Goal: Task Accomplishment & Management: Manage account settings

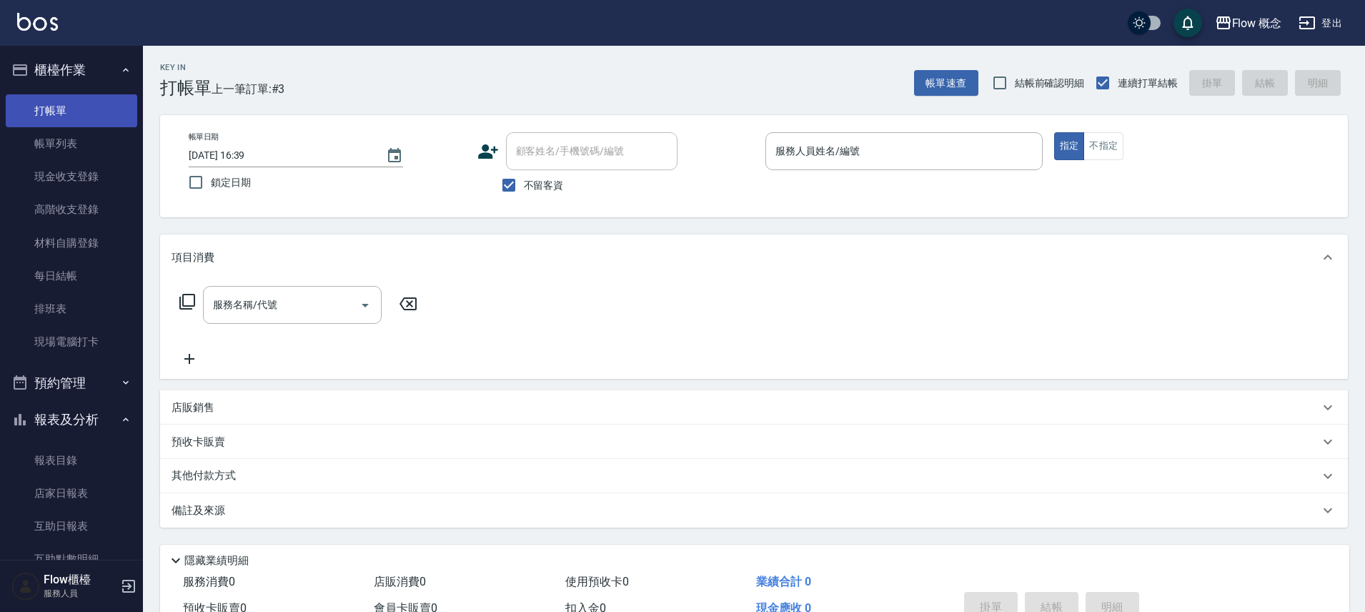
drag, startPoint x: 64, startPoint y: 145, endPoint x: 74, endPoint y: 121, distance: 26.0
click at [64, 146] on link "帳單列表" at bounding box center [71, 143] width 131 height 33
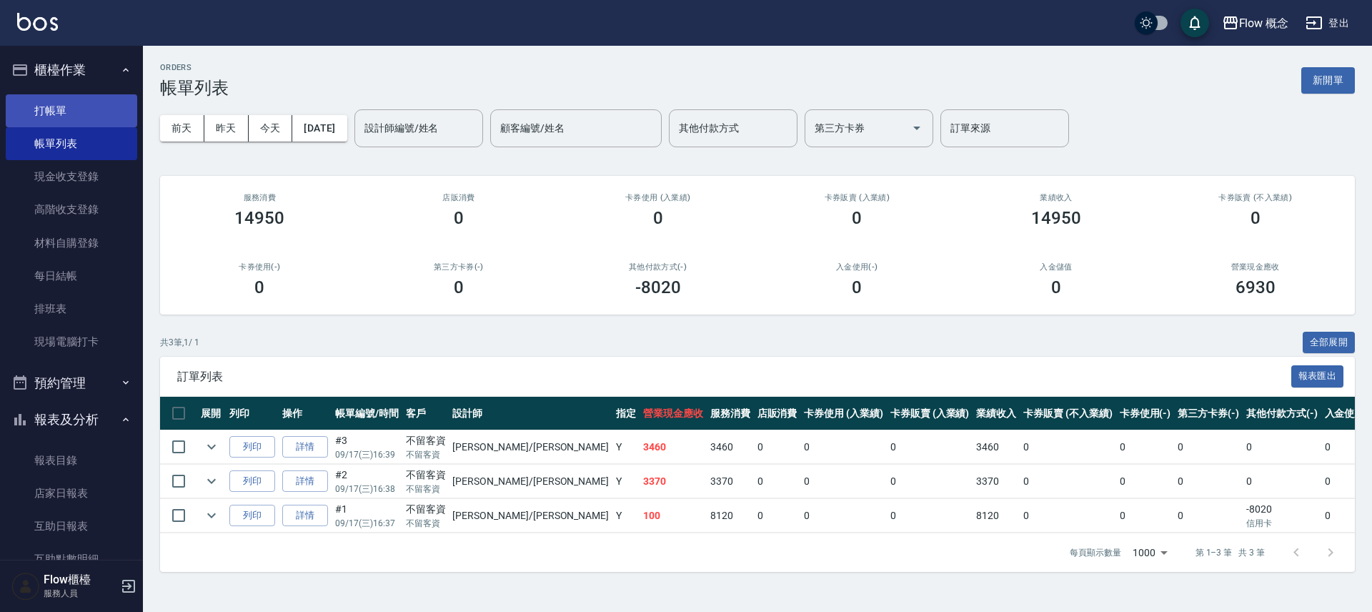
click at [68, 109] on link "打帳單" at bounding box center [71, 110] width 131 height 33
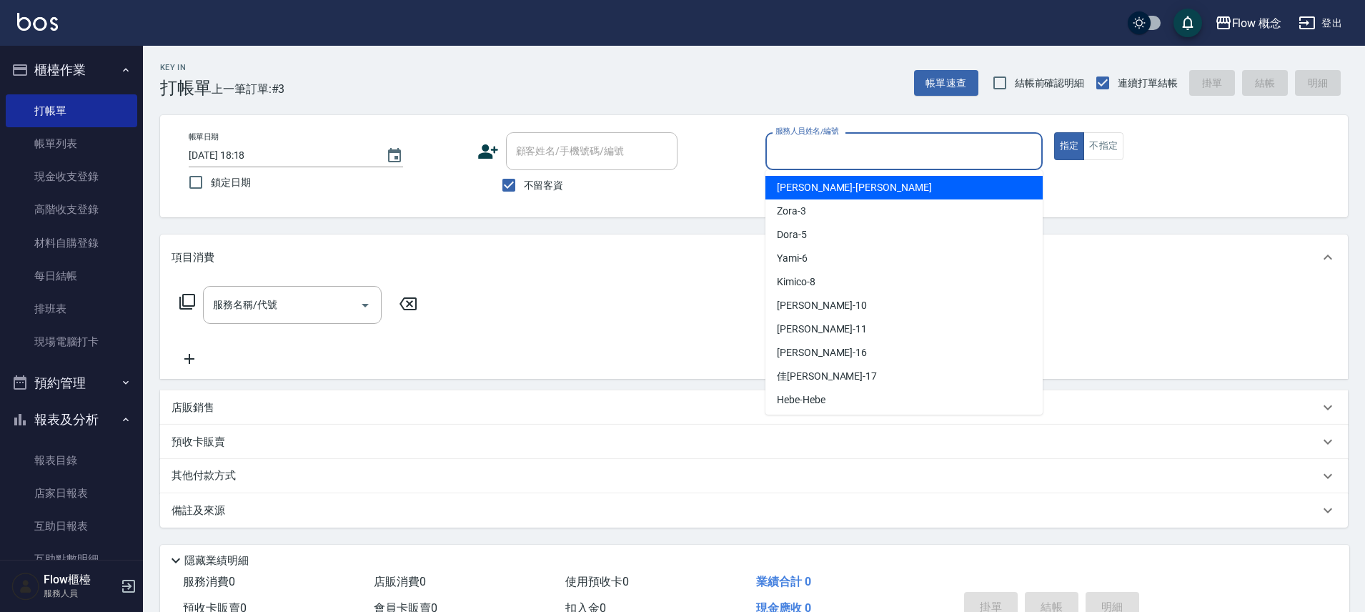
click at [803, 151] on input "服務人員姓名/編號" at bounding box center [904, 151] width 264 height 25
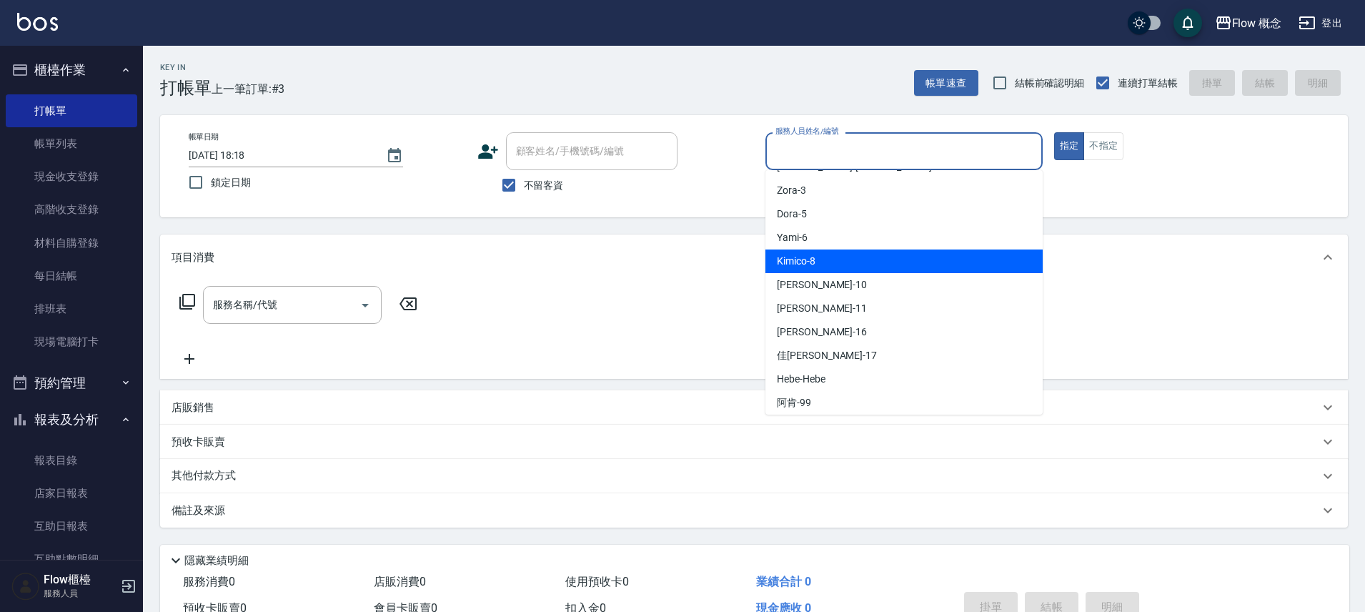
scroll to position [50, 0]
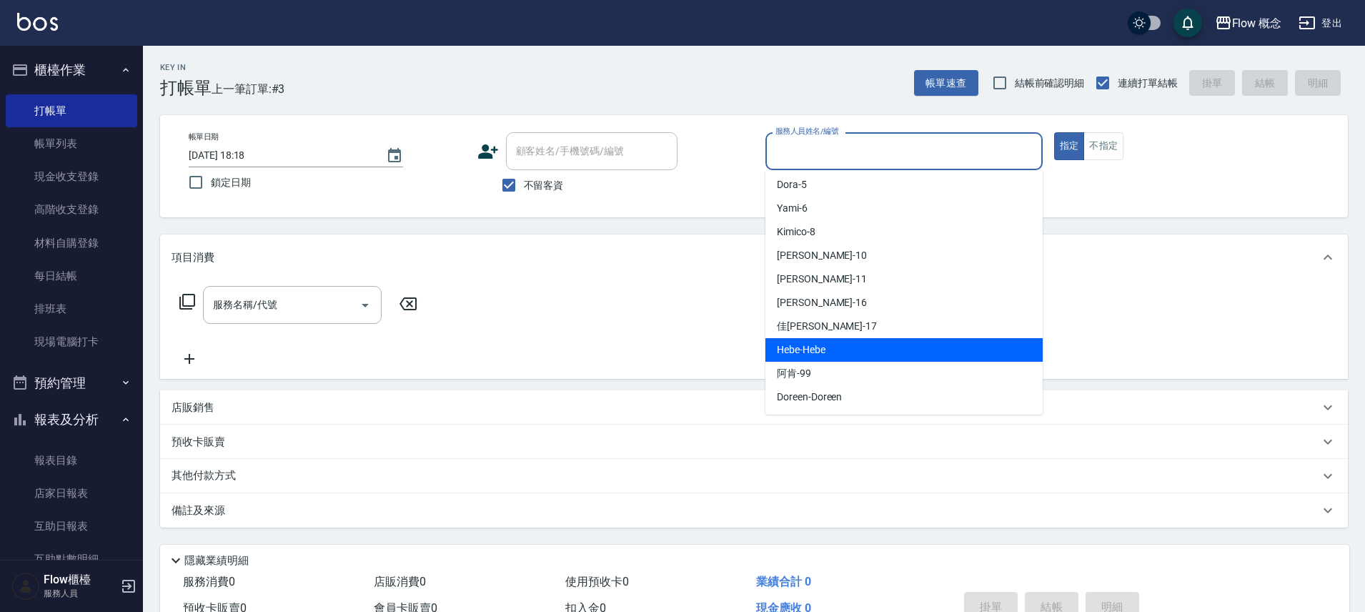
click at [812, 354] on span "Hebe -Hebe" at bounding box center [801, 349] width 49 height 15
type input "Hebe-Hebe"
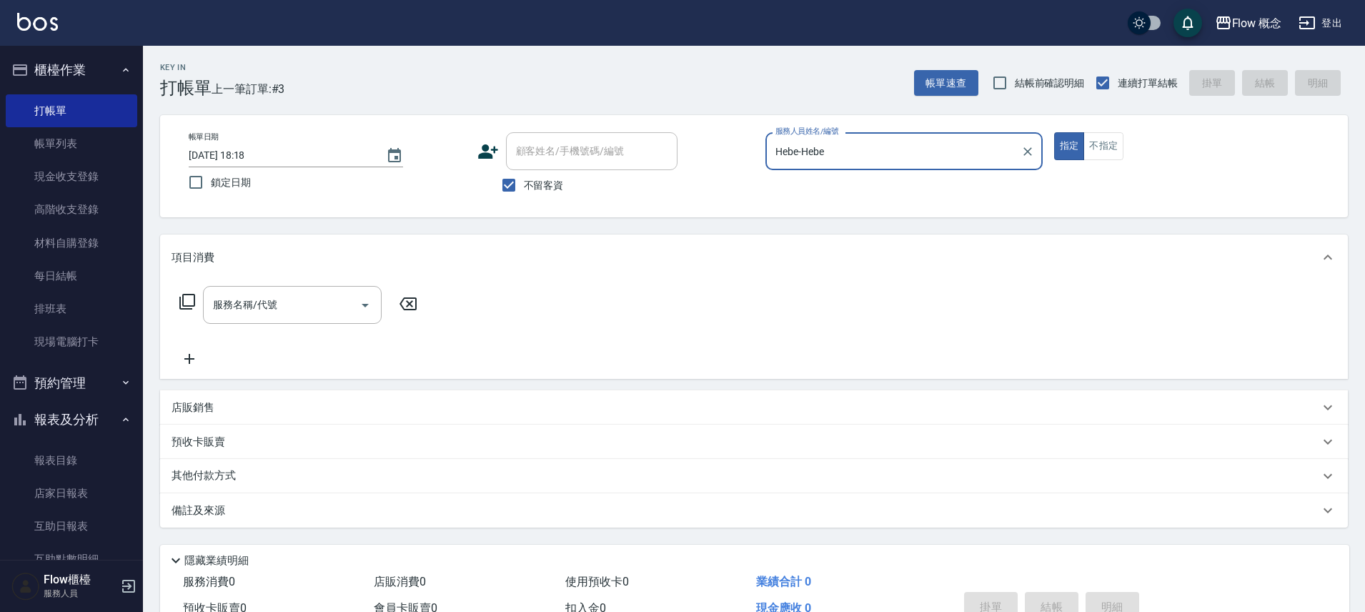
click at [267, 297] on div "服務名稱/代號 服務名稱/代號" at bounding box center [292, 305] width 179 height 38
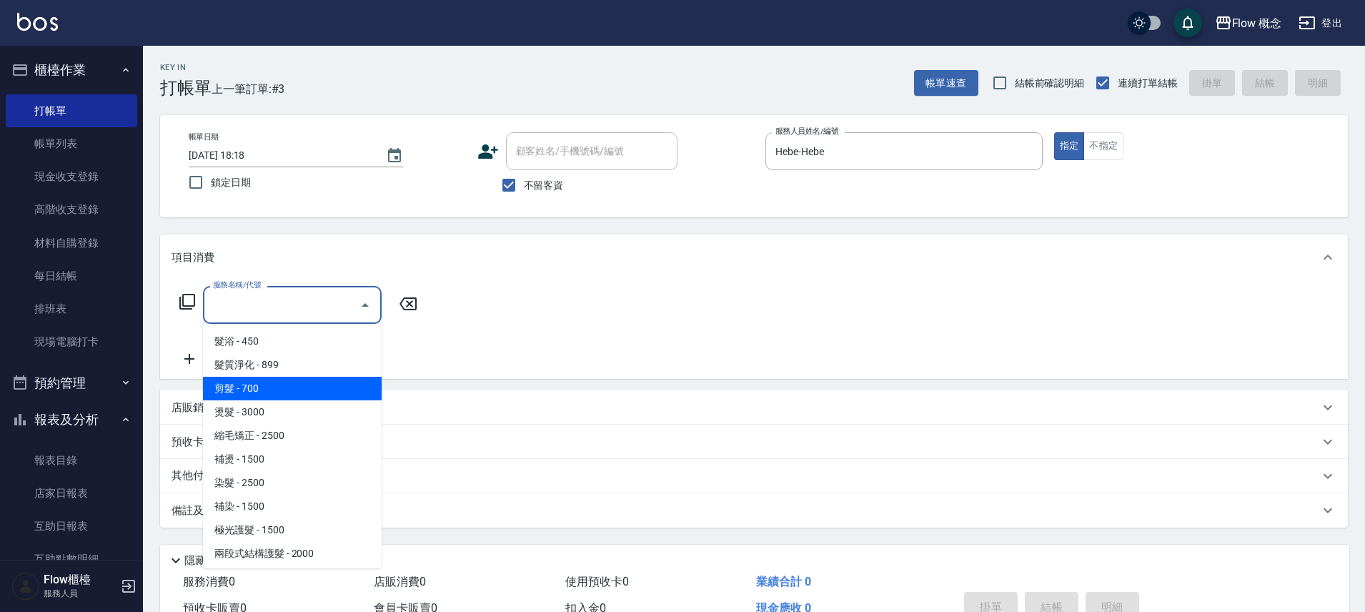
click at [262, 378] on span "剪髮 - 700" at bounding box center [292, 389] width 179 height 24
type input "剪髮(201)"
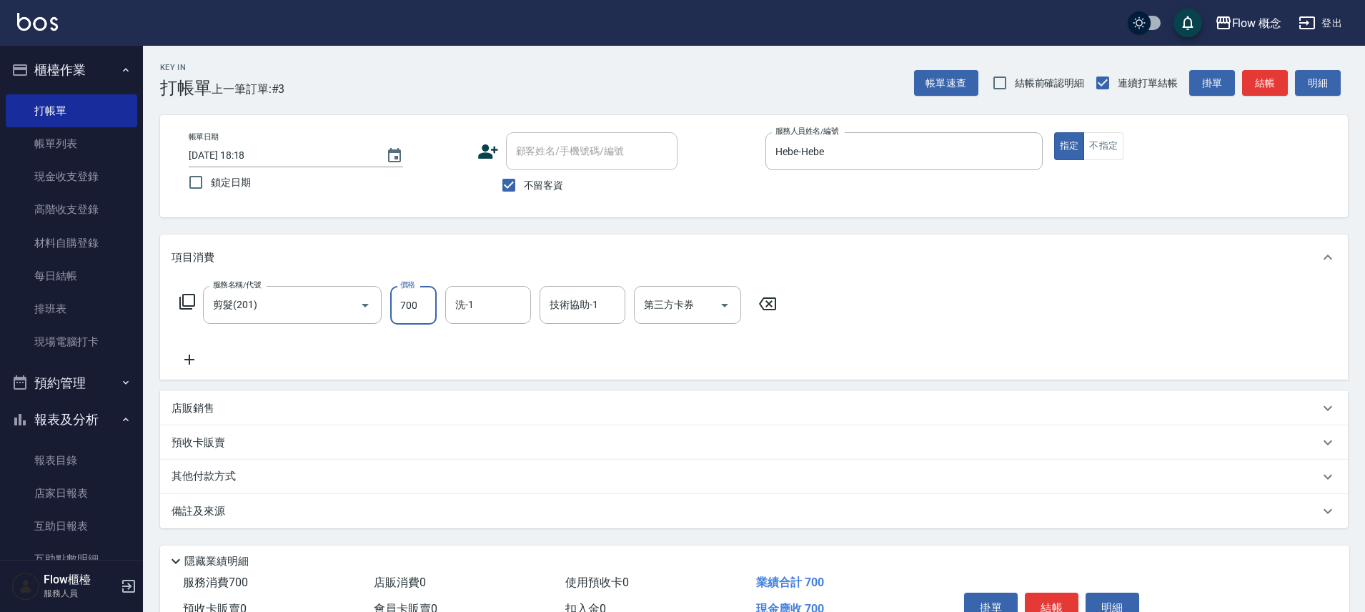
click at [422, 304] on input "700" at bounding box center [413, 305] width 46 height 39
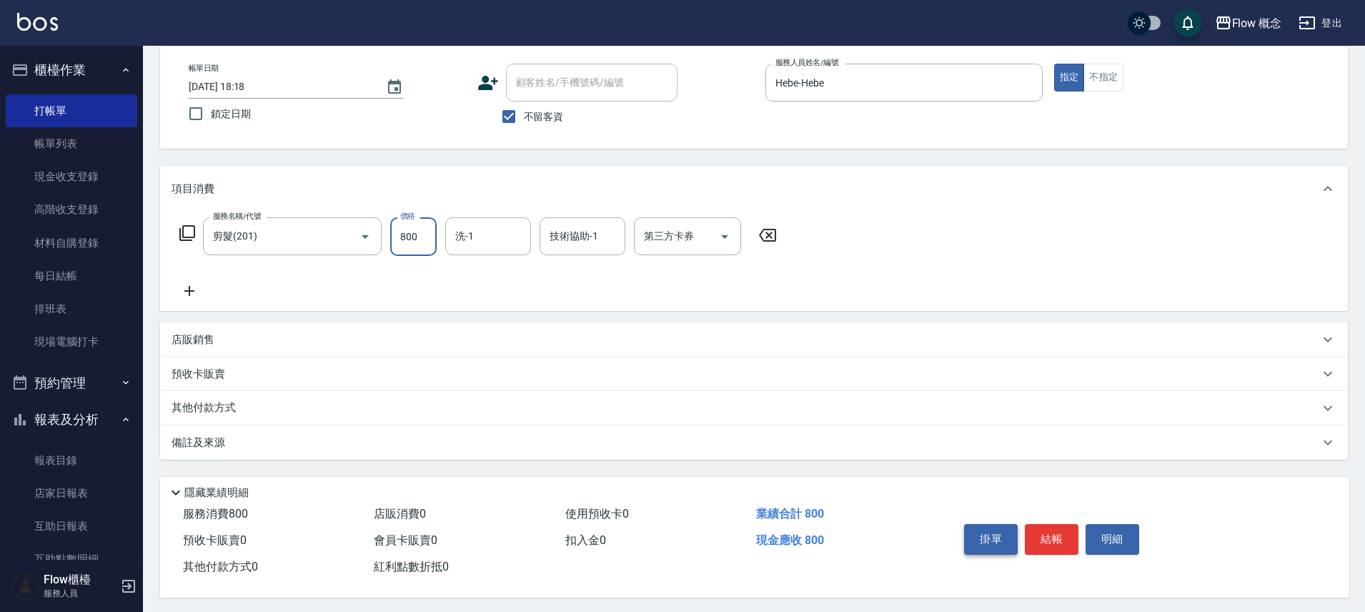
scroll to position [78, 0]
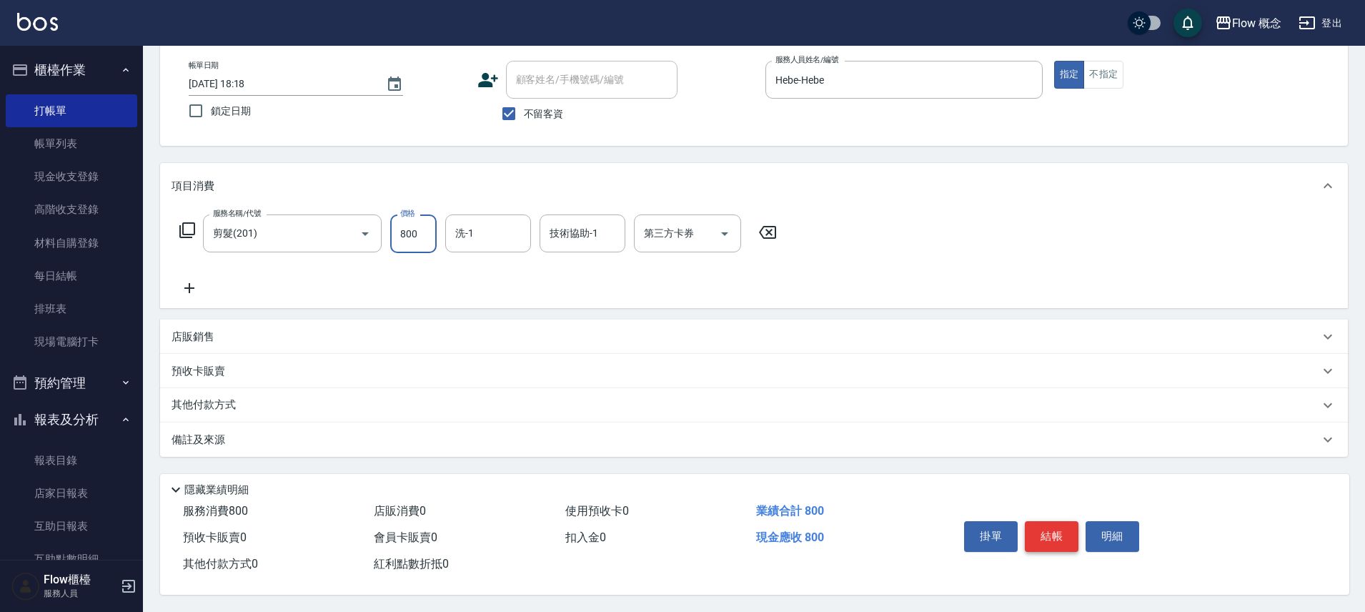
type input "800"
click at [1062, 535] on button "結帳" at bounding box center [1052, 536] width 54 height 30
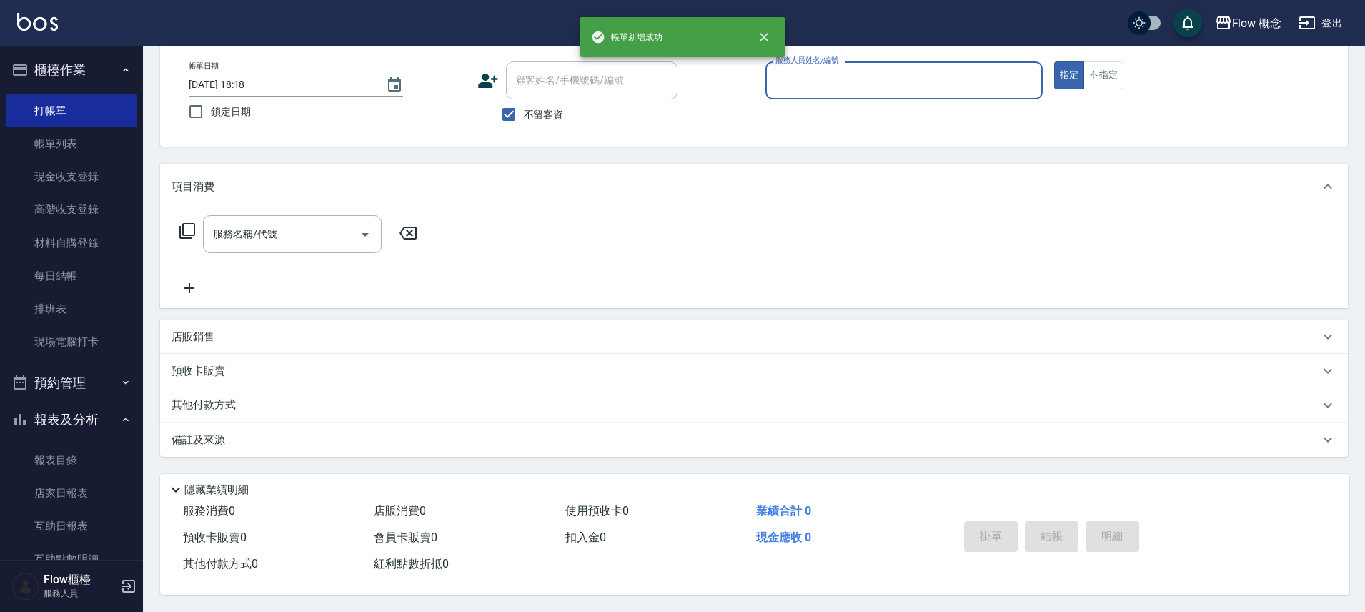
scroll to position [77, 0]
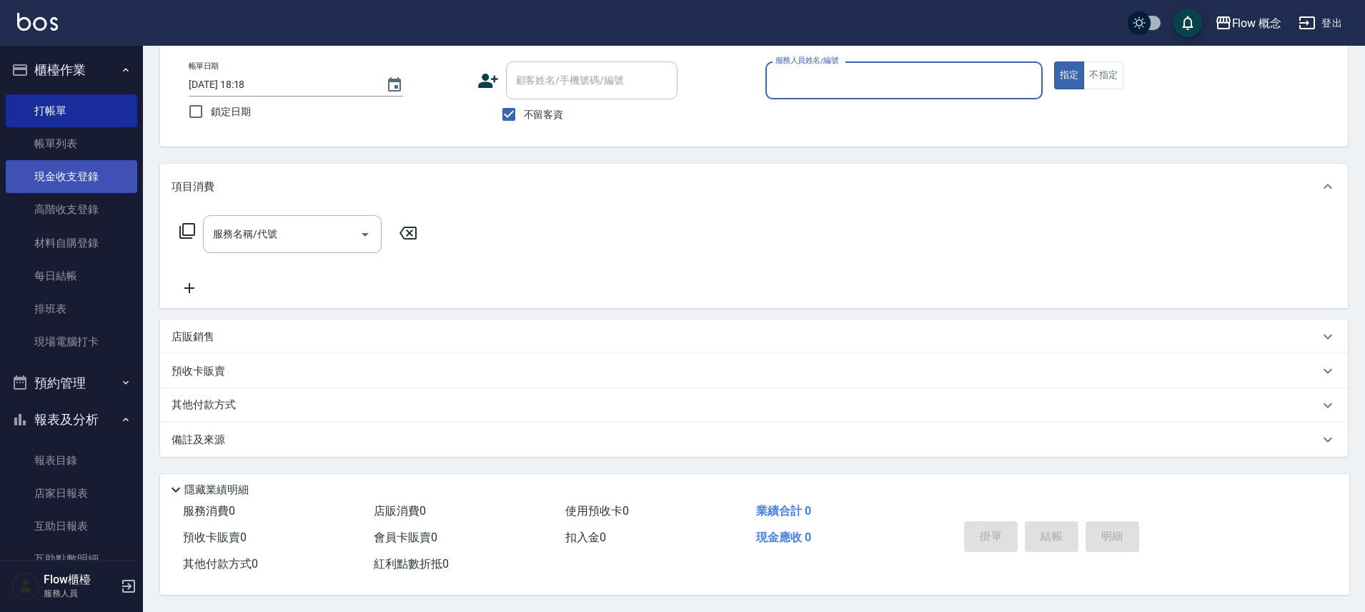
click at [73, 181] on link "現金收支登錄" at bounding box center [71, 176] width 131 height 33
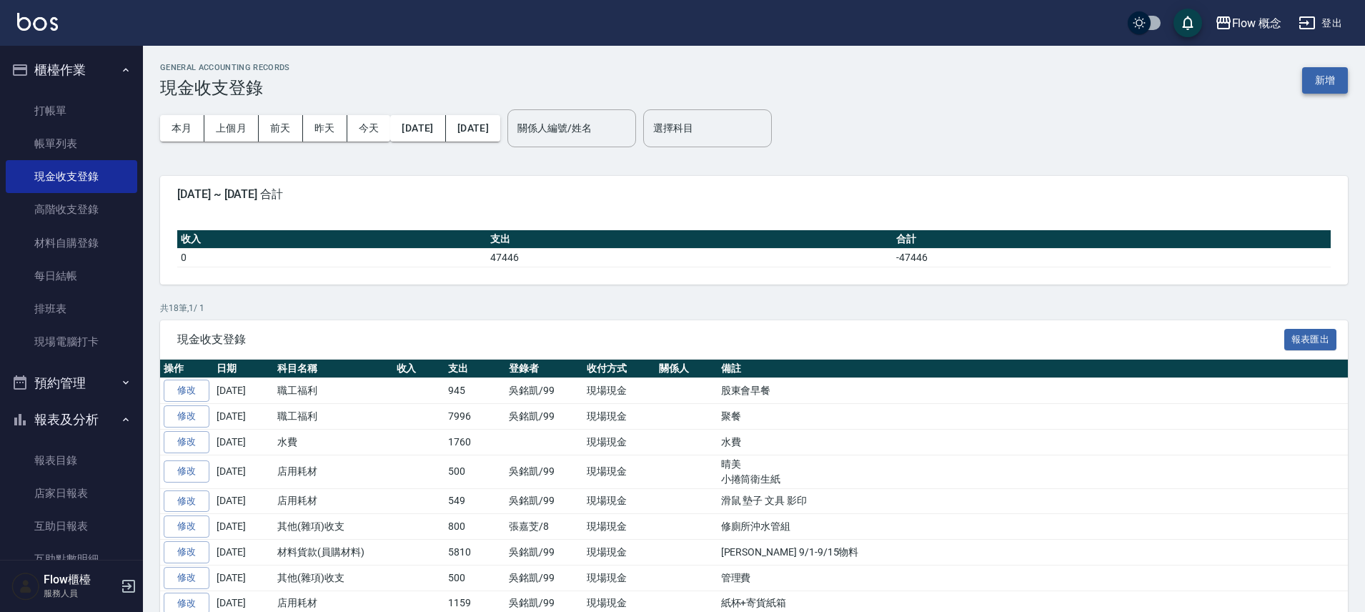
click at [1317, 76] on button "新增" at bounding box center [1325, 80] width 46 height 26
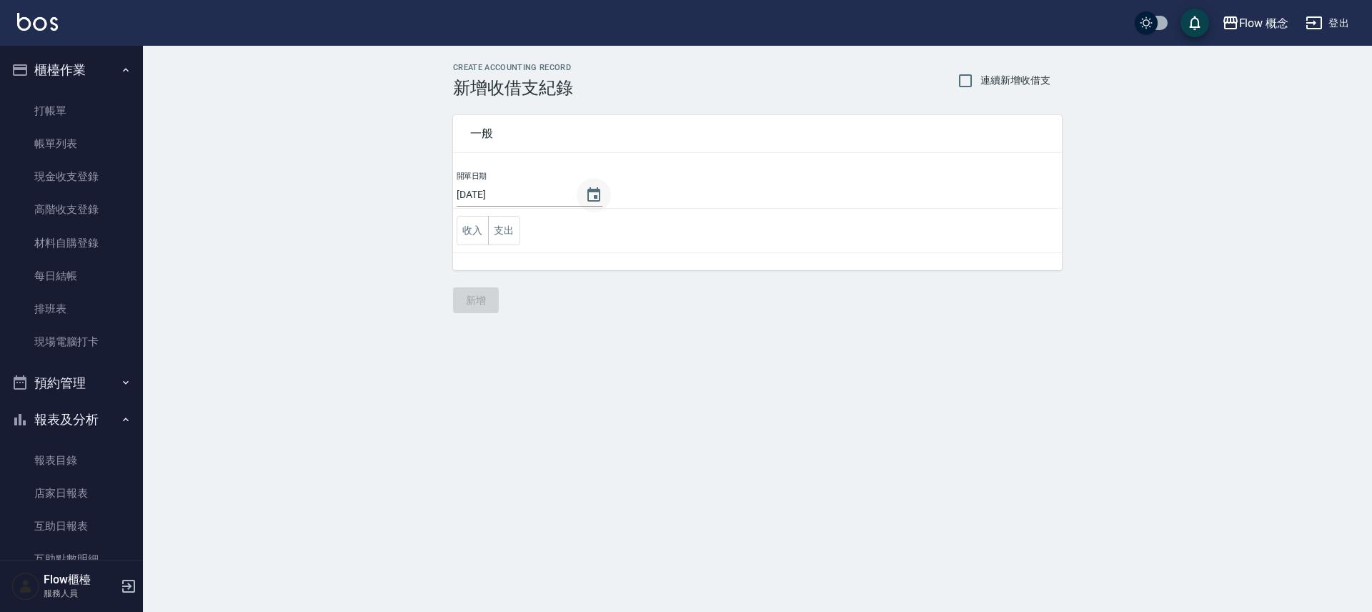
click at [585, 201] on icon "Choose date, selected date is 2025-09-17" at bounding box center [593, 195] width 17 height 17
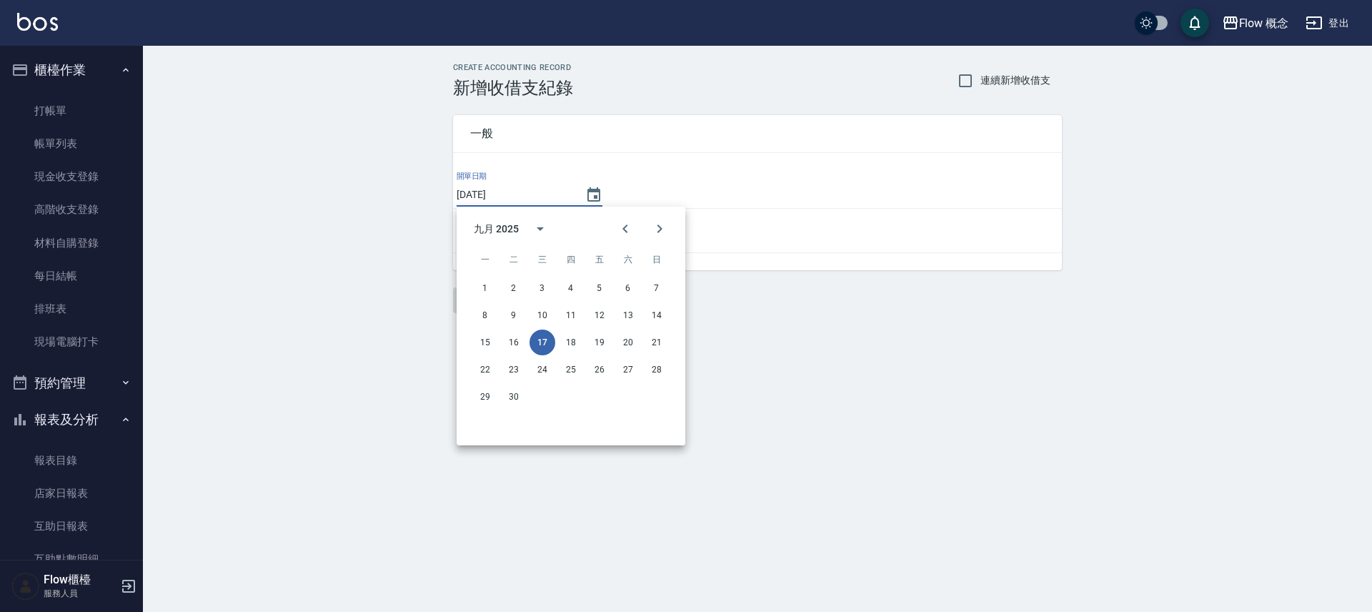
click at [302, 207] on div "CREATE ACCOUNTING RECORD 新增收借支紀錄 連續新增收借支 一般 開單日期 [DATE] 收入 支出 新增" at bounding box center [757, 188] width 1229 height 284
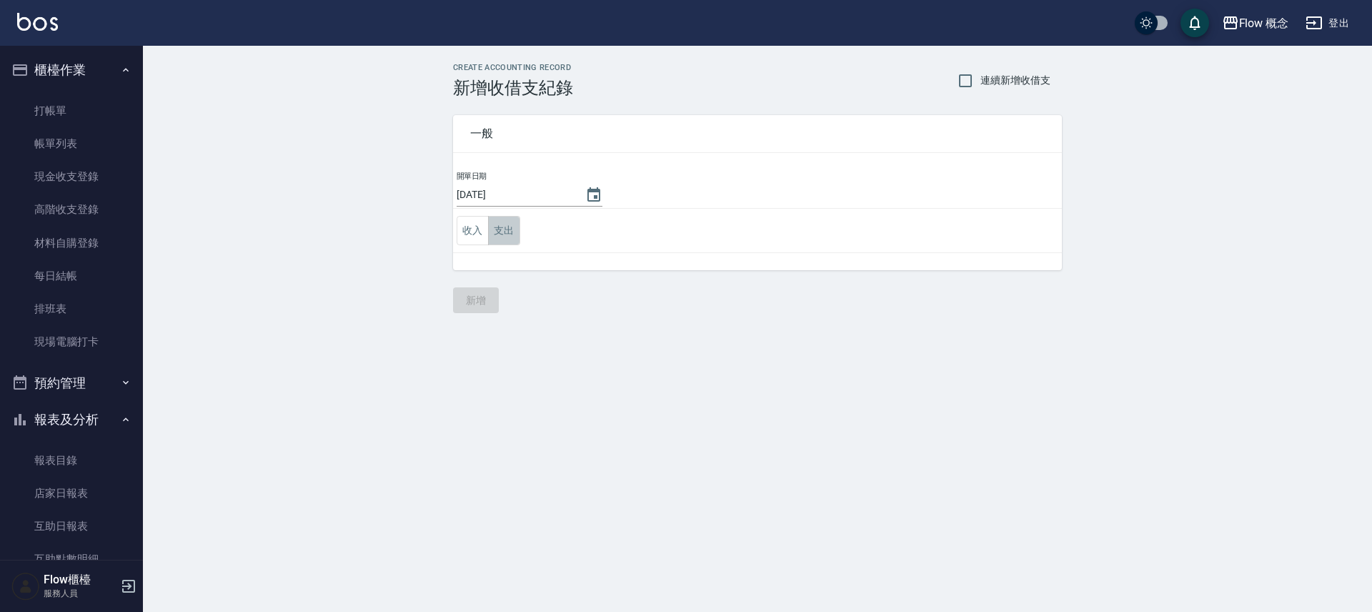
click at [503, 232] on button "支出" at bounding box center [504, 230] width 32 height 29
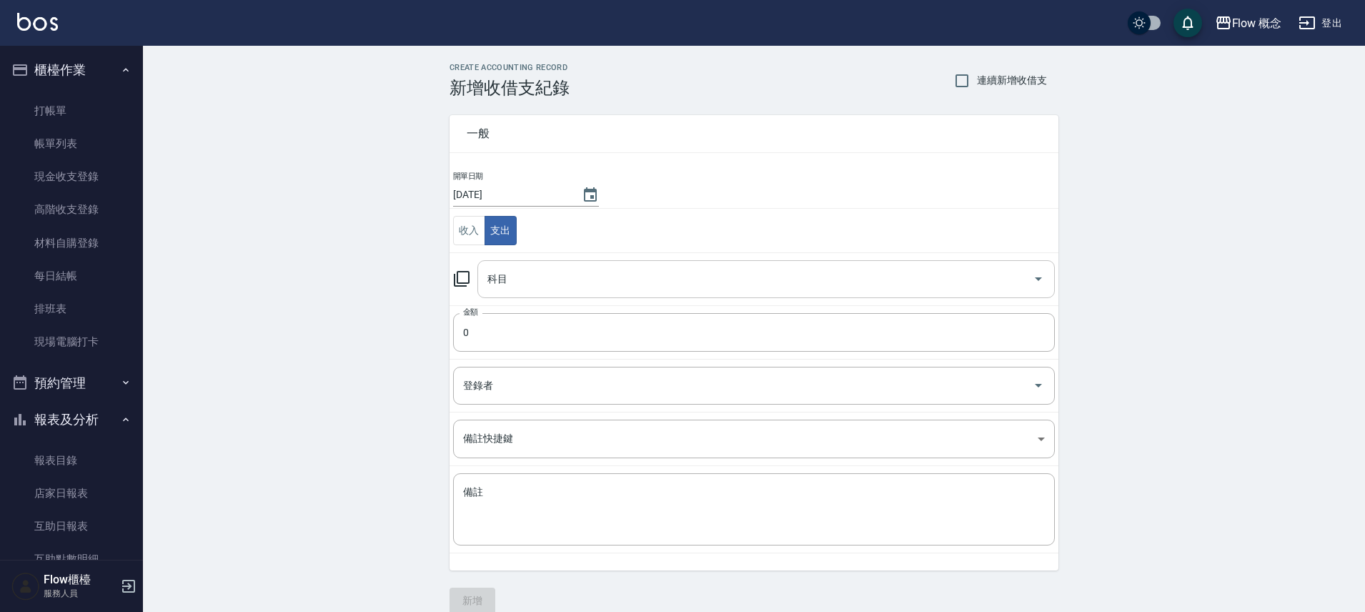
drag, startPoint x: 537, startPoint y: 272, endPoint x: 538, endPoint y: 282, distance: 10.1
click at [537, 272] on input "科目" at bounding box center [755, 279] width 543 height 25
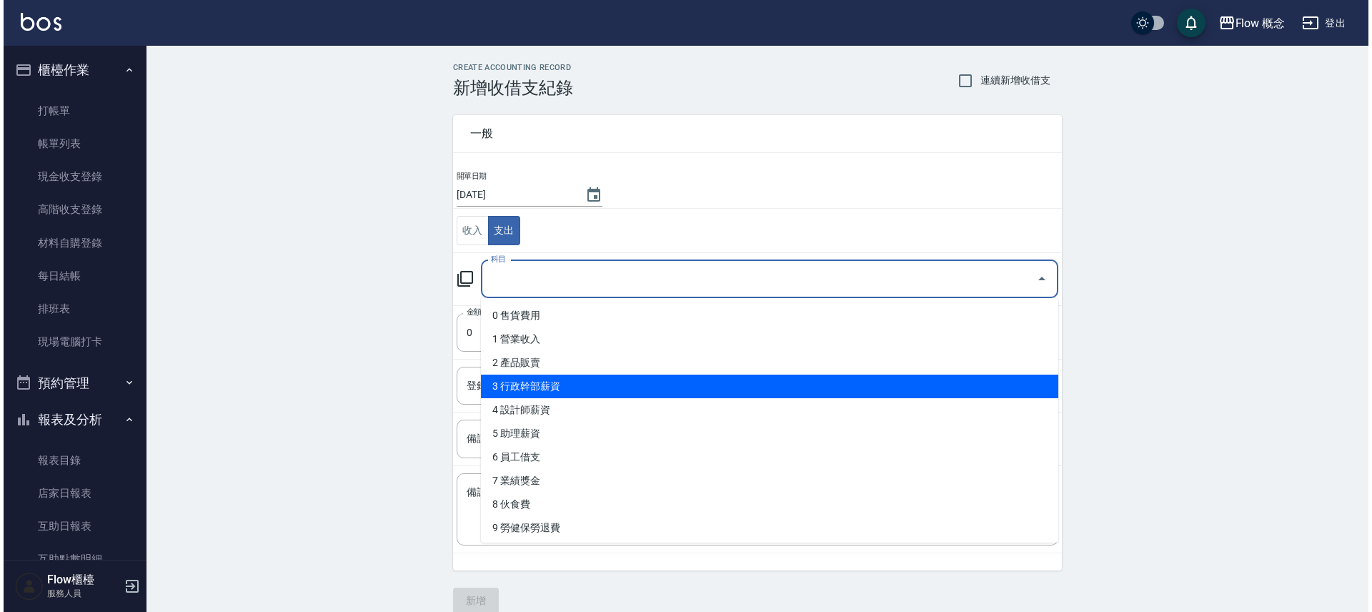
scroll to position [285, 0]
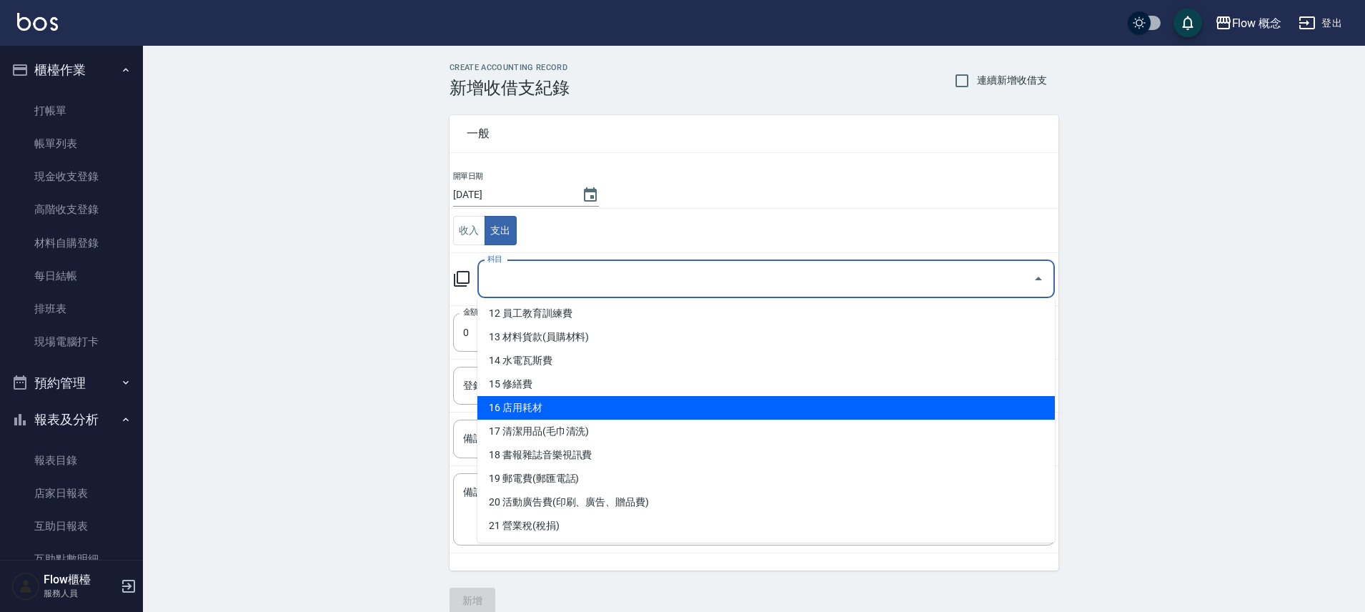
click at [543, 404] on li "16 店用耗材" at bounding box center [765, 408] width 577 height 24
type input "16 店用耗材"
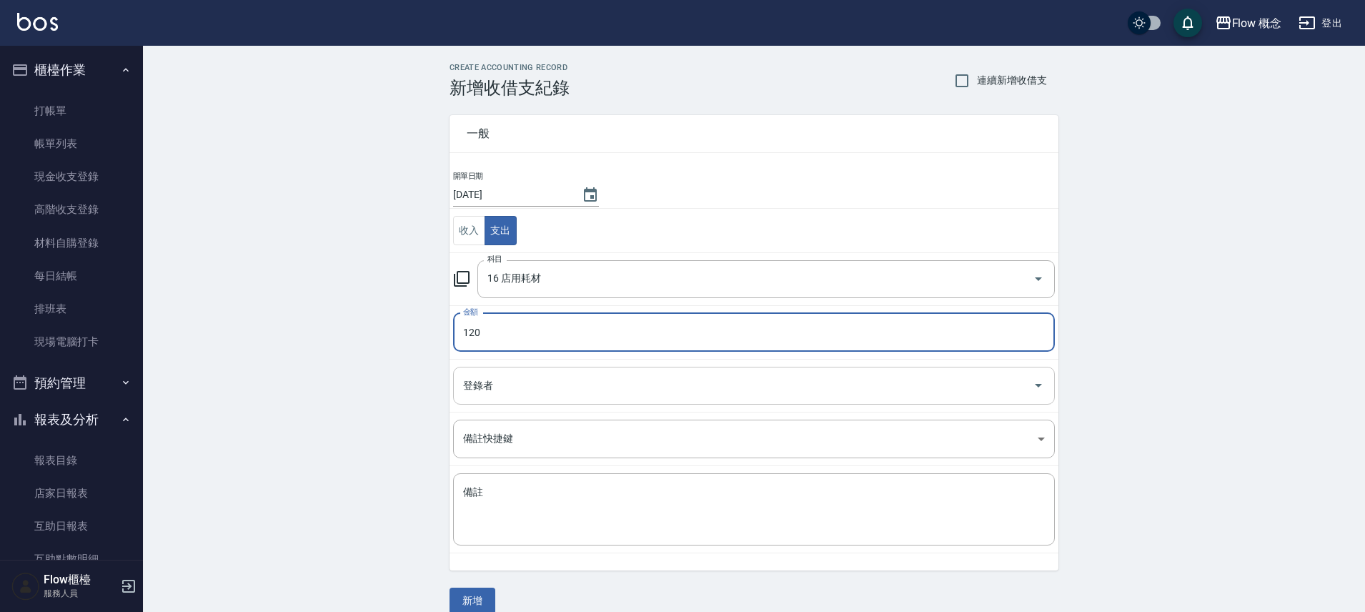
click at [547, 399] on div "登錄者" at bounding box center [754, 386] width 602 height 38
type input "120"
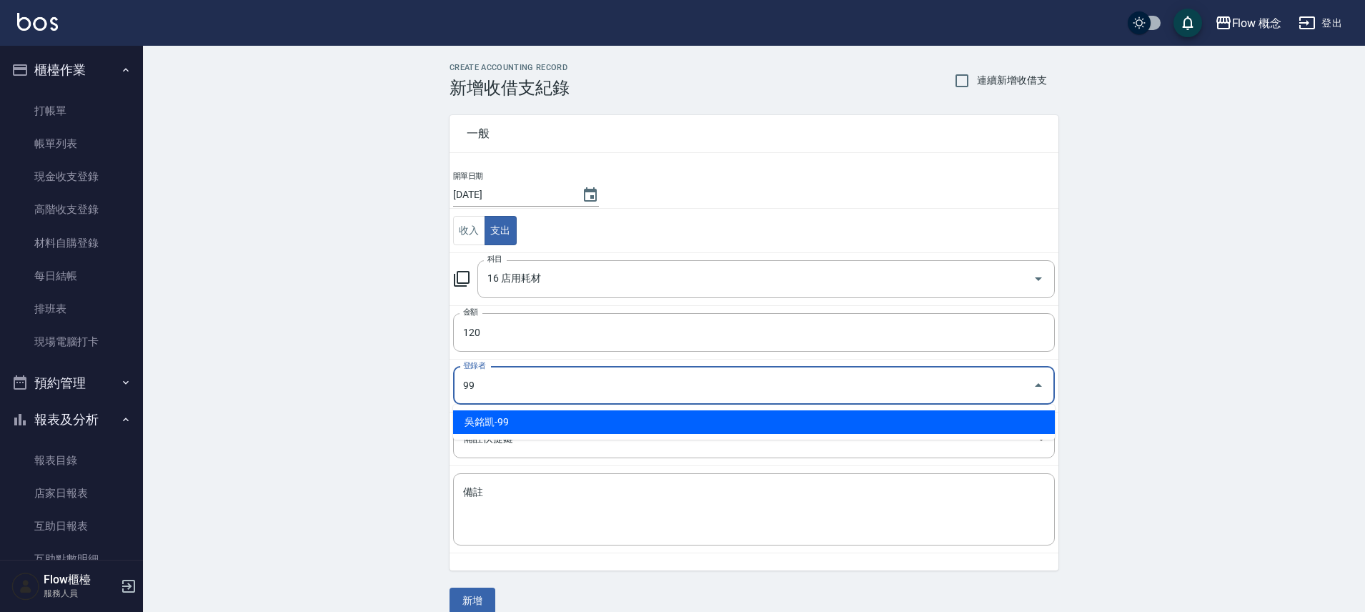
type input "吳銘凱-99"
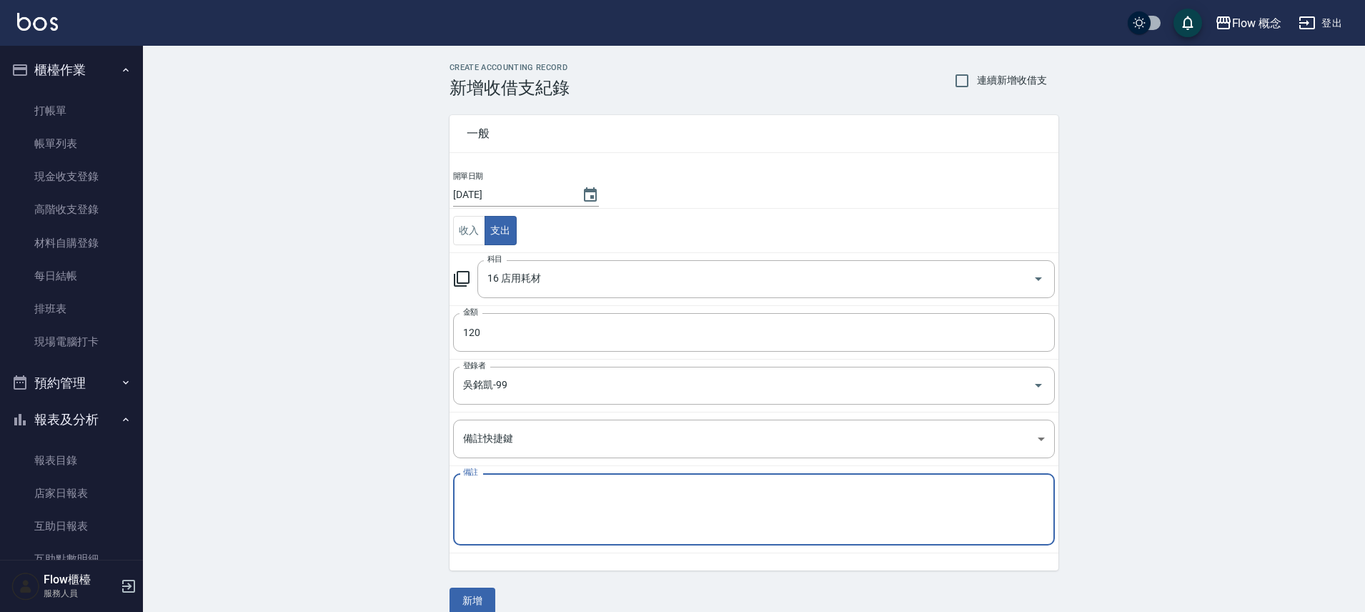
click at [534, 495] on textarea "備註" at bounding box center [754, 509] width 582 height 49
type textarea "洗手乳*2"
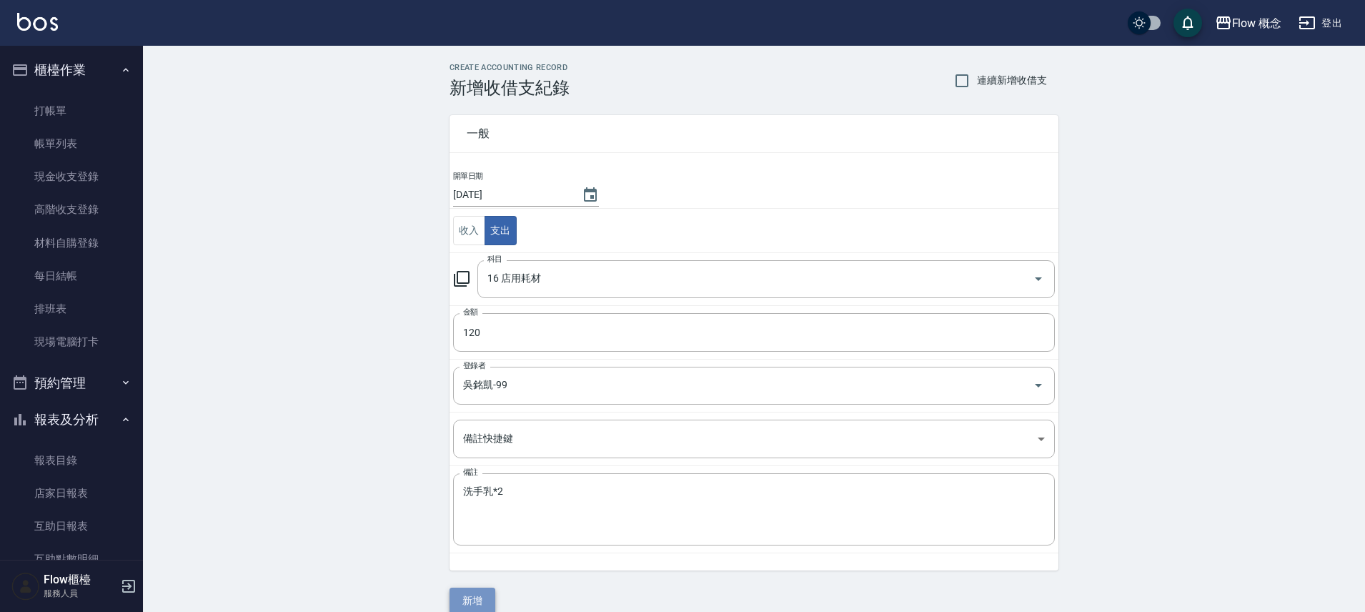
click at [476, 595] on button "新增" at bounding box center [472, 600] width 46 height 26
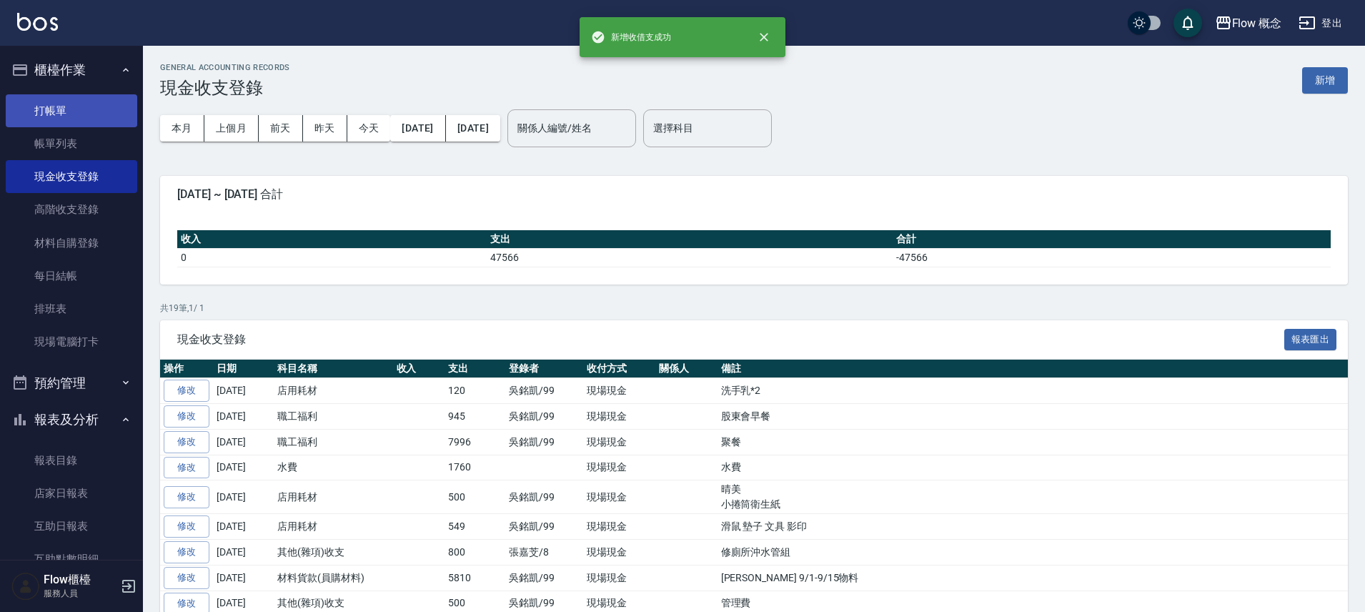
click at [90, 104] on link "打帳單" at bounding box center [71, 110] width 131 height 33
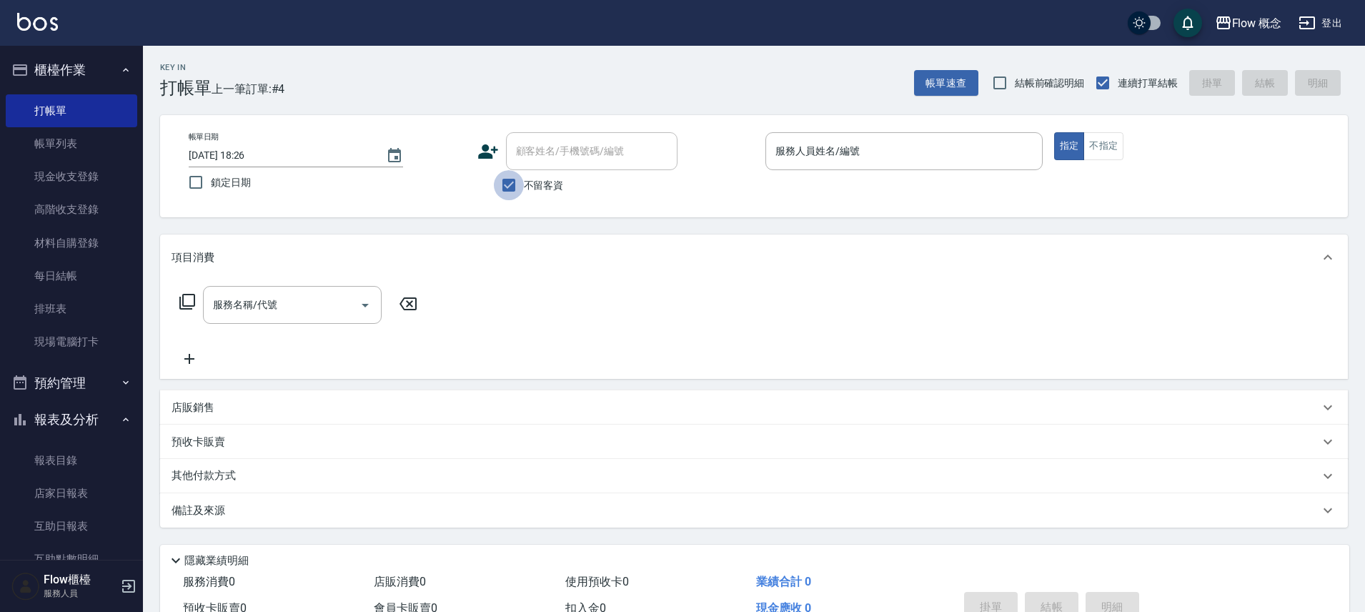
drag, startPoint x: 513, startPoint y: 187, endPoint x: 507, endPoint y: 180, distance: 9.6
click at [512, 186] on input "不留客資" at bounding box center [509, 185] width 30 height 30
checkbox input "false"
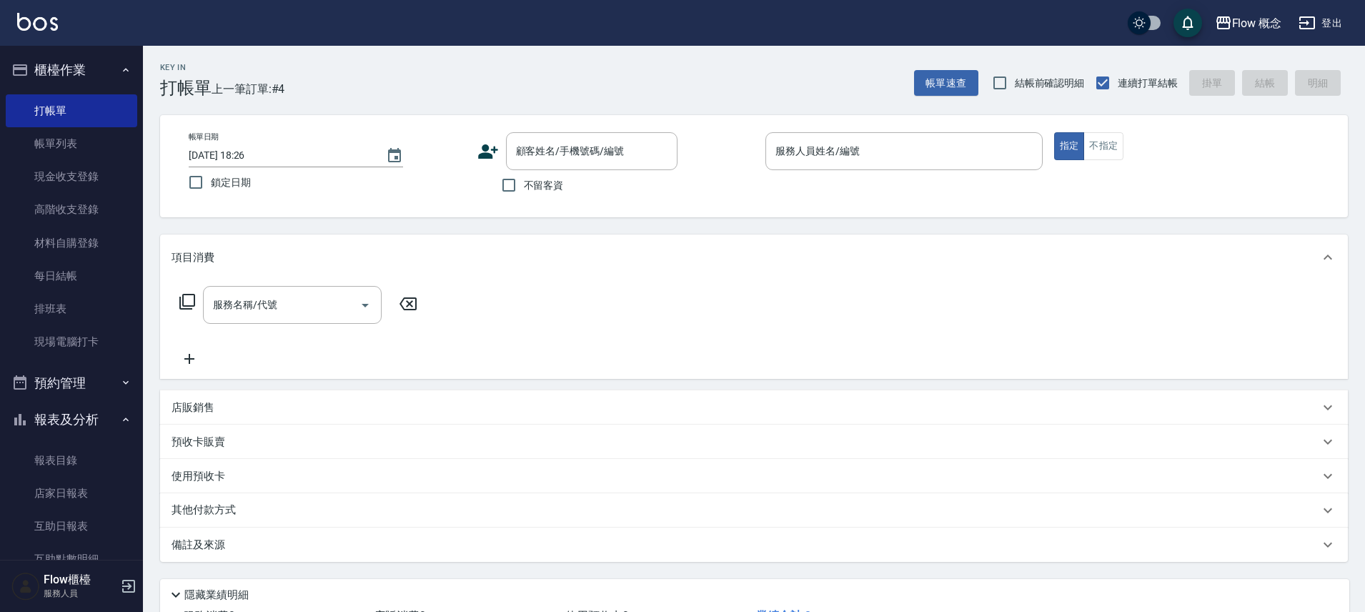
click at [490, 146] on icon at bounding box center [487, 151] width 21 height 21
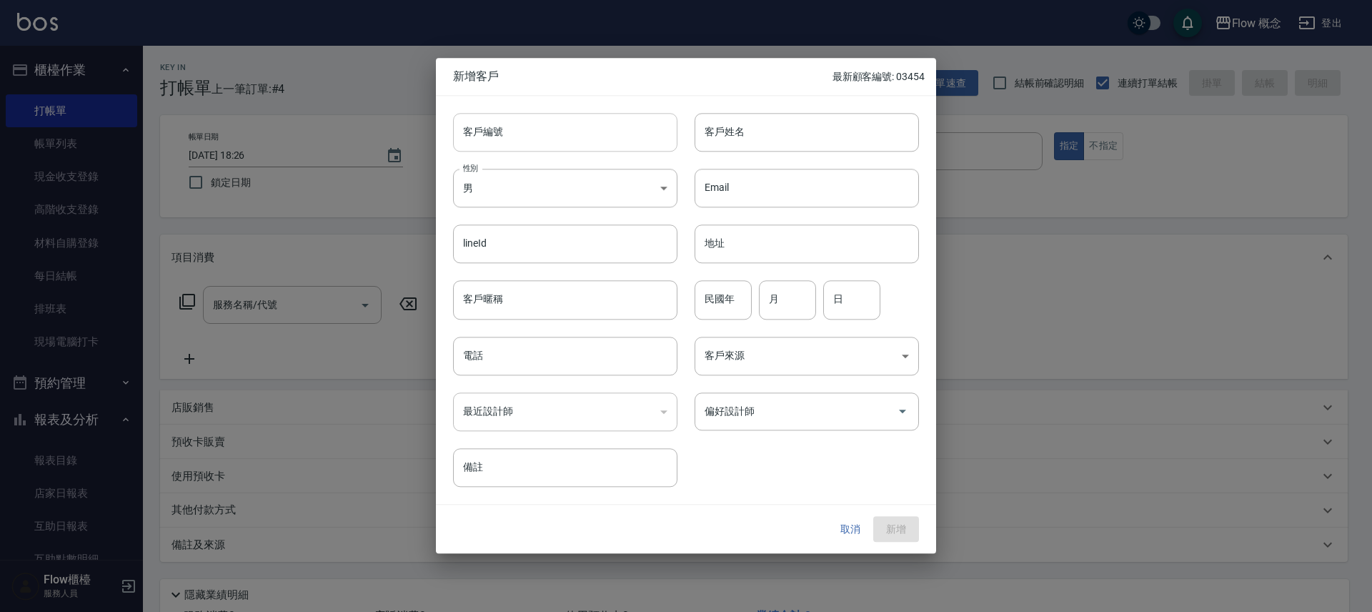
click at [506, 143] on input "客戶編號" at bounding box center [565, 132] width 224 height 39
type input "１"
type input "109936"
click at [501, 175] on body "Flow 概念 登出 櫃檯作業 打帳單 帳單列表 現金收支登錄 高階收支登錄 材料自購登錄 每日結帳 排班表 現場電腦打卡 預約管理 預約管理 單日預約紀錄 …" at bounding box center [686, 358] width 1372 height 717
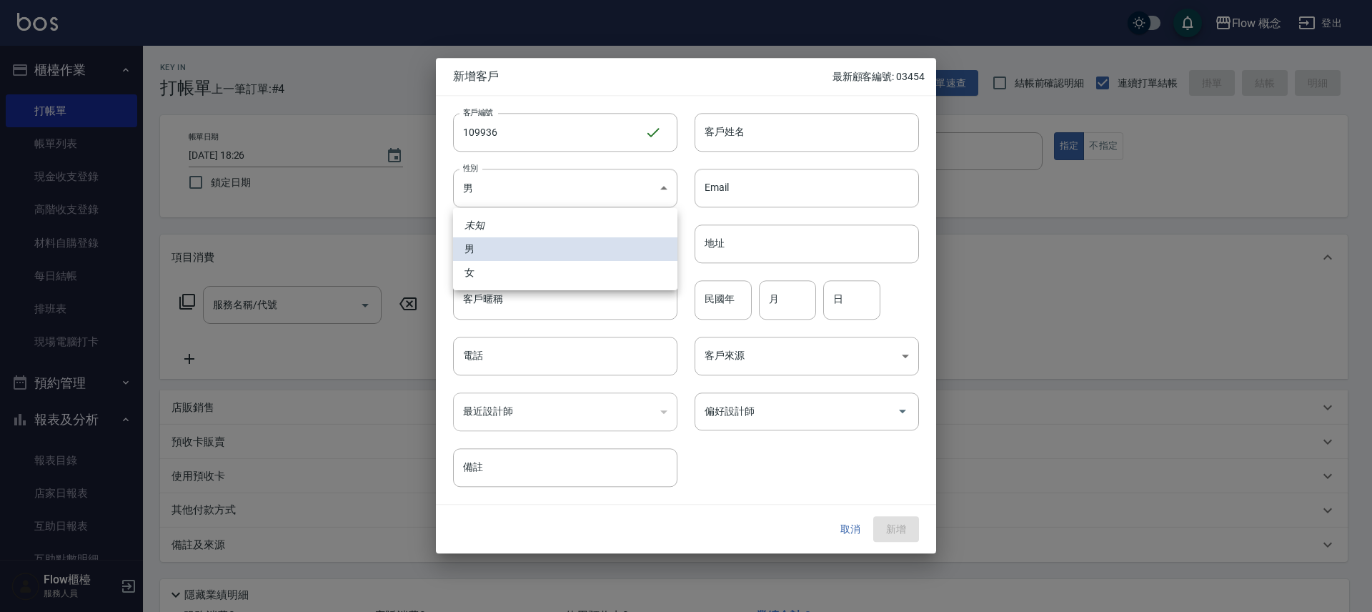
click at [505, 274] on li "女" at bounding box center [565, 273] width 224 height 24
type input "[DEMOGRAPHIC_DATA]"
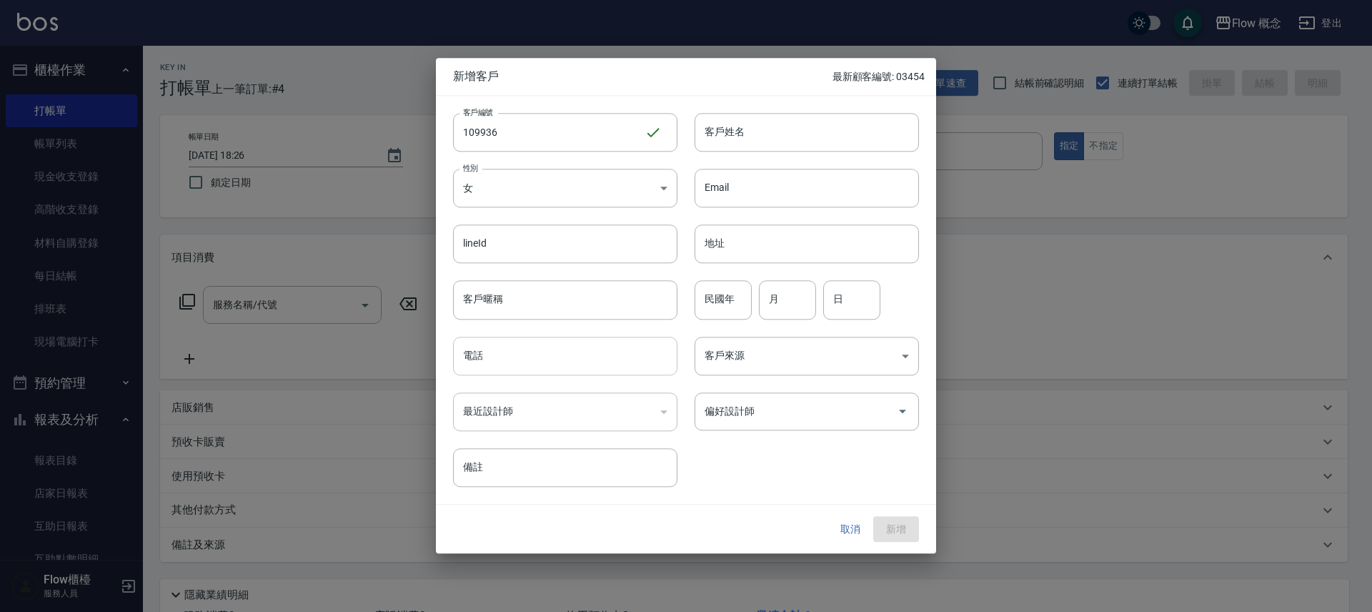
drag, startPoint x: 477, startPoint y: 327, endPoint x: 478, endPoint y: 367, distance: 40.0
click at [477, 330] on div "電話 電話" at bounding box center [557, 347] width 242 height 56
click at [478, 367] on input "電話" at bounding box center [565, 356] width 224 height 39
type input "0921159936"
click at [739, 132] on input "客戶姓名" at bounding box center [807, 132] width 224 height 39
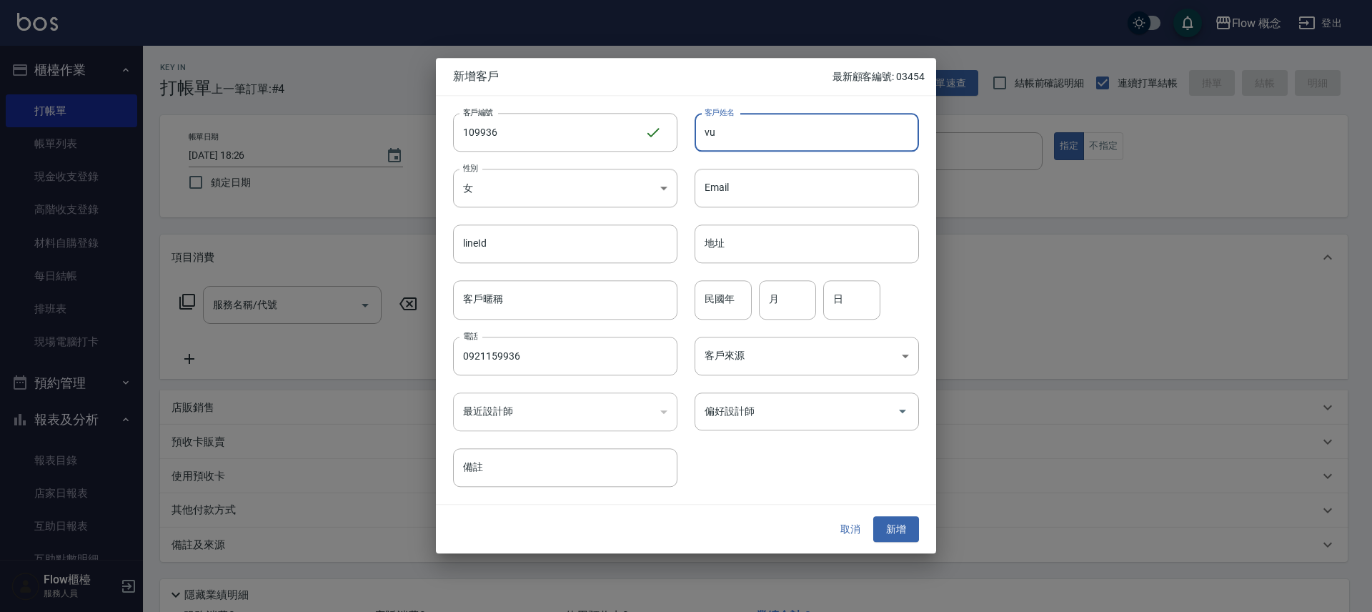
type input "v"
type input "[PERSON_NAME]"
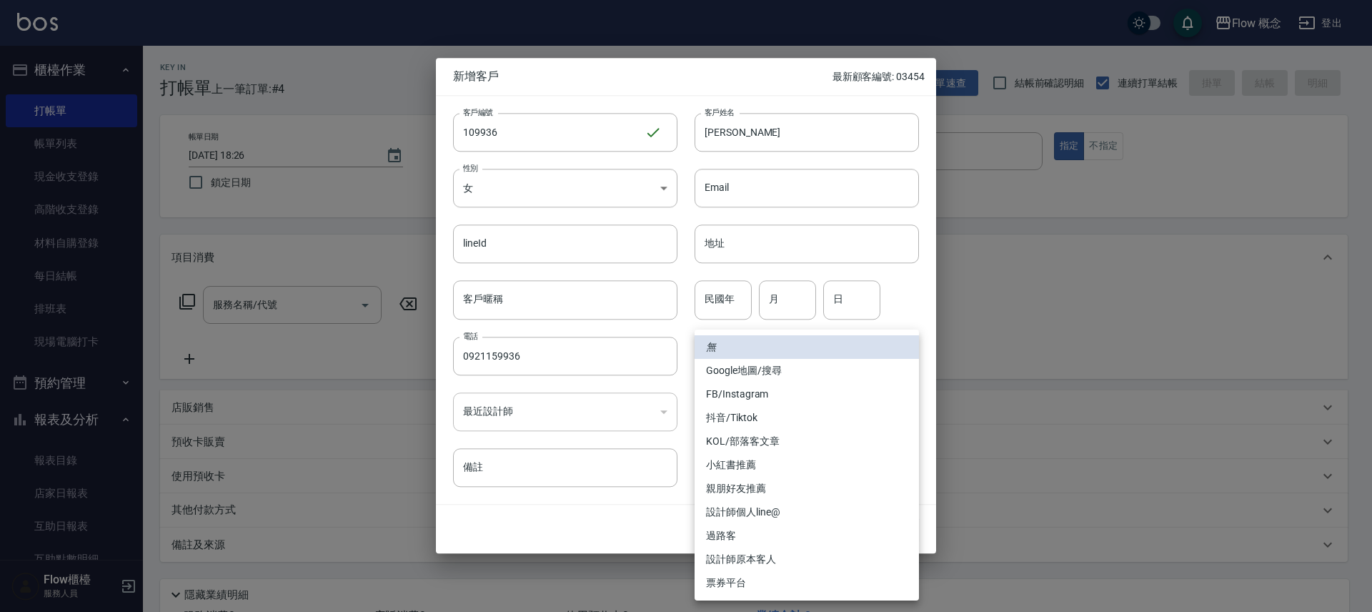
click at [756, 369] on body "Flow 概念 登出 櫃檯作業 打帳單 帳單列表 現金收支登錄 高階收支登錄 材料自購登錄 每日結帳 排班表 現場電腦打卡 預約管理 預約管理 單日預約紀錄 …" at bounding box center [686, 358] width 1372 height 717
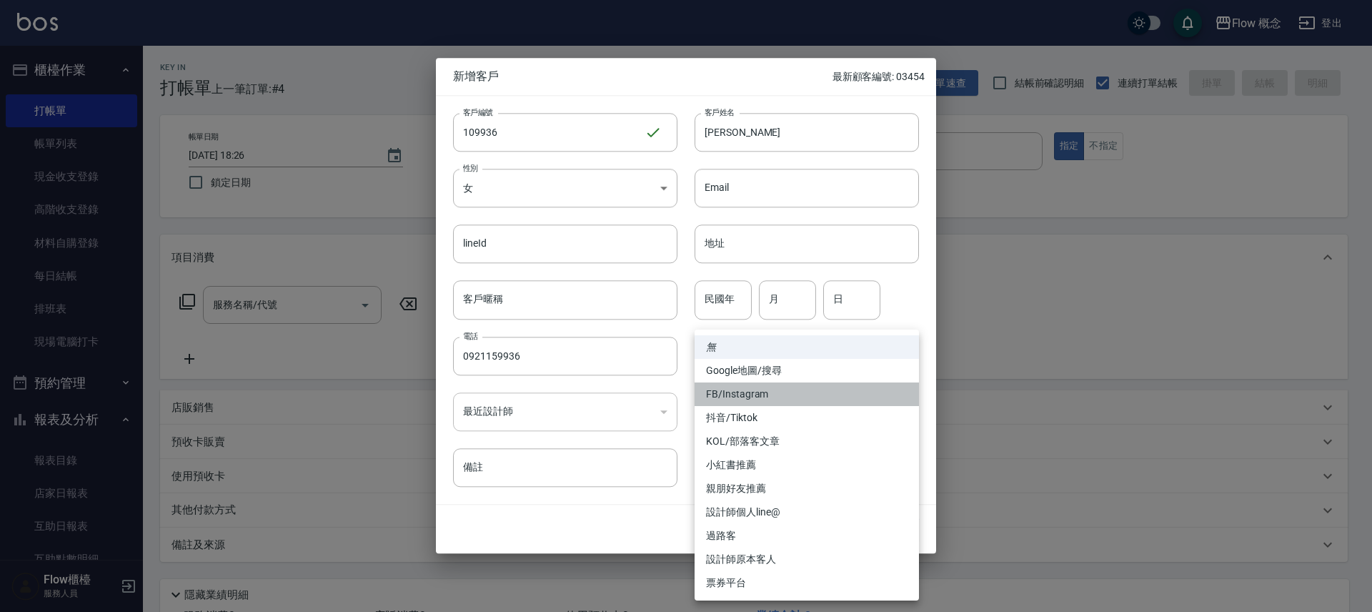
click at [747, 391] on li "FB/Instagram" at bounding box center [807, 394] width 224 height 24
type input "FB/Instagram"
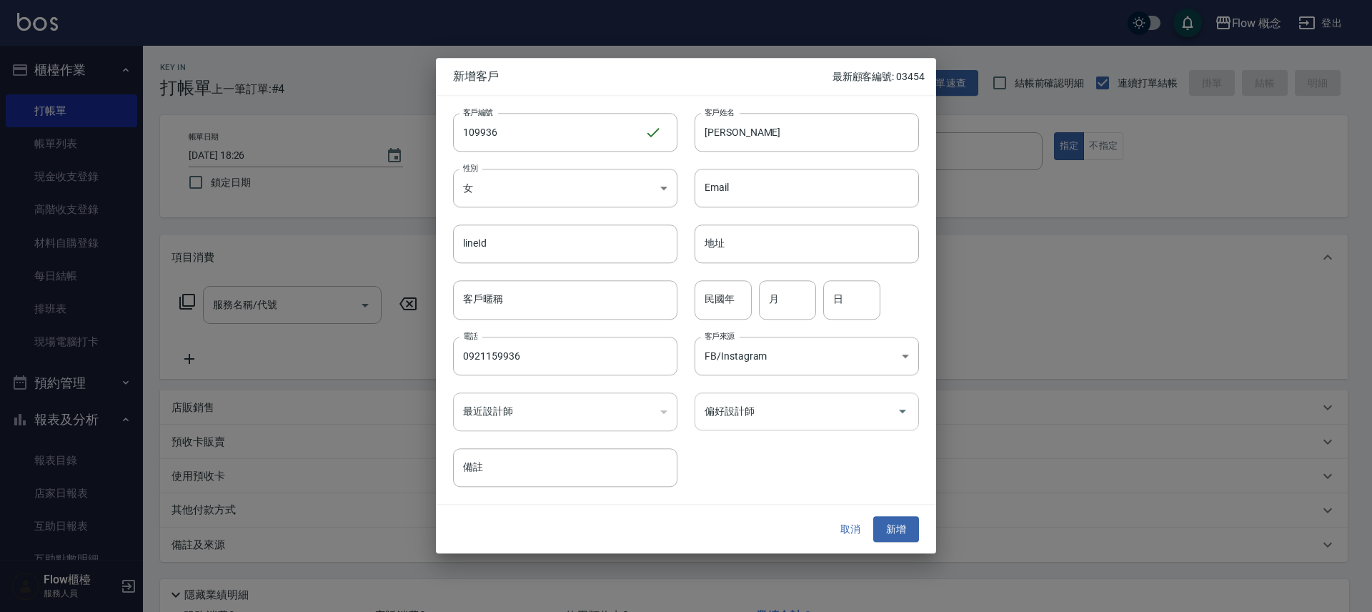
click at [750, 410] on input "偏好設計師" at bounding box center [796, 411] width 190 height 25
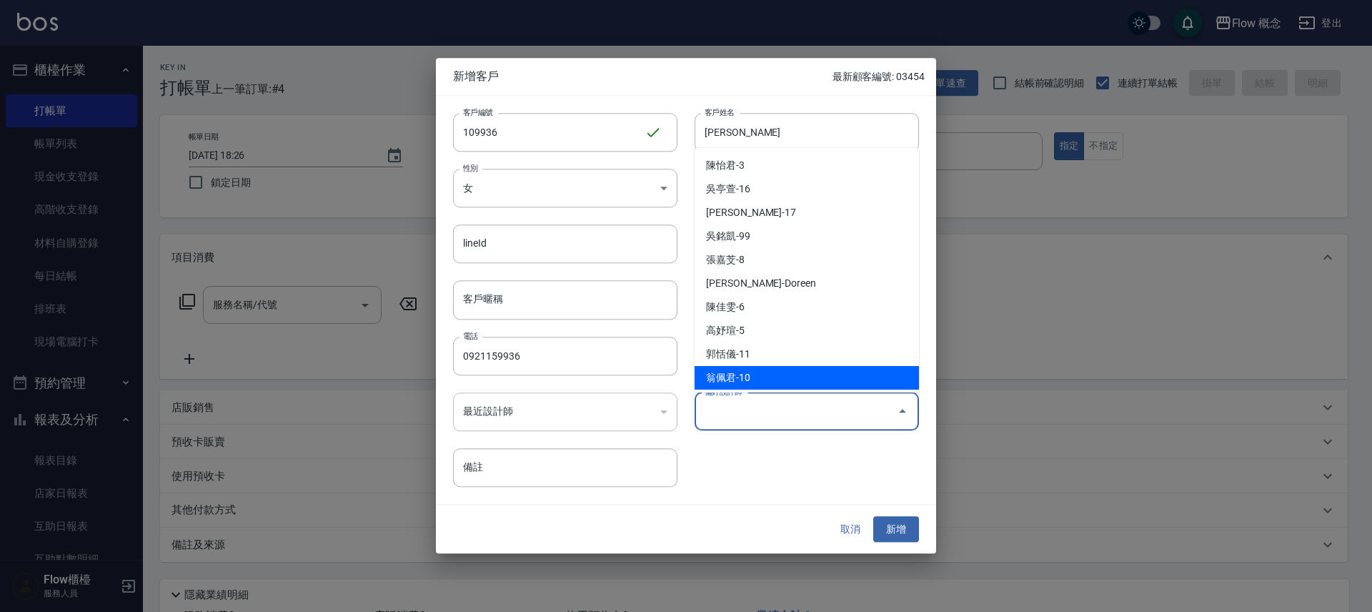
click at [744, 386] on li "翁佩君-10" at bounding box center [807, 378] width 224 height 24
type input "翁佩君"
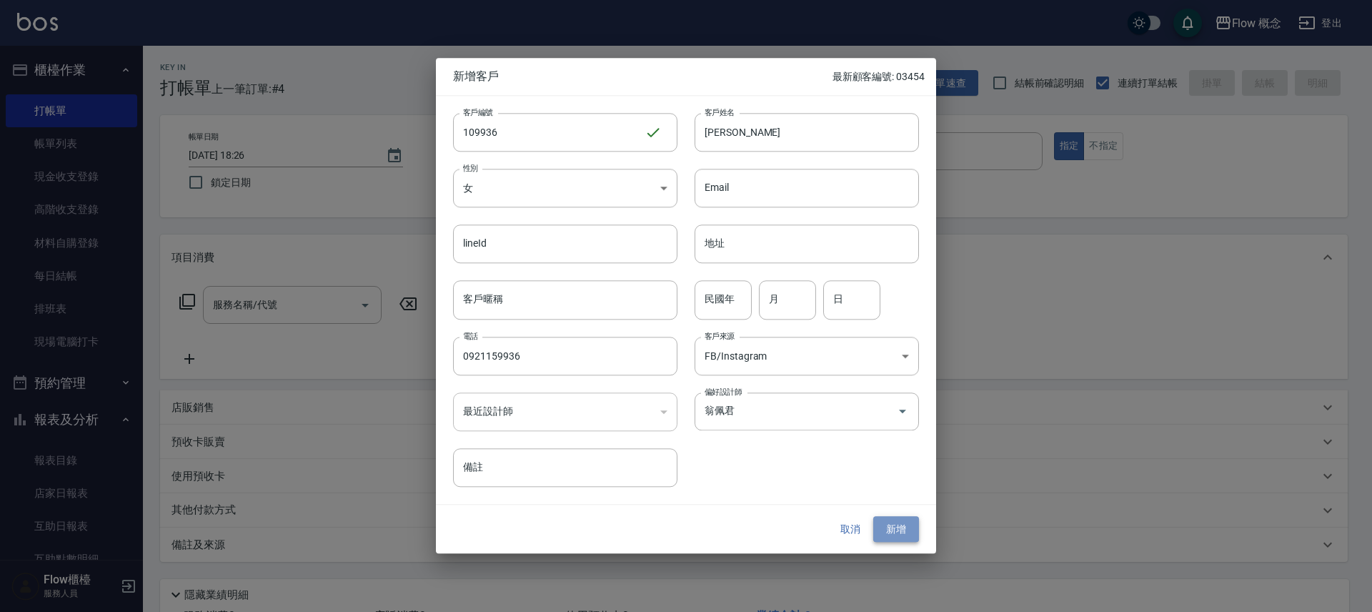
click at [889, 523] on button "新增" at bounding box center [896, 529] width 46 height 26
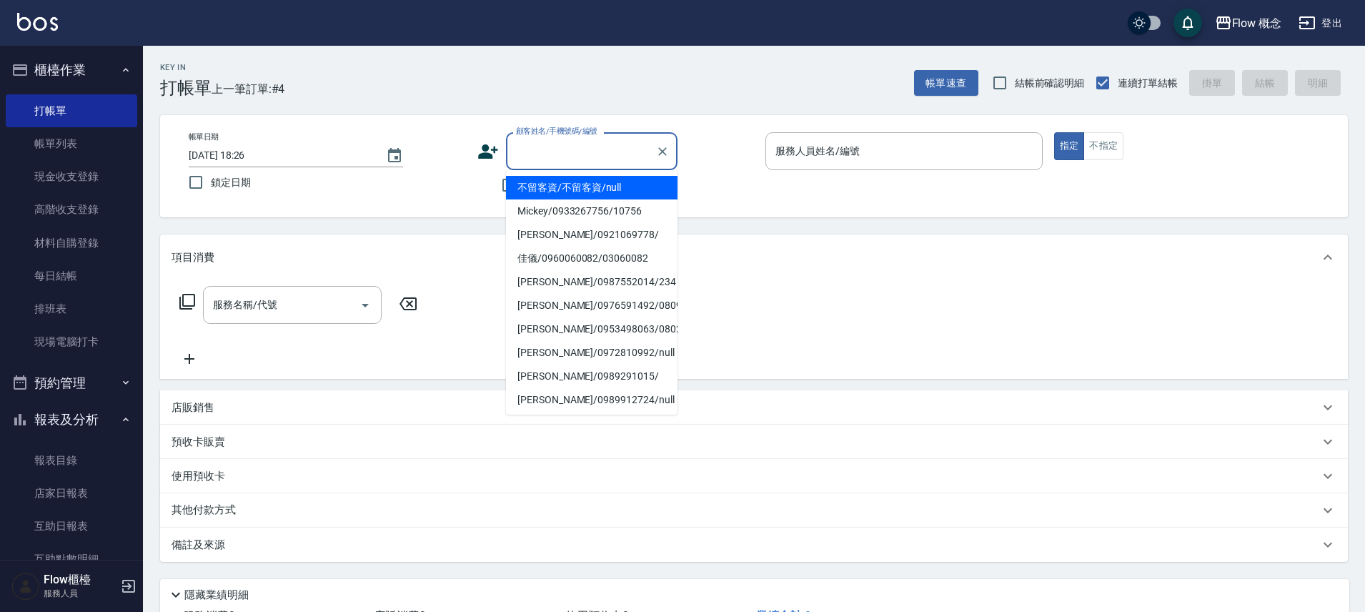
click at [585, 162] on input "顧客姓名/手機號碼/編號" at bounding box center [580, 151] width 137 height 25
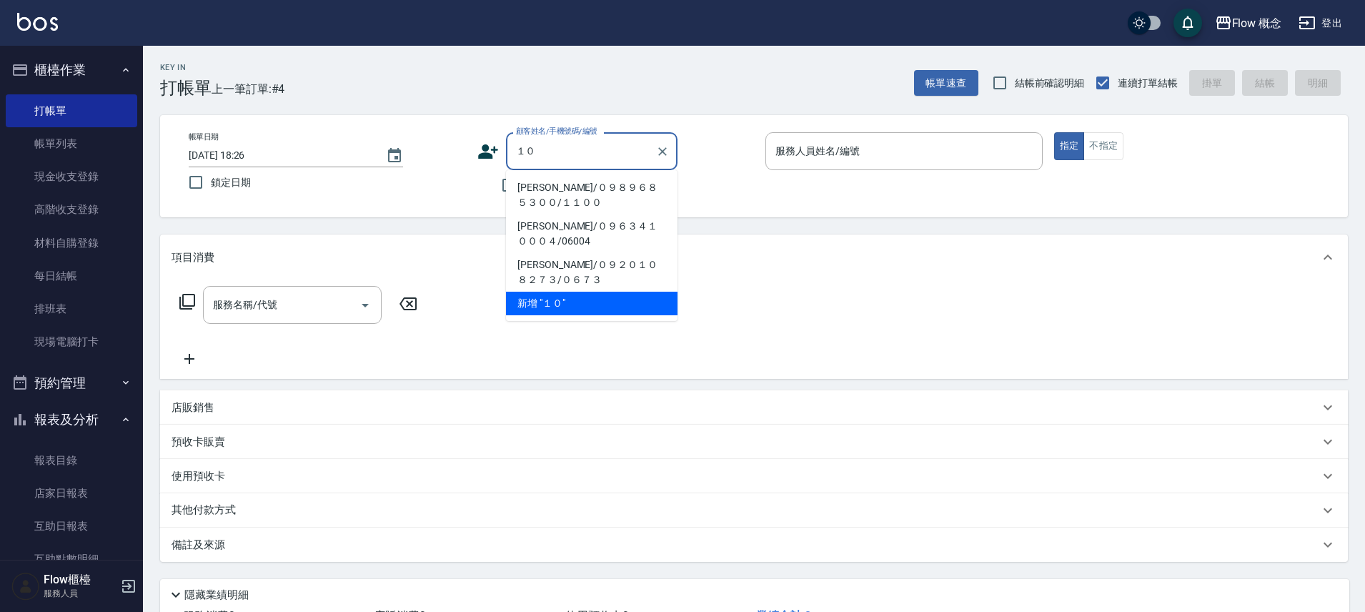
type input "１"
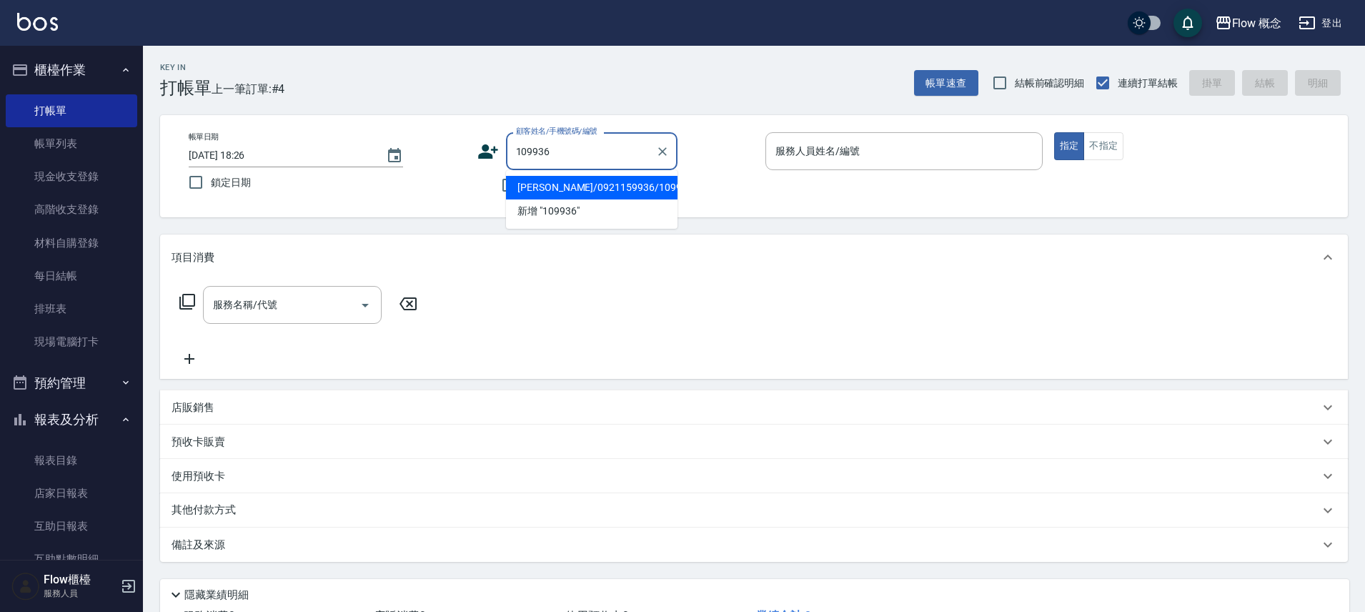
type input "[PERSON_NAME]/0921159936/109936"
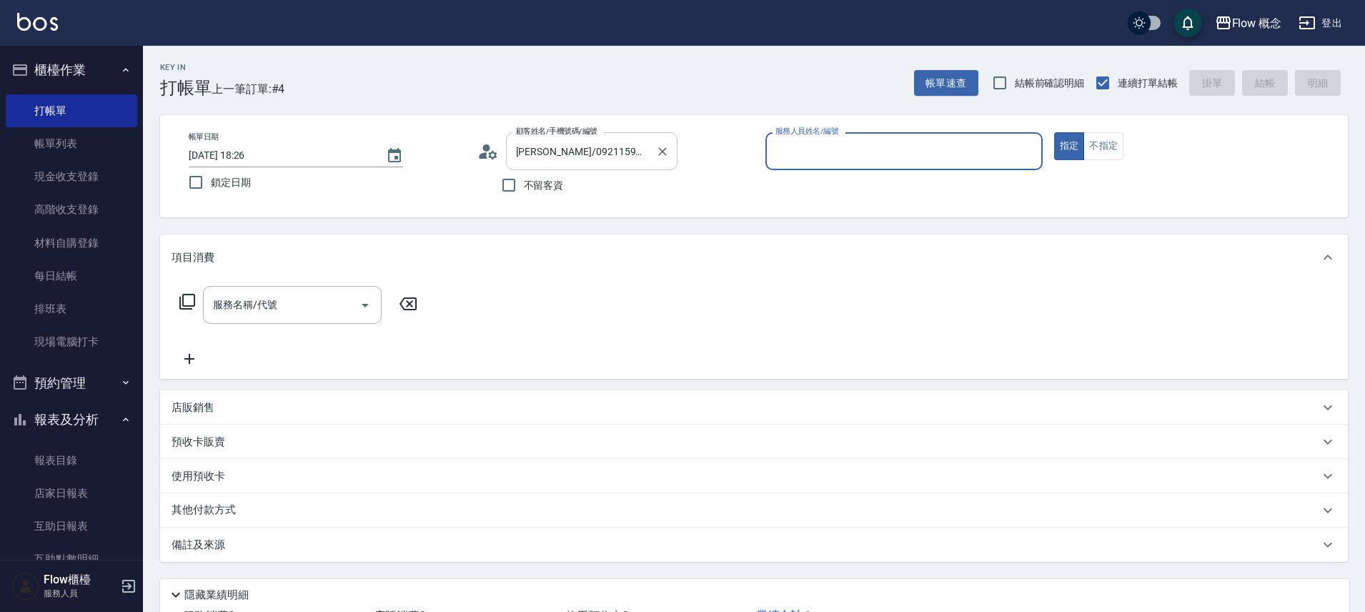
type input "[PERSON_NAME]-10"
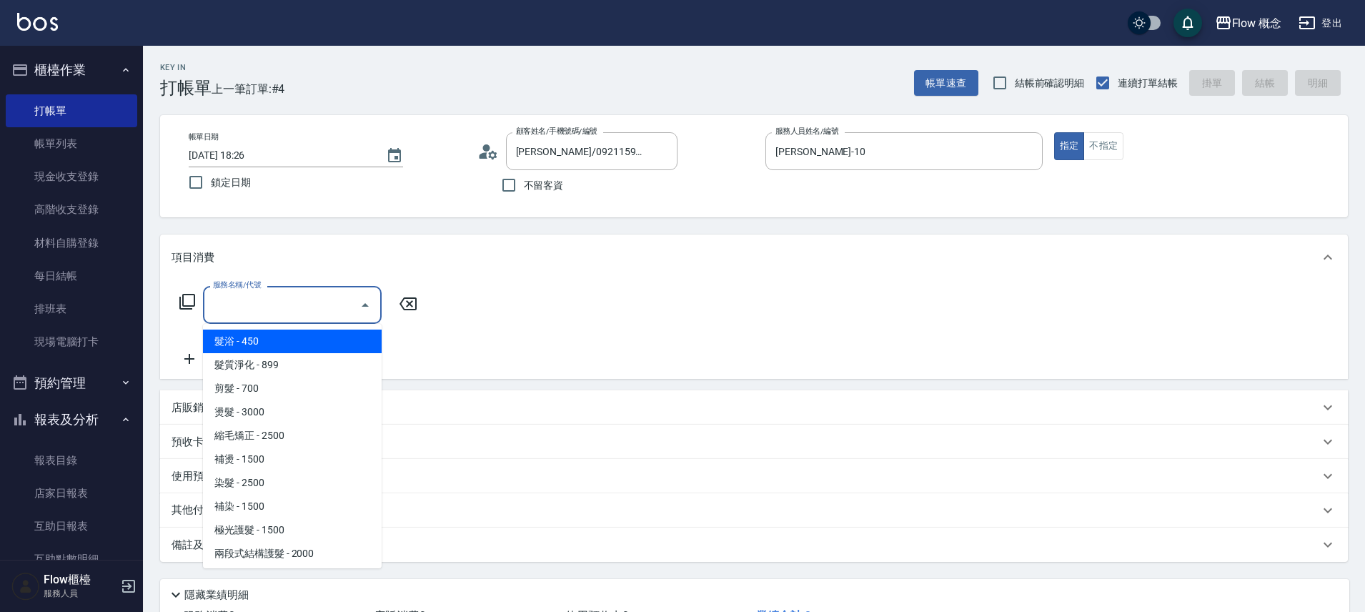
click at [297, 302] on input "服務名稱/代號" at bounding box center [281, 304] width 144 height 25
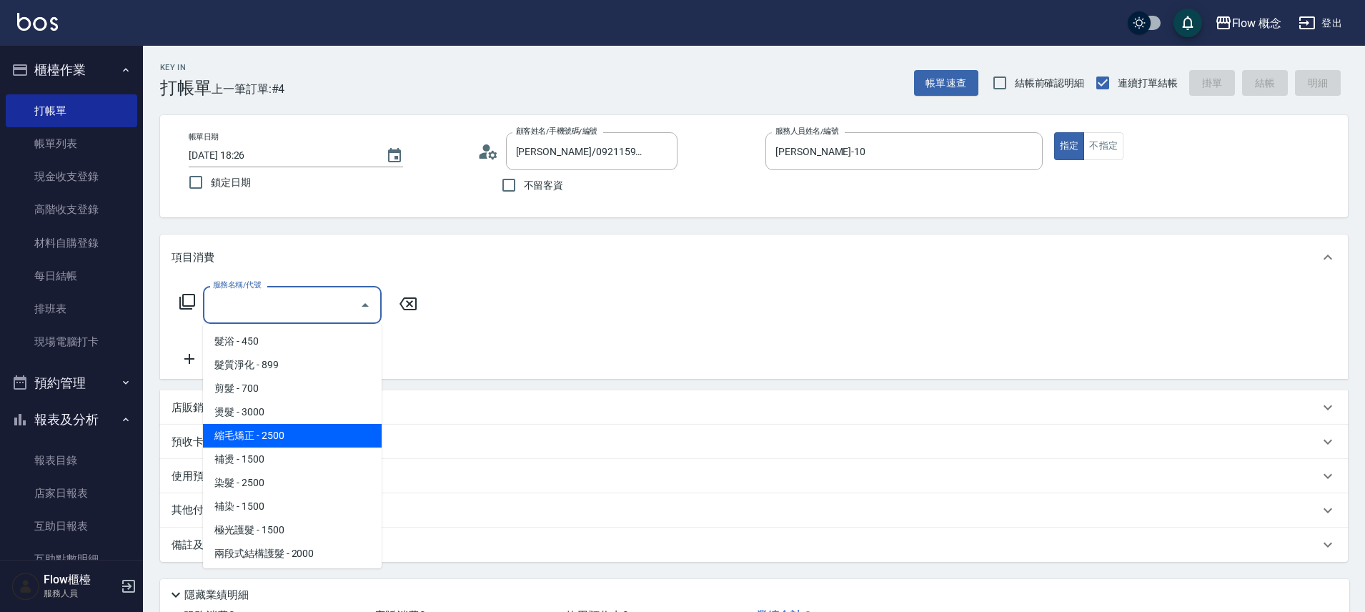
click at [272, 429] on span "縮毛矯正 - 2500" at bounding box center [292, 436] width 179 height 24
type input "縮毛矯正 (302)"
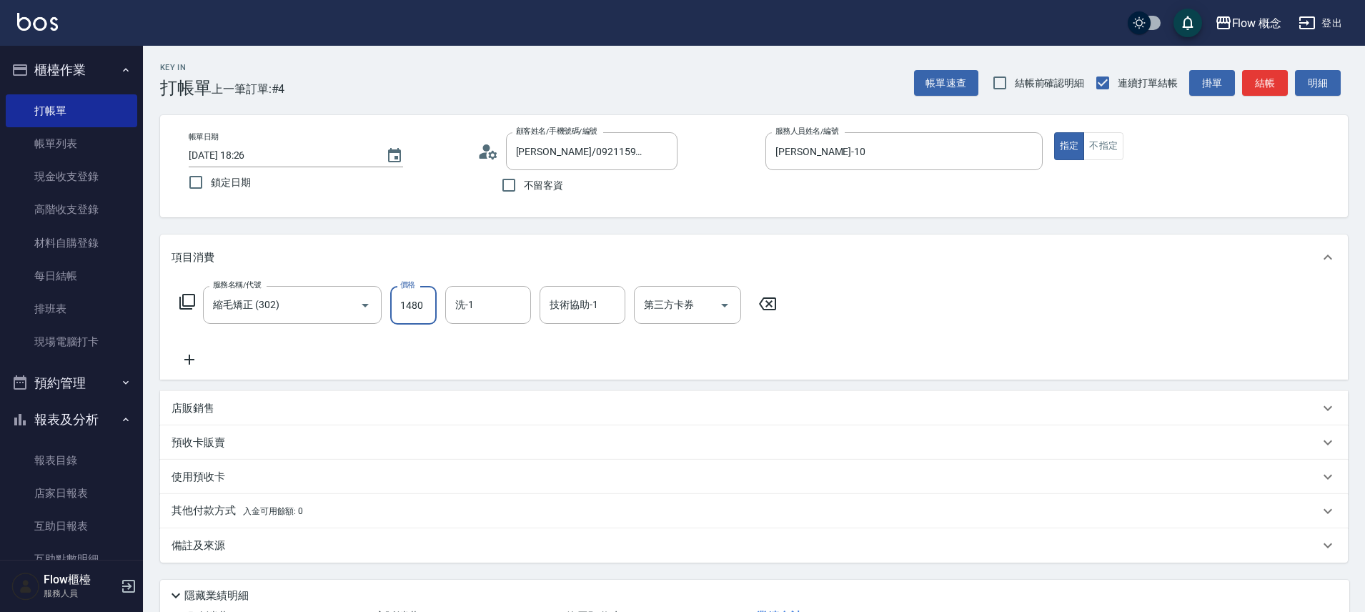
type input "1480"
click at [1273, 74] on button "結帳" at bounding box center [1265, 83] width 46 height 26
type input "[DATE] 18:58"
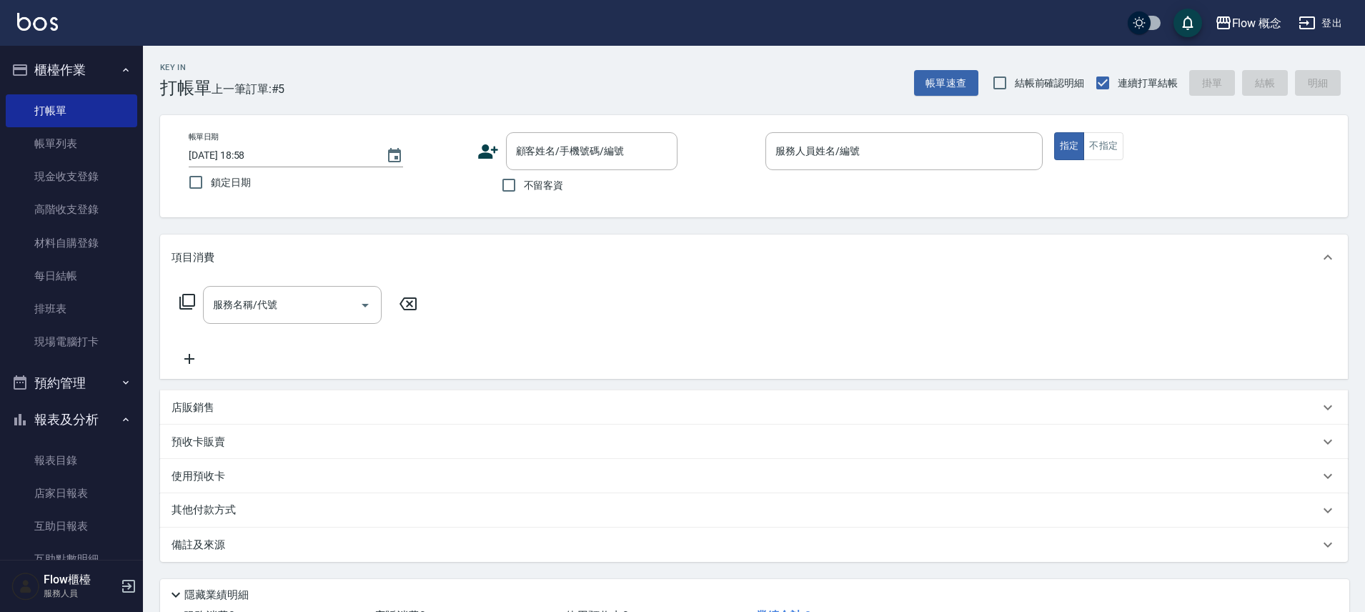
click at [541, 182] on span "不留客資" at bounding box center [544, 185] width 40 height 15
click at [524, 182] on input "不留客資" at bounding box center [509, 185] width 30 height 30
checkbox input "true"
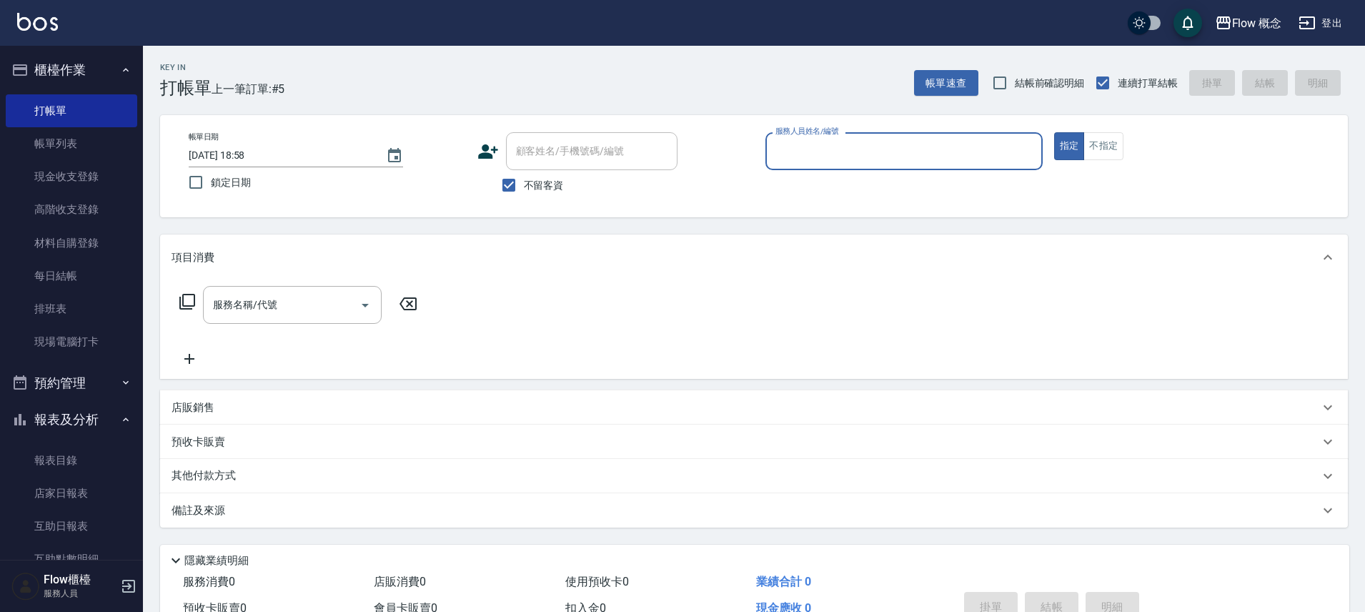
click at [826, 177] on p at bounding box center [903, 177] width 277 height 15
click at [871, 147] on input "服務人員姓名/編號" at bounding box center [904, 151] width 264 height 25
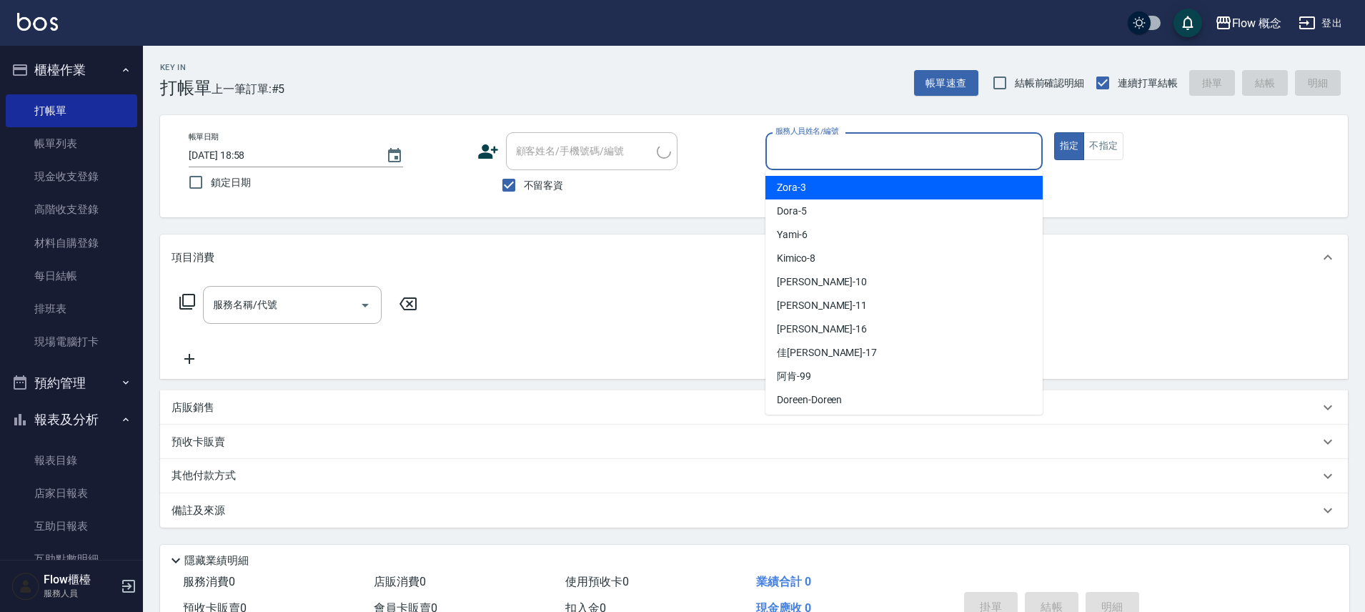
type input "[PERSON_NAME]/0925602558/"
click at [834, 189] on div "Zora -3" at bounding box center [903, 188] width 277 height 24
type input "Zora-3"
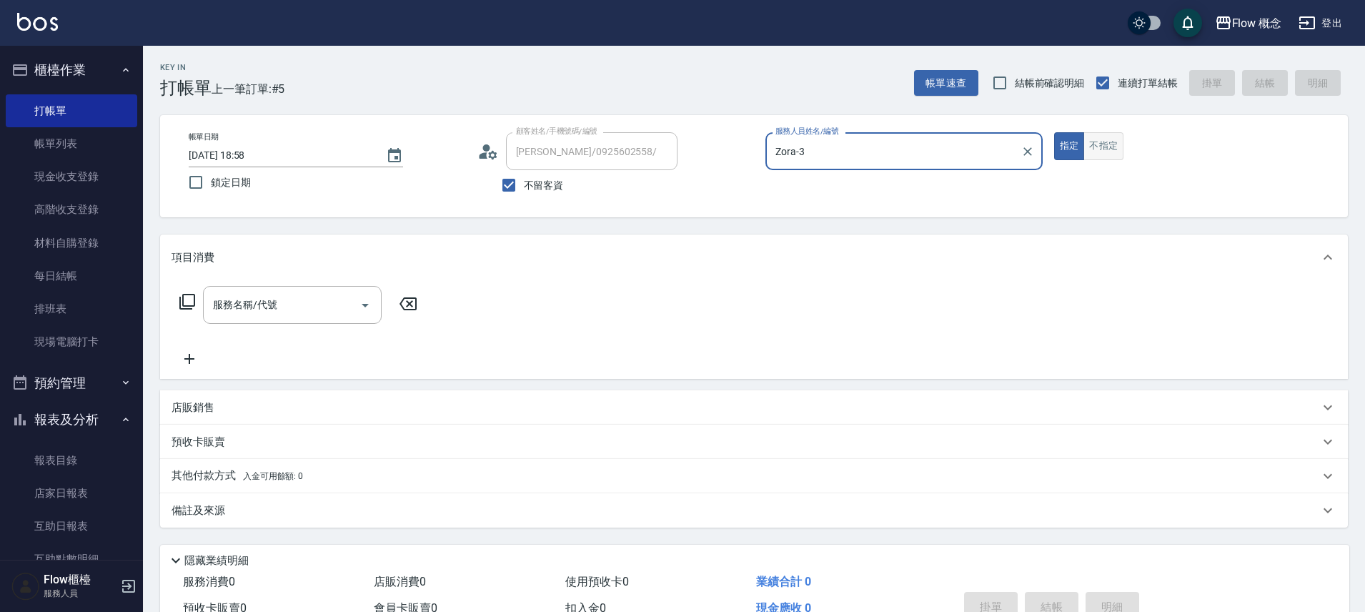
click at [1105, 149] on button "不指定" at bounding box center [1103, 146] width 40 height 28
click at [267, 312] on input "服務名稱/代號" at bounding box center [281, 304] width 144 height 25
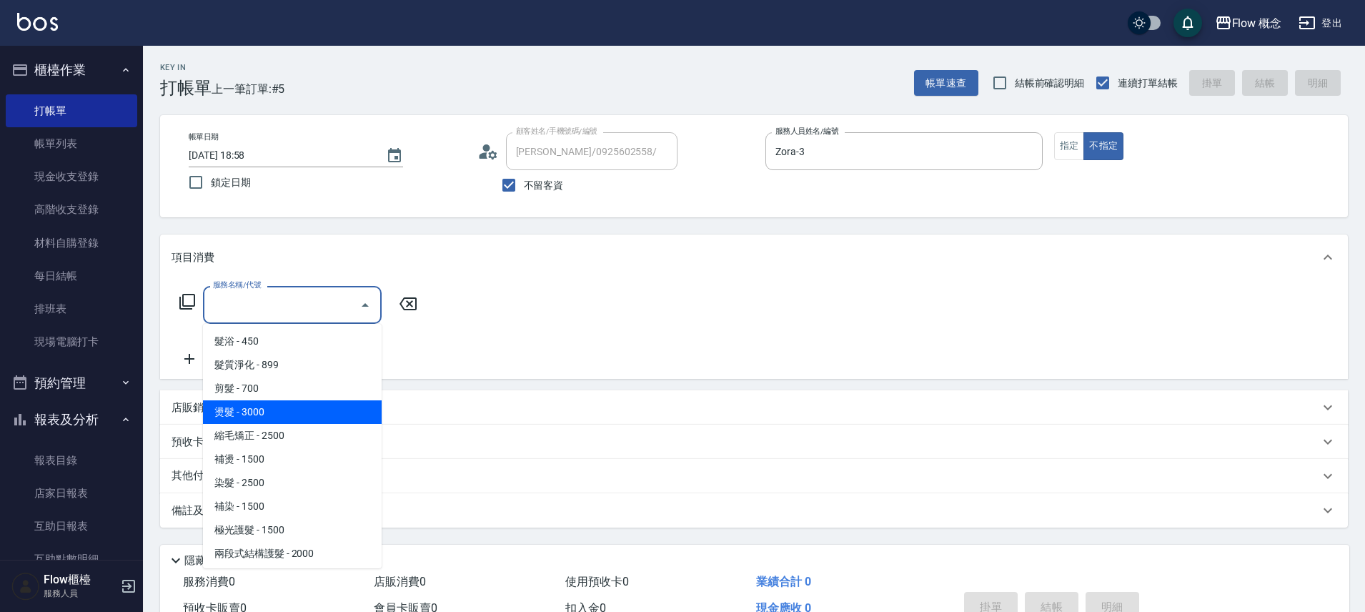
click at [296, 412] on span "燙髮 - 3000" at bounding box center [292, 412] width 179 height 24
type input "燙髮(301)"
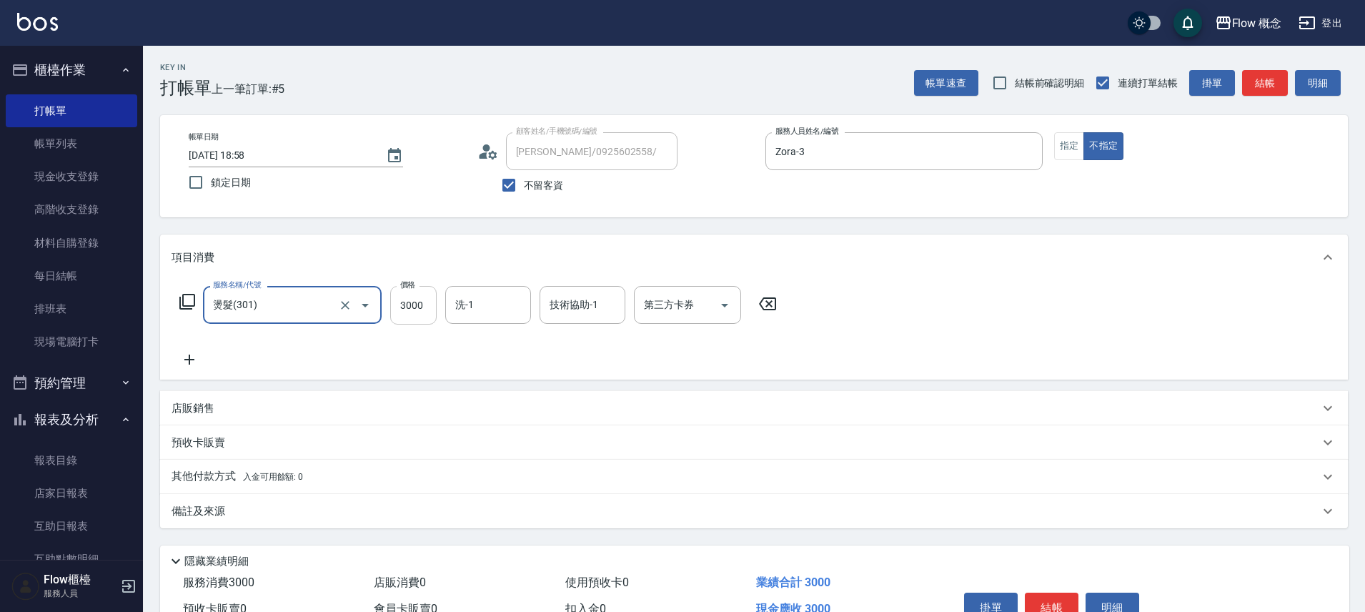
click at [434, 314] on input "3000" at bounding box center [413, 305] width 46 height 39
type input "2499"
click at [655, 263] on div "項目消費" at bounding box center [746, 257] width 1148 height 15
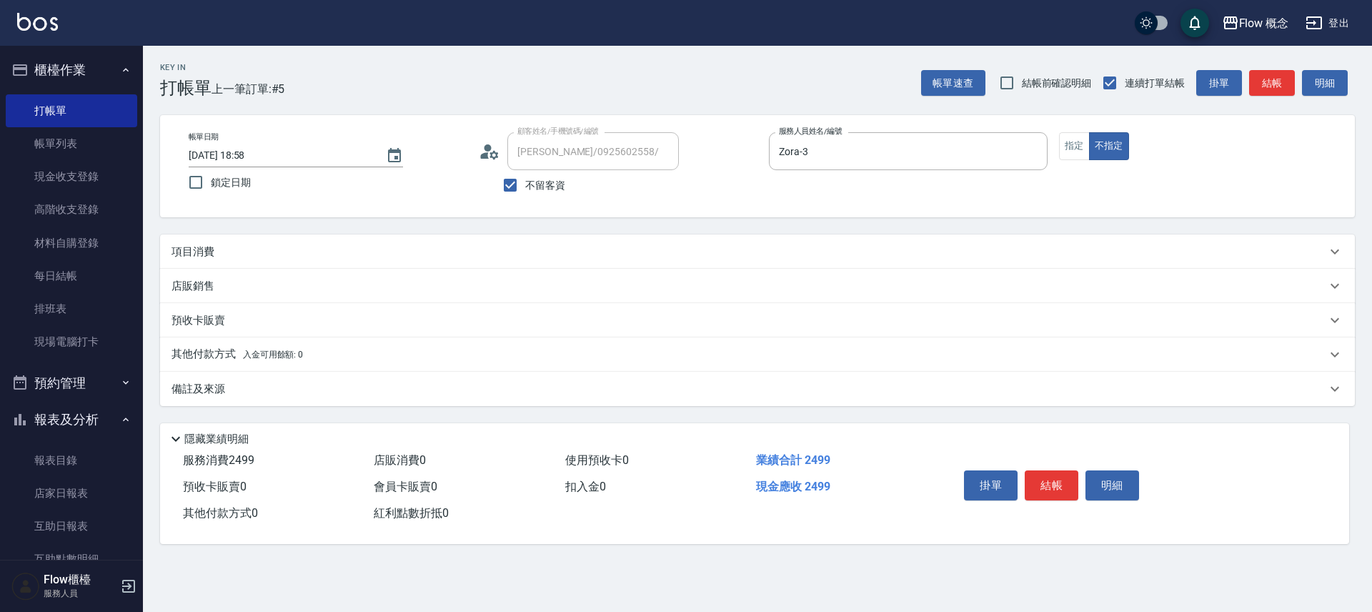
click at [668, 326] on div "預收卡販賣" at bounding box center [749, 320] width 1155 height 15
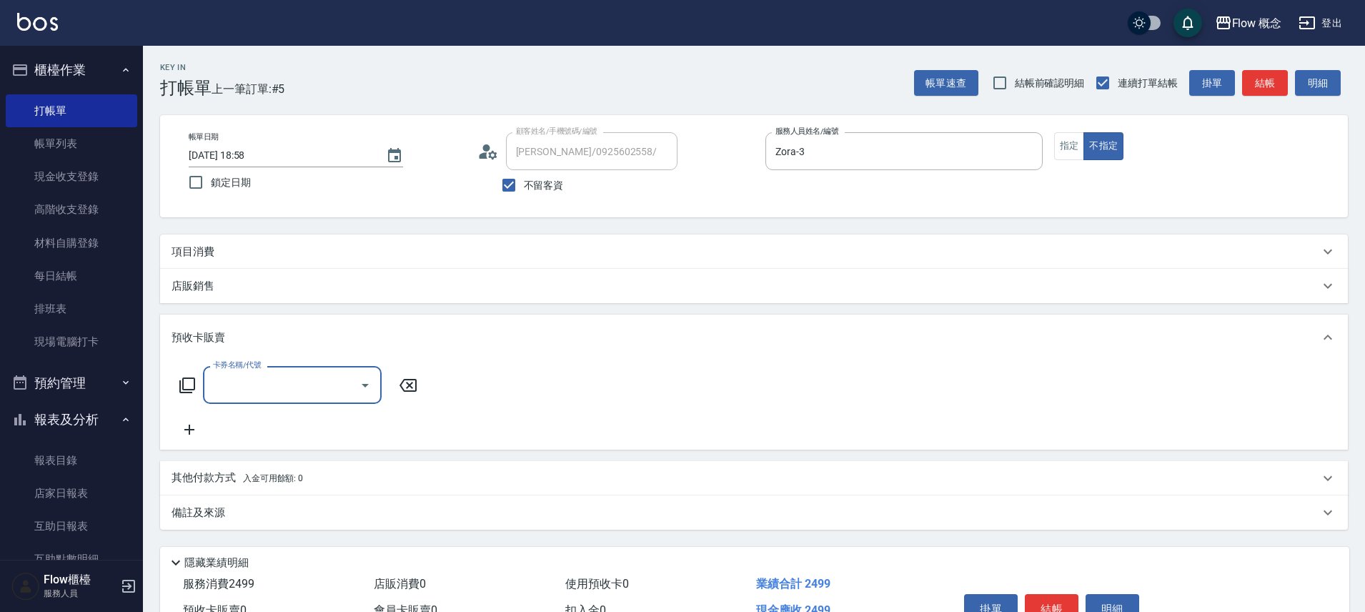
drag, startPoint x: 687, startPoint y: 247, endPoint x: 689, endPoint y: 261, distance: 13.7
click at [687, 247] on div "項目消費" at bounding box center [746, 251] width 1148 height 15
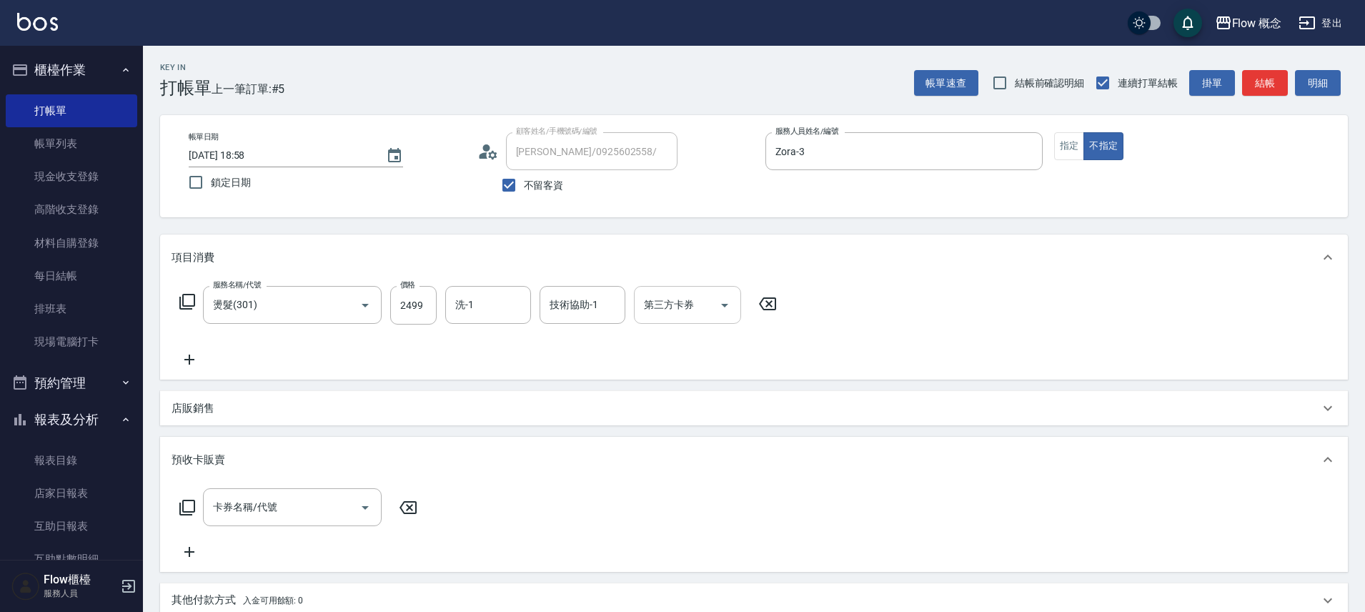
click at [698, 322] on div "第三方卡券" at bounding box center [687, 305] width 107 height 38
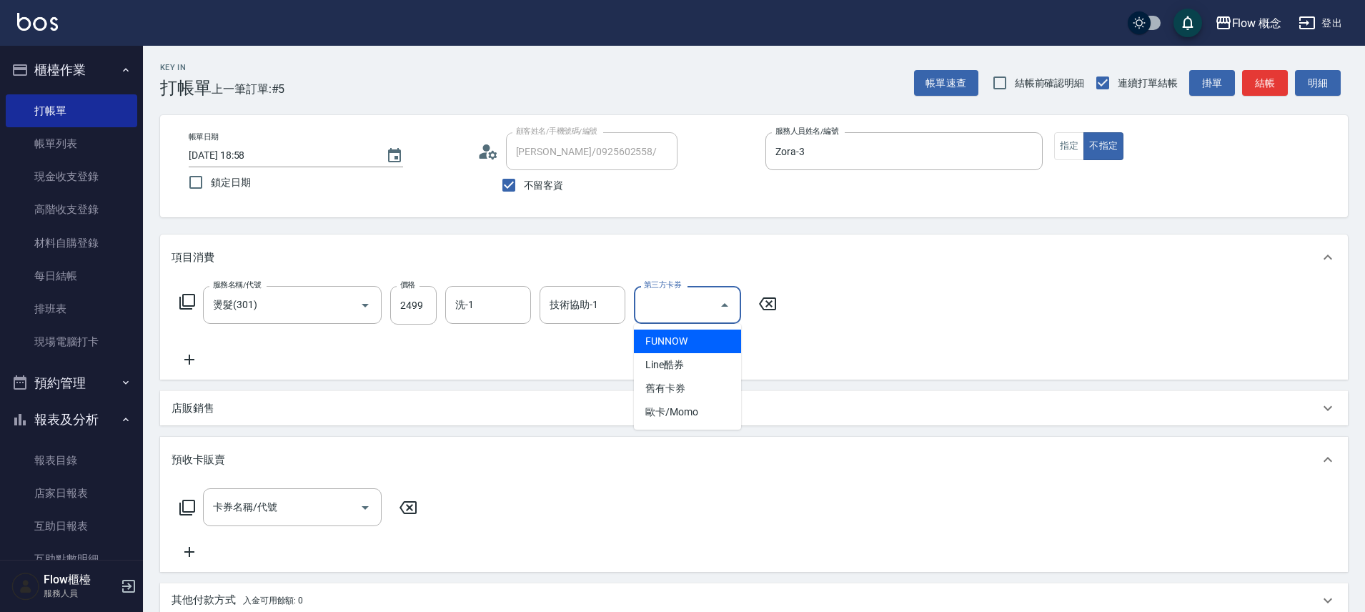
click at [717, 347] on span "FUNNOW" at bounding box center [687, 341] width 107 height 24
type input "FUNNOW"
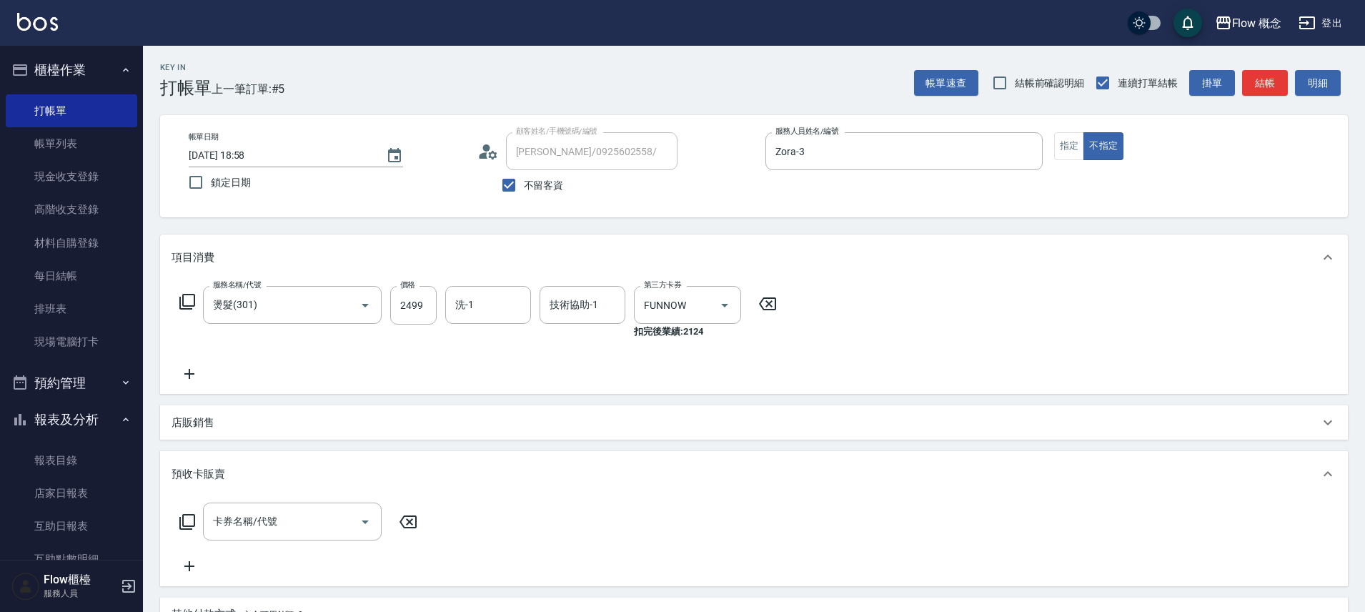
click at [711, 357] on div "服務名稱/代號 燙髮(301) 服務名稱/代號 價格 2499 價格 洗-1 洗-1 技術協助-1 技術協助-1 第三方卡券 FUNNOW 第三方卡券 扣完後…" at bounding box center [479, 334] width 614 height 96
click at [194, 384] on div "服務名稱/代號 燙髮(301) 服務名稱/代號 價格 2499 價格 洗-1 洗-1 技術協助-1 技術協助-1 第三方卡券 FUNNOW 第三方卡券 扣完後…" at bounding box center [754, 337] width 1188 height 114
click at [202, 369] on icon at bounding box center [190, 373] width 36 height 17
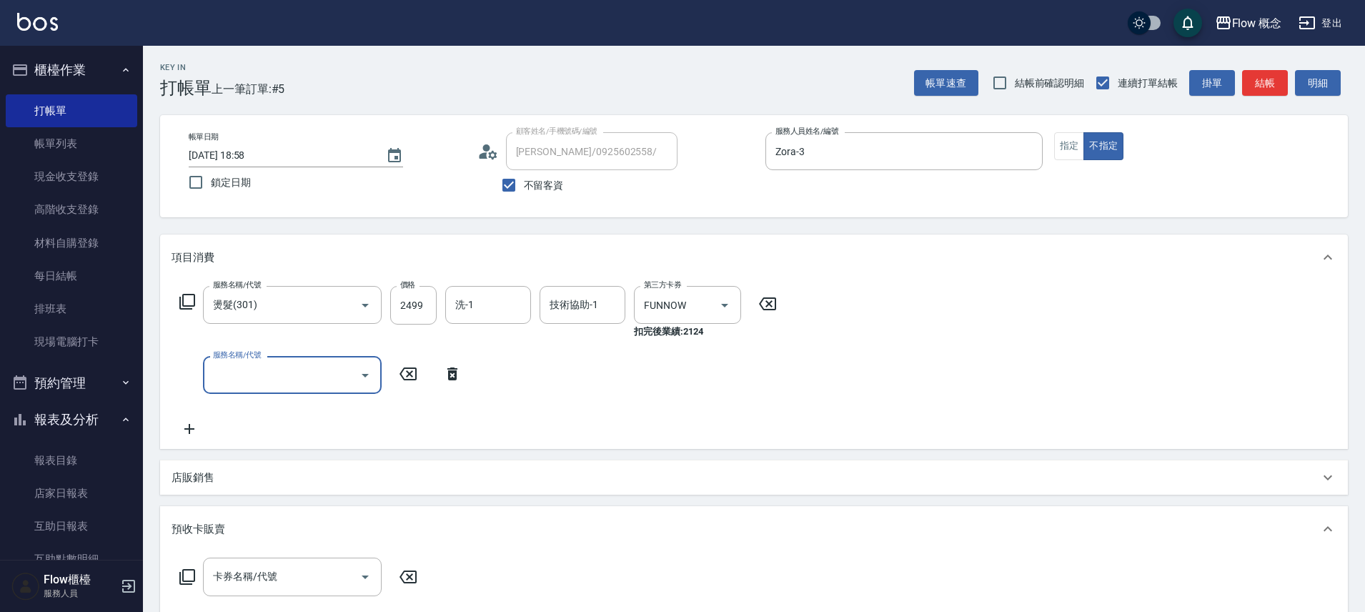
click at [236, 356] on label "服務名稱/代號" at bounding box center [237, 354] width 48 height 11
click at [236, 362] on input "服務名稱/代號" at bounding box center [281, 374] width 144 height 25
type input "剪髮(201)"
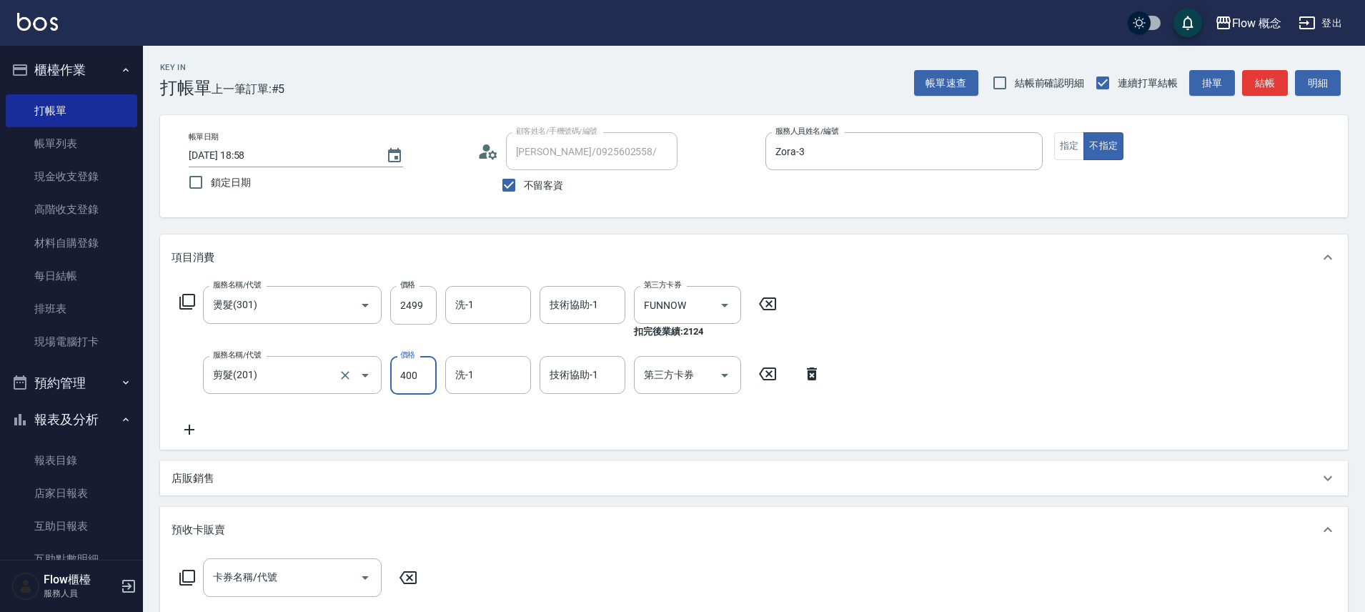
type input "400"
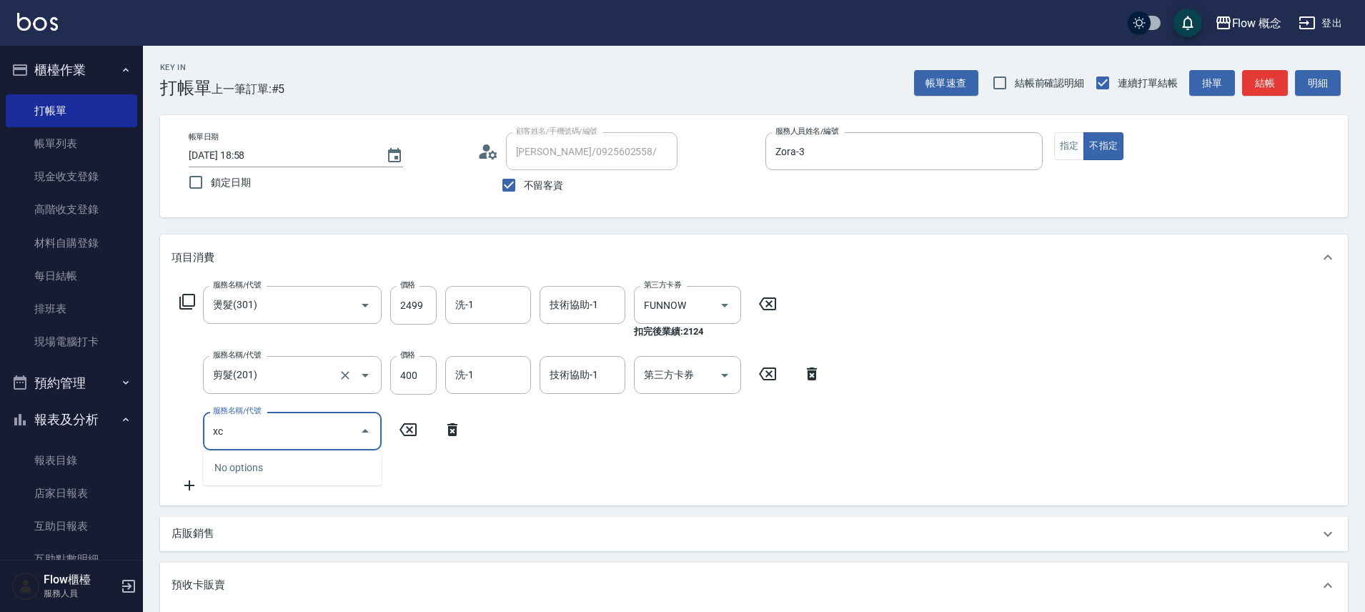
type input "x"
type input "z"
type input "x"
type input "ㄏ"
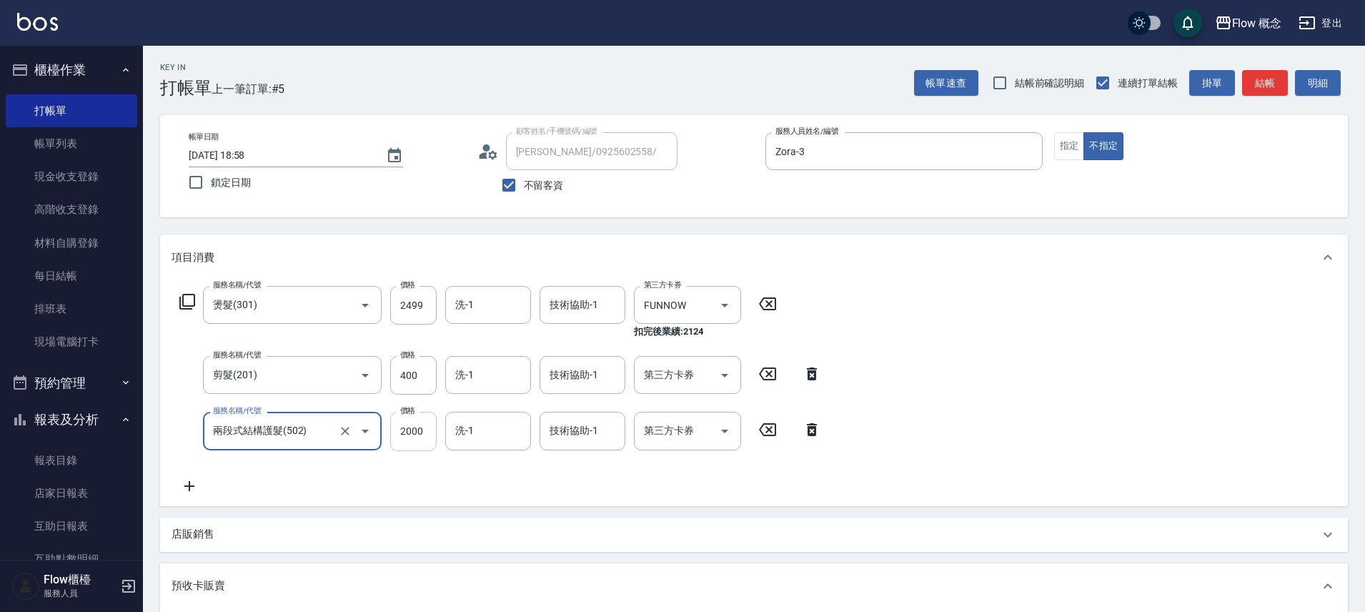
type input "兩段式結構護髮(502)"
click at [432, 441] on input "2000" at bounding box center [413, 431] width 46 height 39
type input "800"
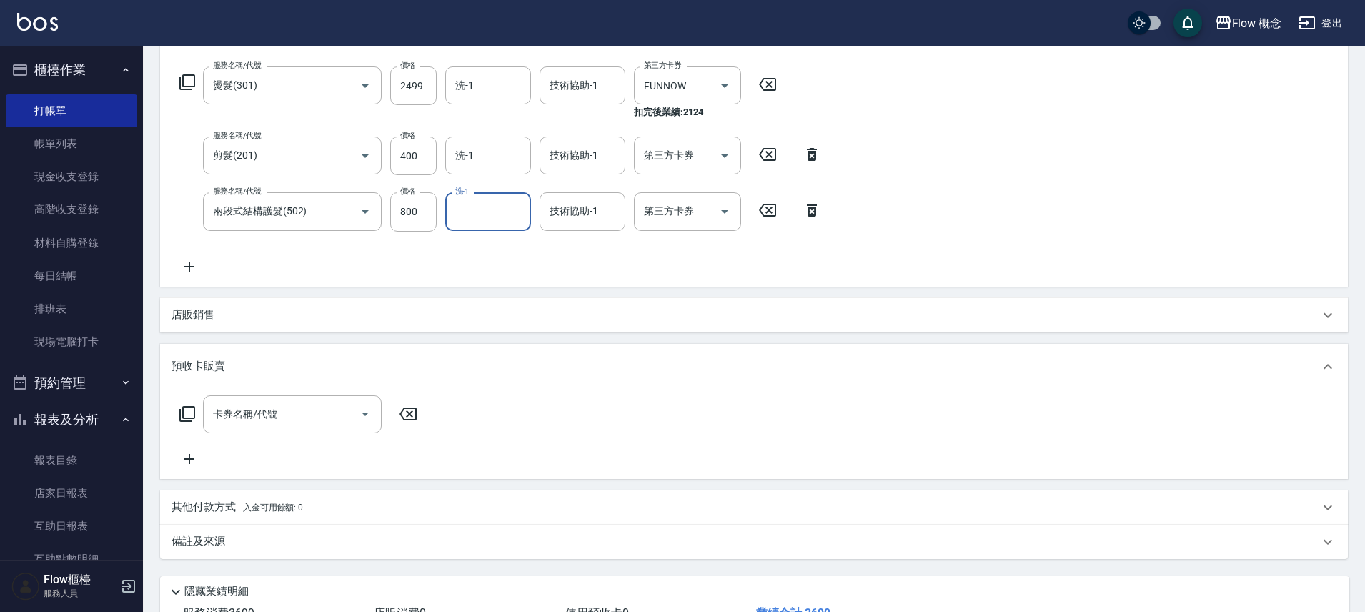
scroll to position [296, 0]
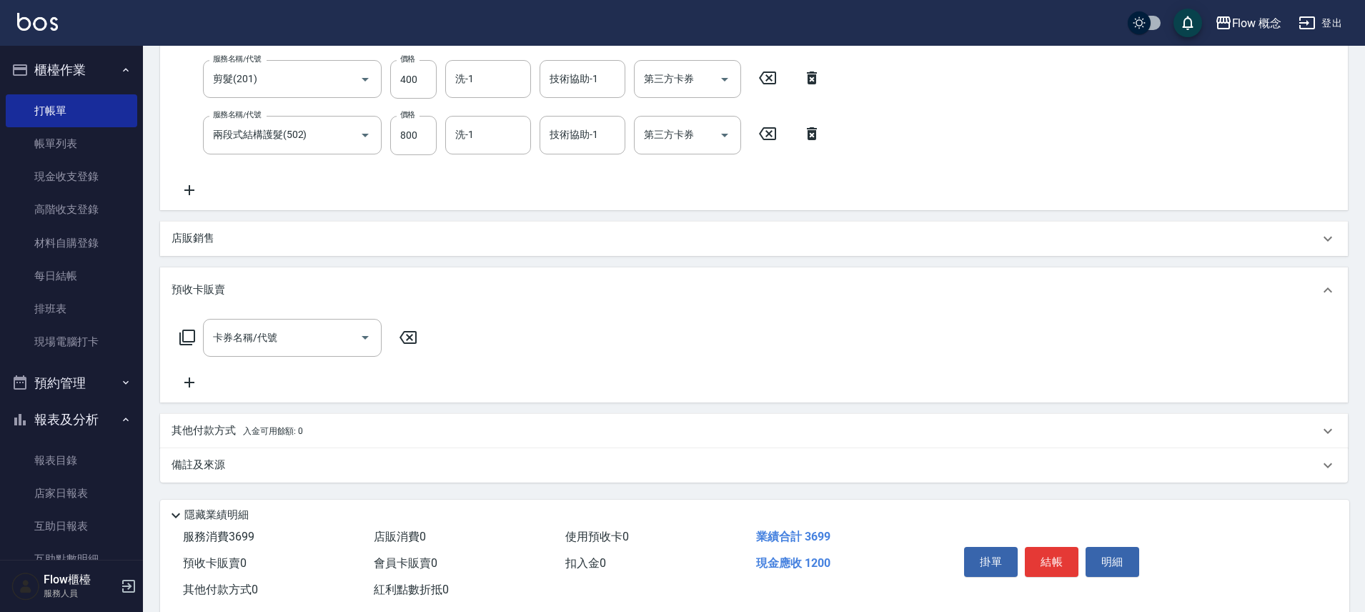
click at [1017, 382] on div "卡券名稱/代號 卡券名稱/代號" at bounding box center [754, 355] width 1165 height 72
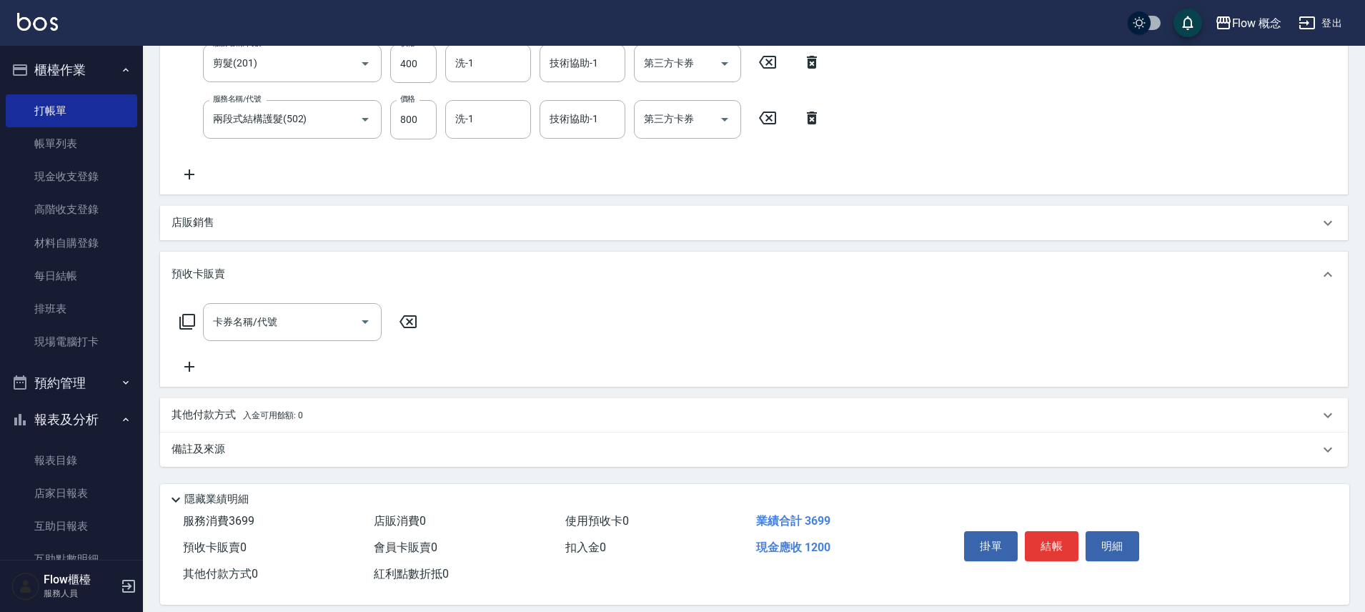
scroll to position [328, 0]
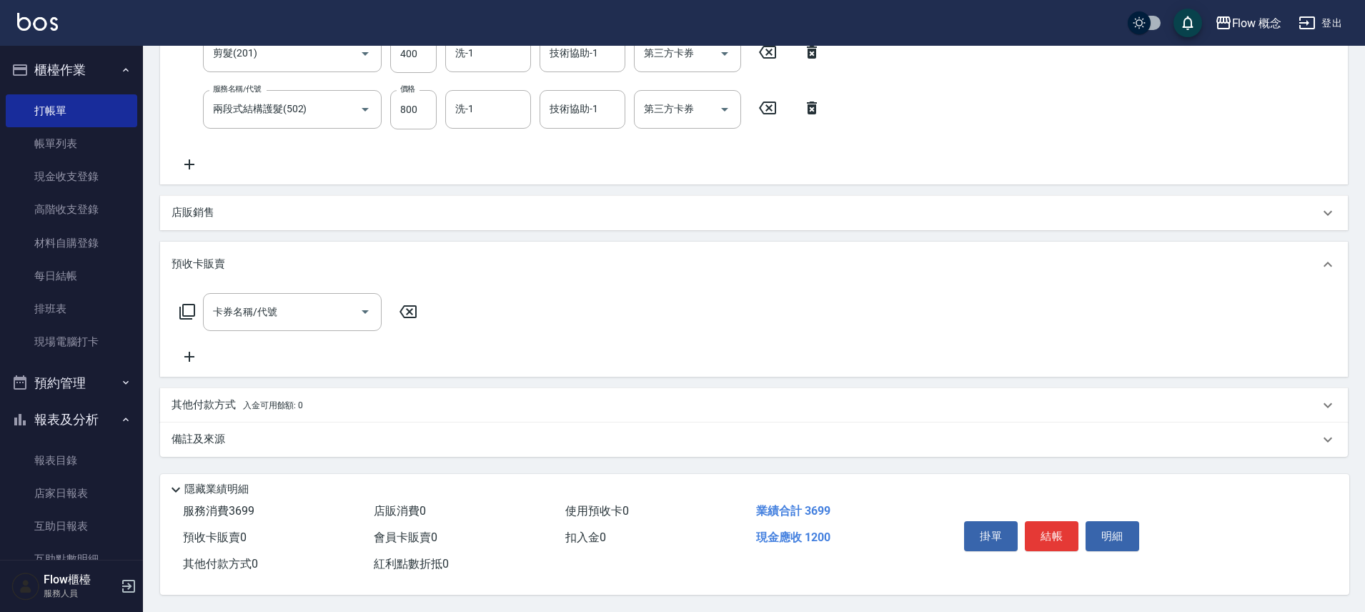
click at [222, 388] on div "其他付款方式 入金可用餘額: 0" at bounding box center [754, 405] width 1188 height 34
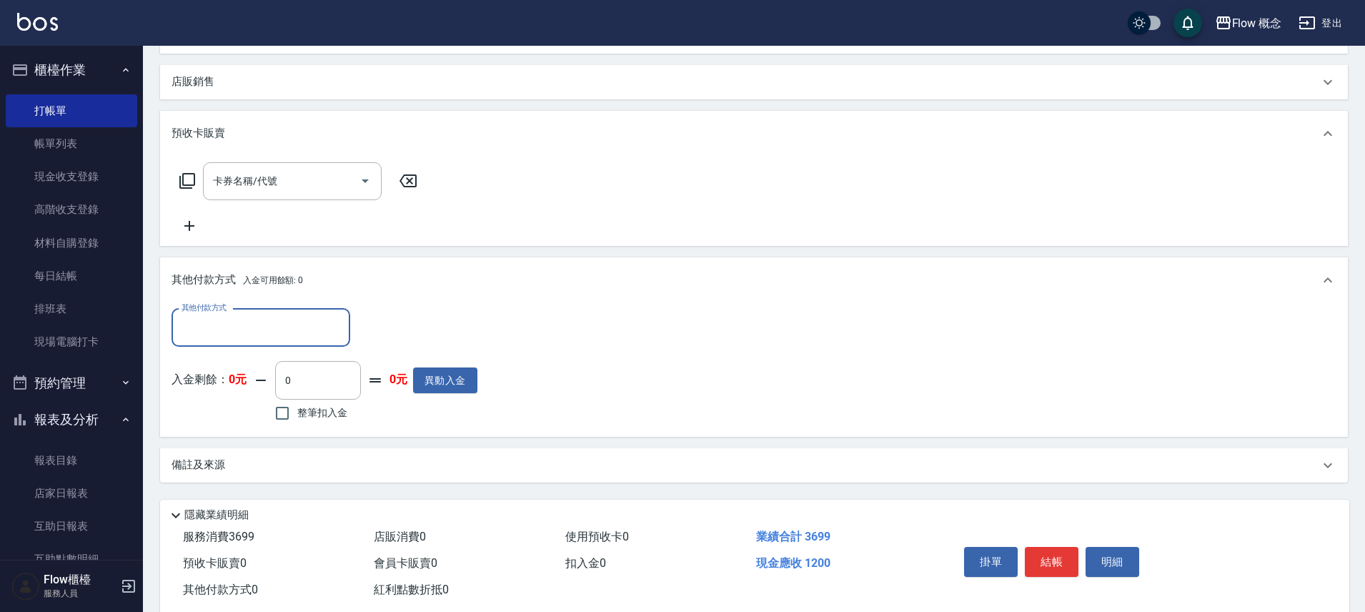
scroll to position [454, 0]
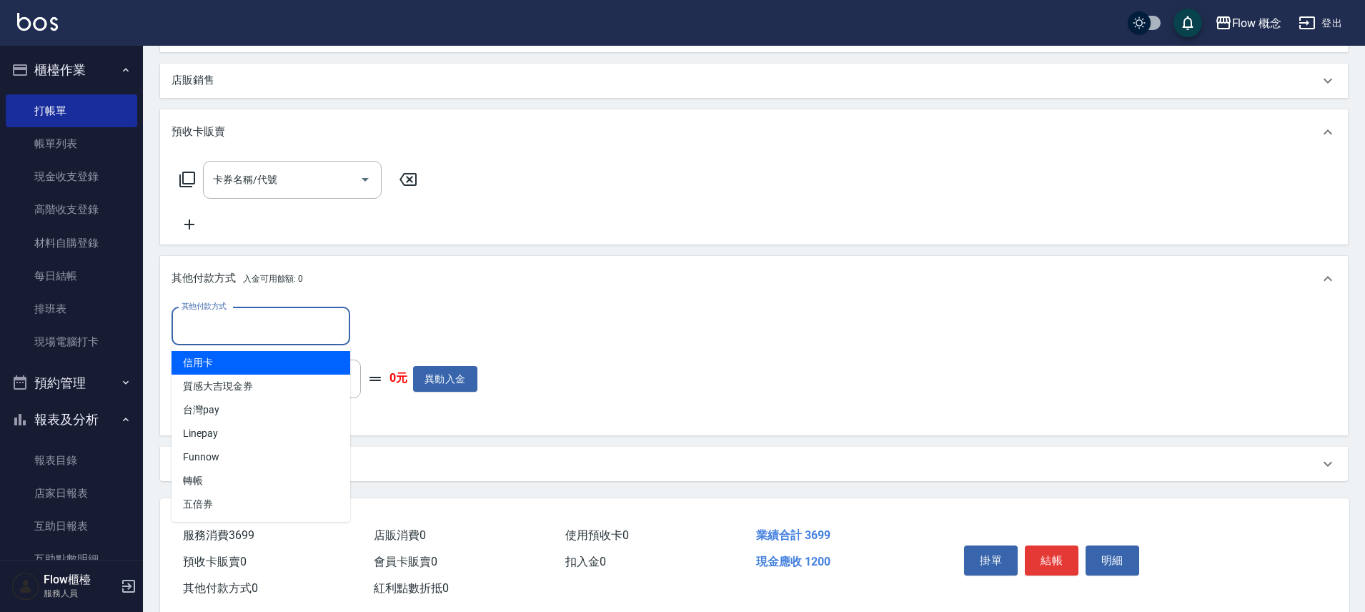
click at [327, 314] on input "其他付款方式" at bounding box center [261, 326] width 166 height 25
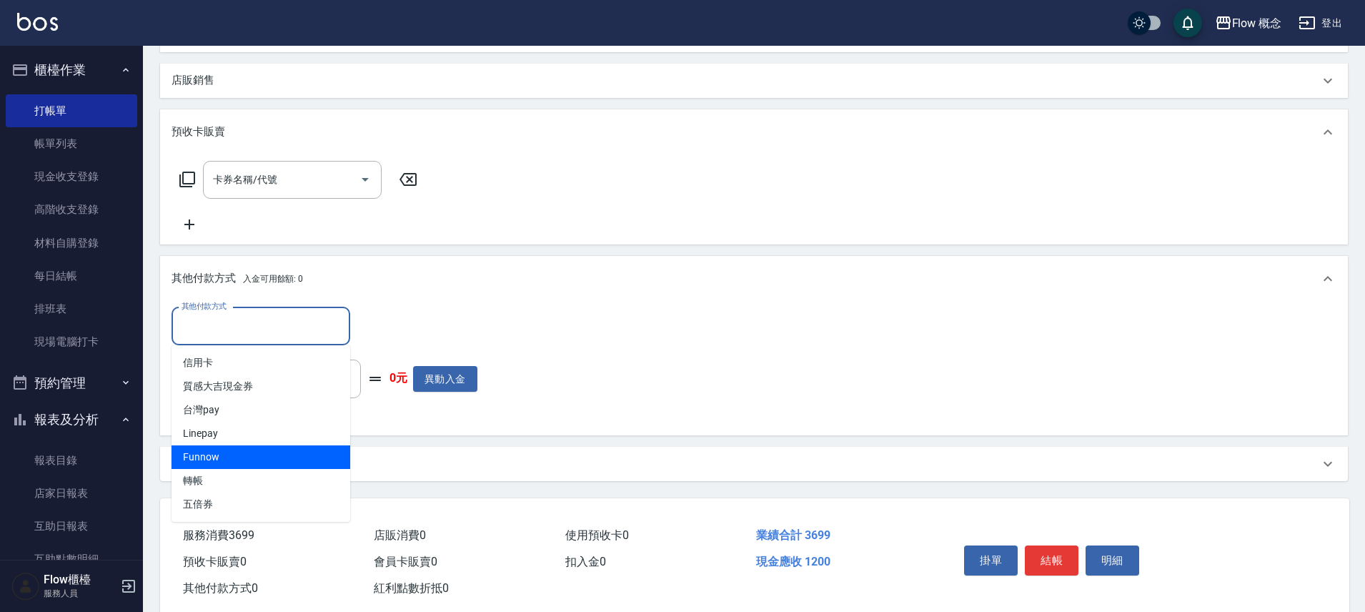
click at [299, 450] on span "Funnow" at bounding box center [261, 457] width 179 height 24
type input "Funnow"
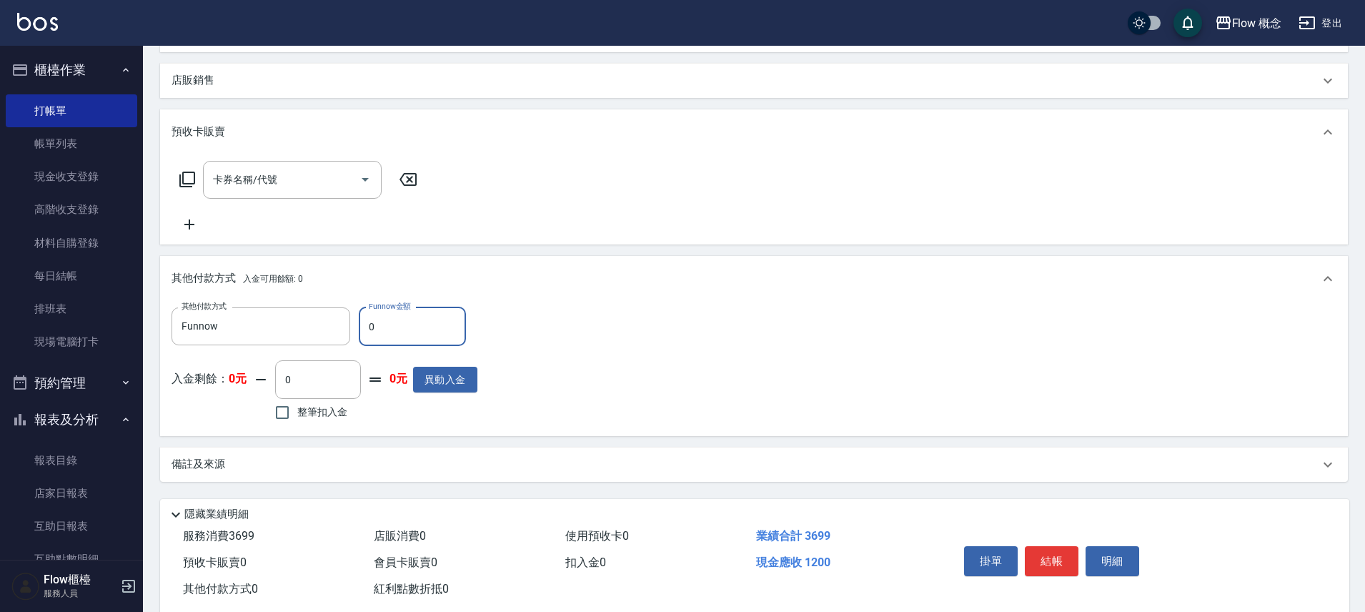
click at [403, 328] on input "0" at bounding box center [412, 326] width 107 height 39
click at [923, 455] on div "備註及來源" at bounding box center [754, 464] width 1188 height 34
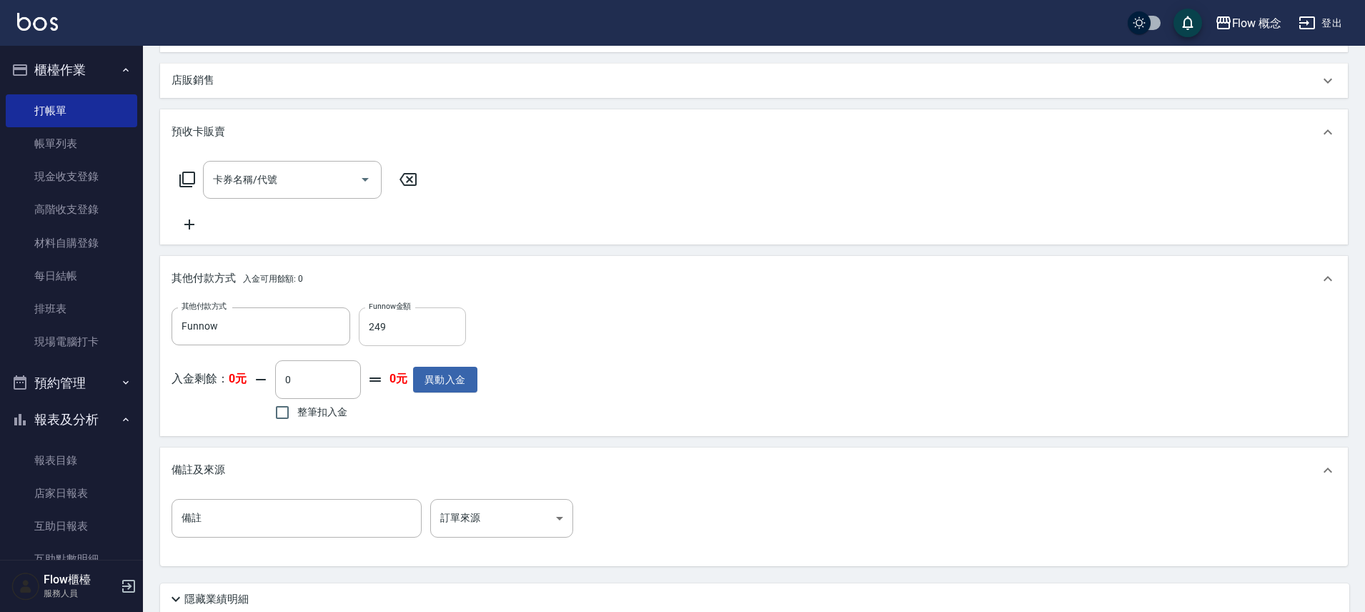
click at [441, 327] on input "249" at bounding box center [412, 326] width 107 height 39
click at [434, 316] on input "249" at bounding box center [412, 326] width 107 height 39
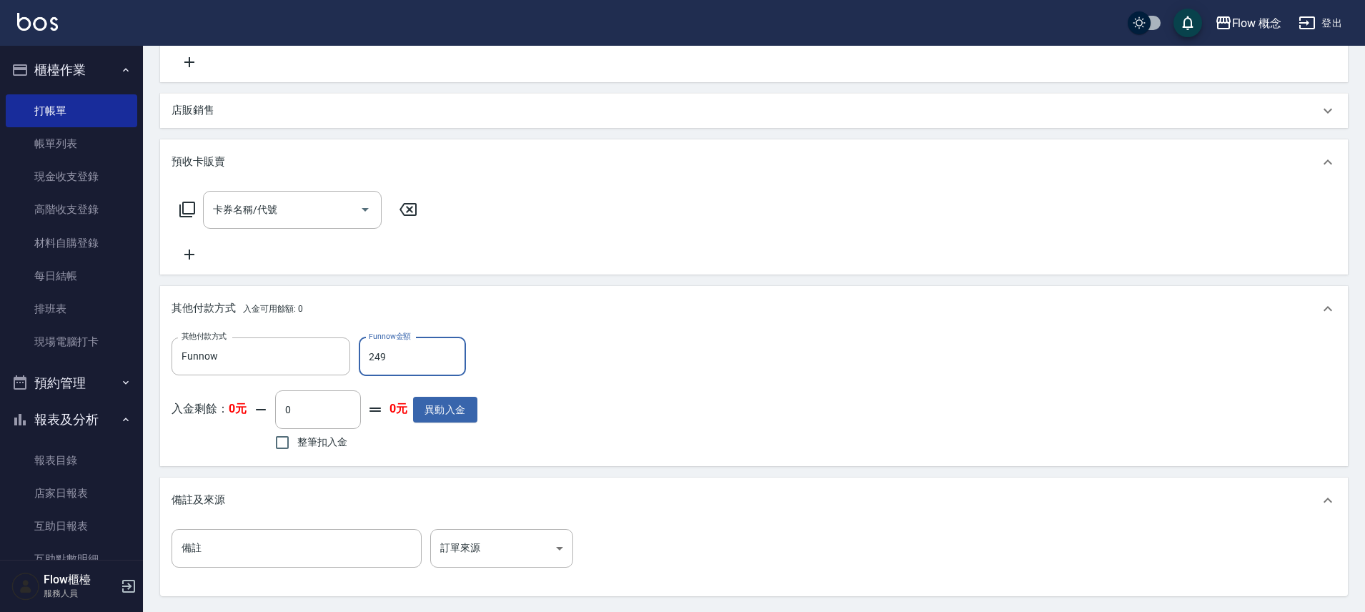
scroll to position [570, 0]
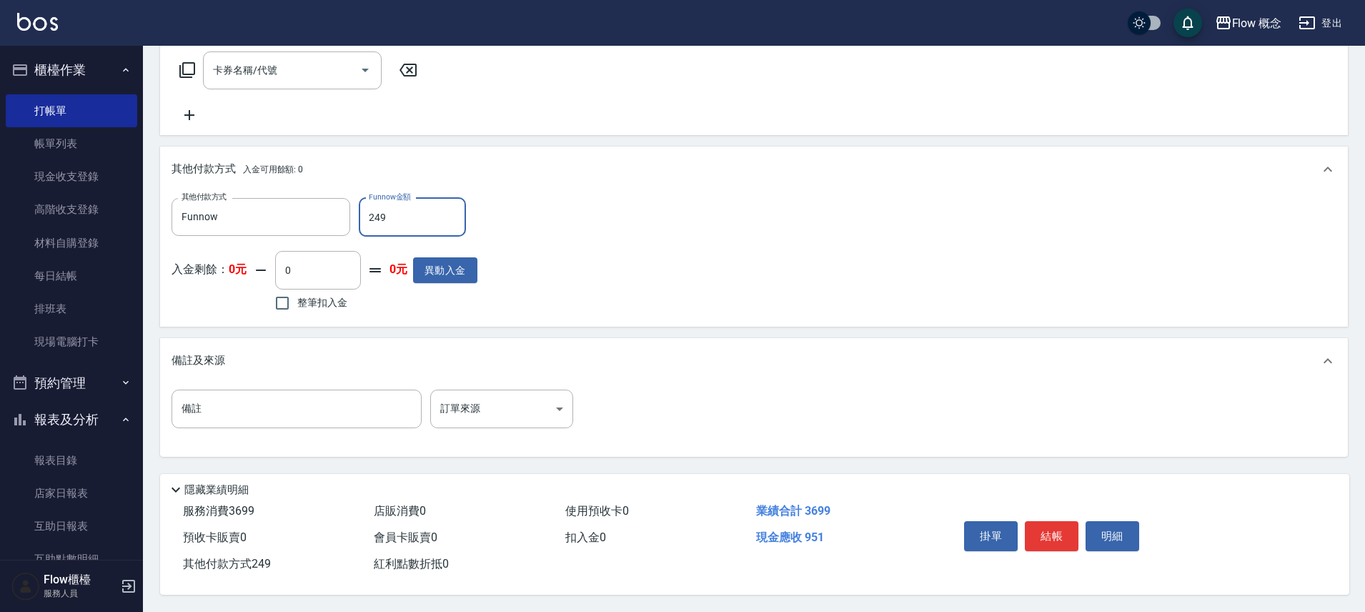
click at [403, 207] on input "249" at bounding box center [412, 217] width 107 height 39
click at [407, 218] on input "249" at bounding box center [412, 217] width 107 height 39
type input "0"
click at [317, 204] on input "Funnow" at bounding box center [250, 216] width 144 height 25
click at [354, 209] on div "其他付款方式 Funnow 其他付款方式 Funnow金額 0 Funnow金額" at bounding box center [325, 217] width 306 height 39
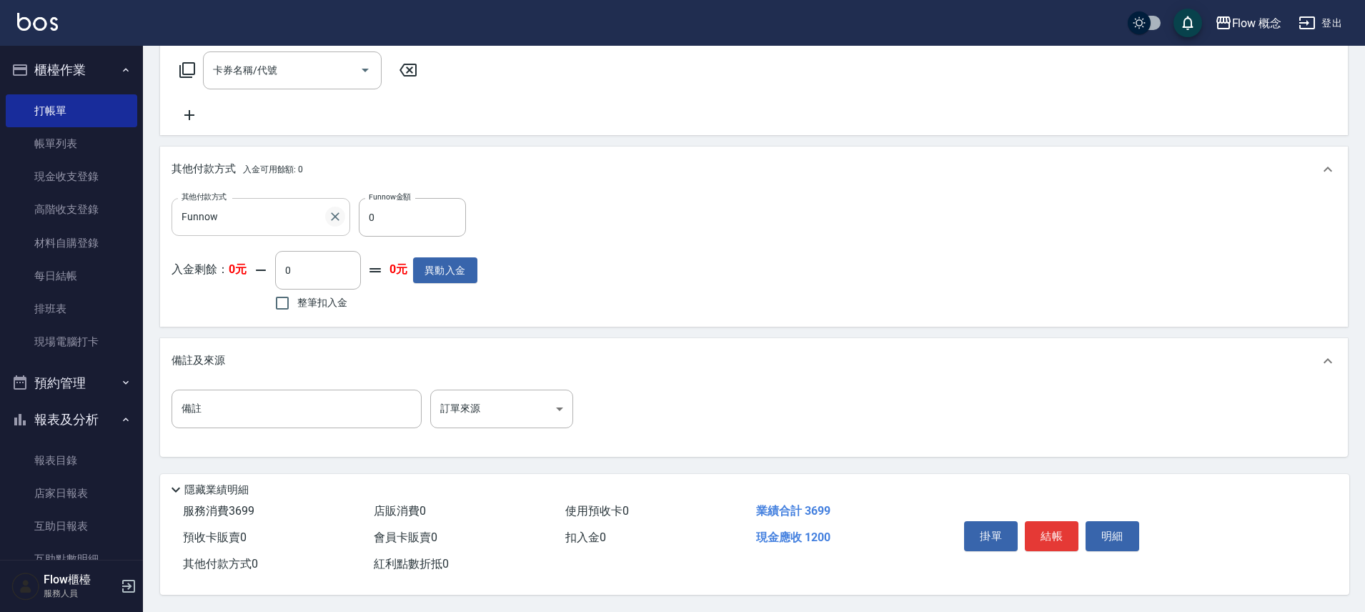
click at [339, 209] on icon "Clear" at bounding box center [335, 216] width 14 height 14
click at [339, 209] on input "其他付款方式" at bounding box center [261, 217] width 166 height 25
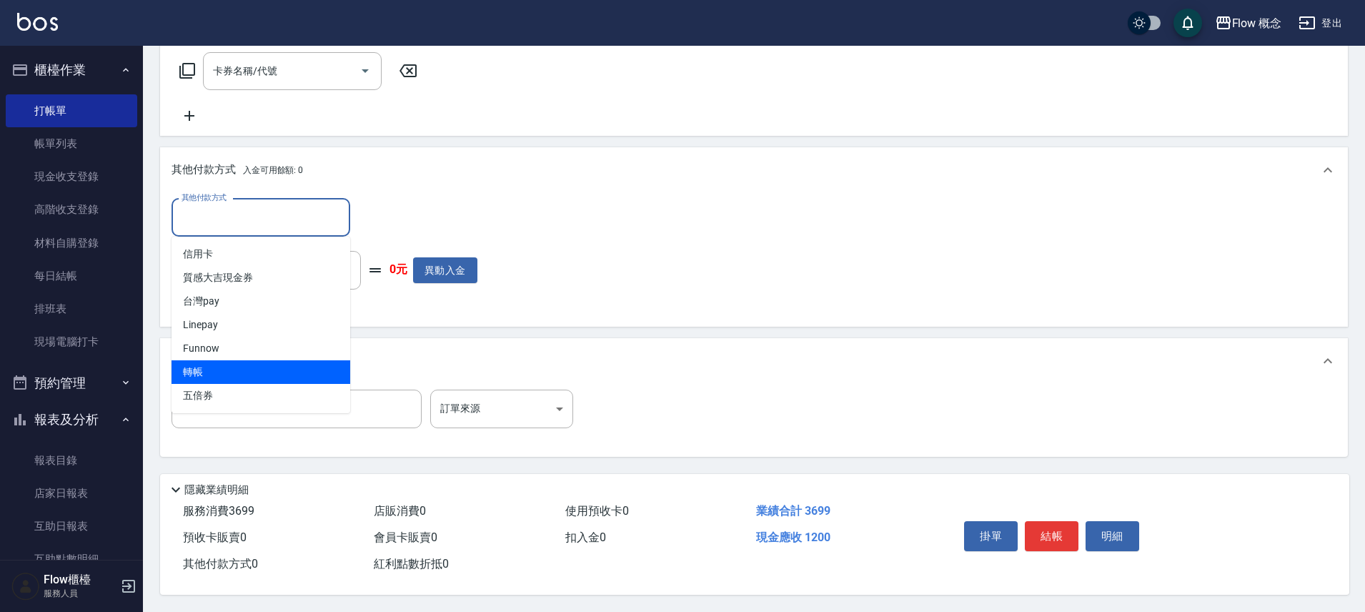
drag, startPoint x: 249, startPoint y: 363, endPoint x: 252, endPoint y: 348, distance: 15.4
click at [249, 364] on span "轉帳" at bounding box center [261, 372] width 179 height 24
type input "轉帳"
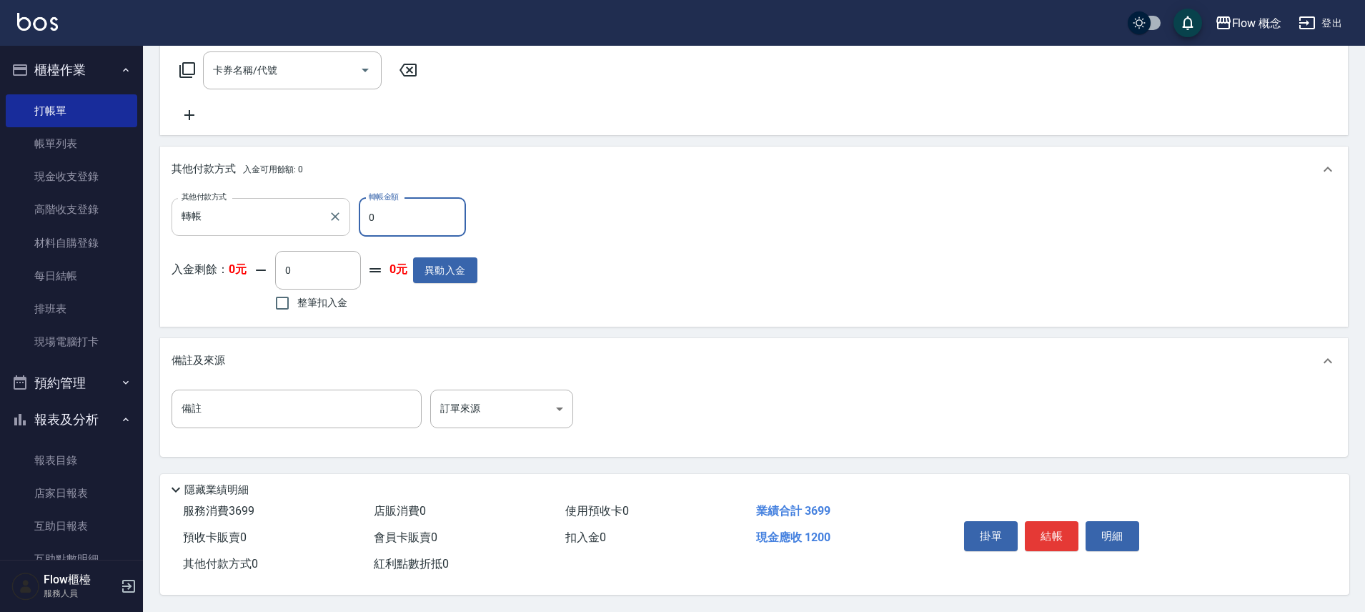
scroll to position [570, 0]
click at [404, 202] on input "0" at bounding box center [412, 217] width 107 height 39
type input "1200"
click at [1103, 315] on div "其他付款方式 轉帳 其他付款方式 轉帳金額 1200 轉帳金額 入金剩餘： 0元 0 ​ 整筆扣入金 0元 異動入金" at bounding box center [754, 259] width 1188 height 134
click at [1055, 527] on button "結帳" at bounding box center [1052, 536] width 54 height 30
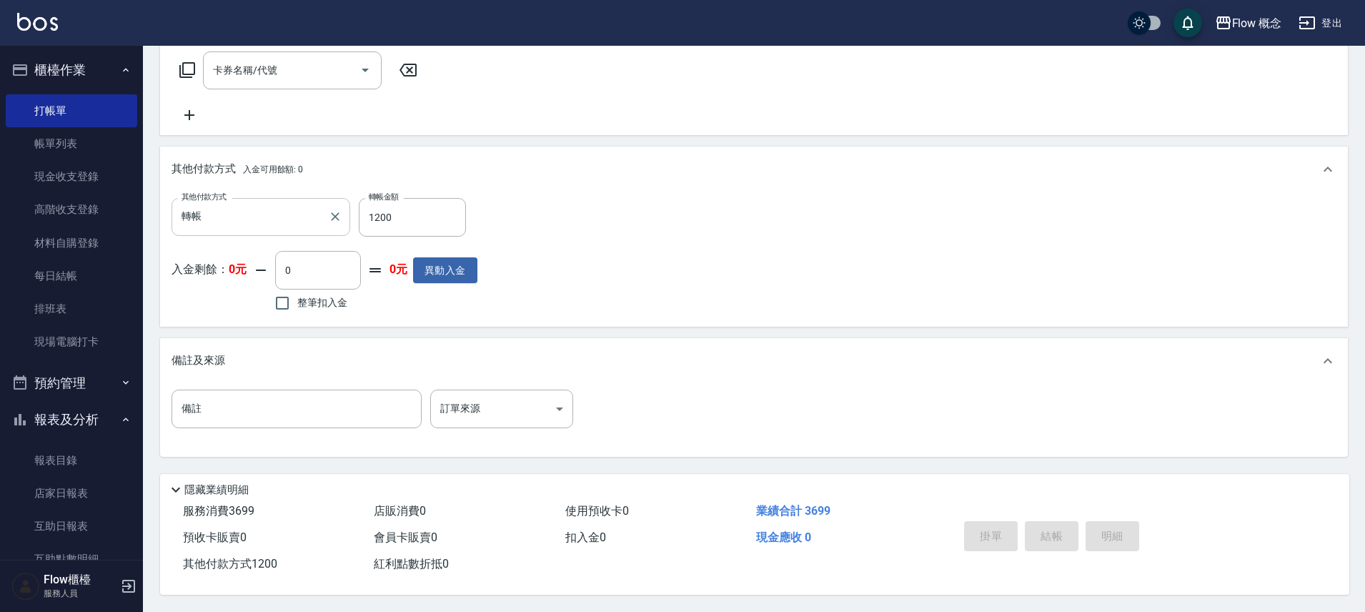
type input "[DATE] 19:03"
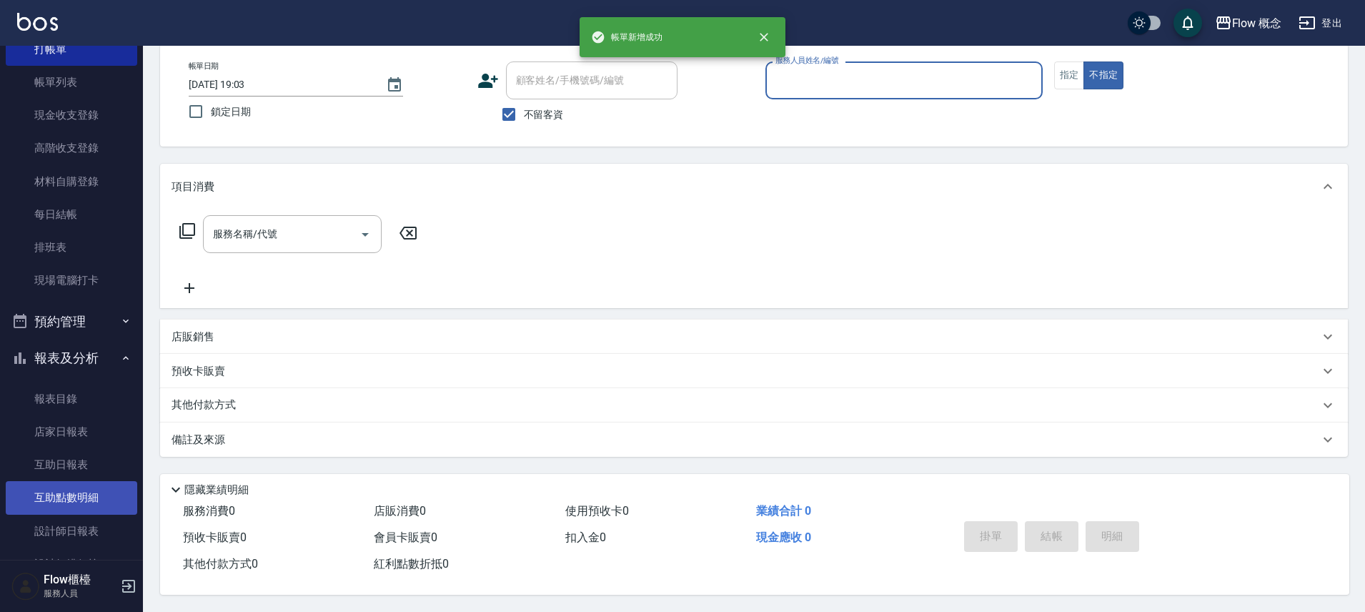
scroll to position [212, 0]
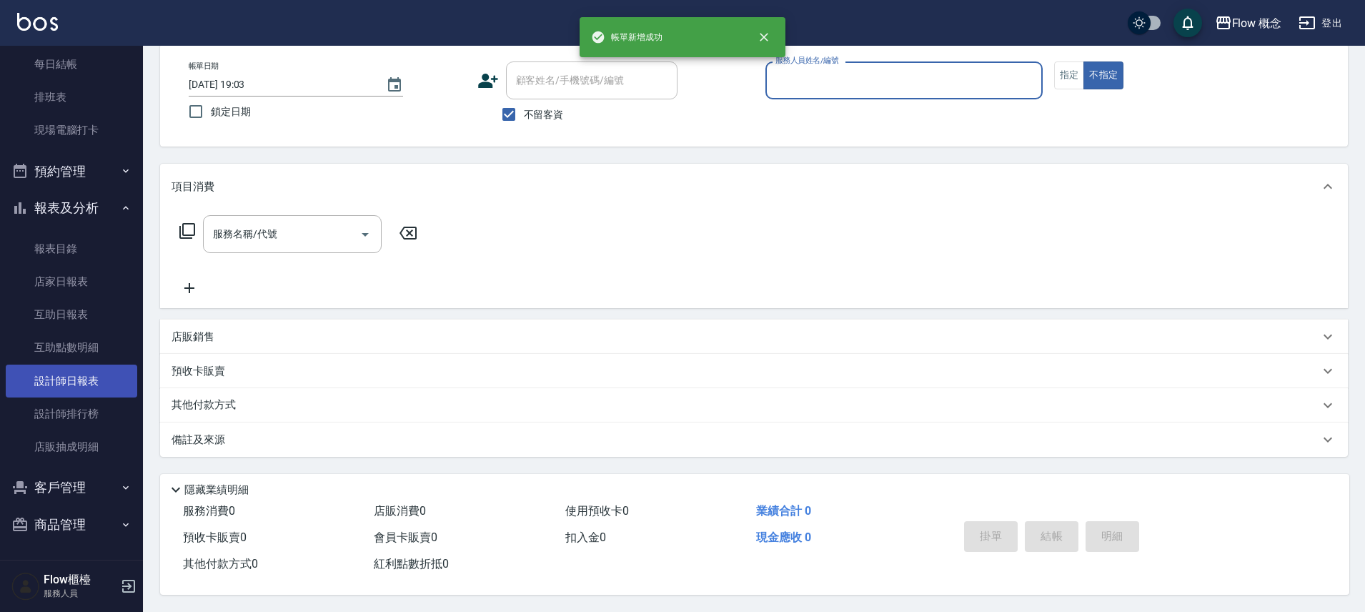
click at [58, 387] on link "設計師日報表" at bounding box center [71, 380] width 131 height 33
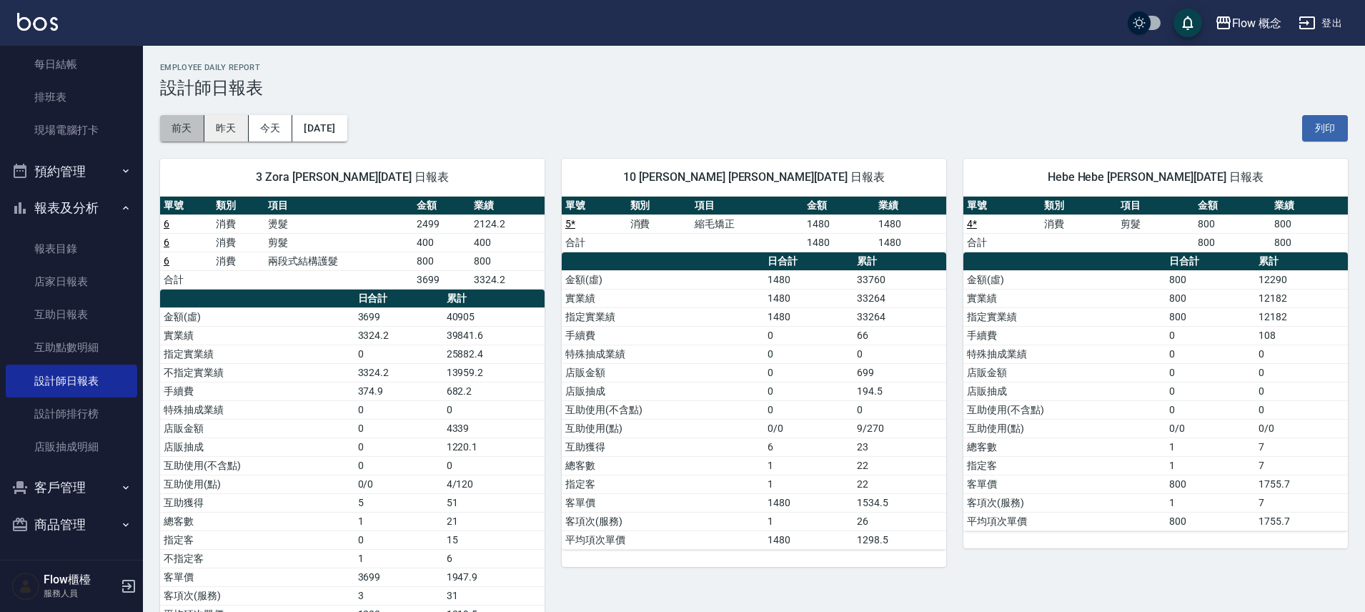
drag, startPoint x: 198, startPoint y: 131, endPoint x: 207, endPoint y: 130, distance: 9.3
click at [199, 130] on button "前天" at bounding box center [182, 128] width 44 height 26
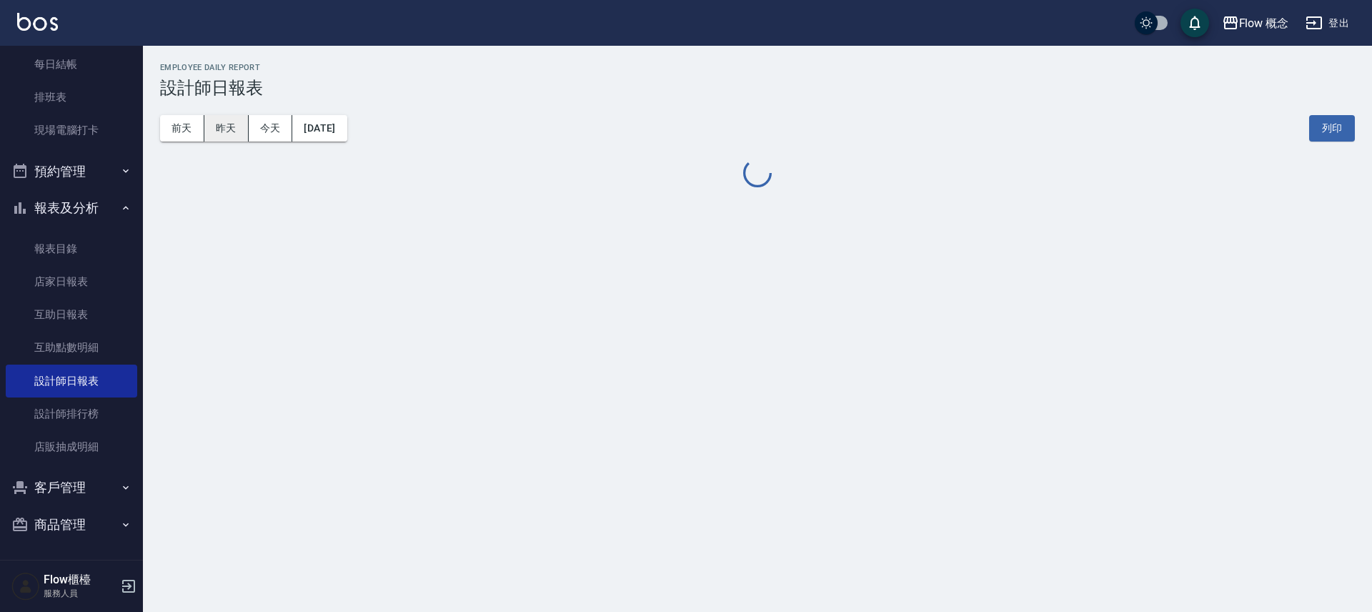
click at [227, 126] on button "昨天" at bounding box center [226, 128] width 44 height 26
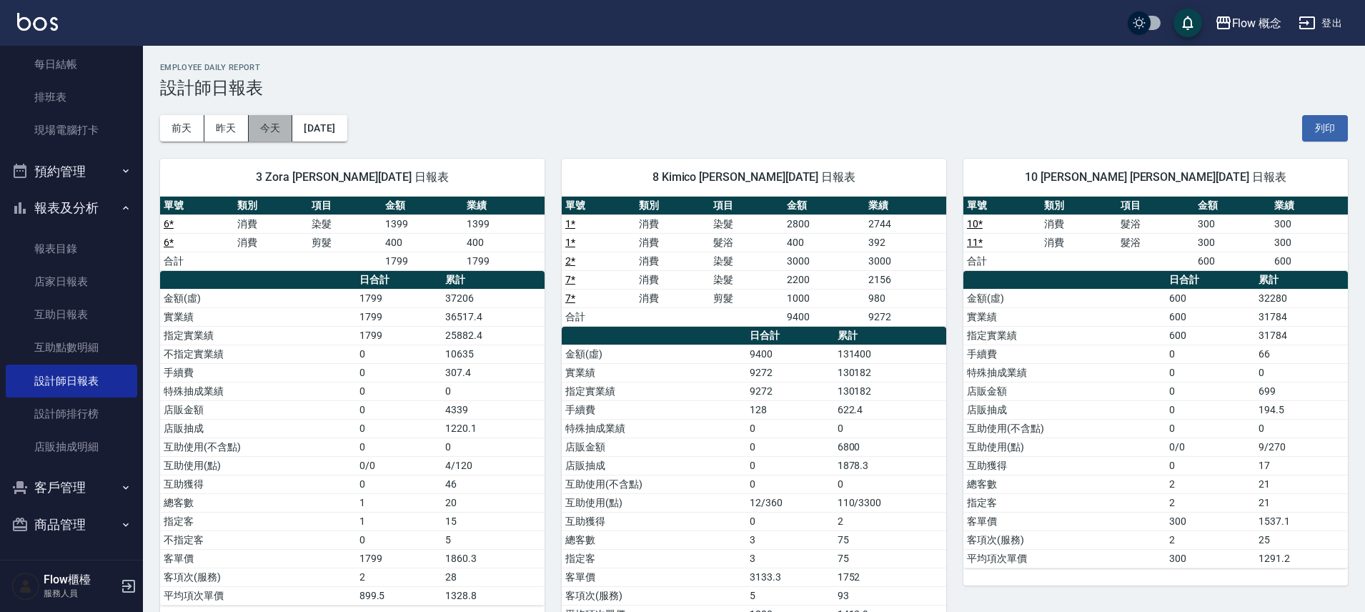
click at [267, 120] on button "今天" at bounding box center [271, 128] width 44 height 26
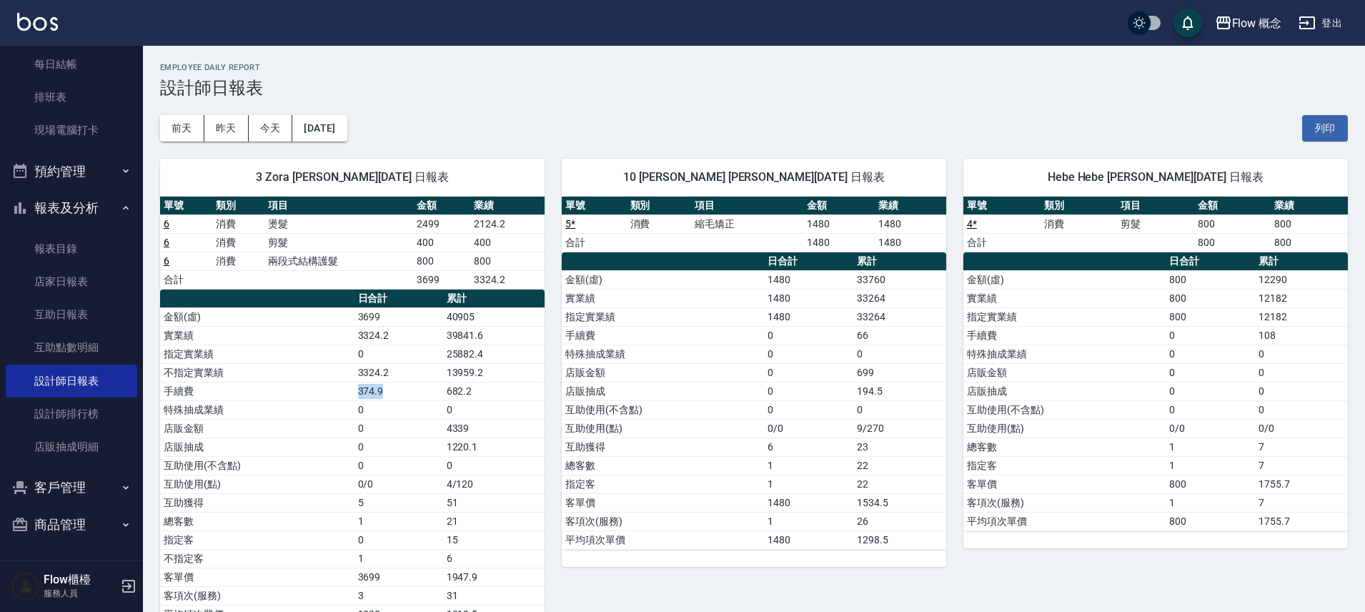
drag, startPoint x: 347, startPoint y: 398, endPoint x: 293, endPoint y: 393, distance: 53.8
click at [293, 393] on tr "手續費 374.9 682.2" at bounding box center [352, 391] width 384 height 19
click at [293, 392] on td "手續費" at bounding box center [257, 391] width 194 height 19
click at [224, 137] on button "昨天" at bounding box center [226, 128] width 44 height 26
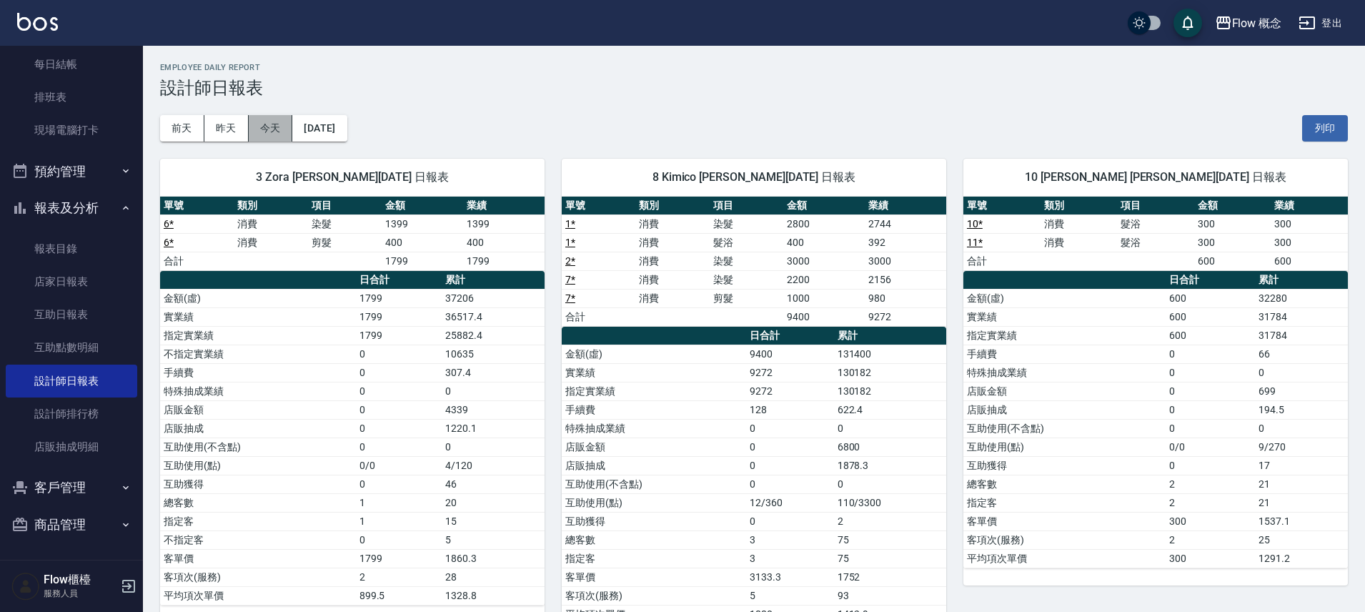
click at [277, 133] on button "今天" at bounding box center [271, 128] width 44 height 26
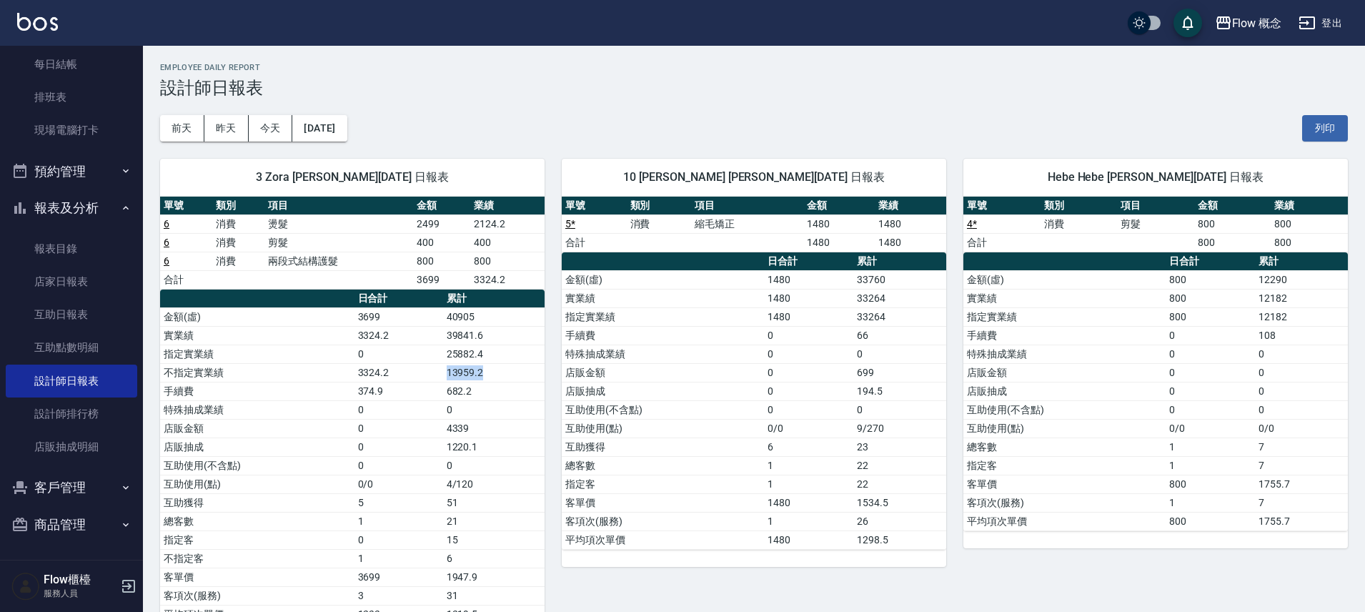
drag, startPoint x: 507, startPoint y: 367, endPoint x: 388, endPoint y: 365, distance: 118.6
click at [388, 365] on tr "不指定實業績 3324.2 13959.2" at bounding box center [352, 372] width 384 height 19
drag, startPoint x: 414, startPoint y: 393, endPoint x: 677, endPoint y: 397, distance: 263.0
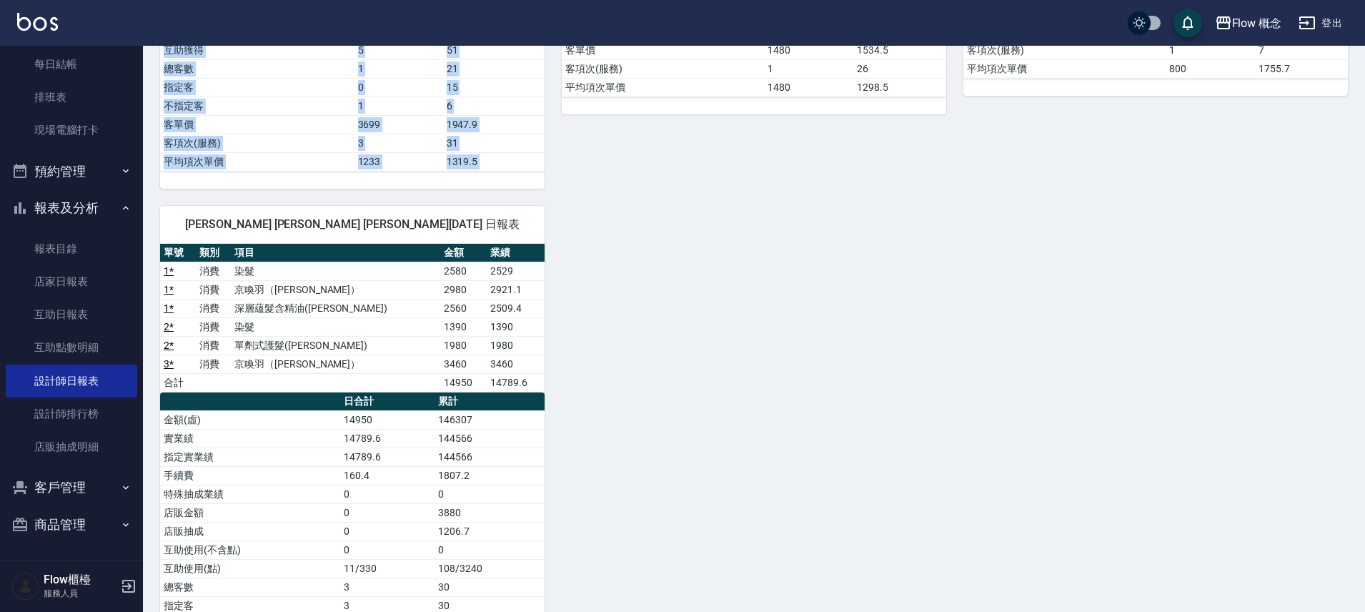
scroll to position [462, 0]
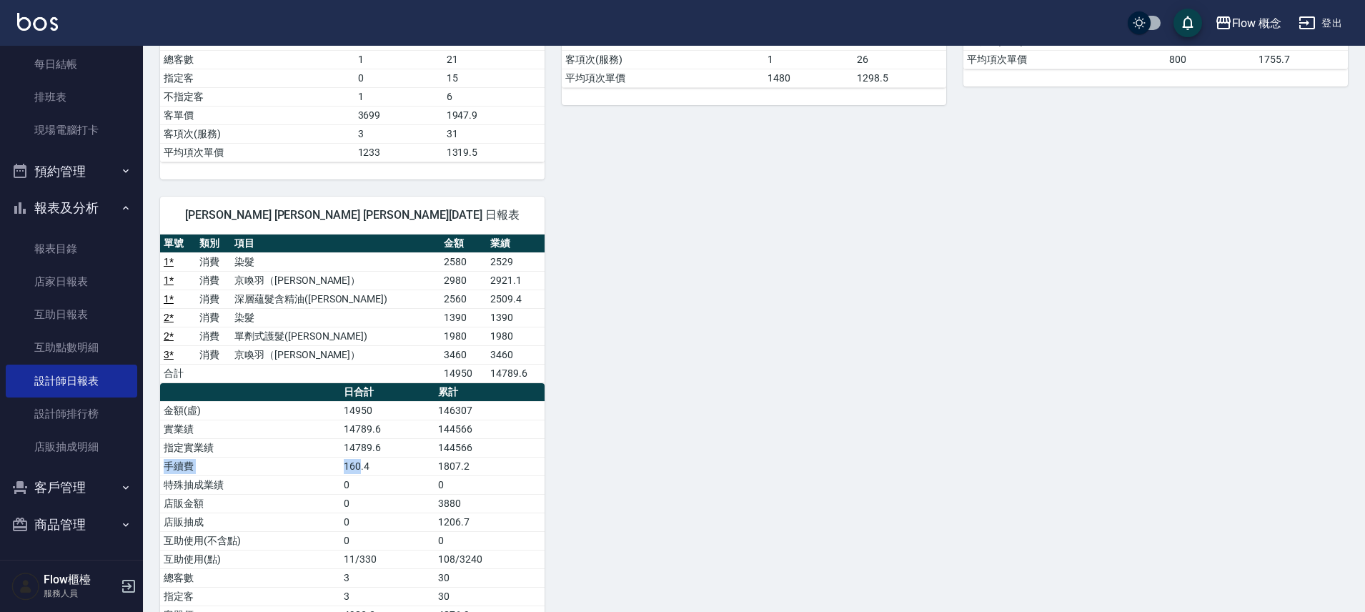
drag, startPoint x: 381, startPoint y: 465, endPoint x: 517, endPoint y: 446, distance: 137.1
click at [517, 446] on tbody "金額(虛) 14950 146307 實業績 14789.6 144566 指定實業績 14789.6 144566 手續費 160.4 1807.2 特殊抽…" at bounding box center [352, 531] width 384 height 260
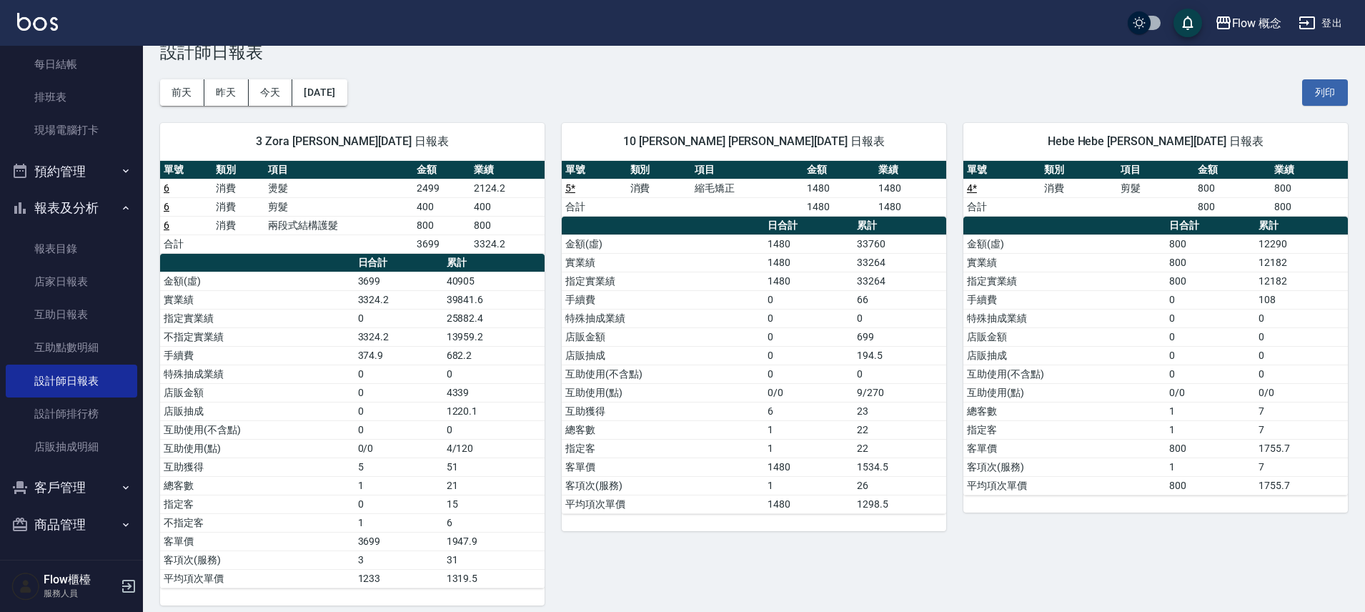
scroll to position [0, 0]
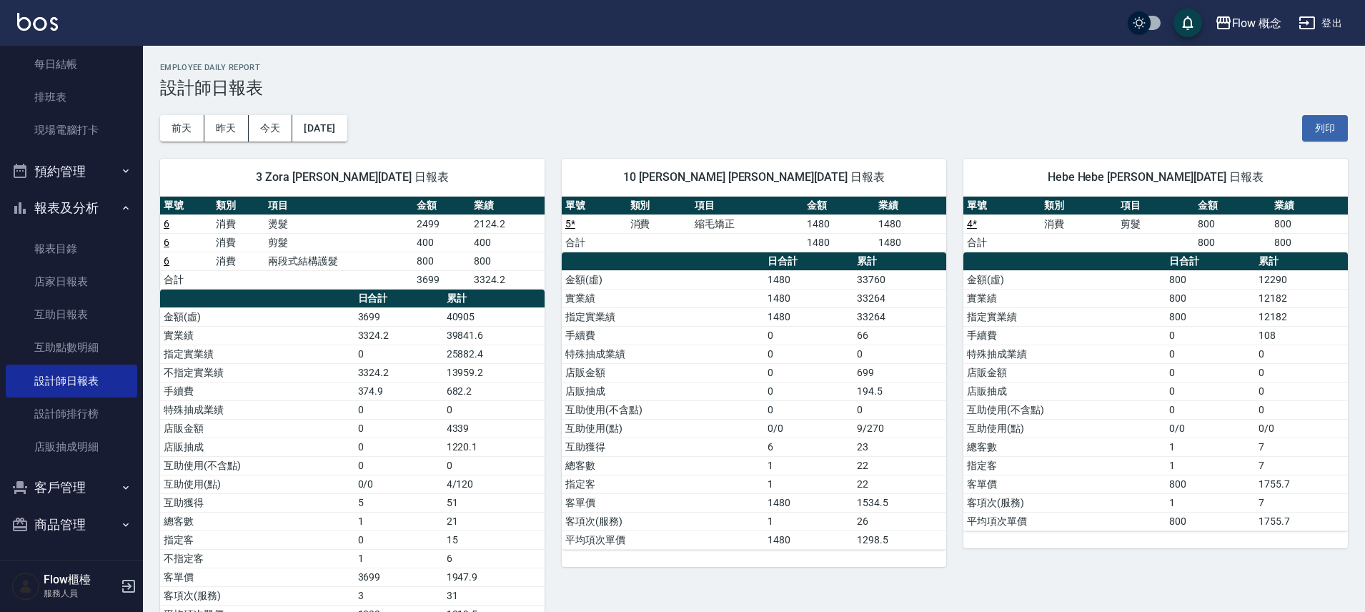
click at [606, 333] on td "手續費" at bounding box center [663, 335] width 202 height 19
drag, startPoint x: 217, startPoint y: 109, endPoint x: 229, endPoint y: 126, distance: 20.6
click at [225, 120] on div "[DATE] [DATE] [DATE] [DATE] 列印" at bounding box center [754, 128] width 1188 height 61
click at [230, 126] on button "昨天" at bounding box center [226, 128] width 44 height 26
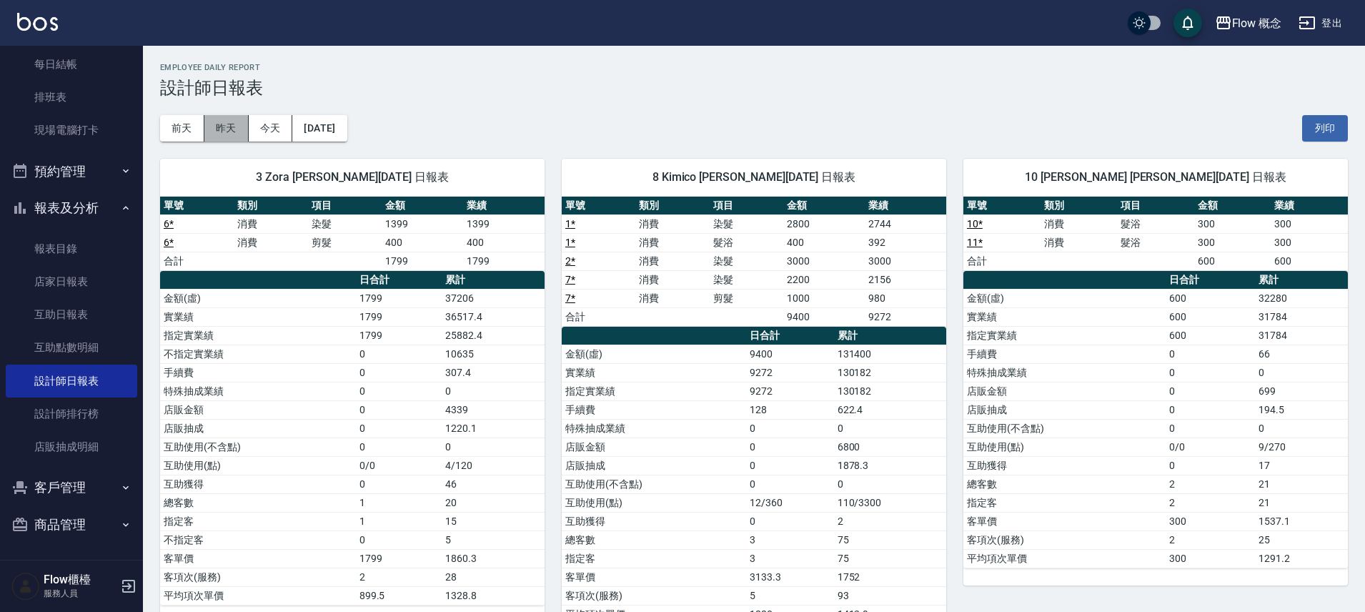
click at [239, 120] on button "昨天" at bounding box center [226, 128] width 44 height 26
drag, startPoint x: 225, startPoint y: 130, endPoint x: 210, endPoint y: 130, distance: 15.0
click at [225, 130] on button "昨天" at bounding box center [226, 128] width 44 height 26
click at [182, 131] on button "前天" at bounding box center [182, 128] width 44 height 26
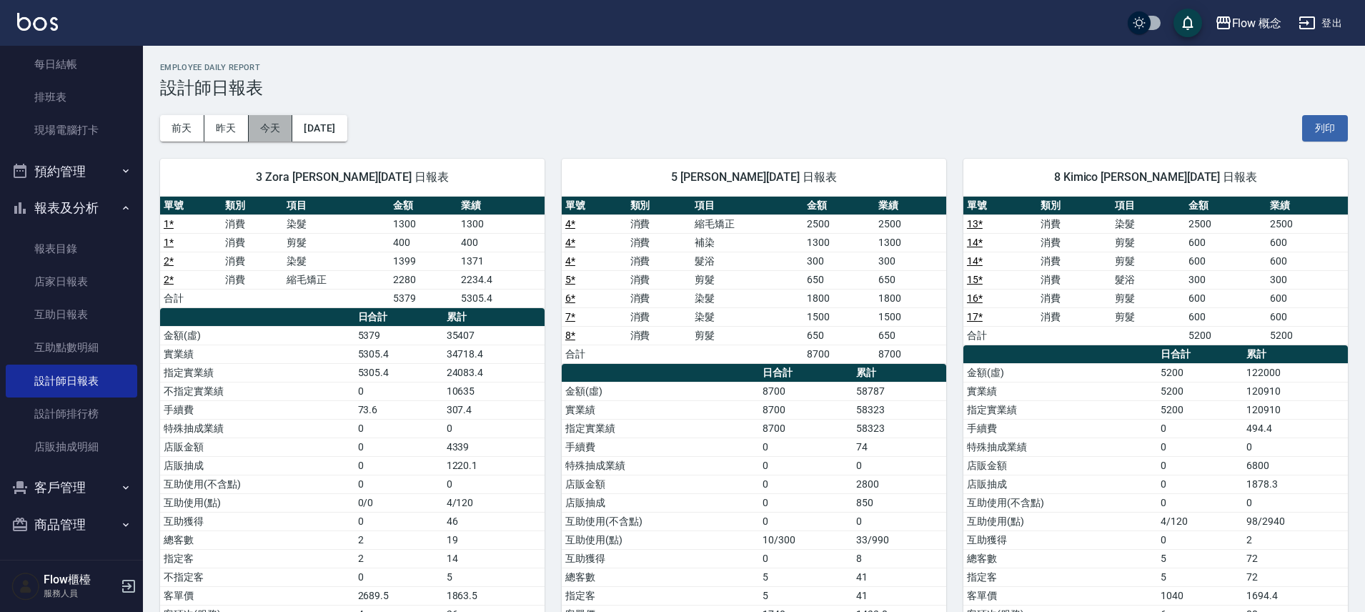
drag, startPoint x: 276, startPoint y: 127, endPoint x: 289, endPoint y: 129, distance: 13.7
click at [276, 127] on button "今天" at bounding box center [271, 128] width 44 height 26
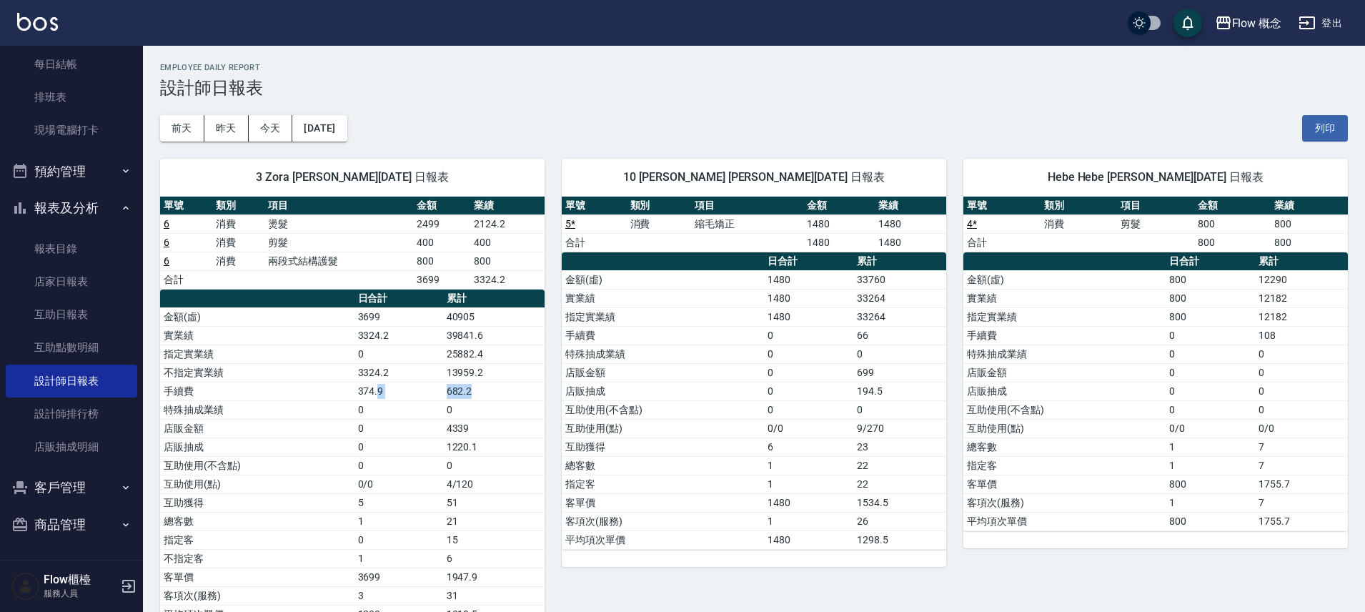
drag, startPoint x: 482, startPoint y: 394, endPoint x: 381, endPoint y: 384, distance: 101.3
click at [381, 384] on tr "手續費 374.9 682.2" at bounding box center [352, 391] width 384 height 19
click at [381, 384] on td "374.9" at bounding box center [398, 391] width 89 height 19
drag, startPoint x: 499, startPoint y: 297, endPoint x: 433, endPoint y: 307, distance: 66.4
click at [440, 300] on tr "日合計 累計" at bounding box center [352, 298] width 384 height 19
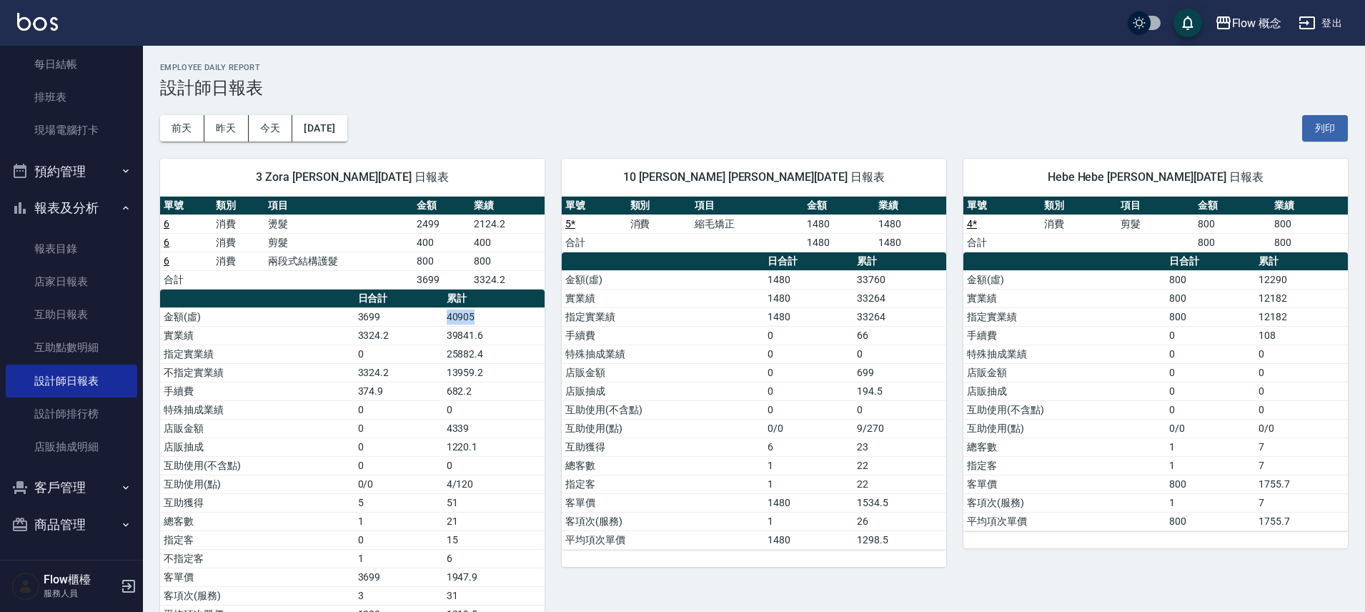
drag, startPoint x: 427, startPoint y: 322, endPoint x: 517, endPoint y: 317, distance: 89.5
click at [517, 317] on tr "金額(虛) 3699 40905" at bounding box center [352, 316] width 384 height 19
click at [517, 319] on td "40905" at bounding box center [493, 316] width 101 height 19
drag, startPoint x: 513, startPoint y: 334, endPoint x: 490, endPoint y: 342, distance: 25.1
click at [490, 342] on td "39841.6" at bounding box center [493, 335] width 101 height 19
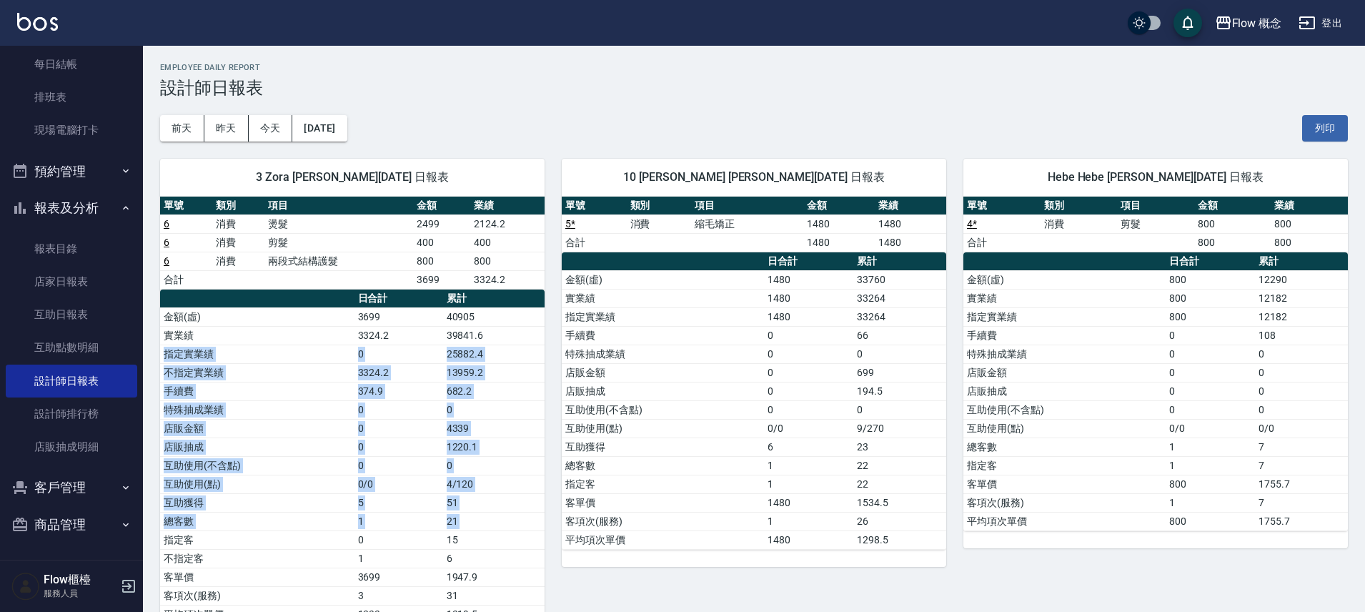
drag, startPoint x: 490, startPoint y: 342, endPoint x: 352, endPoint y: 518, distance: 223.4
click at [332, 532] on tbody "金額(虛) 3699 40905 實業績 3324.2 39841.6 指定實業績 0 25882.4 不指定實業績 3324.2 13959.2 手續費 3…" at bounding box center [352, 465] width 384 height 316
click at [429, 465] on td "0" at bounding box center [398, 465] width 89 height 19
drag, startPoint x: 446, startPoint y: 352, endPoint x: 492, endPoint y: 557, distance: 210.3
click at [492, 557] on tbody "金額(虛) 3699 40905 實業績 3324.2 39841.6 指定實業績 0 25882.4 不指定實業績 3324.2 13959.2 手續費 3…" at bounding box center [352, 465] width 384 height 316
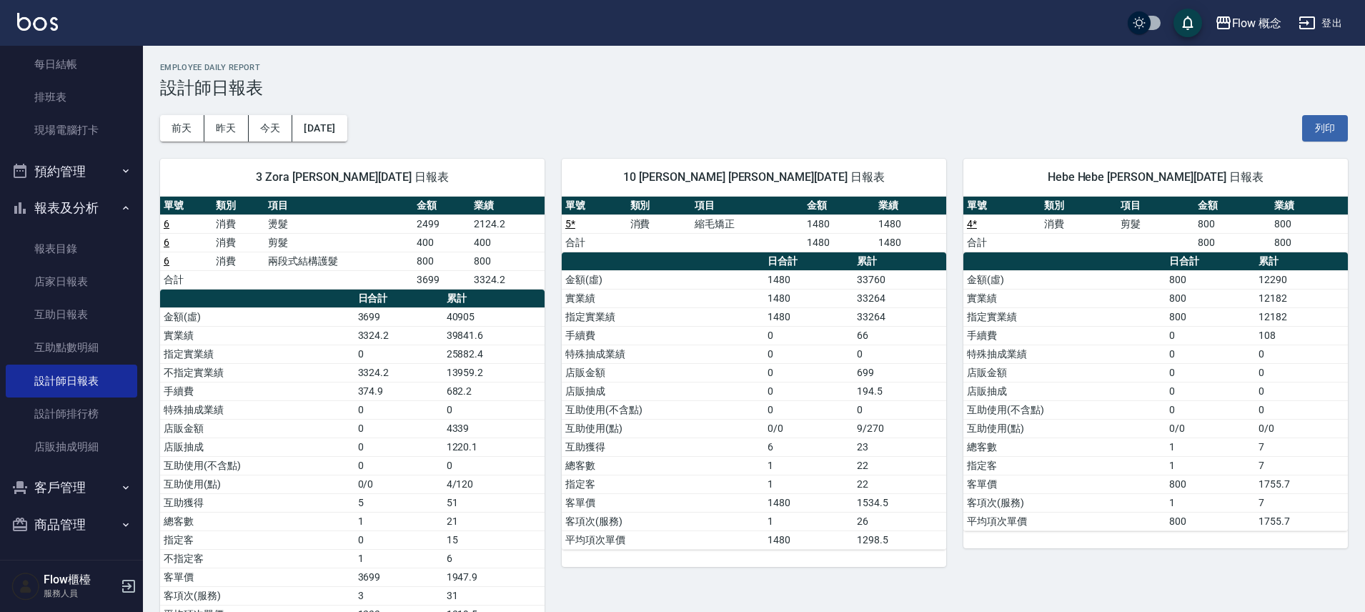
click at [535, 496] on td "51" at bounding box center [493, 502] width 101 height 19
drag, startPoint x: 507, startPoint y: 366, endPoint x: 478, endPoint y: 365, distance: 29.3
click at [478, 365] on td "13959.2" at bounding box center [493, 372] width 101 height 19
click at [508, 337] on td "39841.6" at bounding box center [493, 335] width 101 height 19
drag, startPoint x: 167, startPoint y: 135, endPoint x: 214, endPoint y: 120, distance: 48.8
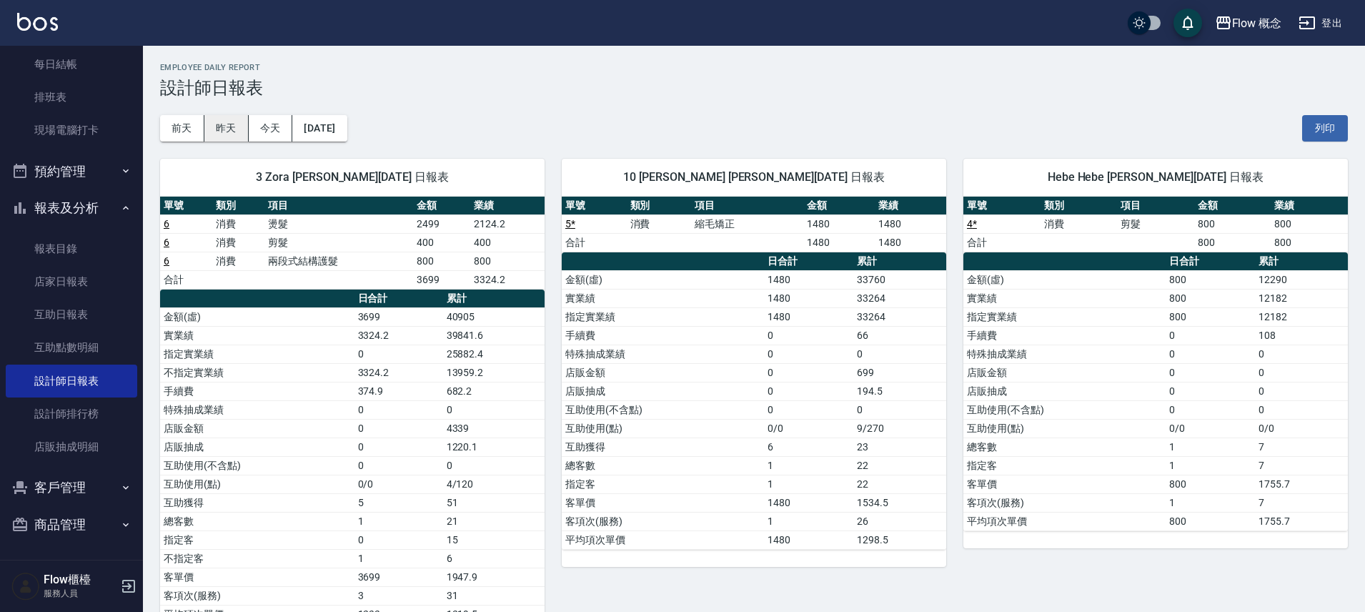
click at [191, 130] on button "前天" at bounding box center [182, 128] width 44 height 26
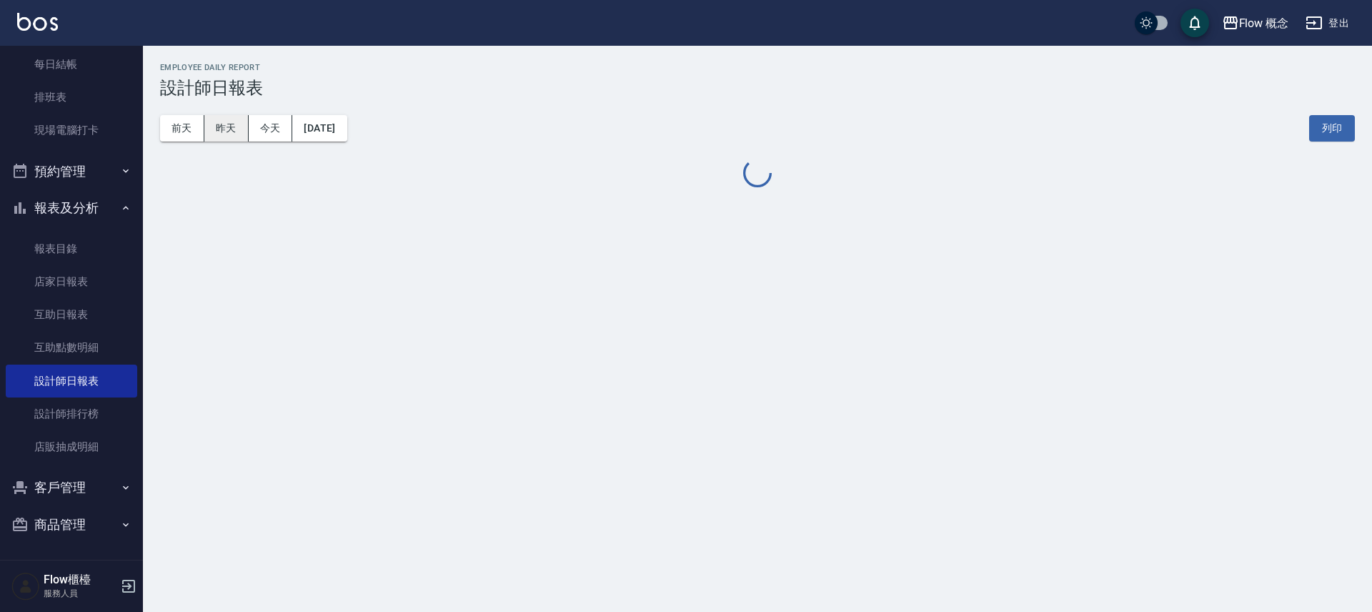
click at [218, 119] on button "昨天" at bounding box center [226, 128] width 44 height 26
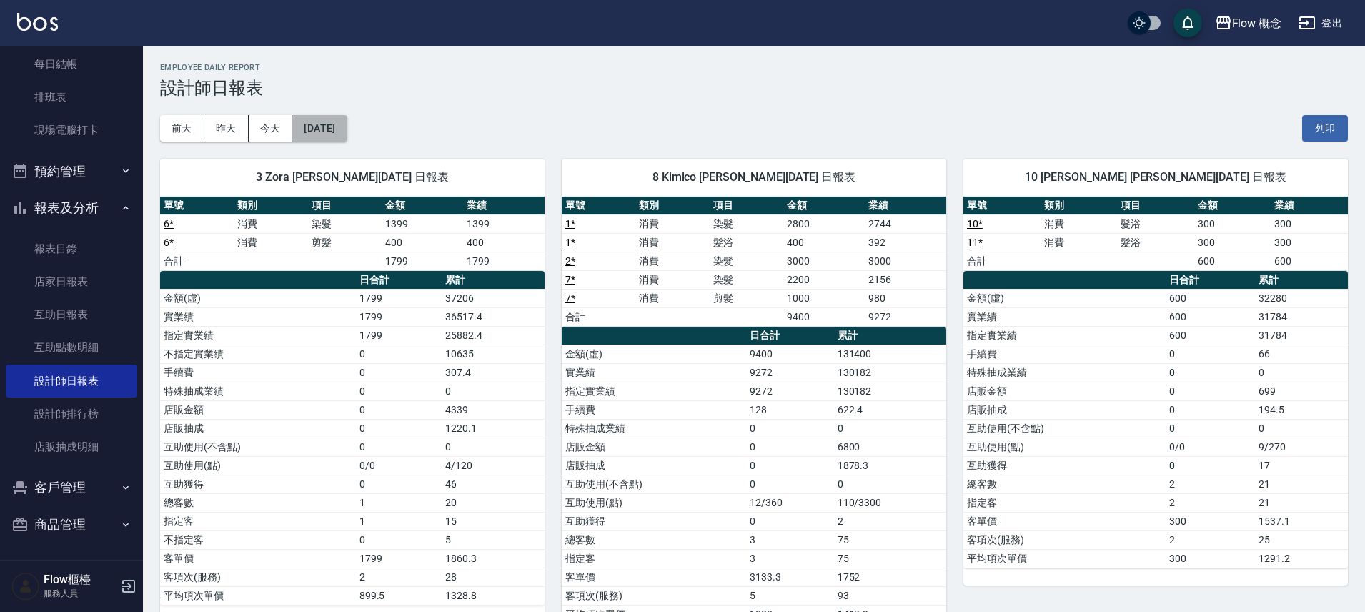
click at [331, 132] on button "[DATE]" at bounding box center [319, 128] width 54 height 26
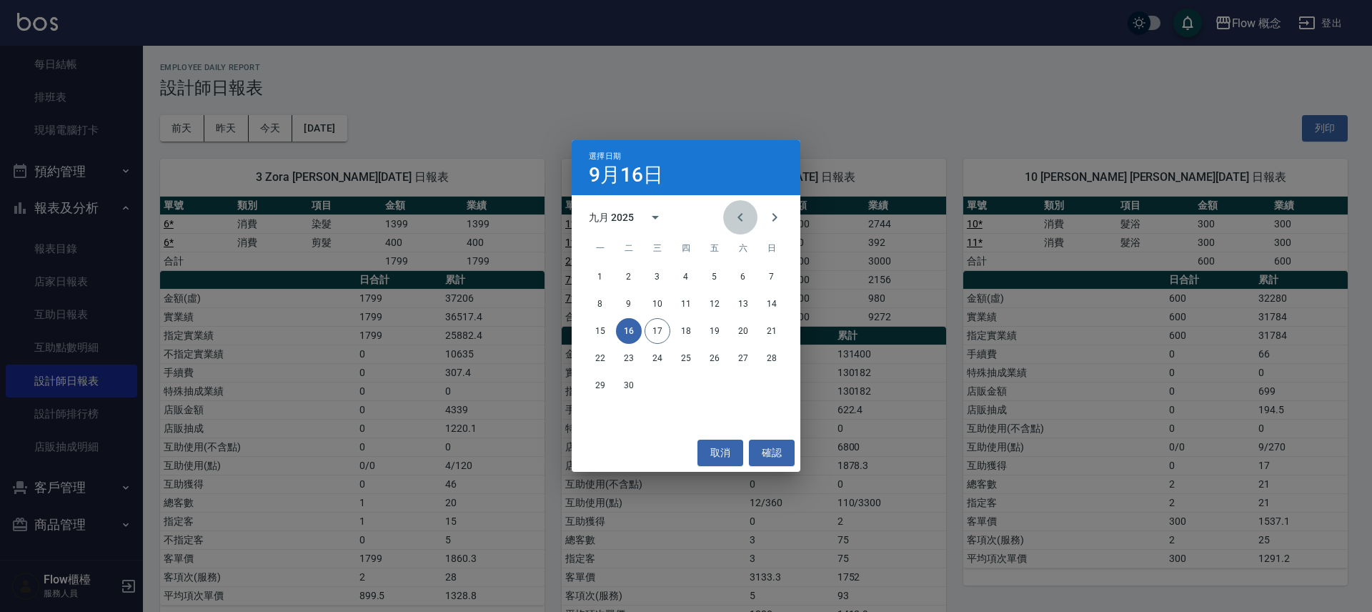
drag, startPoint x: 730, startPoint y: 216, endPoint x: 730, endPoint y: 248, distance: 32.2
click at [730, 217] on button "Previous month" at bounding box center [740, 217] width 34 height 34
click at [778, 386] on button "31" at bounding box center [772, 385] width 26 height 26
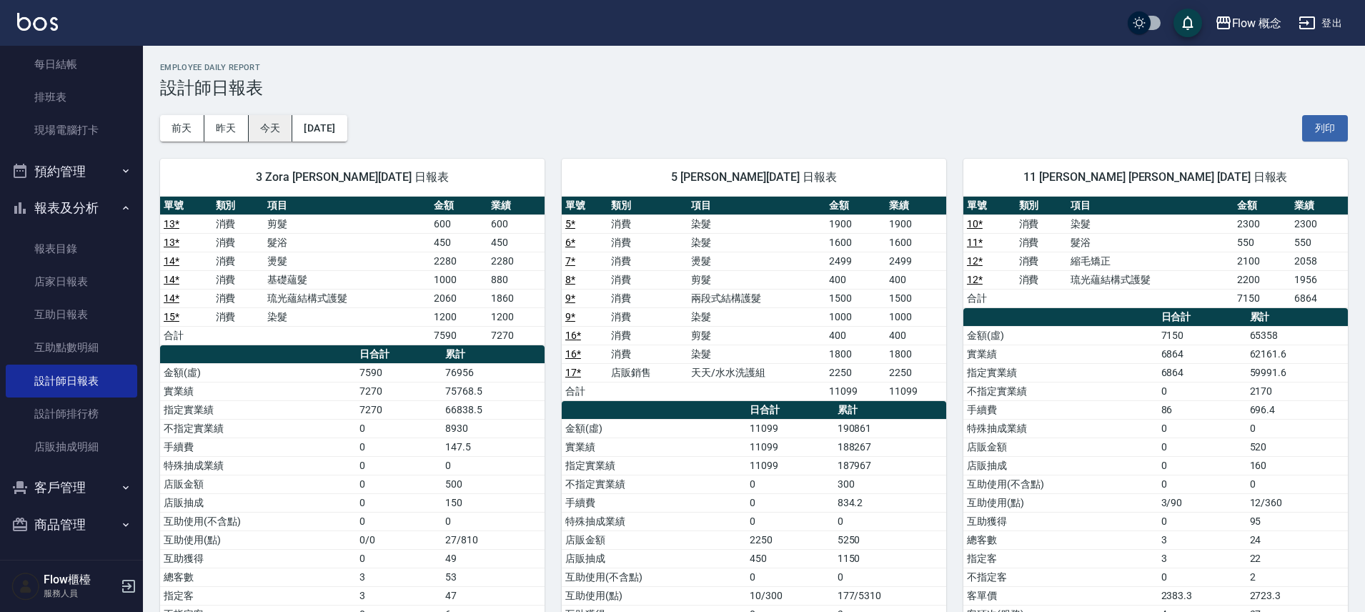
click at [279, 137] on button "今天" at bounding box center [271, 128] width 44 height 26
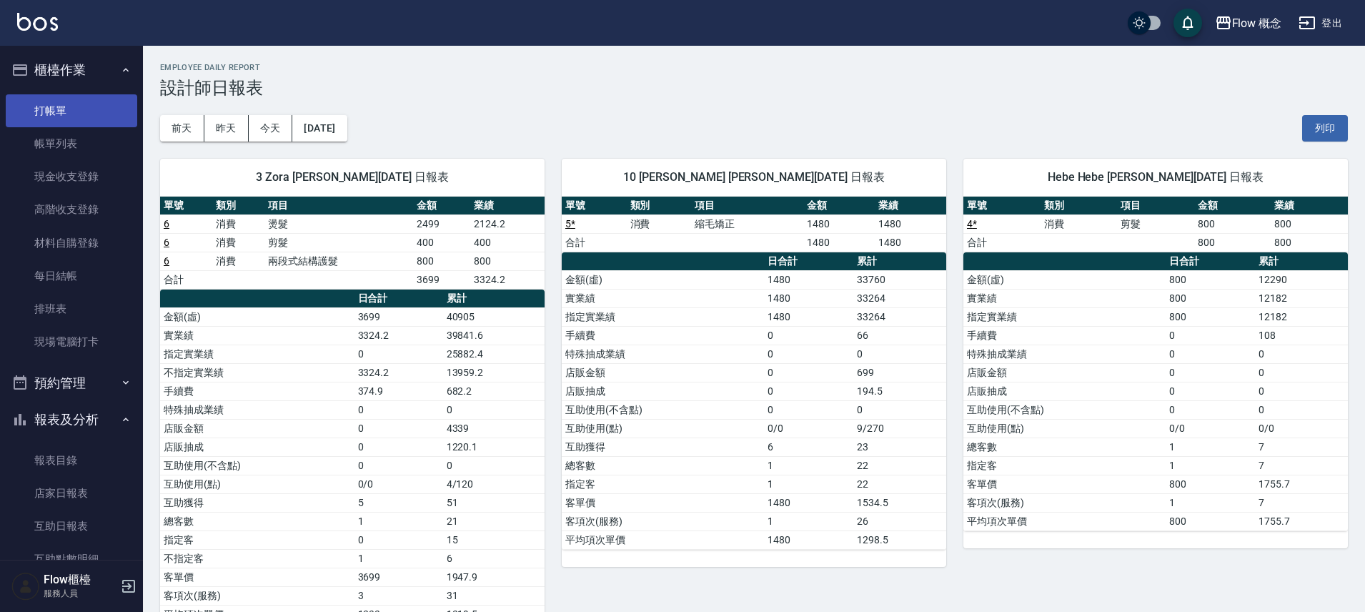
click at [83, 98] on link "打帳單" at bounding box center [71, 110] width 131 height 33
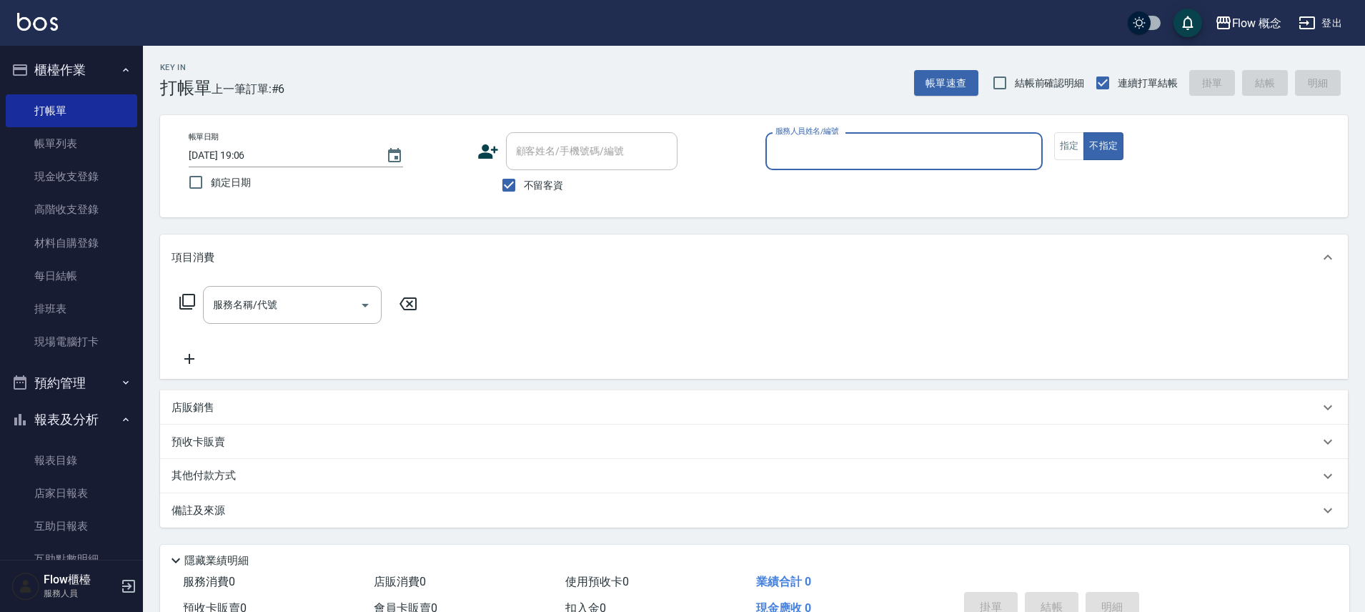
click at [1083, 132] on button "不指定" at bounding box center [1103, 146] width 40 height 28
type button "false"
click at [512, 187] on input "不留客資" at bounding box center [509, 185] width 30 height 30
checkbox input "false"
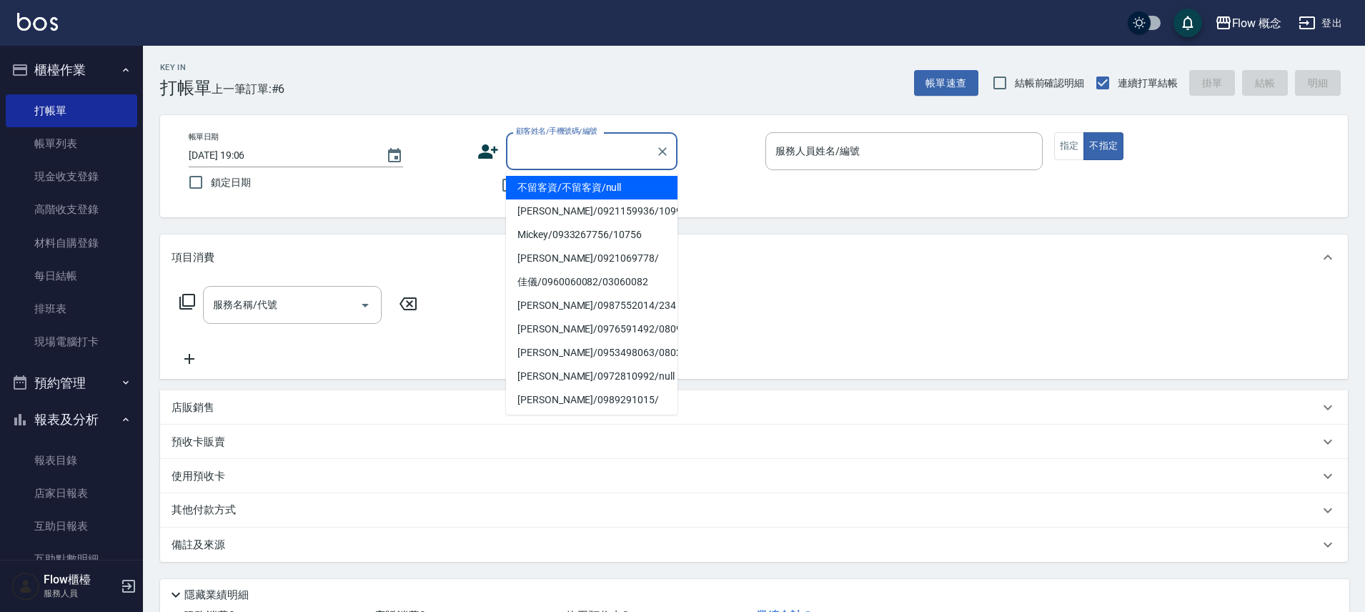
click at [540, 141] on input "顧客姓名/手機號碼/編號" at bounding box center [580, 151] width 137 height 25
paste input "染[PERSON_NAME] 0917269195"
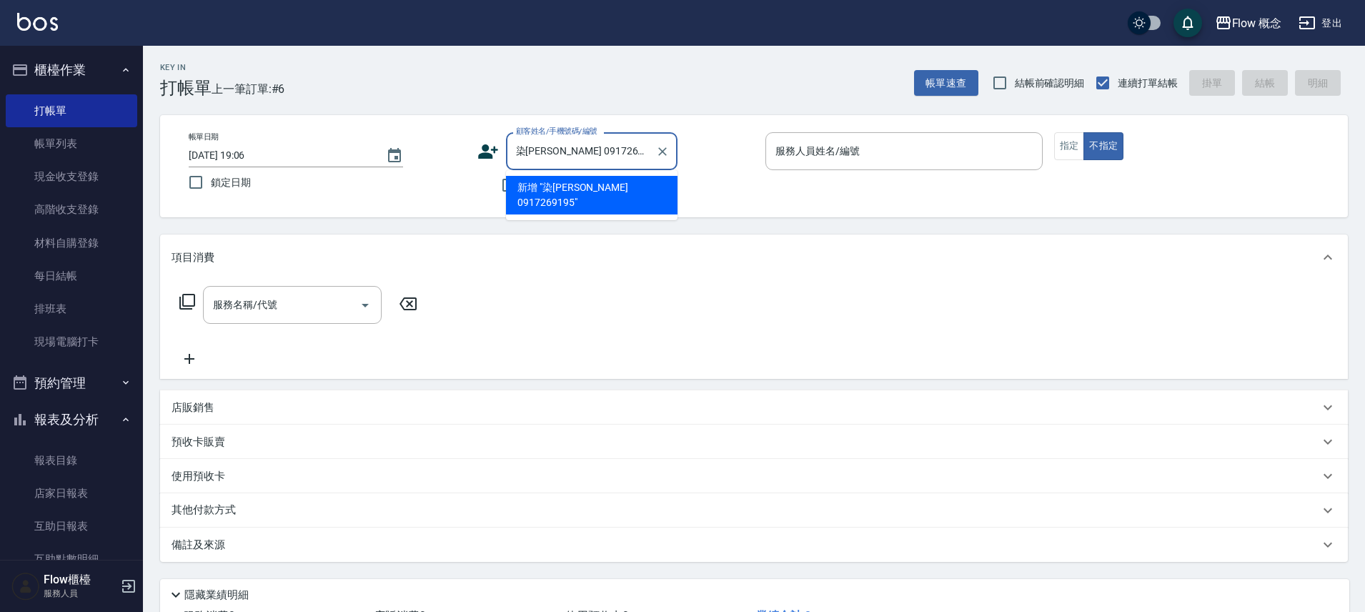
drag, startPoint x: 560, startPoint y: 149, endPoint x: 517, endPoint y: 158, distance: 43.9
click at [517, 158] on input "染[PERSON_NAME] 0917269195" at bounding box center [580, 151] width 137 height 25
click at [591, 204] on li "新客人 姓名未設定/[PERSON_NAME]/0917269195/null" at bounding box center [592, 195] width 172 height 39
type input "新客人 姓名未設定/[PERSON_NAME]/0917269195/null"
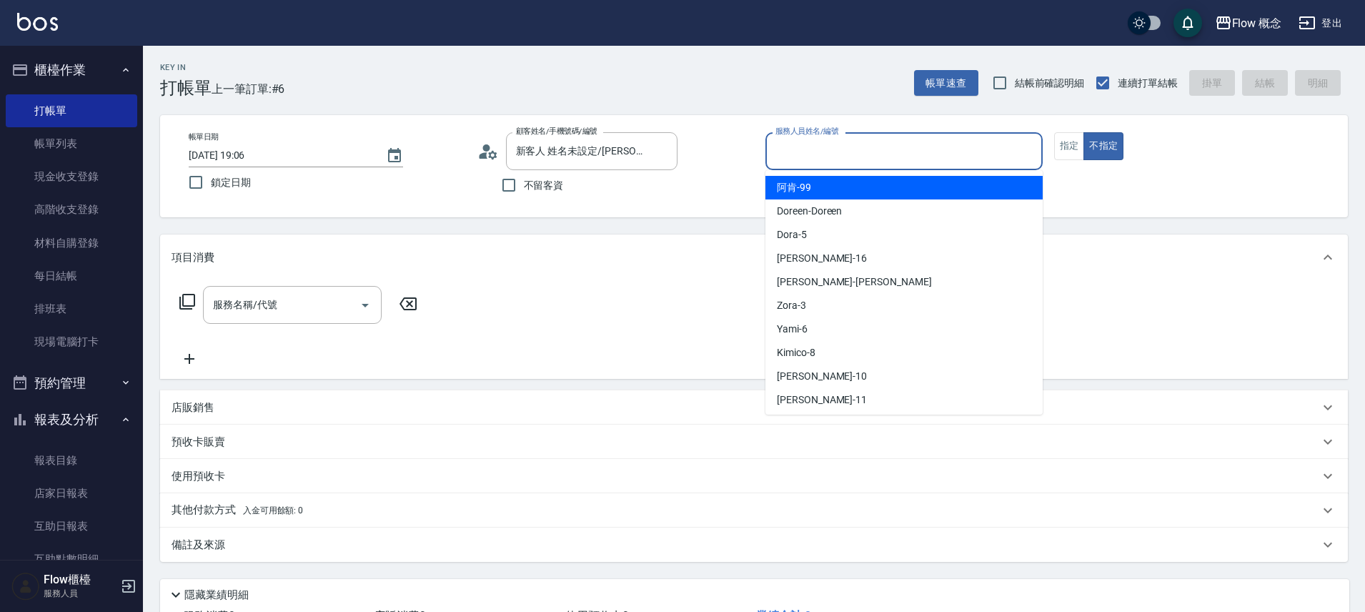
click at [811, 153] on input "服務人員姓名/編號" at bounding box center [904, 151] width 264 height 25
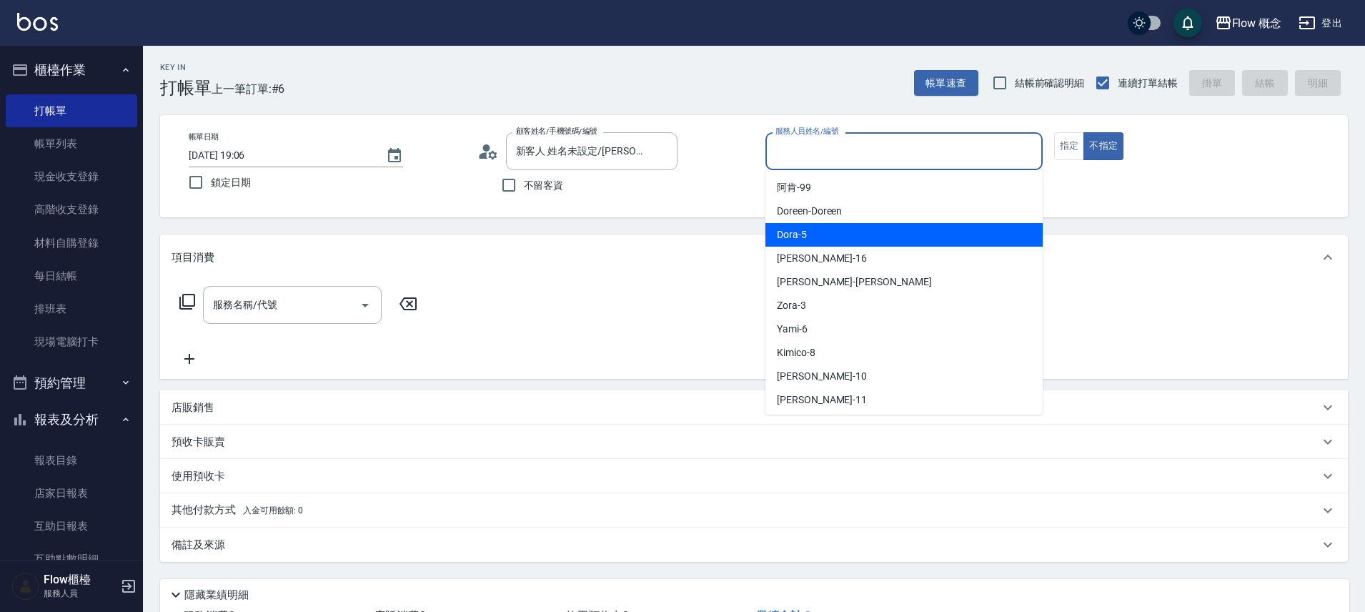
click at [806, 231] on div "Dora -5" at bounding box center [903, 235] width 277 height 24
type input "Dora-5"
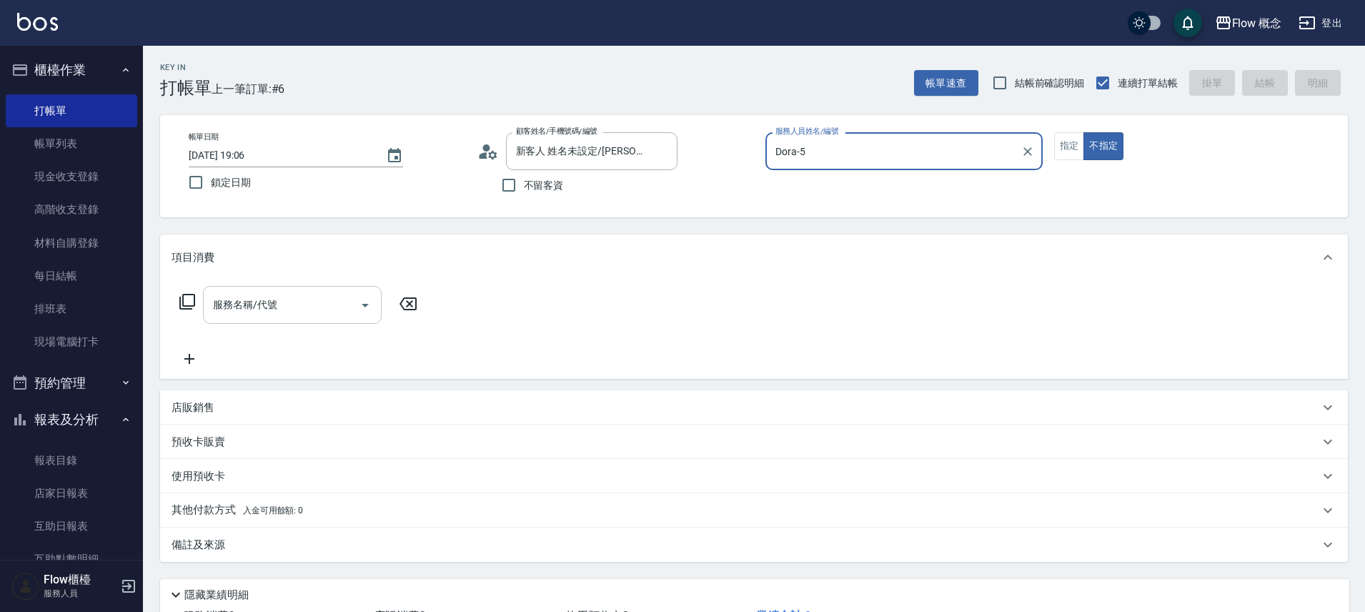
click at [246, 305] on input "服務名稱/代號" at bounding box center [281, 304] width 144 height 25
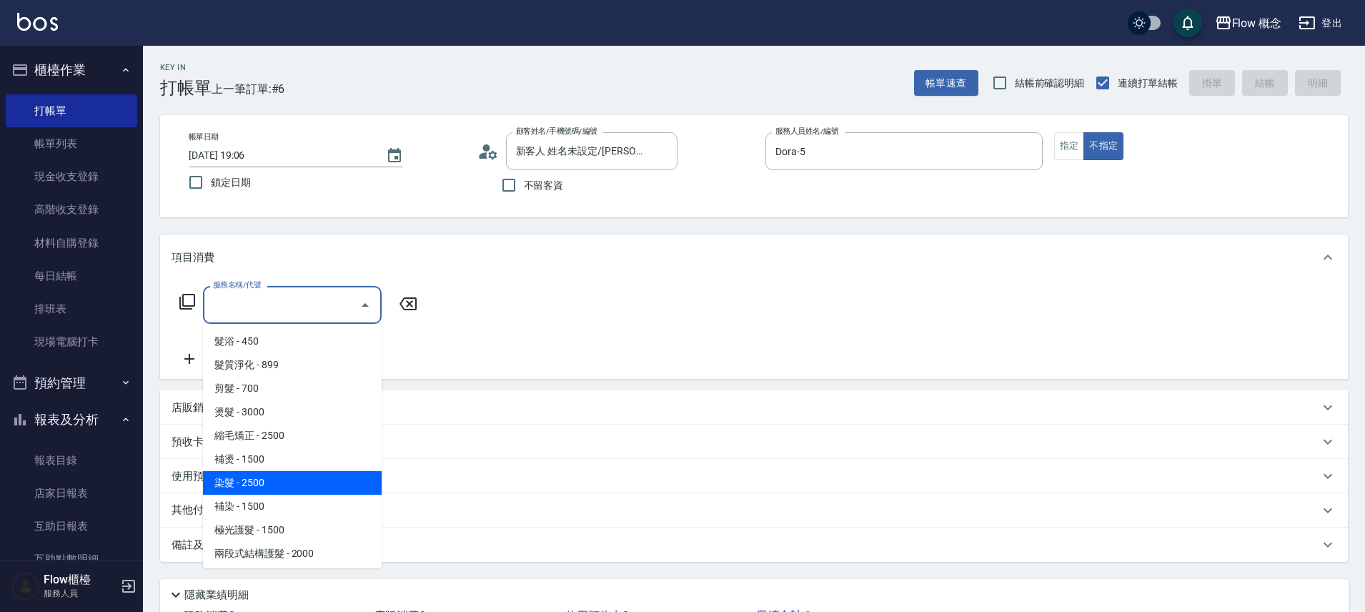
click at [258, 481] on span "染髮 - 2500" at bounding box center [292, 483] width 179 height 24
type input "染髮(401)"
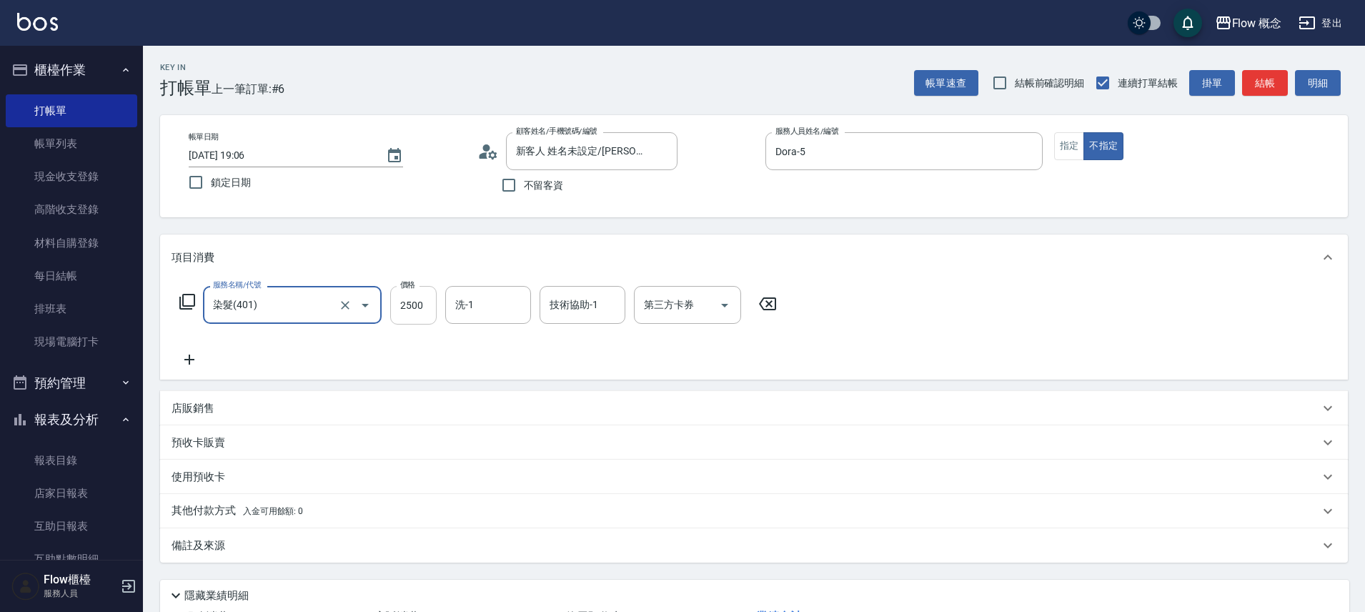
click at [409, 307] on input "2500" at bounding box center [413, 305] width 46 height 39
type input "1780"
click at [188, 356] on icon at bounding box center [190, 359] width 36 height 17
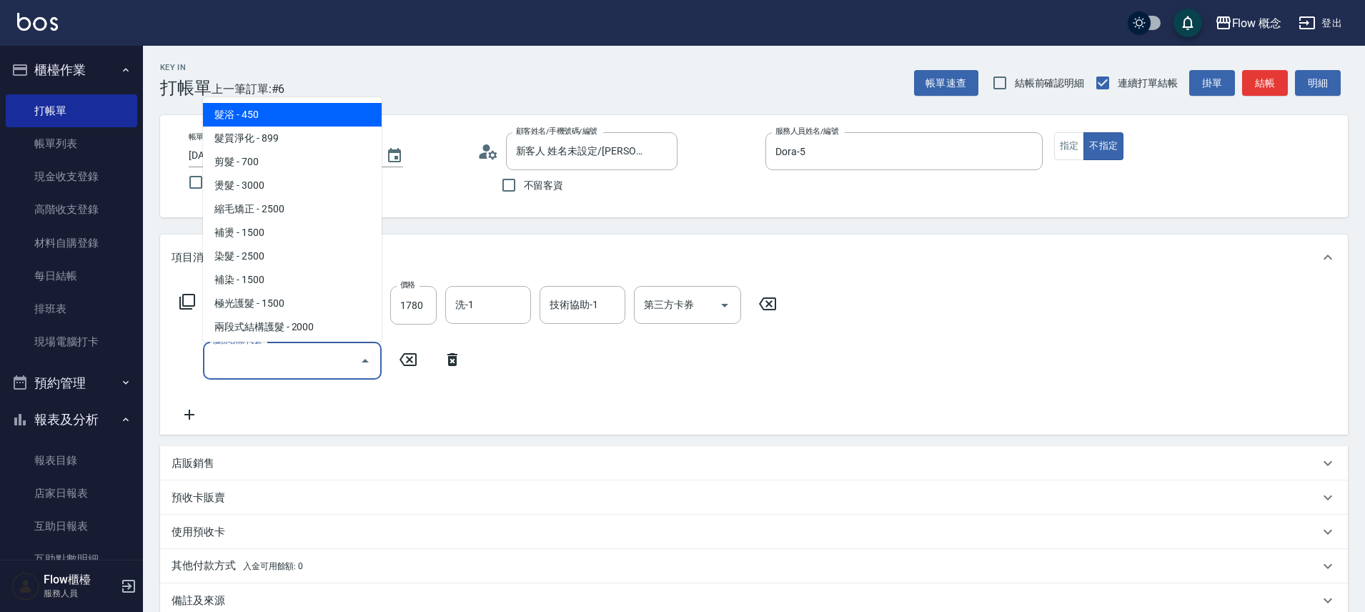
click at [247, 364] on input "服務名稱/代號" at bounding box center [281, 360] width 144 height 25
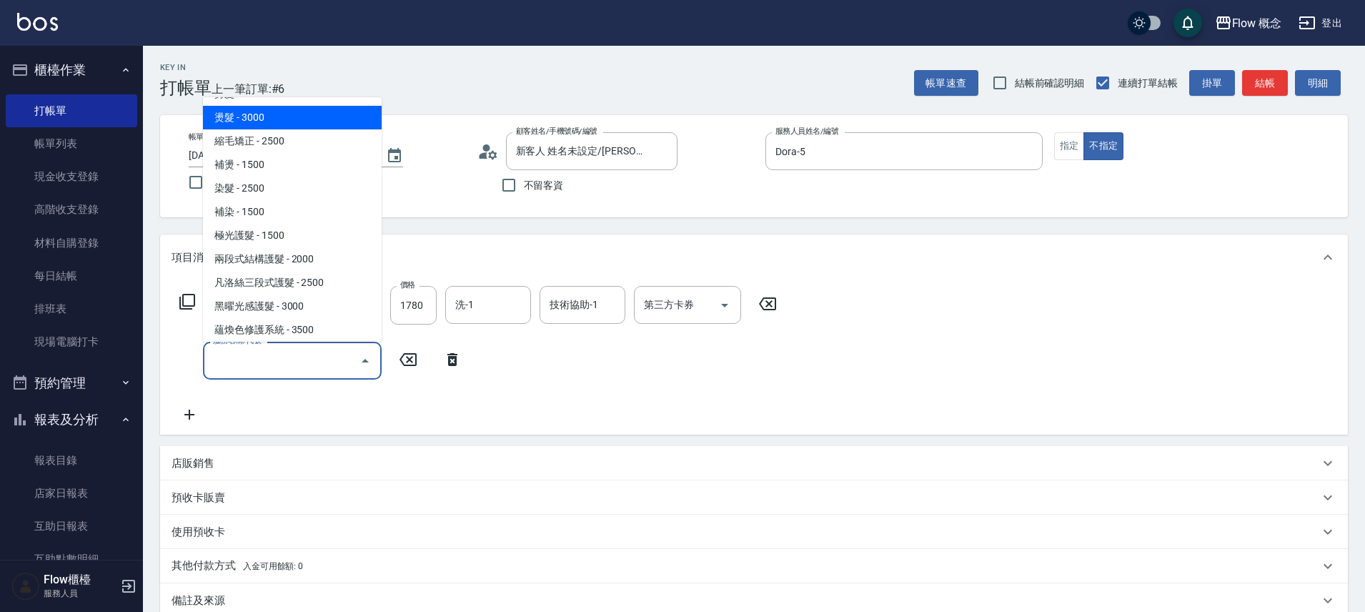
scroll to position [71, 0]
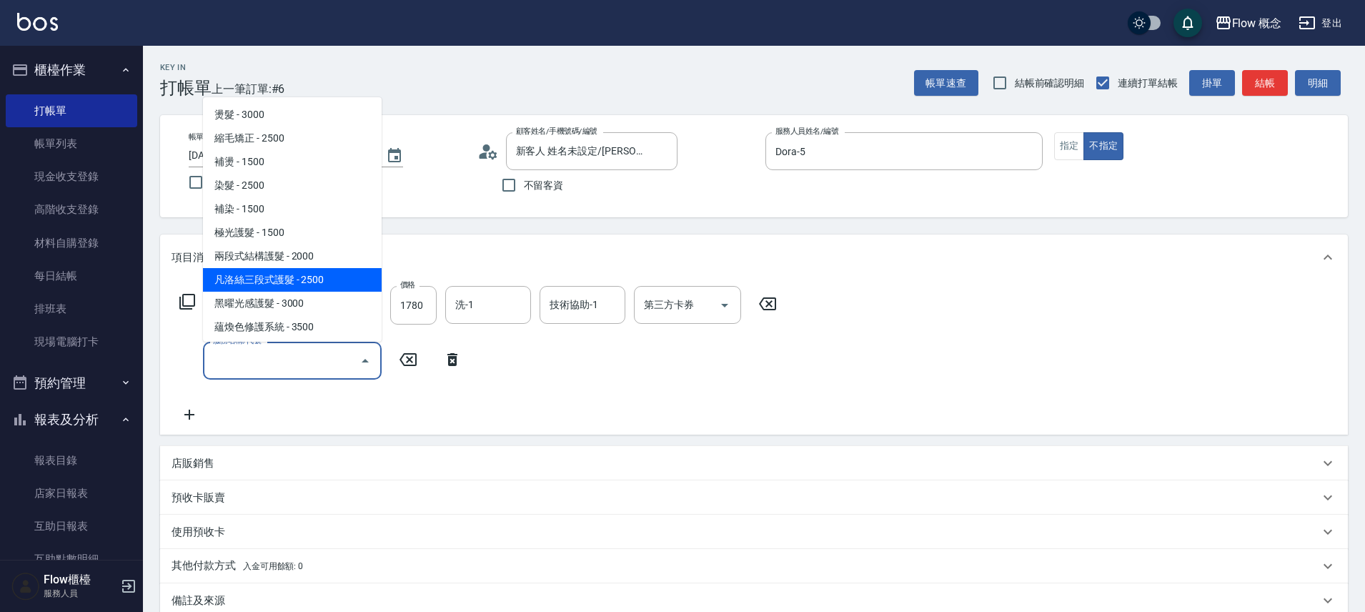
click at [297, 283] on span "凡洛絲三段式護髮 - 2500" at bounding box center [292, 280] width 179 height 24
type input "[PERSON_NAME]三段式護髮(503)"
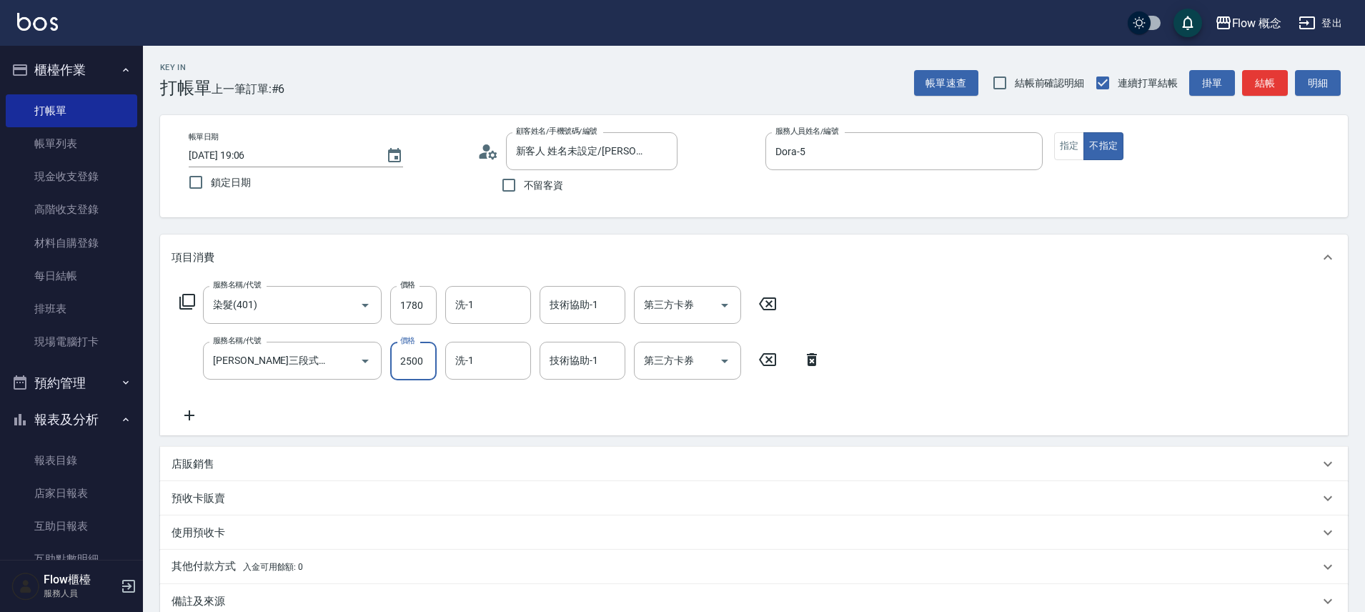
click at [414, 361] on input "2500" at bounding box center [413, 361] width 46 height 39
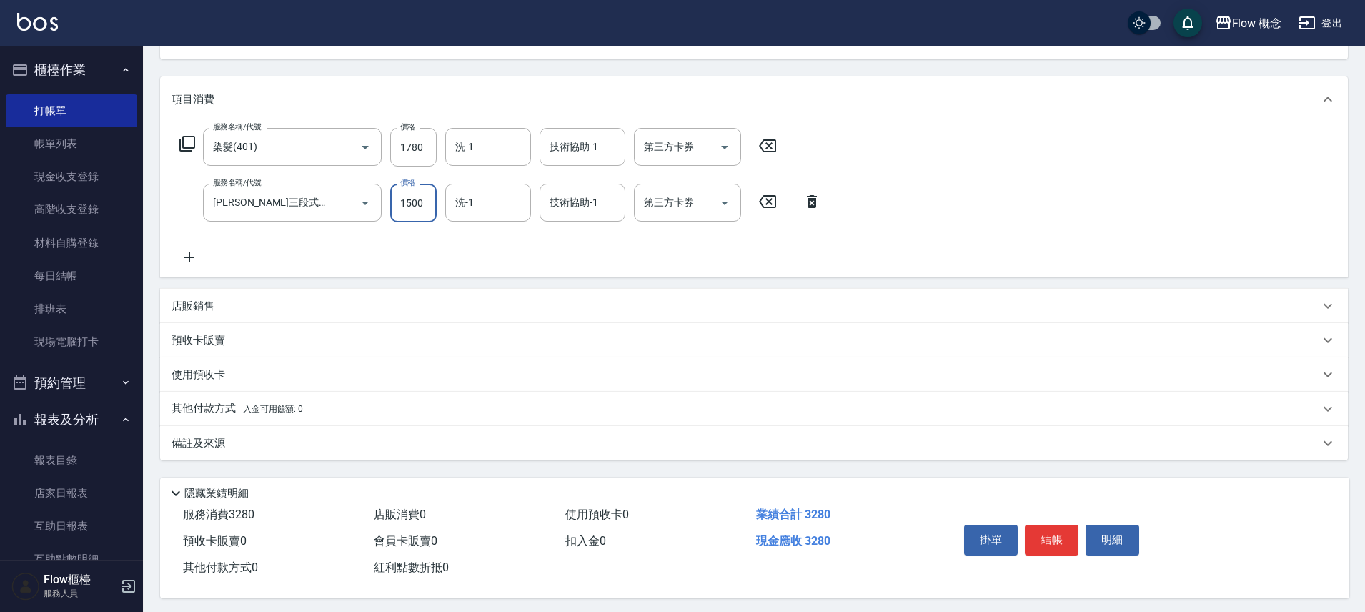
scroll to position [168, 0]
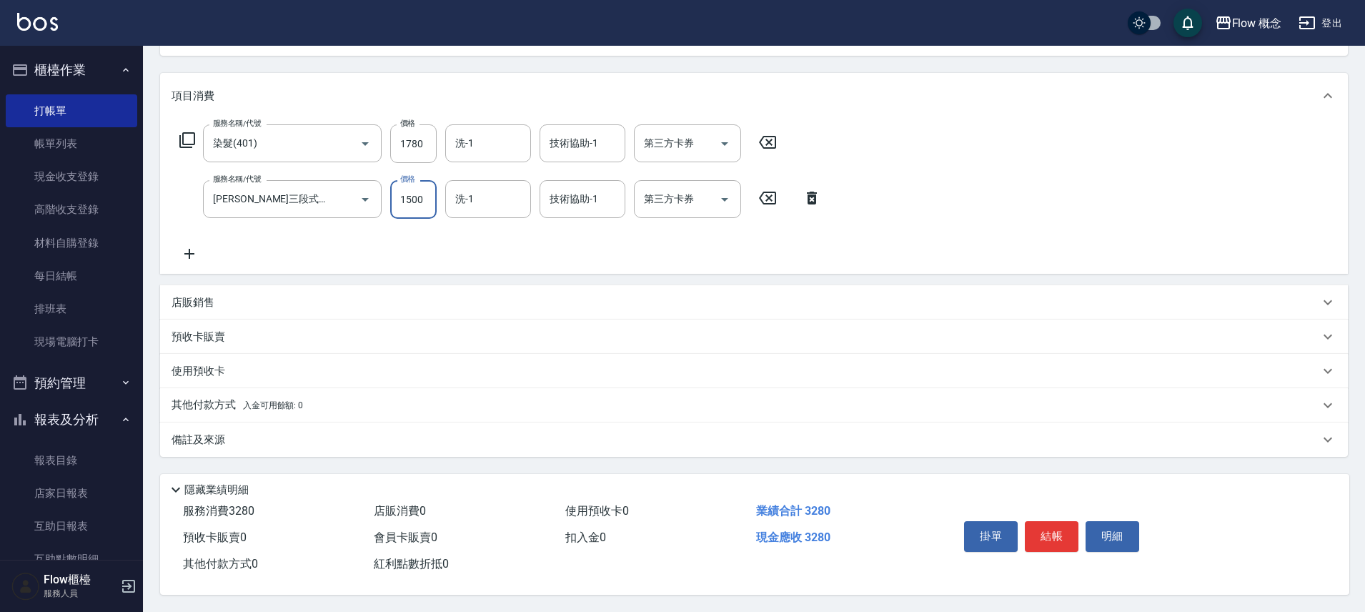
click at [426, 192] on input "1500" at bounding box center [413, 199] width 46 height 39
click at [415, 192] on input "1500" at bounding box center [413, 199] width 46 height 39
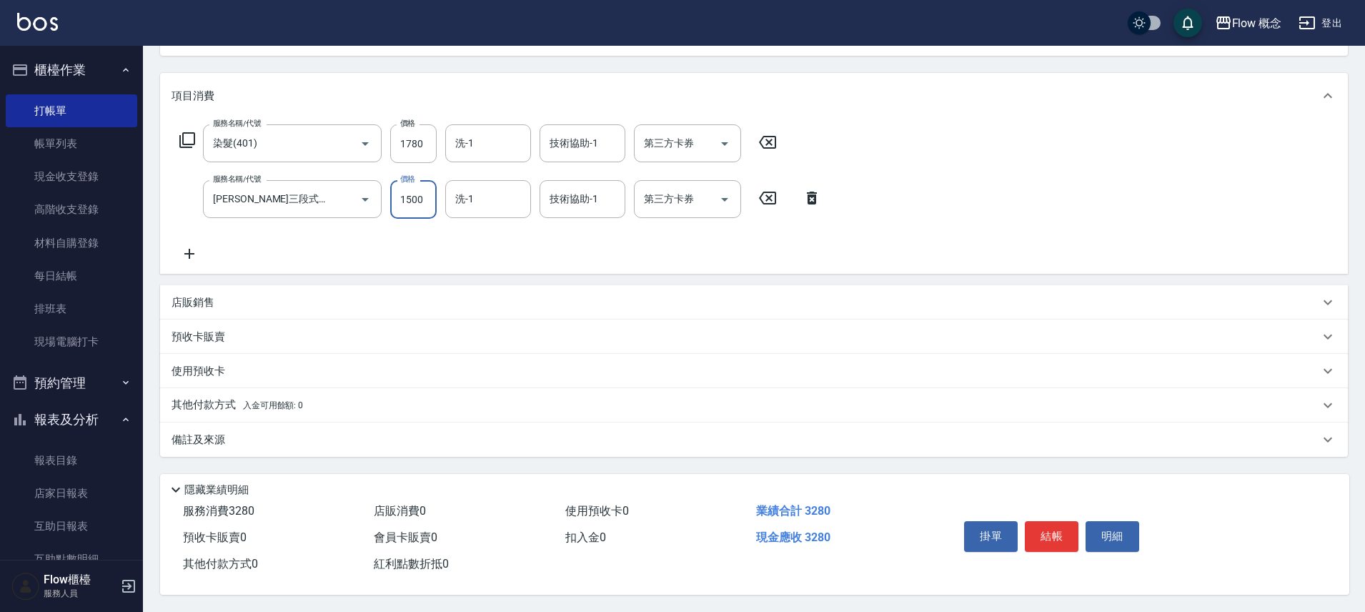
click at [415, 192] on input "1500" at bounding box center [413, 199] width 46 height 39
type input "1800"
drag, startPoint x: 209, startPoint y: 310, endPoint x: 202, endPoint y: 306, distance: 8.3
click at [209, 311] on div "店販銷售" at bounding box center [754, 302] width 1188 height 34
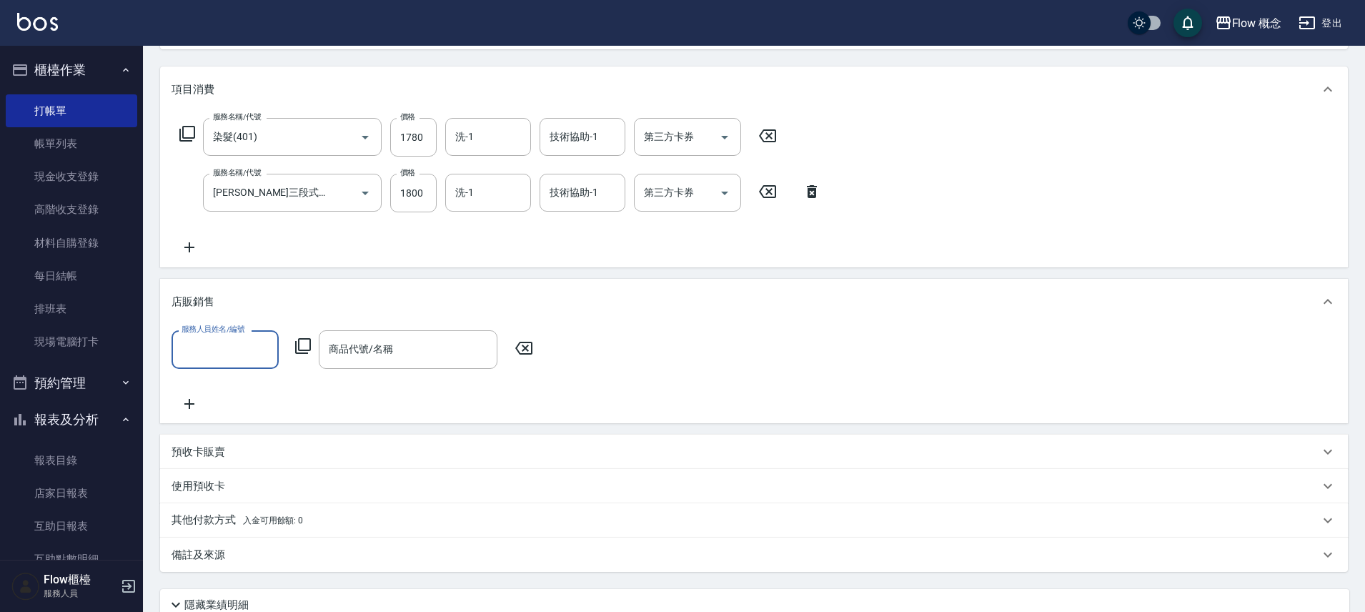
scroll to position [0, 0]
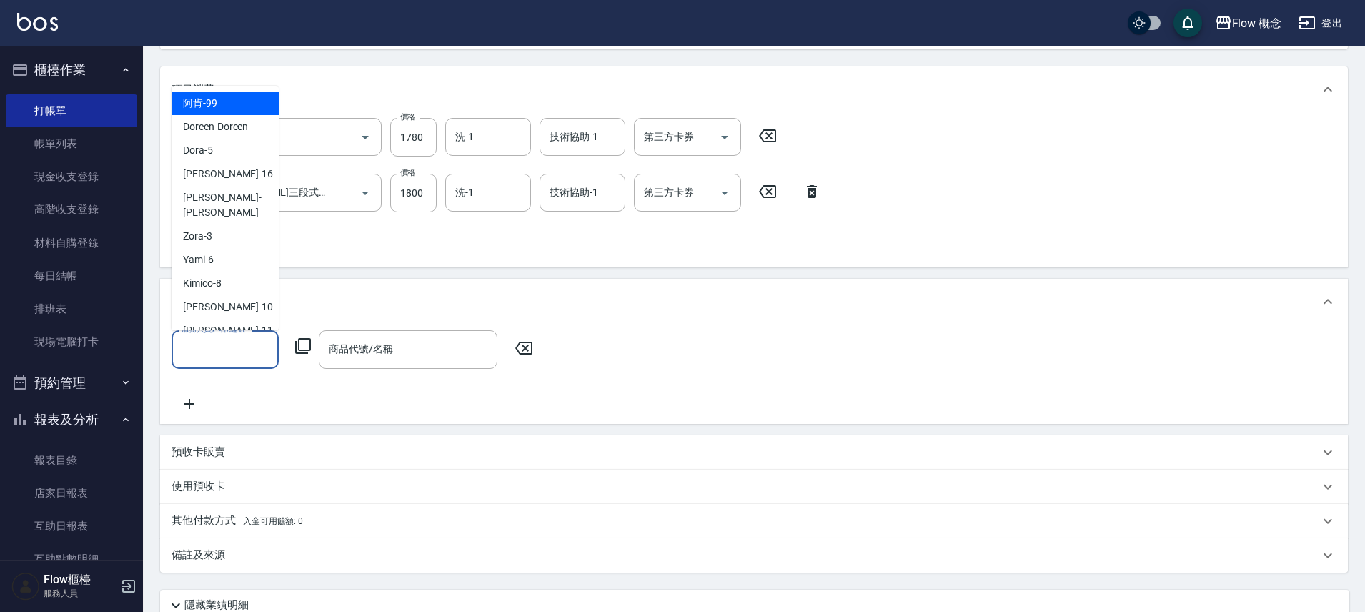
click at [207, 344] on input "服務人員姓名/編號" at bounding box center [225, 349] width 94 height 25
click at [205, 154] on span "Dora -5" at bounding box center [198, 150] width 30 height 15
type input "Dora-5"
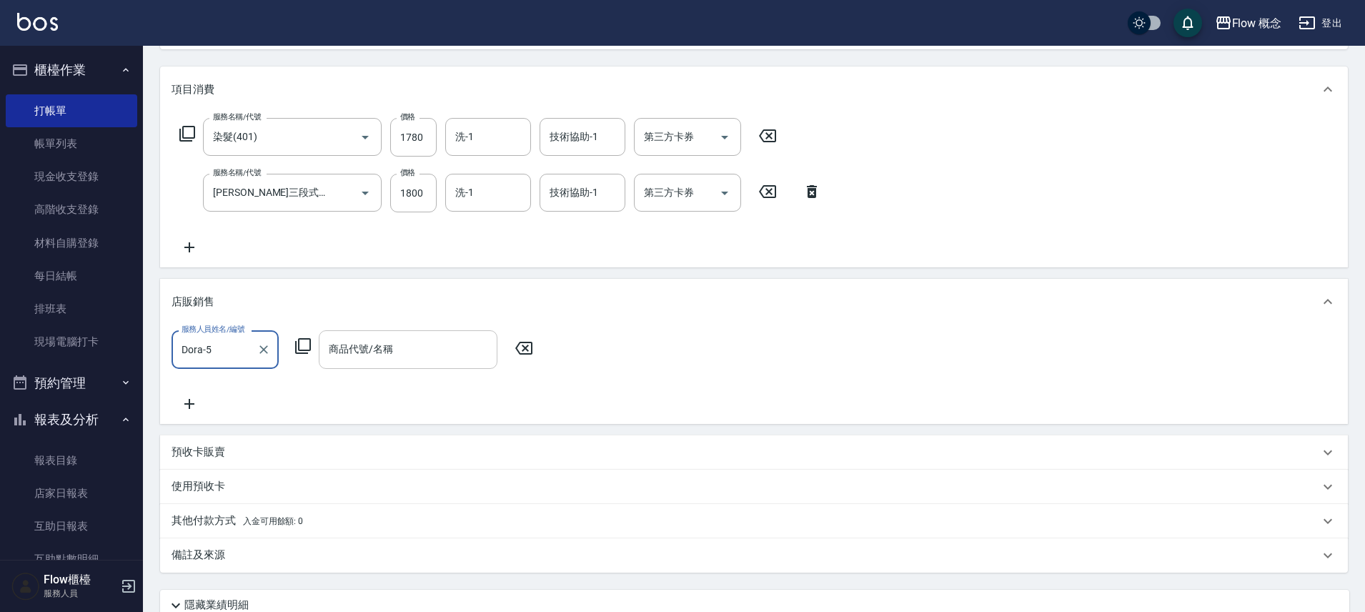
click at [399, 342] on input "商品代號/名稱" at bounding box center [408, 349] width 166 height 25
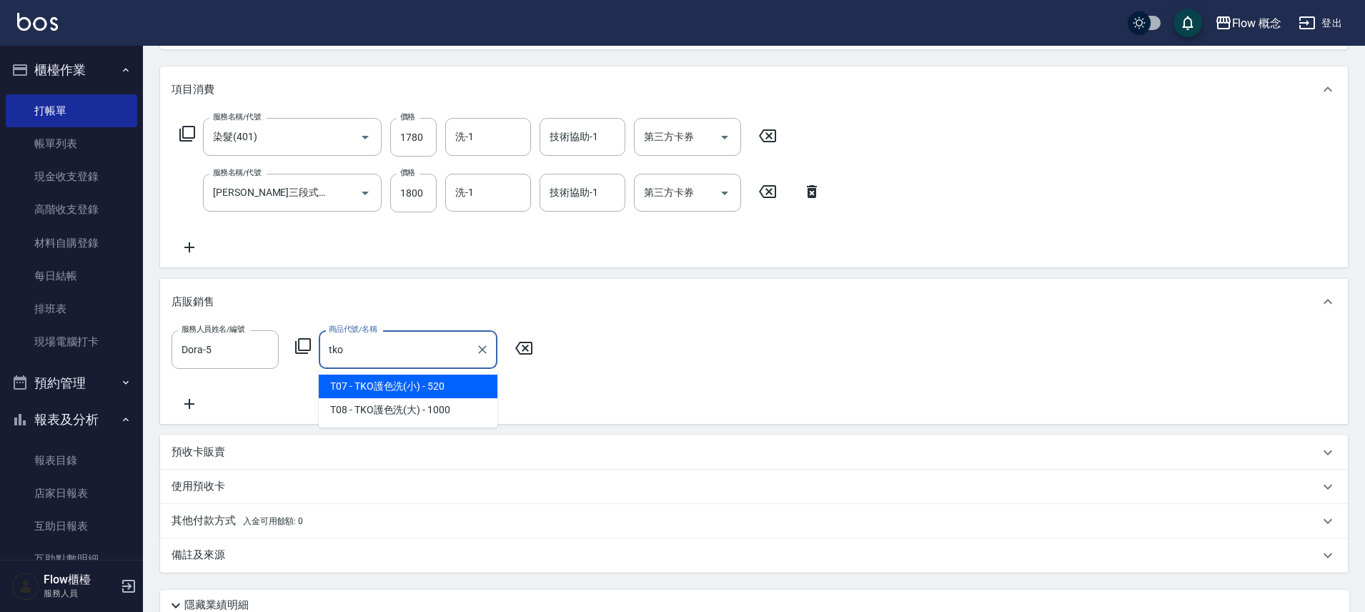
click at [455, 388] on span "T07 - TKO護色洗(小) - 520" at bounding box center [408, 386] width 179 height 24
type input "TKO護色洗(小)"
click at [543, 346] on input "520" at bounding box center [529, 349] width 46 height 39
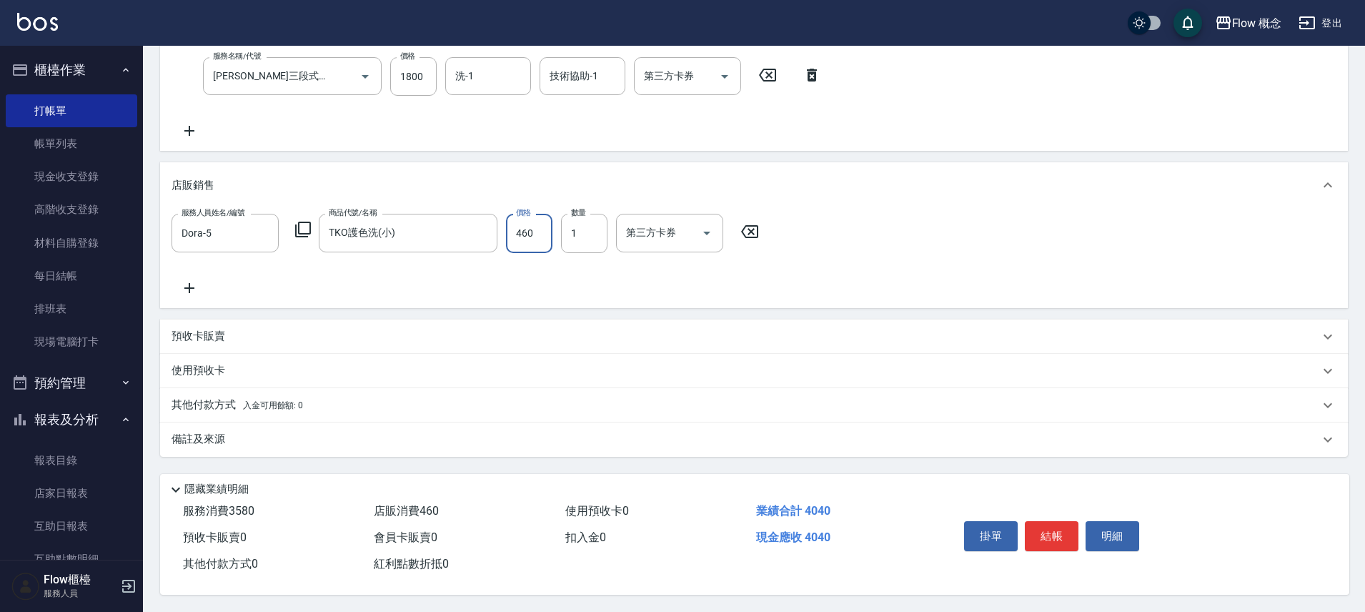
scroll to position [286, 0]
type input "460"
click at [244, 433] on div "備註及來源" at bounding box center [746, 439] width 1148 height 15
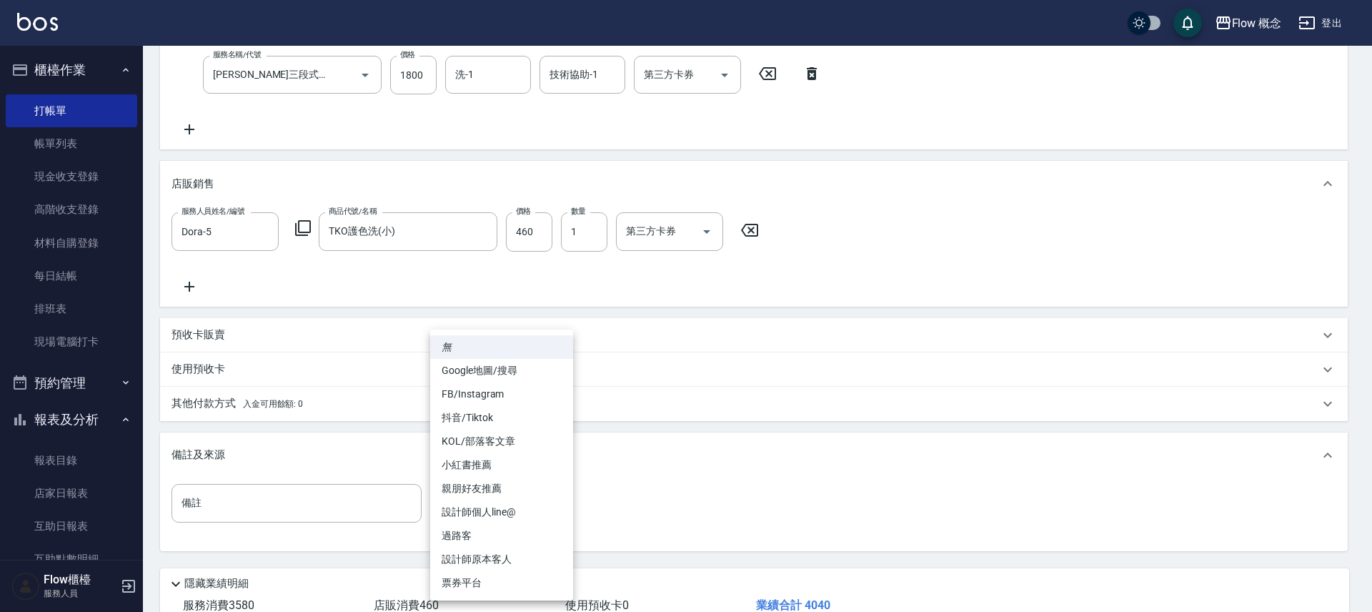
click at [517, 500] on body "Flow 概念 登出 櫃檯作業 打帳單 帳單列表 現金收支登錄 高階收支登錄 材料自購登錄 每日結帳 排班表 現場電腦打卡 預約管理 預約管理 單日預約紀錄 …" at bounding box center [686, 210] width 1372 height 992
click at [518, 555] on li "設計師原本客人" at bounding box center [501, 559] width 143 height 24
type input "設計師原本客人"
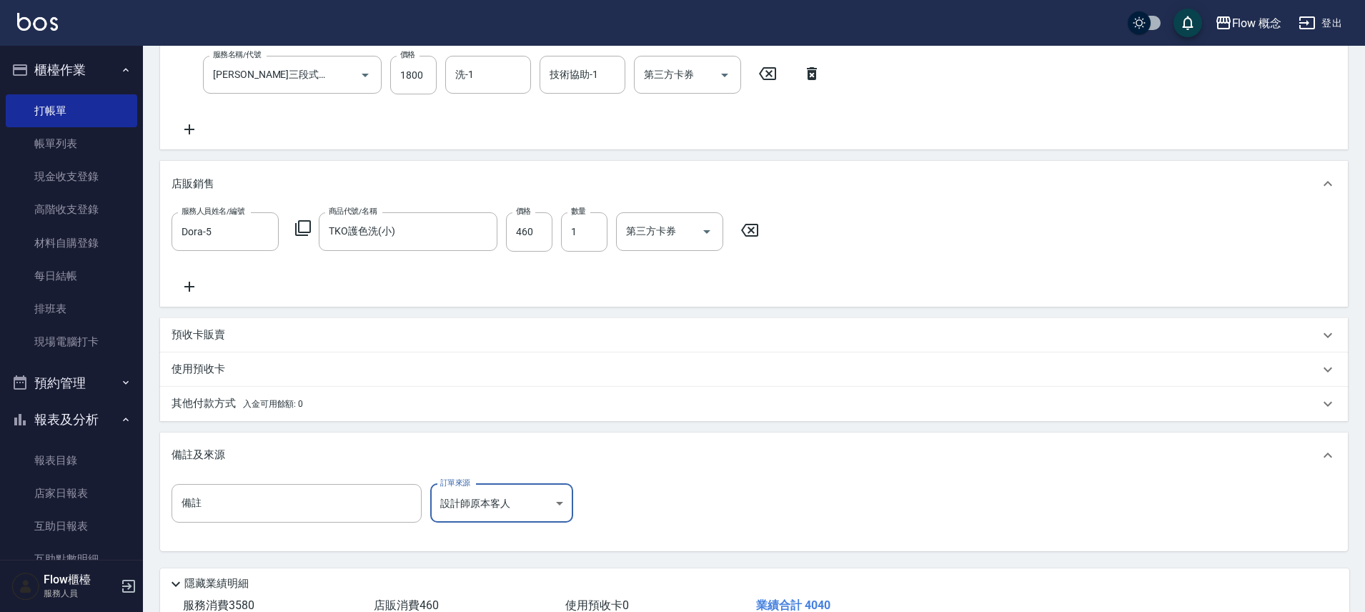
click at [280, 407] on span "入金可用餘額: 0" at bounding box center [273, 404] width 61 height 10
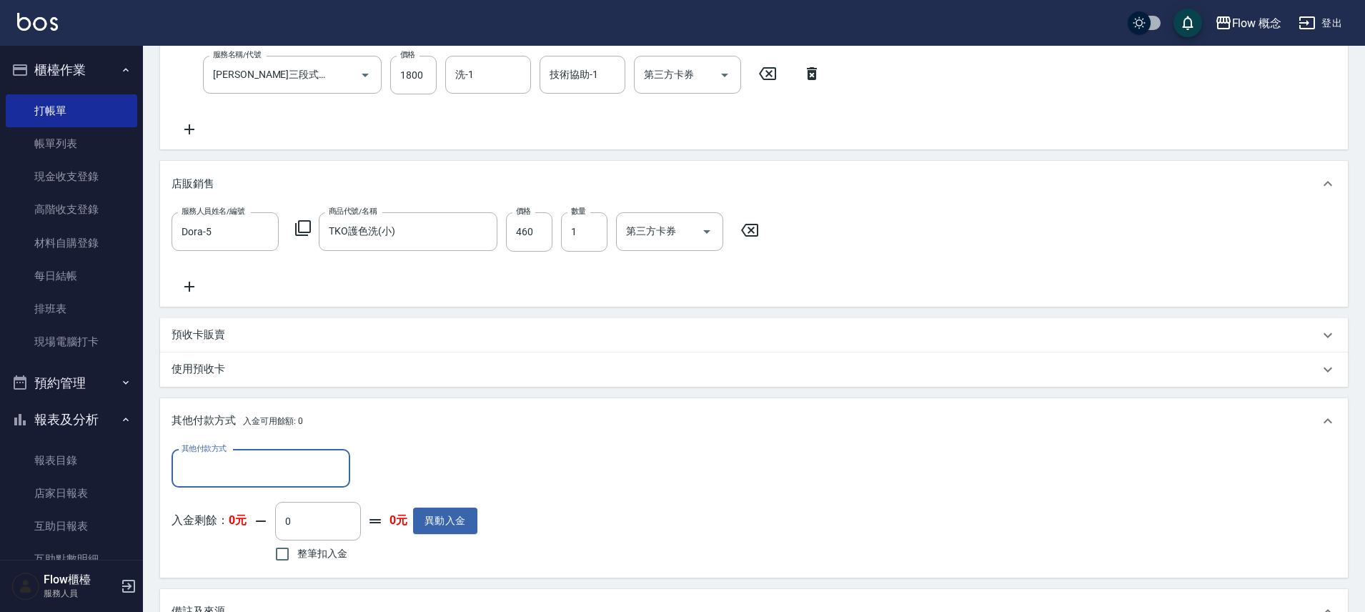
scroll to position [0, 0]
click at [234, 464] on input "其他付款方式" at bounding box center [261, 468] width 166 height 25
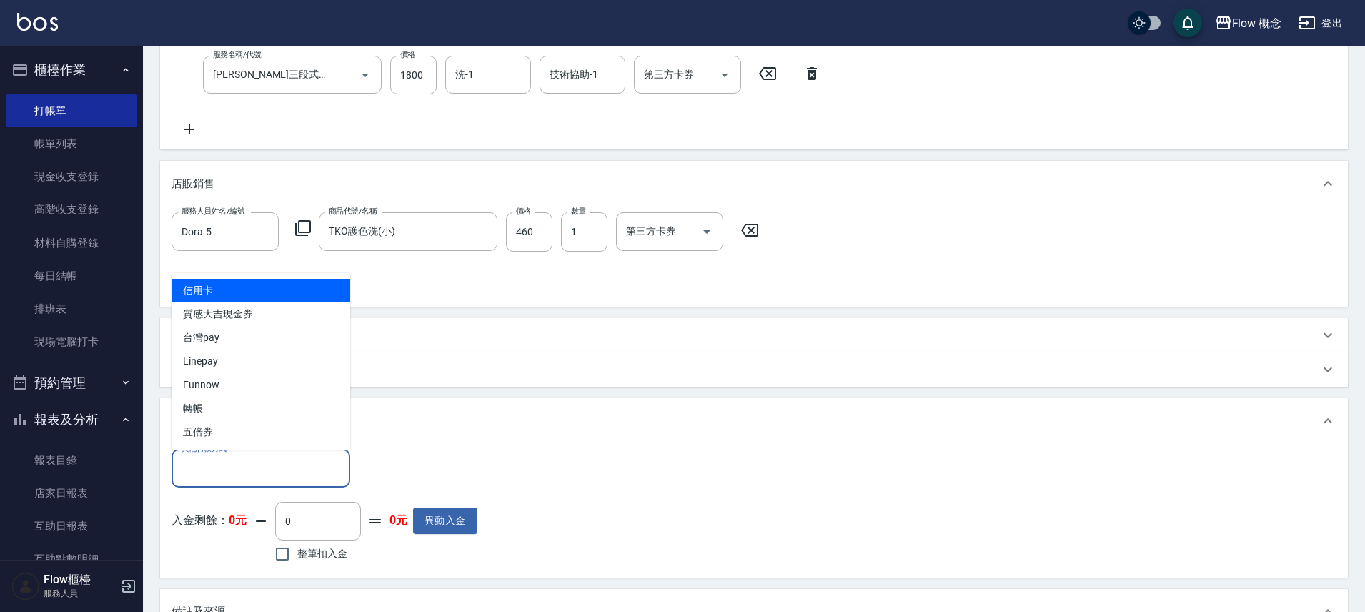
click at [222, 290] on span "信用卡" at bounding box center [261, 291] width 179 height 24
type input "信用卡"
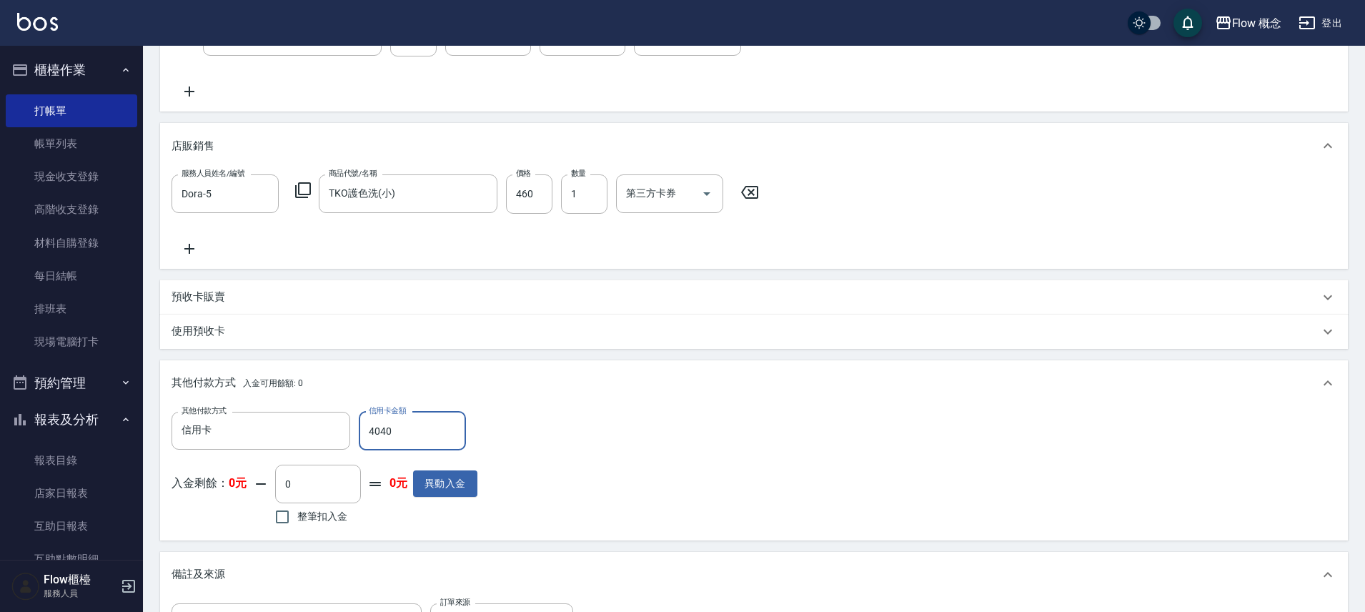
scroll to position [544, 0]
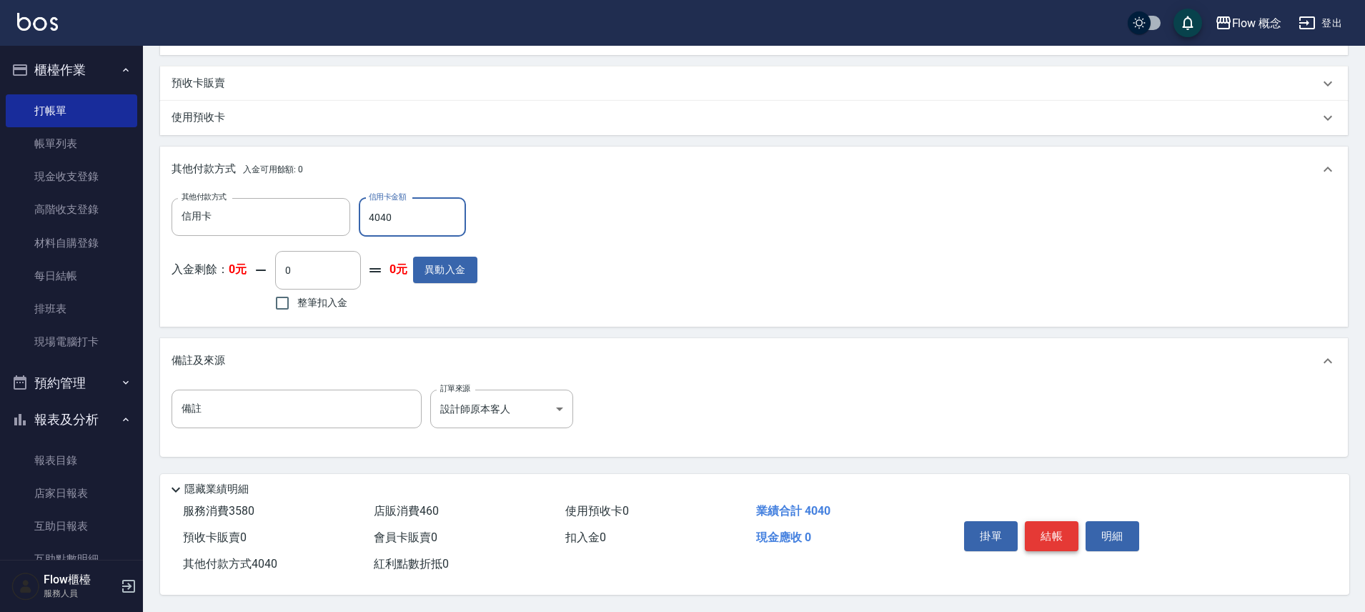
type input "4040"
click at [1030, 524] on button "結帳" at bounding box center [1052, 536] width 54 height 30
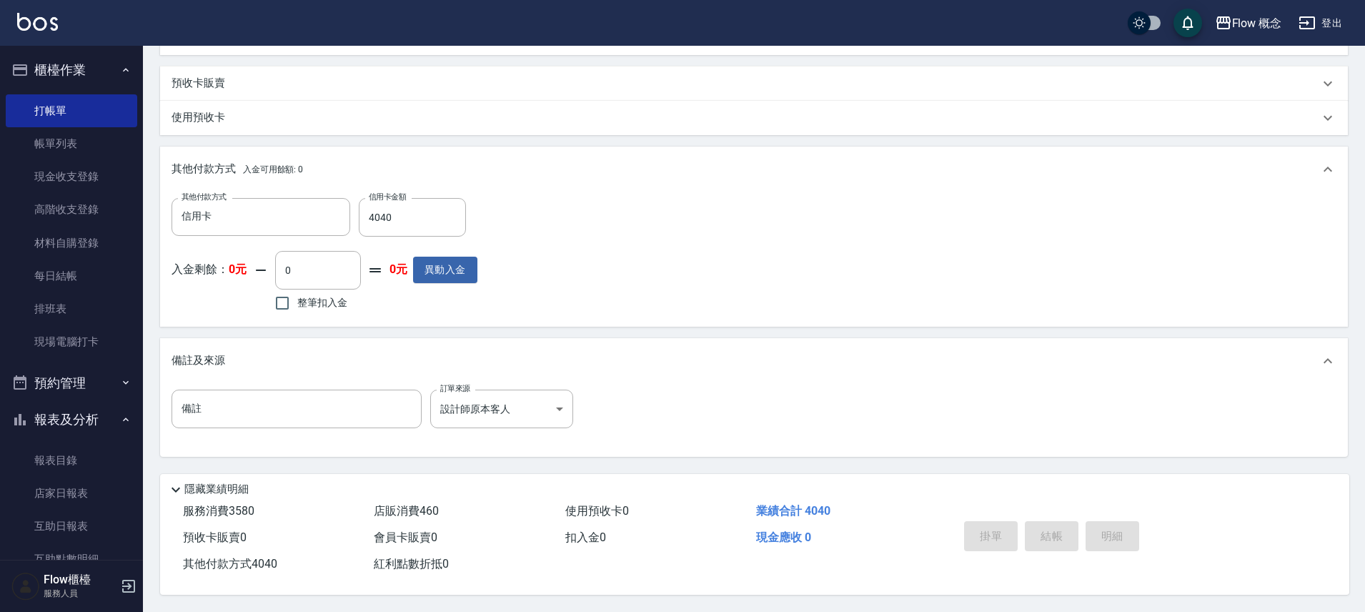
type input "[DATE] 19:48"
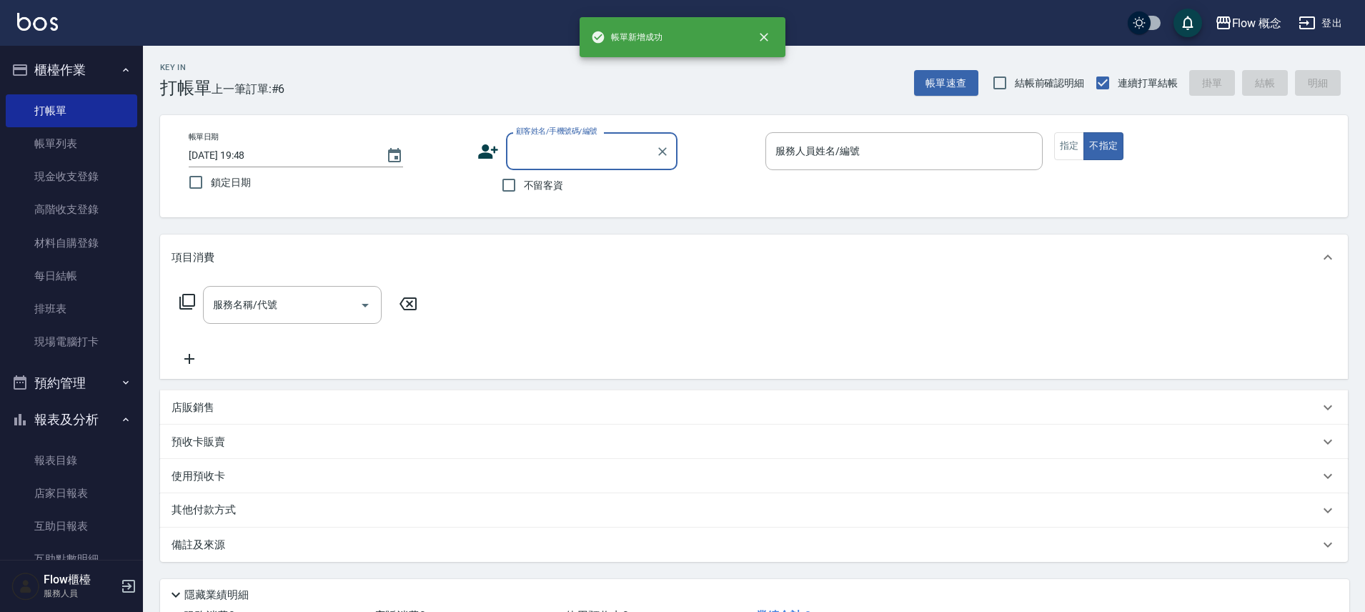
scroll to position [0, 0]
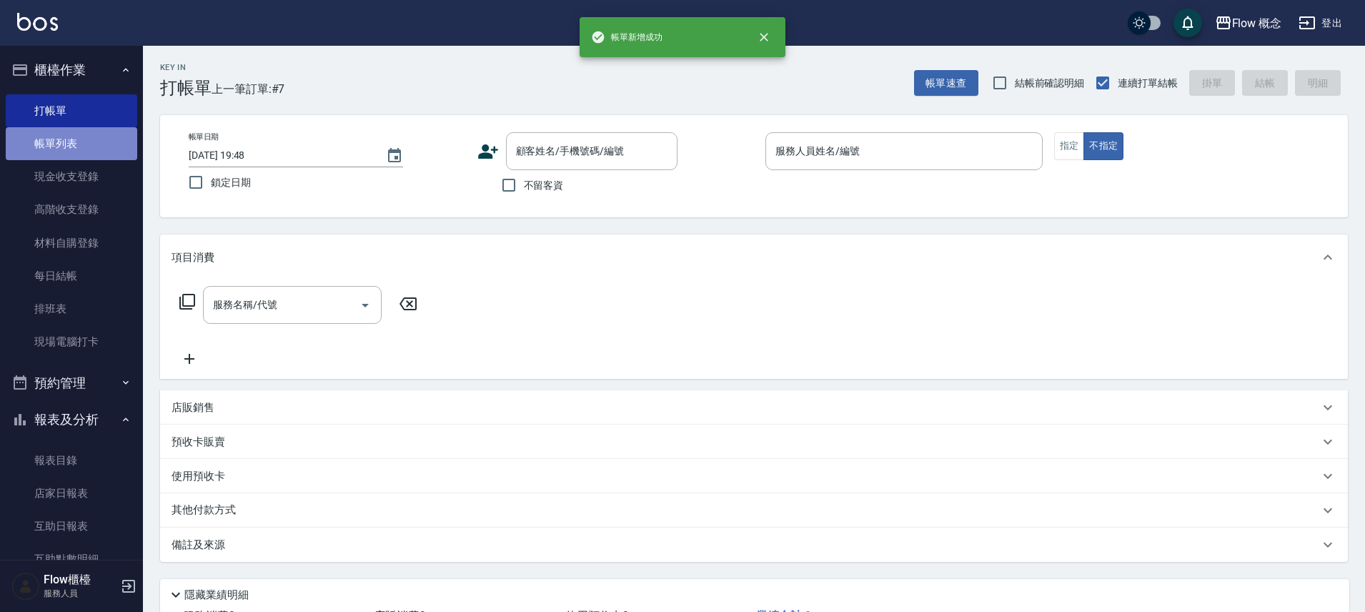
click at [92, 149] on link "帳單列表" at bounding box center [71, 143] width 131 height 33
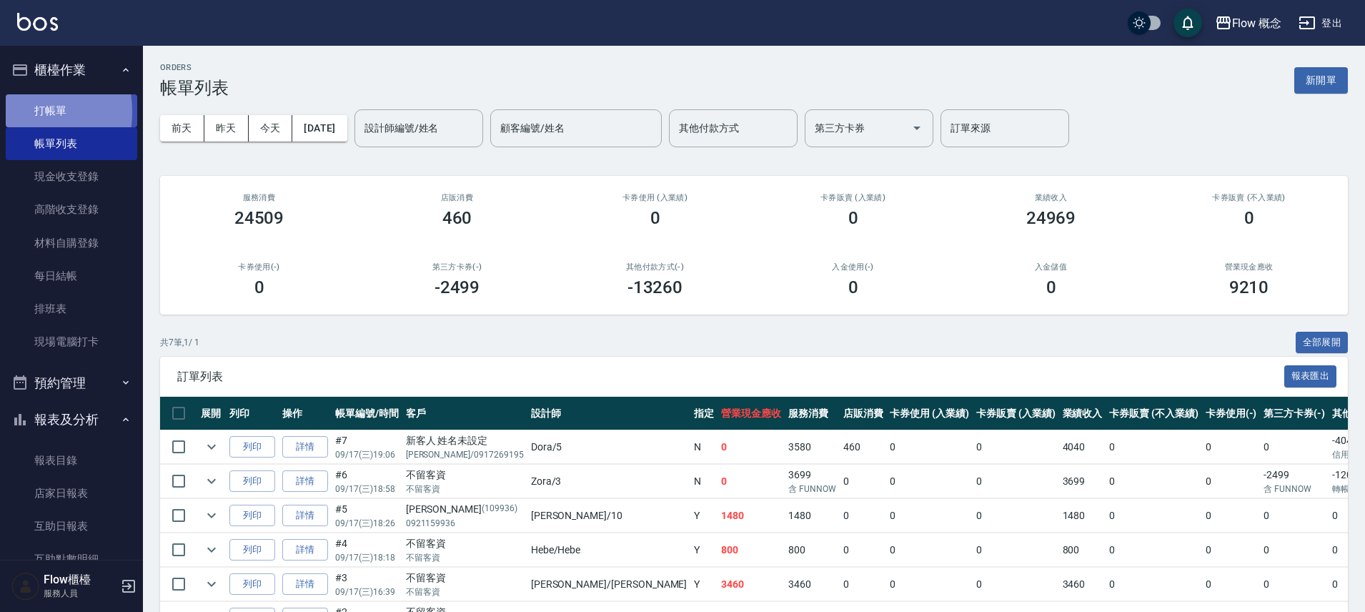
click at [16, 111] on link "打帳單" at bounding box center [71, 110] width 131 height 33
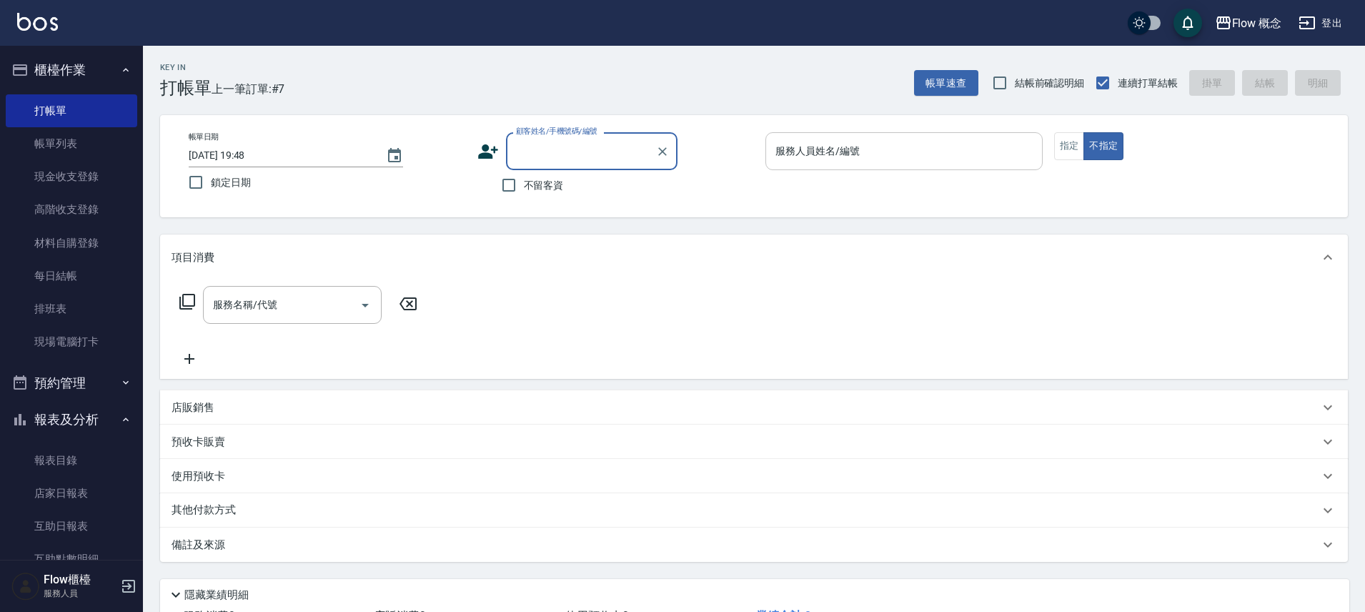
click at [820, 160] on input "服務人員姓名/編號" at bounding box center [904, 151] width 264 height 25
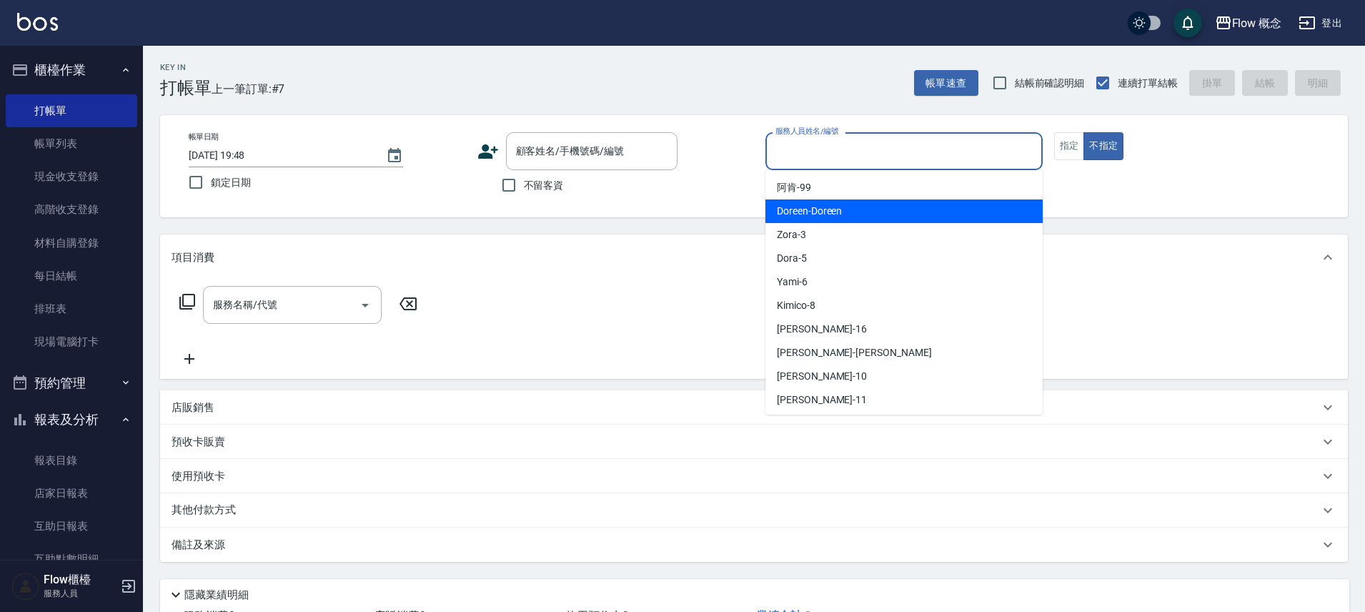
click at [811, 209] on span "Doreen -Doreen" at bounding box center [809, 211] width 65 height 15
type input "Doreen-Doreen"
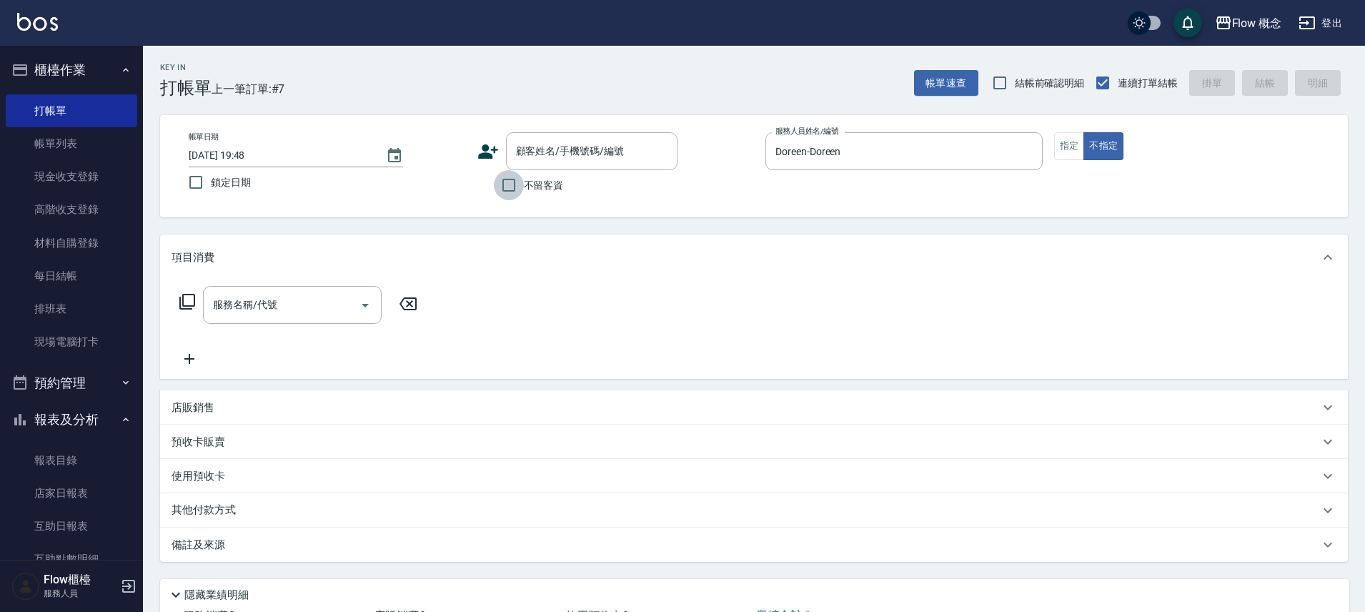
click at [505, 184] on input "不留客資" at bounding box center [509, 185] width 30 height 30
checkbox input "true"
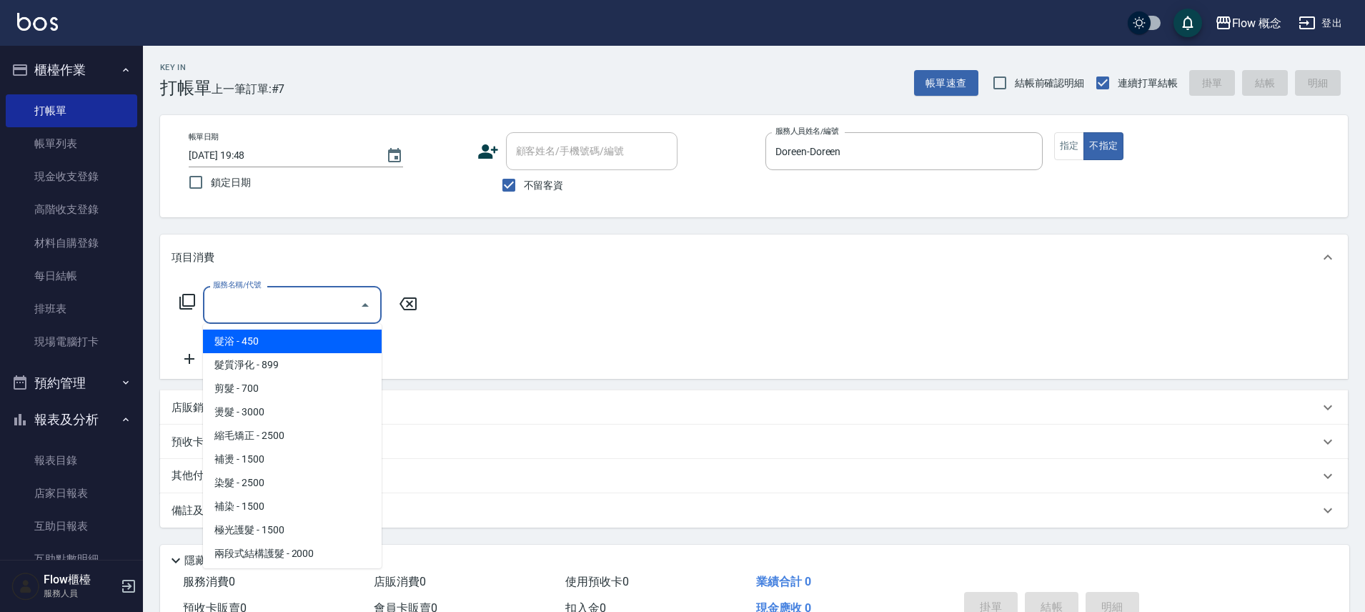
click at [246, 312] on input "服務名稱/代號" at bounding box center [281, 304] width 144 height 25
click at [244, 342] on span "髮浴 - 450" at bounding box center [292, 341] width 179 height 24
type input "髮浴 (101)"
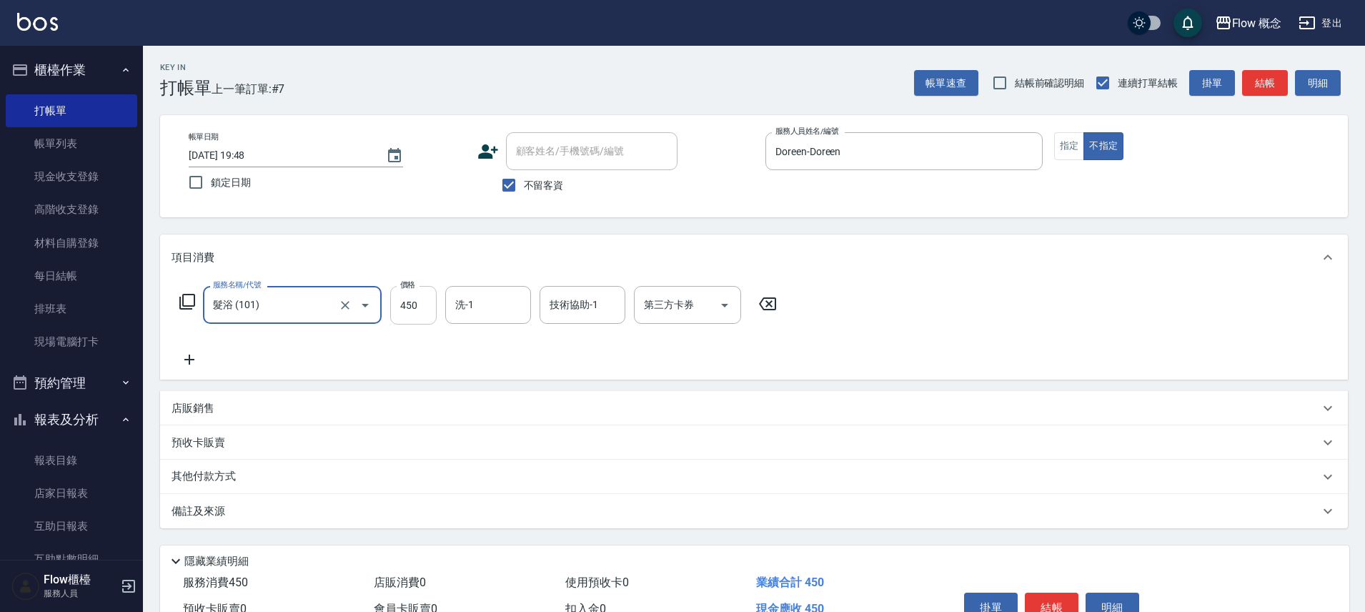
click at [405, 310] on input "450" at bounding box center [413, 305] width 46 height 39
type input "350"
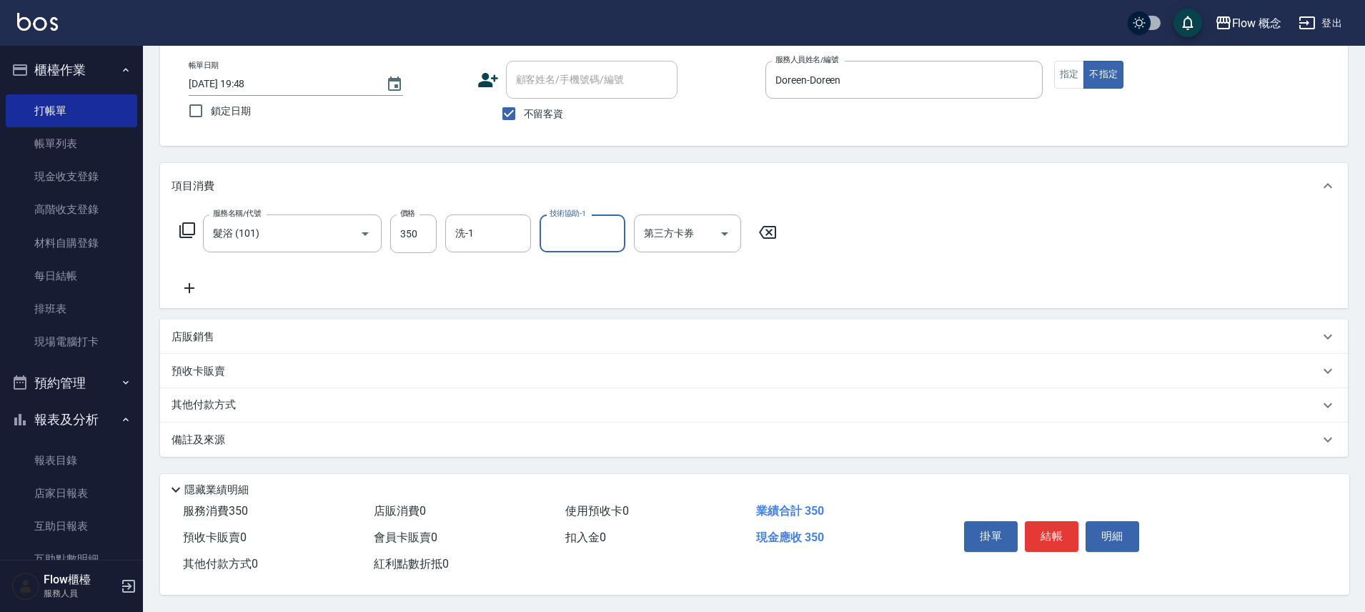
scroll to position [78, 0]
click at [1071, 532] on button "結帳" at bounding box center [1052, 536] width 54 height 30
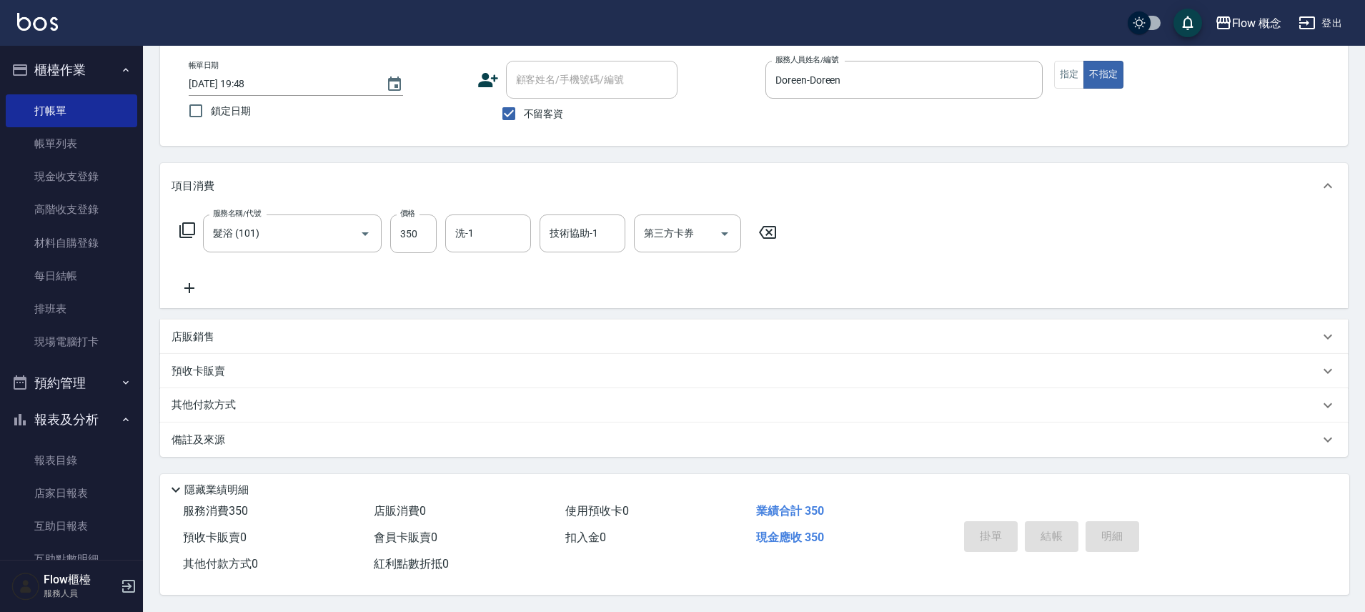
scroll to position [77, 0]
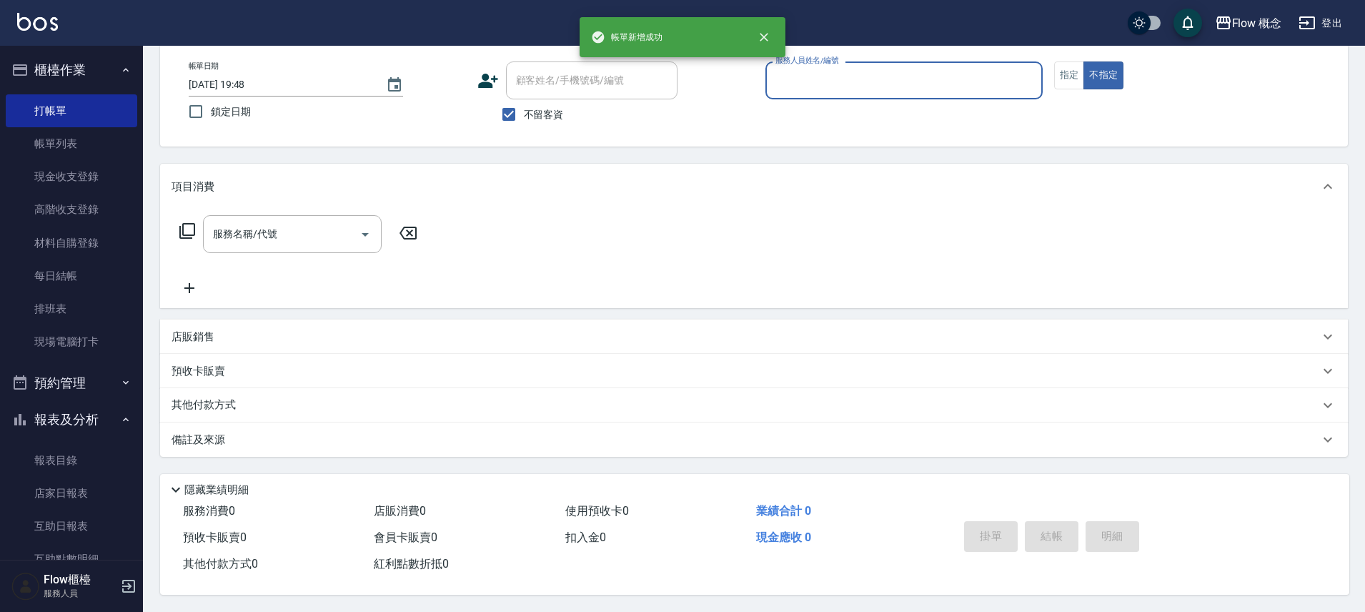
click at [812, 68] on input "服務人員姓名/編號" at bounding box center [904, 80] width 264 height 25
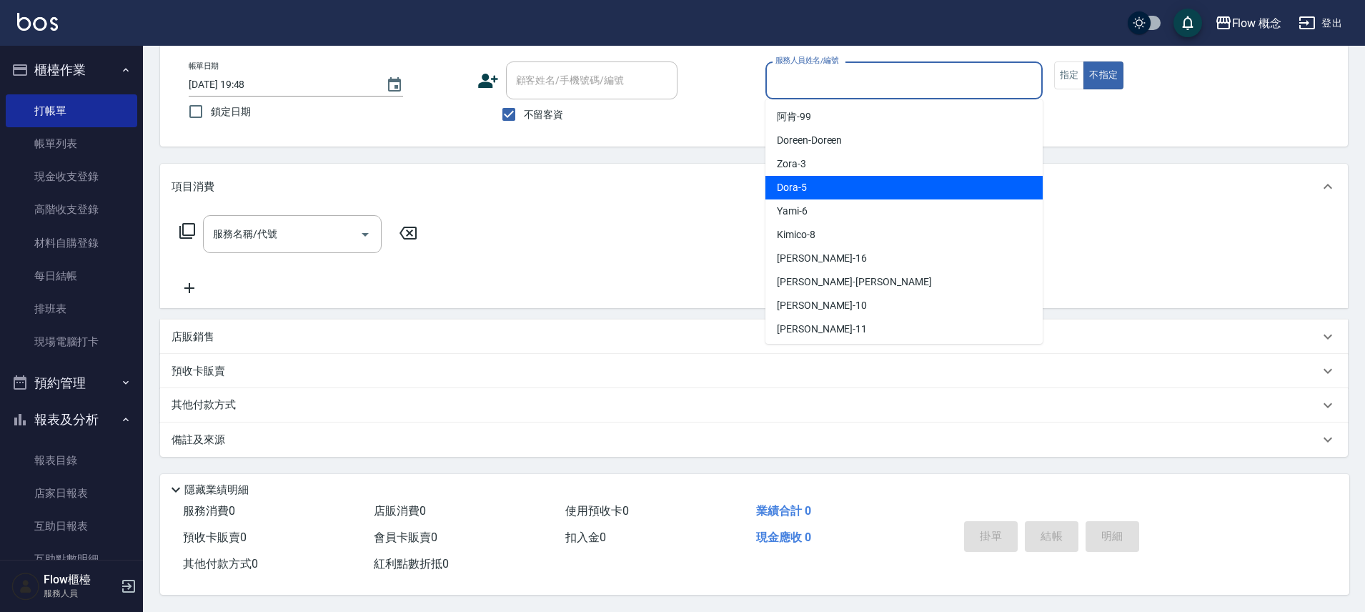
click at [813, 178] on div "Dora -5" at bounding box center [903, 188] width 277 height 24
type input "Dora-5"
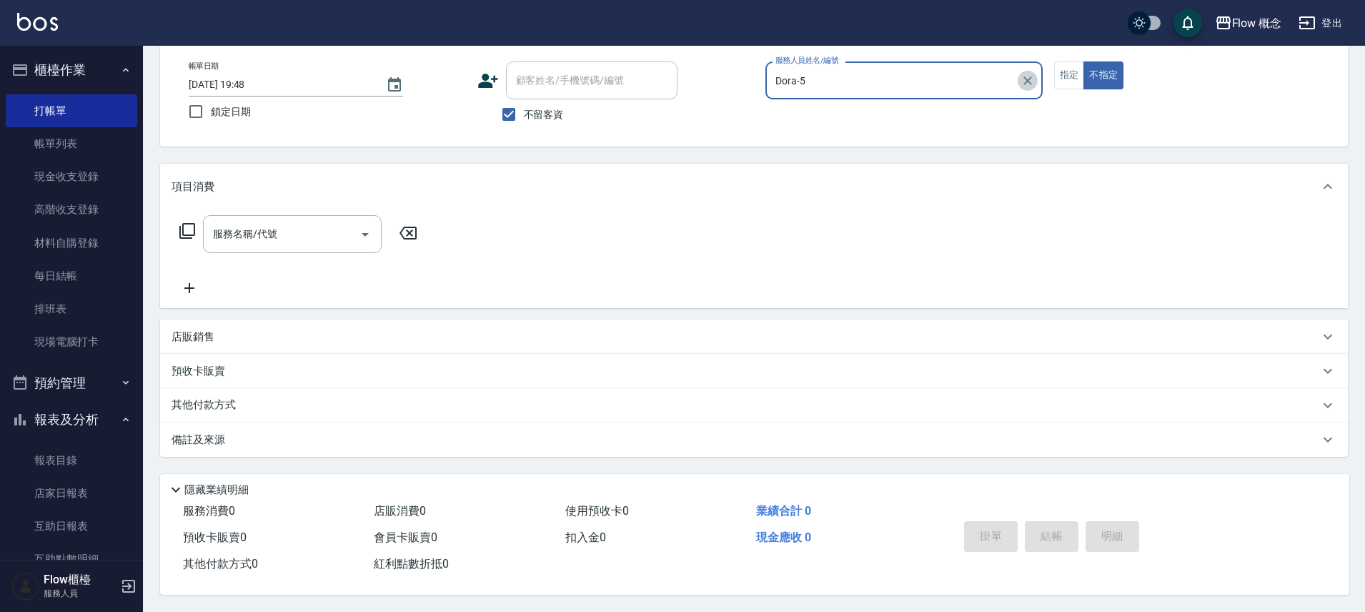
drag, startPoint x: 1025, startPoint y: 72, endPoint x: 1006, endPoint y: 76, distance: 19.1
click at [1025, 76] on icon "Clear" at bounding box center [1027, 80] width 9 height 9
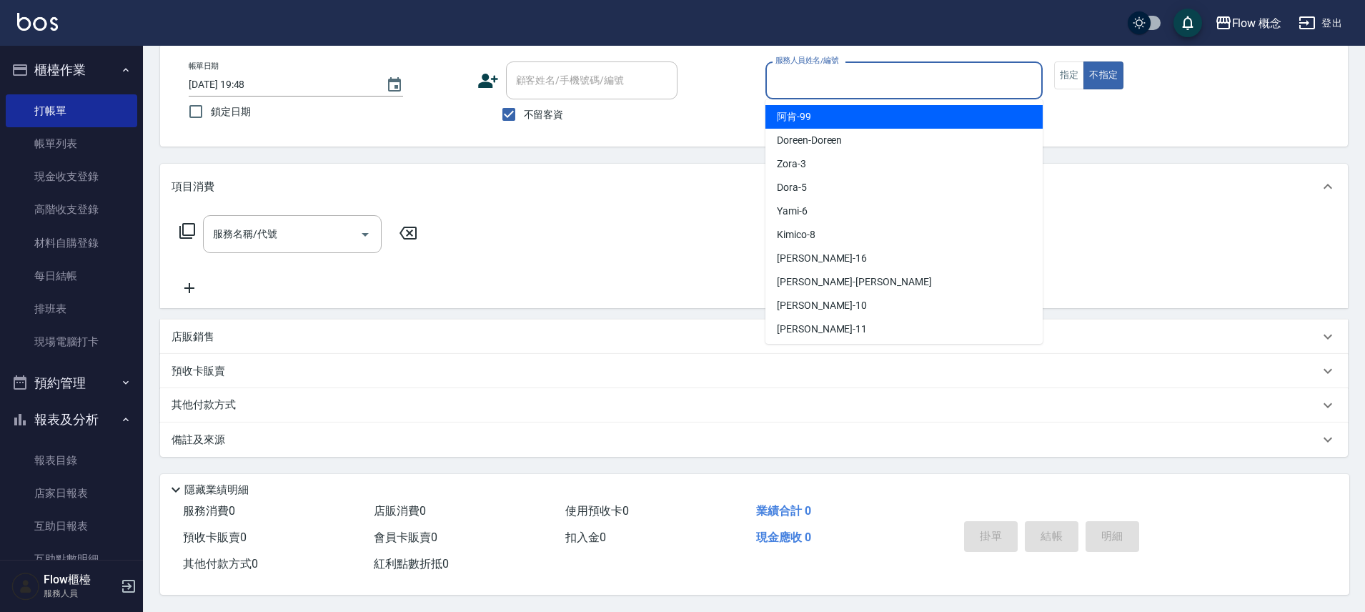
click at [854, 79] on input "服務人員姓名/編號" at bounding box center [904, 80] width 264 height 25
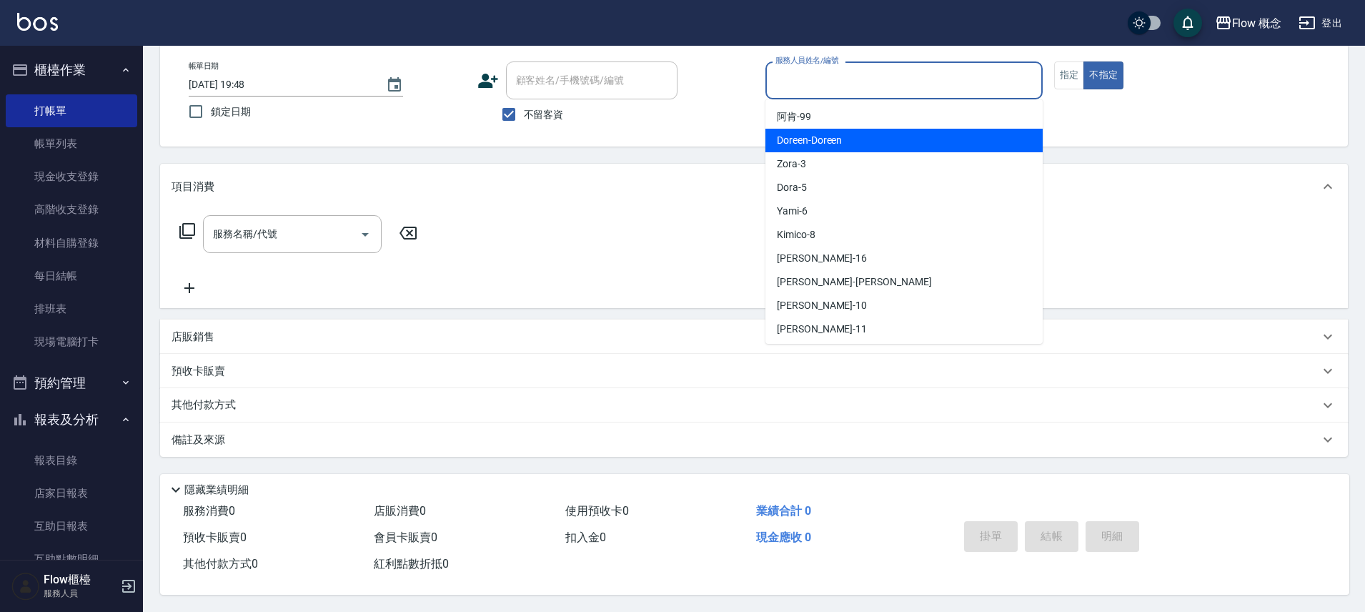
click at [840, 134] on span "Doreen -Doreen" at bounding box center [809, 140] width 65 height 15
type input "Doreen-Doreen"
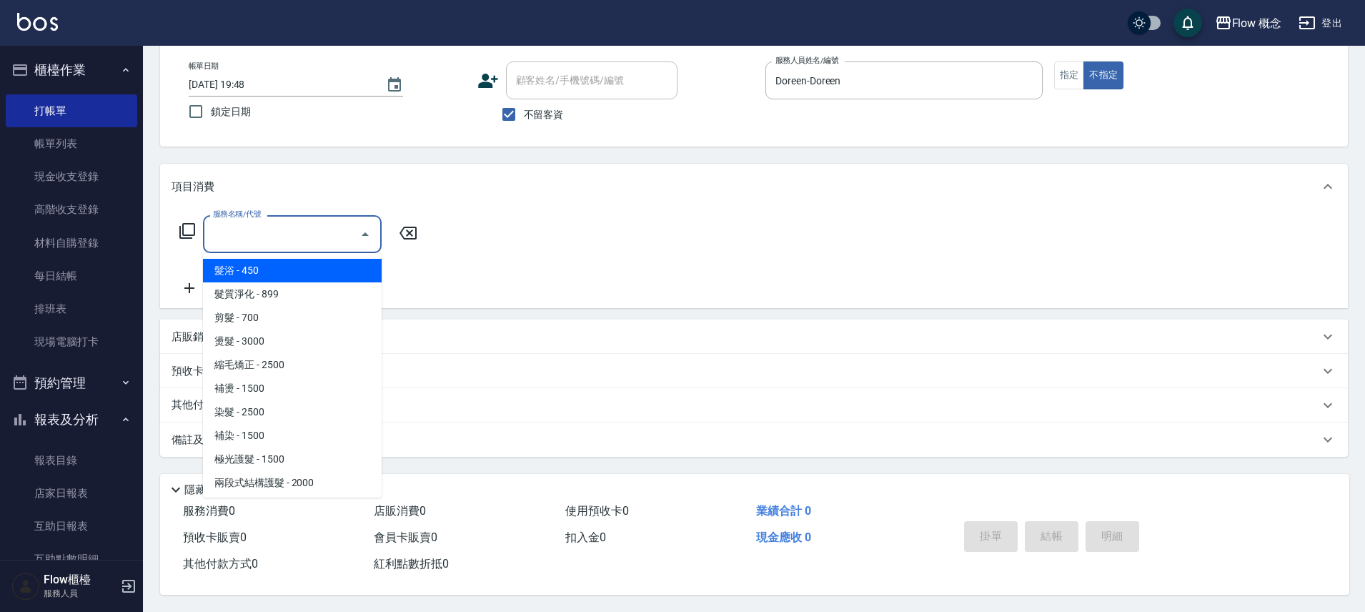
click at [295, 224] on input "服務名稱/代號" at bounding box center [281, 234] width 144 height 25
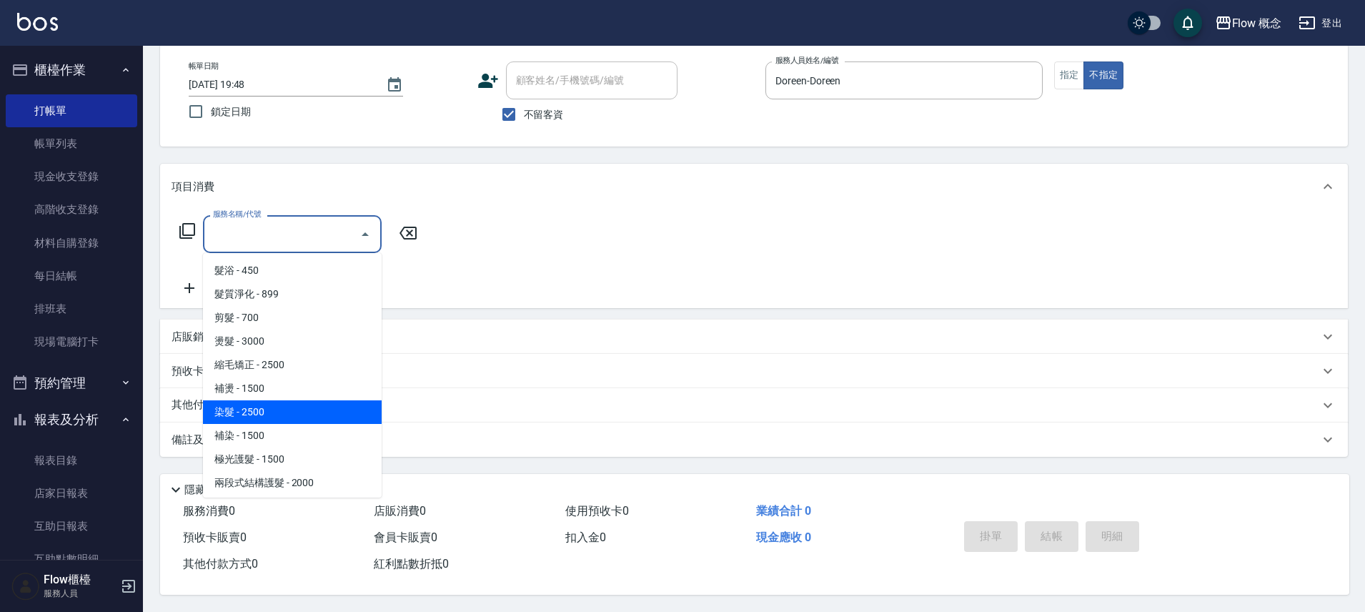
click at [291, 408] on span "染髮 - 2500" at bounding box center [292, 412] width 179 height 24
type input "染髮(401)"
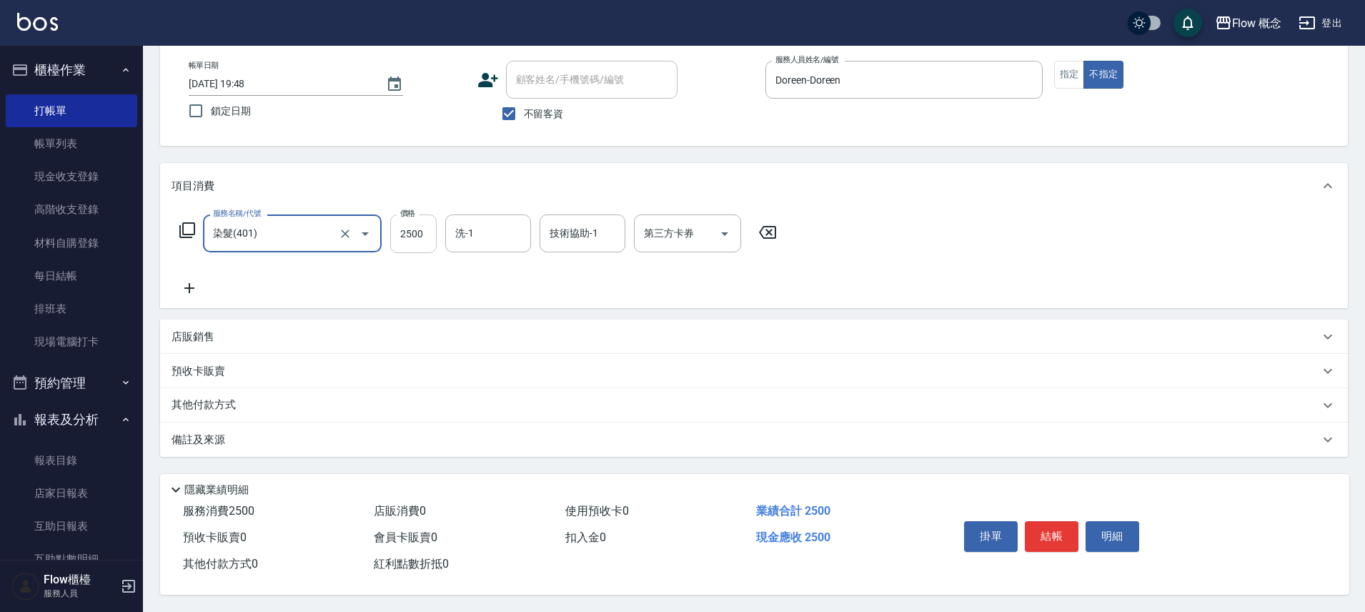
click at [412, 222] on input "2500" at bounding box center [413, 233] width 46 height 39
type input "1000"
click at [572, 302] on div "服務名稱/代號 染髮(401) 服務名稱/代號 價格 1000 價格 洗-1 洗-1 技術協助-1 技術協助-1 第三方卡券 第三方卡券" at bounding box center [754, 258] width 1188 height 99
click at [1058, 534] on button "結帳" at bounding box center [1052, 536] width 54 height 30
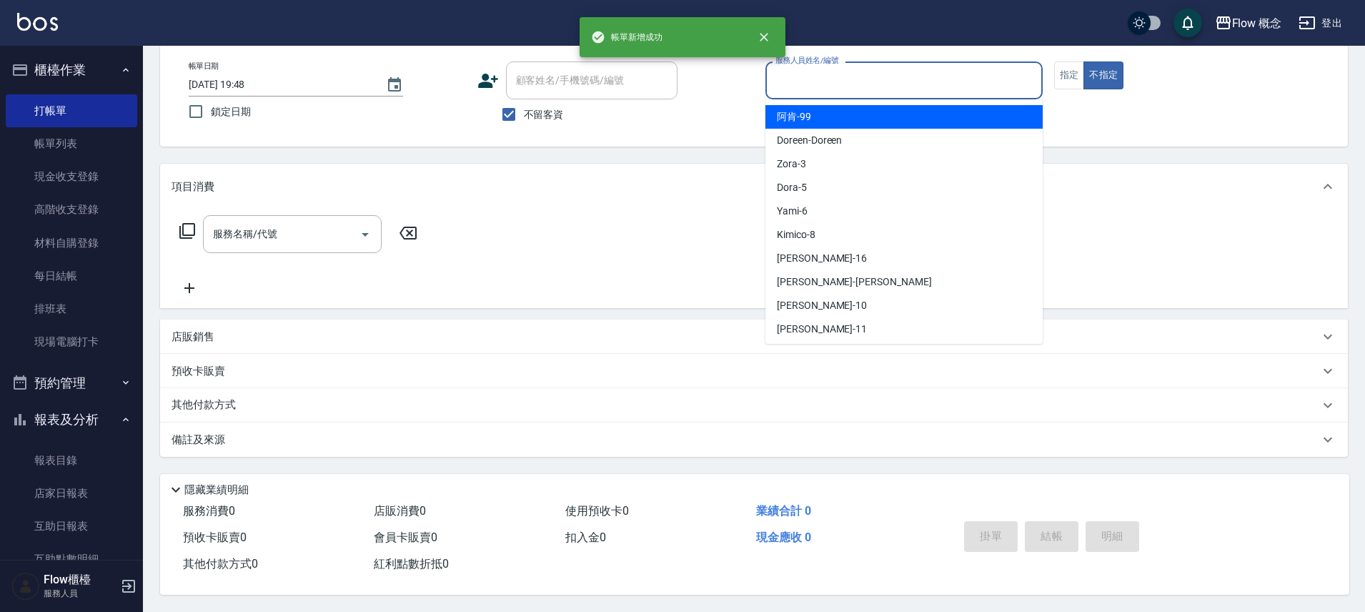
click at [830, 81] on input "服務人員姓名/編號" at bounding box center [904, 80] width 264 height 25
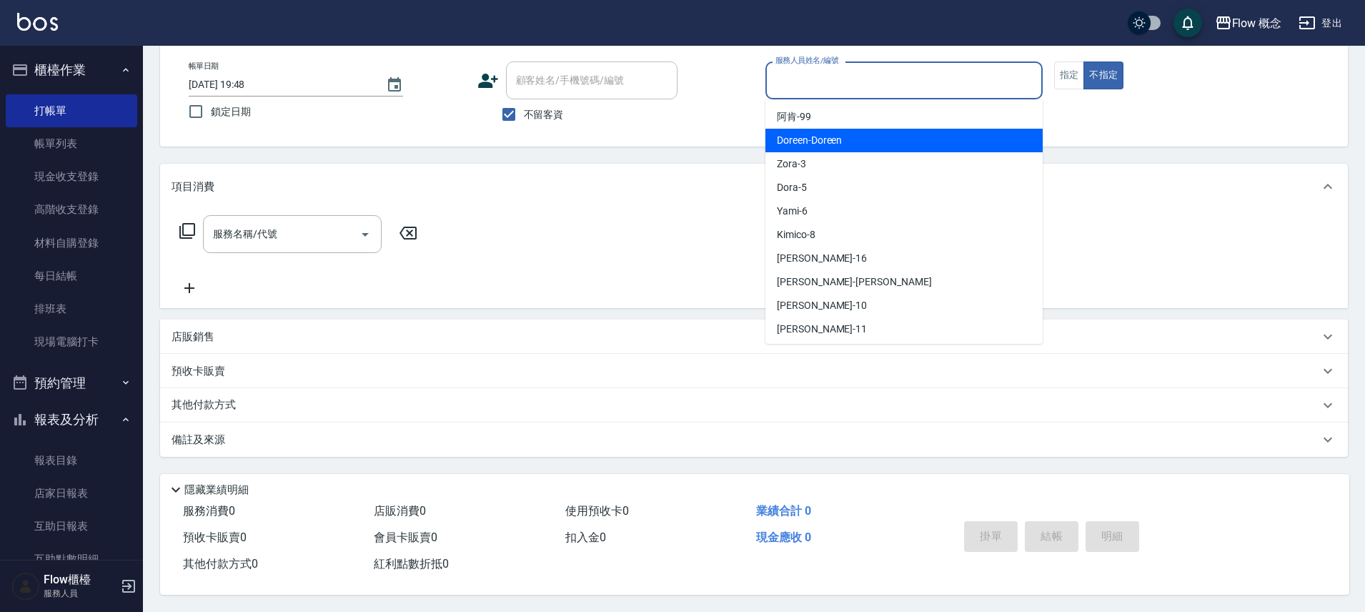
click at [816, 136] on span "Doreen -Doreen" at bounding box center [809, 140] width 65 height 15
type input "Doreen-Doreen"
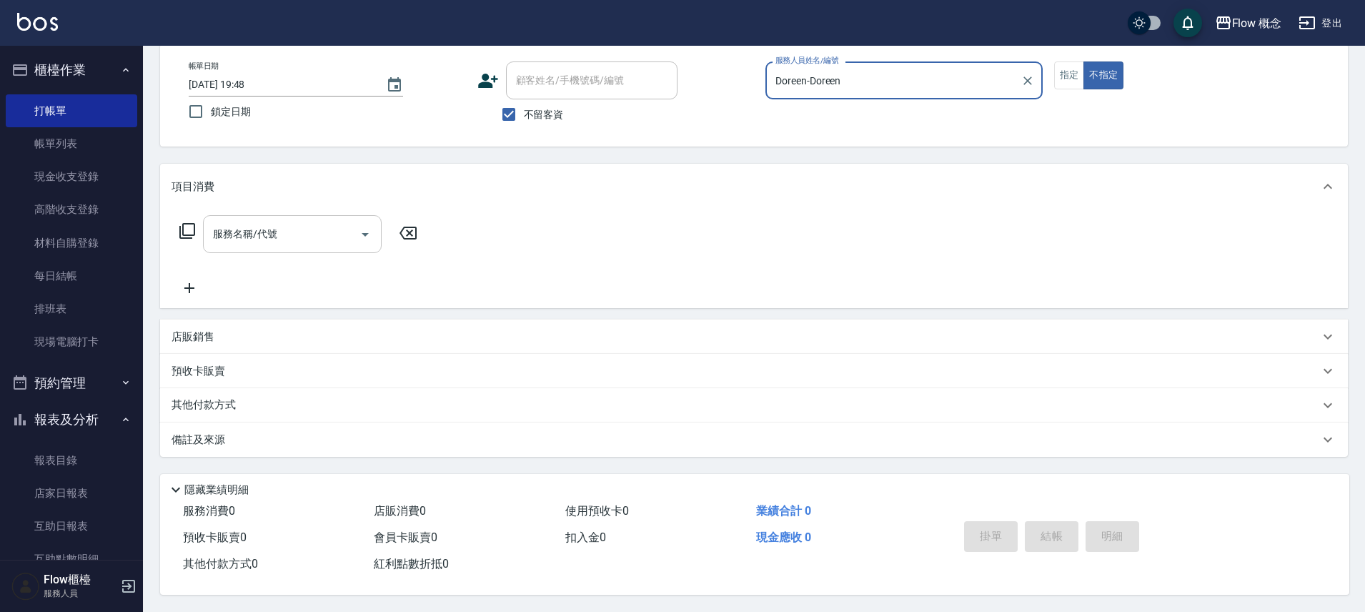
click at [247, 236] on input "服務名稱/代號" at bounding box center [281, 234] width 144 height 25
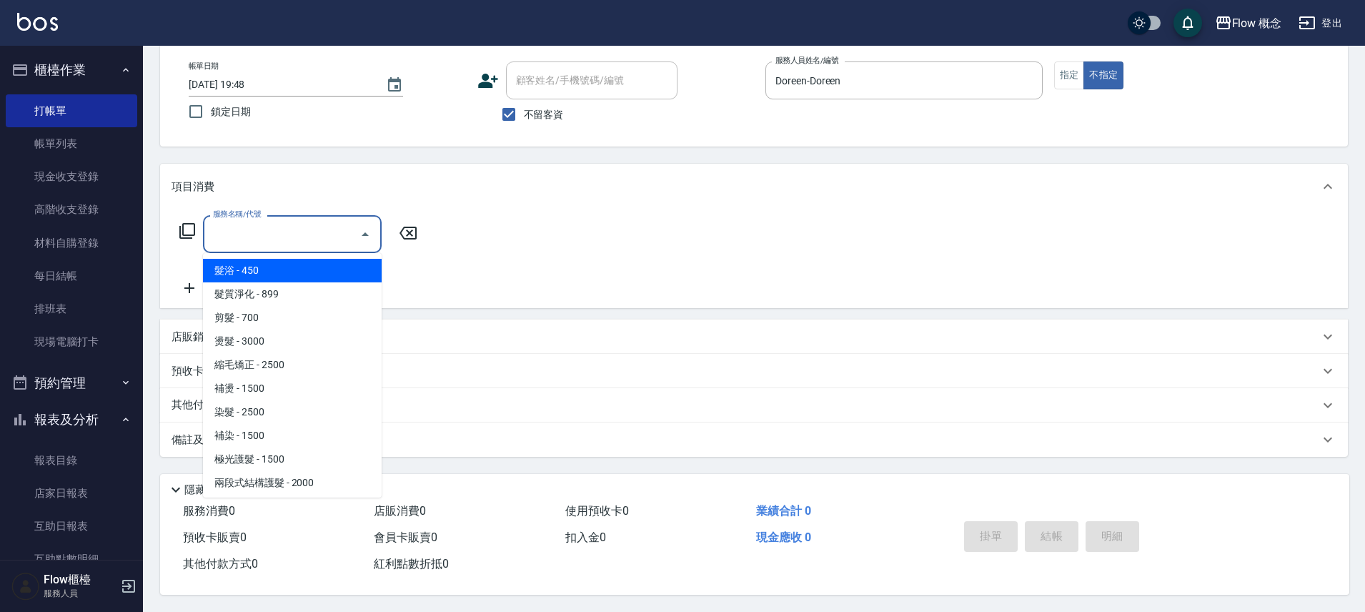
click at [250, 272] on span "髮浴 - 450" at bounding box center [292, 271] width 179 height 24
type input "髮浴 (101)"
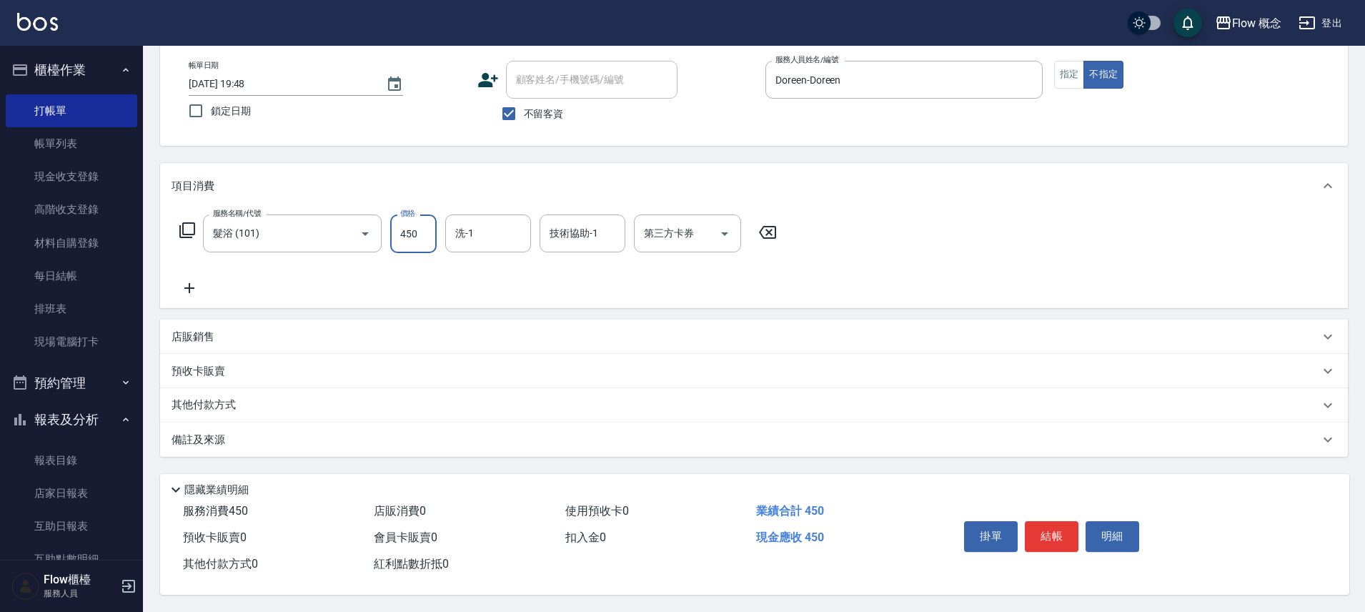
click at [414, 231] on input "450" at bounding box center [413, 233] width 46 height 39
type input "400"
click at [1033, 532] on button "結帳" at bounding box center [1052, 536] width 54 height 30
type input "[DATE] 19:49"
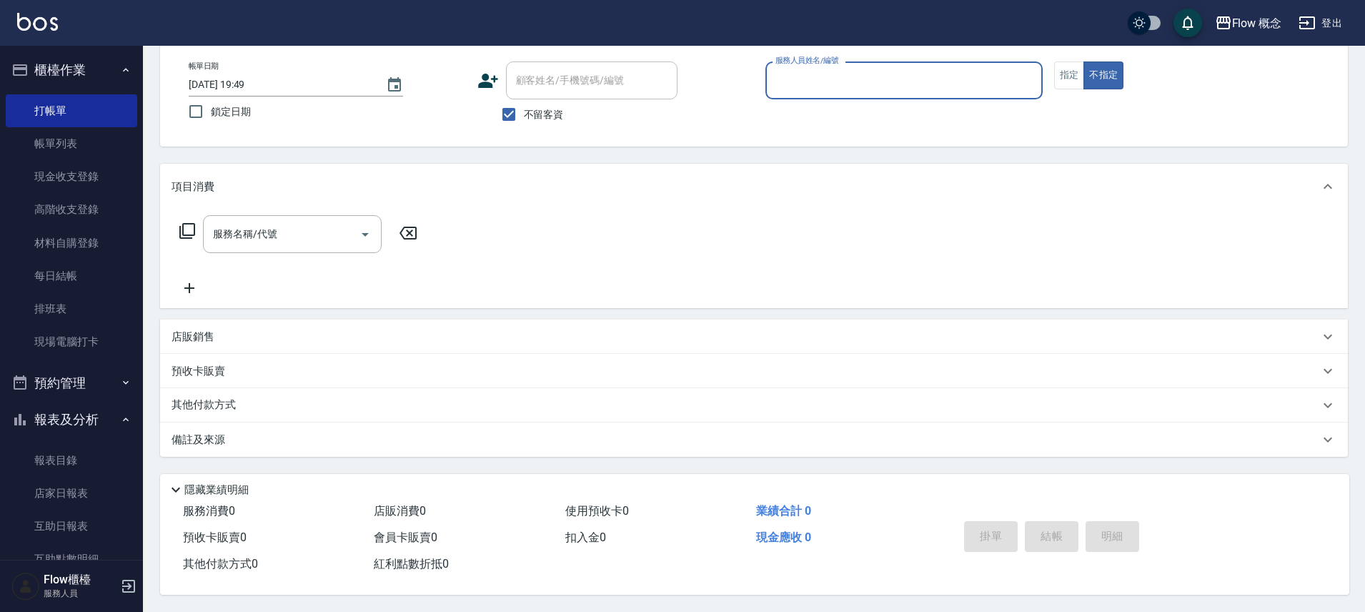
click at [806, 82] on input "服務人員姓名/編號" at bounding box center [904, 80] width 264 height 25
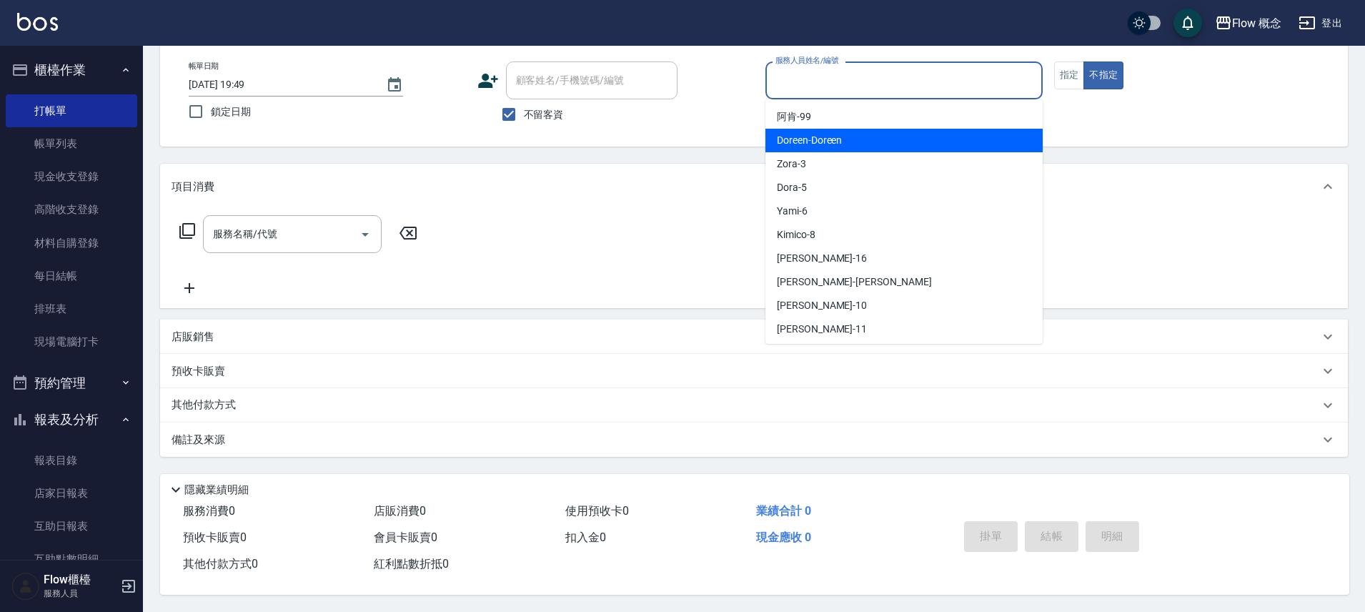
click at [798, 133] on span "Doreen -Doreen" at bounding box center [809, 140] width 65 height 15
type input "Doreen-Doreen"
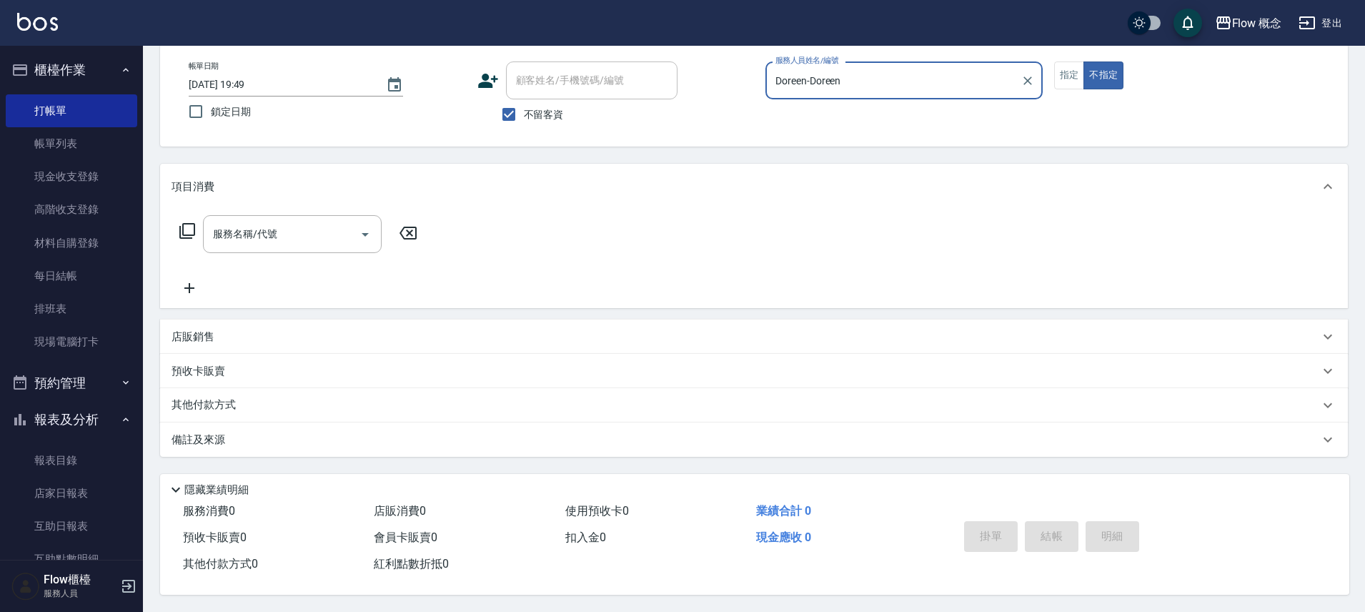
click at [259, 215] on div "服務名稱/代號" at bounding box center [292, 234] width 179 height 38
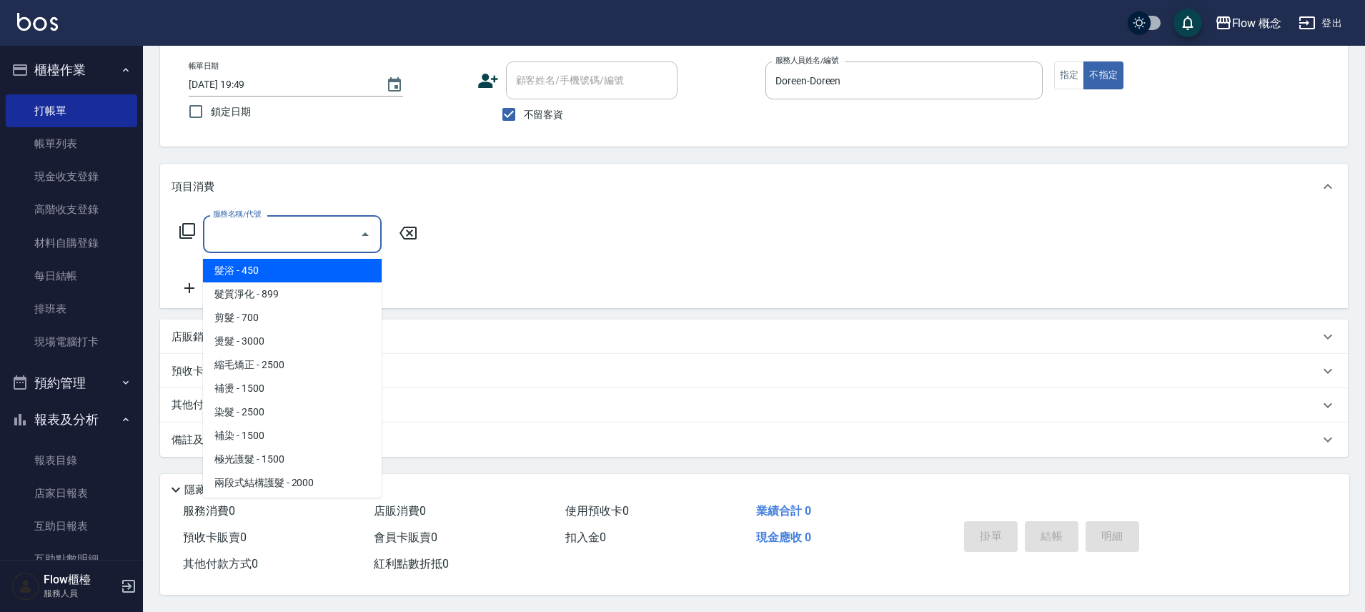
click at [249, 268] on span "髮浴 - 450" at bounding box center [292, 271] width 179 height 24
type input "髮浴 (101)"
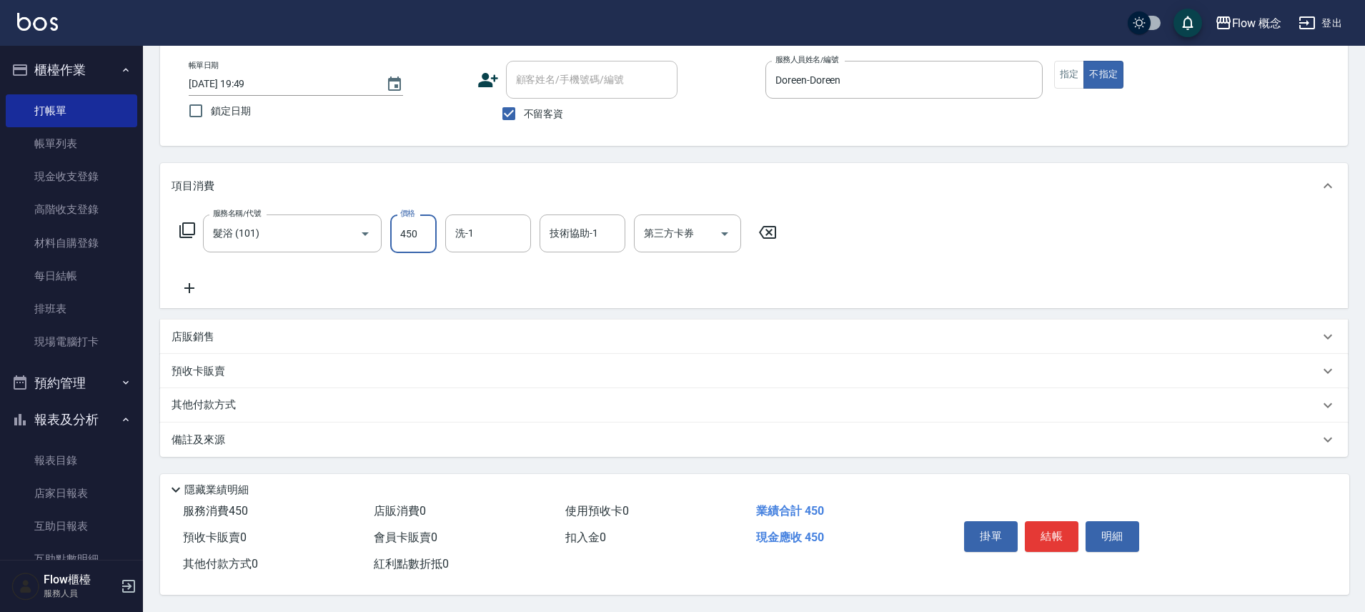
click at [425, 220] on input "450" at bounding box center [413, 233] width 46 height 39
click at [426, 223] on input "450" at bounding box center [413, 233] width 46 height 39
click at [425, 224] on input "450" at bounding box center [413, 233] width 46 height 39
type input "400"
click at [1055, 526] on button "結帳" at bounding box center [1052, 536] width 54 height 30
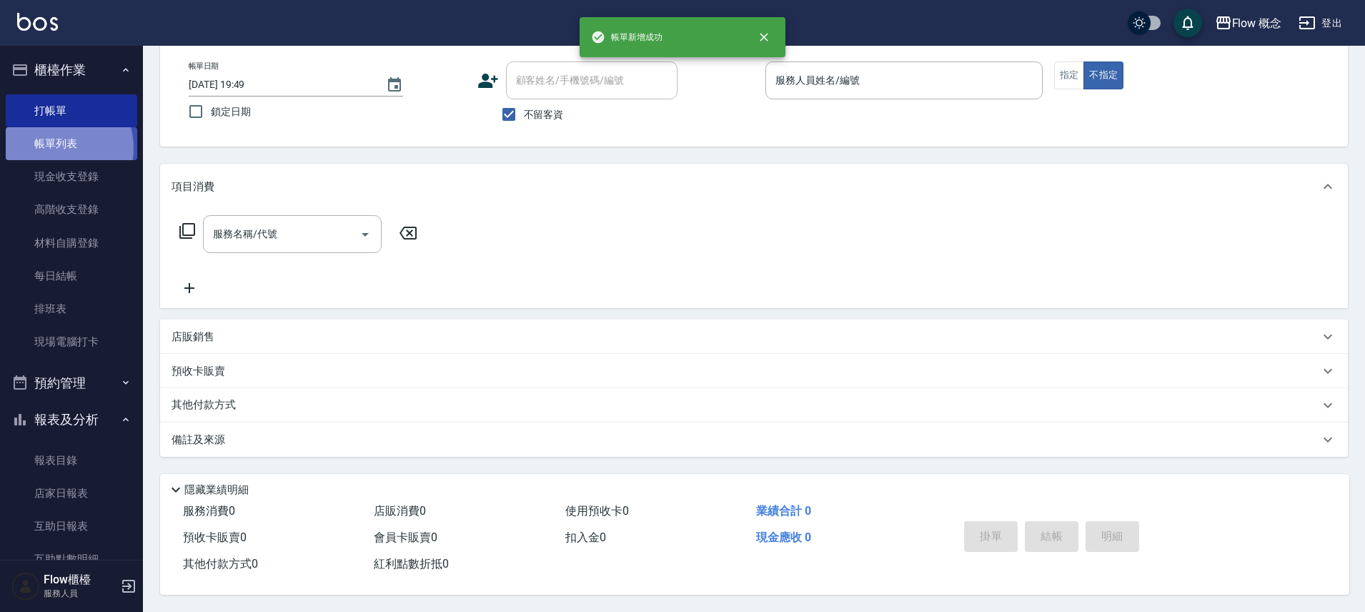
click at [55, 148] on link "帳單列表" at bounding box center [71, 143] width 131 height 33
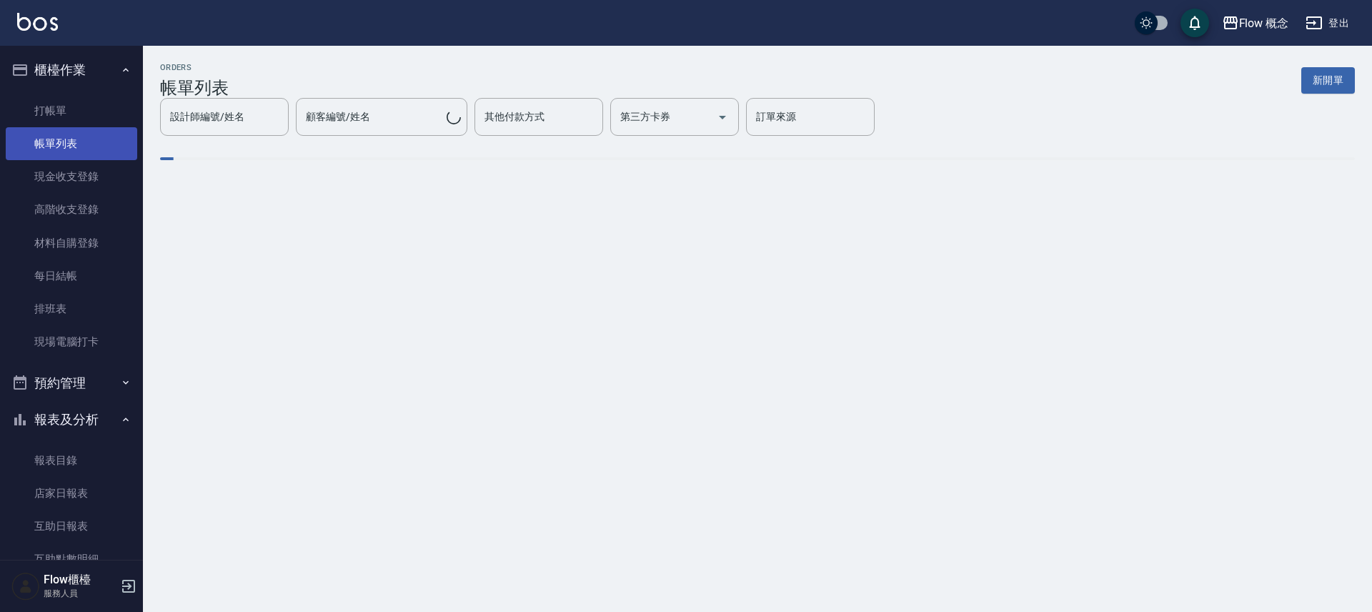
click at [55, 149] on link "帳單列表" at bounding box center [71, 143] width 131 height 33
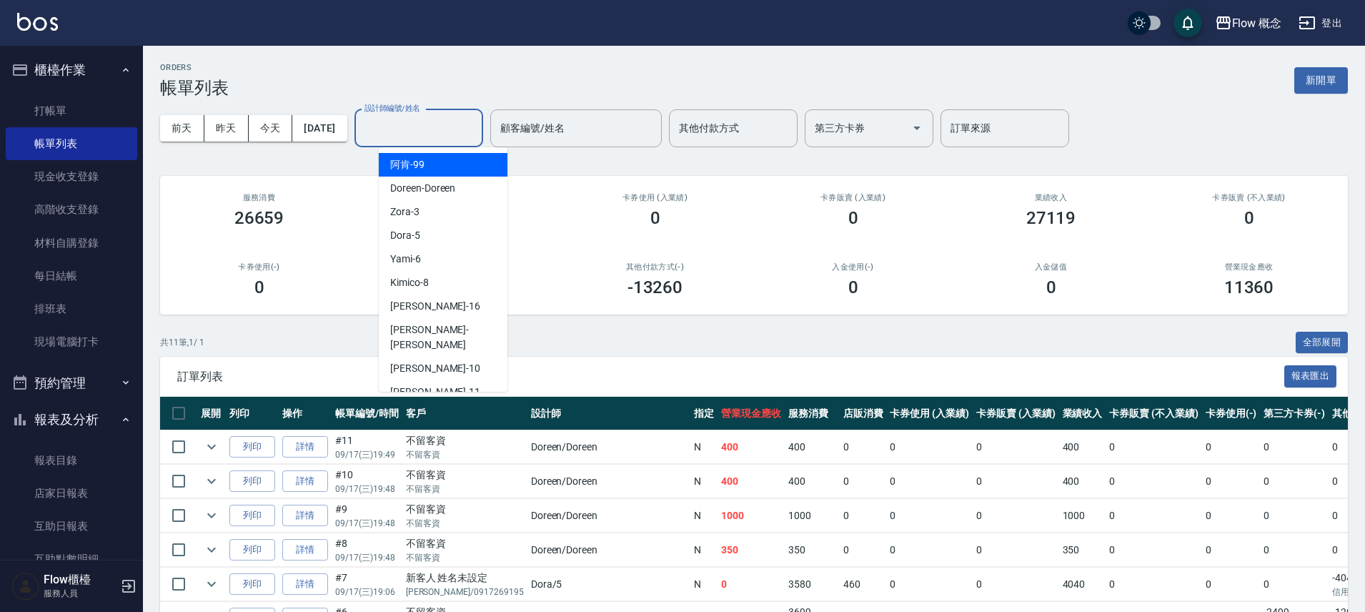
click at [449, 134] on input "設計師編號/姓名" at bounding box center [419, 128] width 116 height 25
click at [419, 237] on div "Dora -5" at bounding box center [443, 236] width 129 height 24
type input "Dora-5"
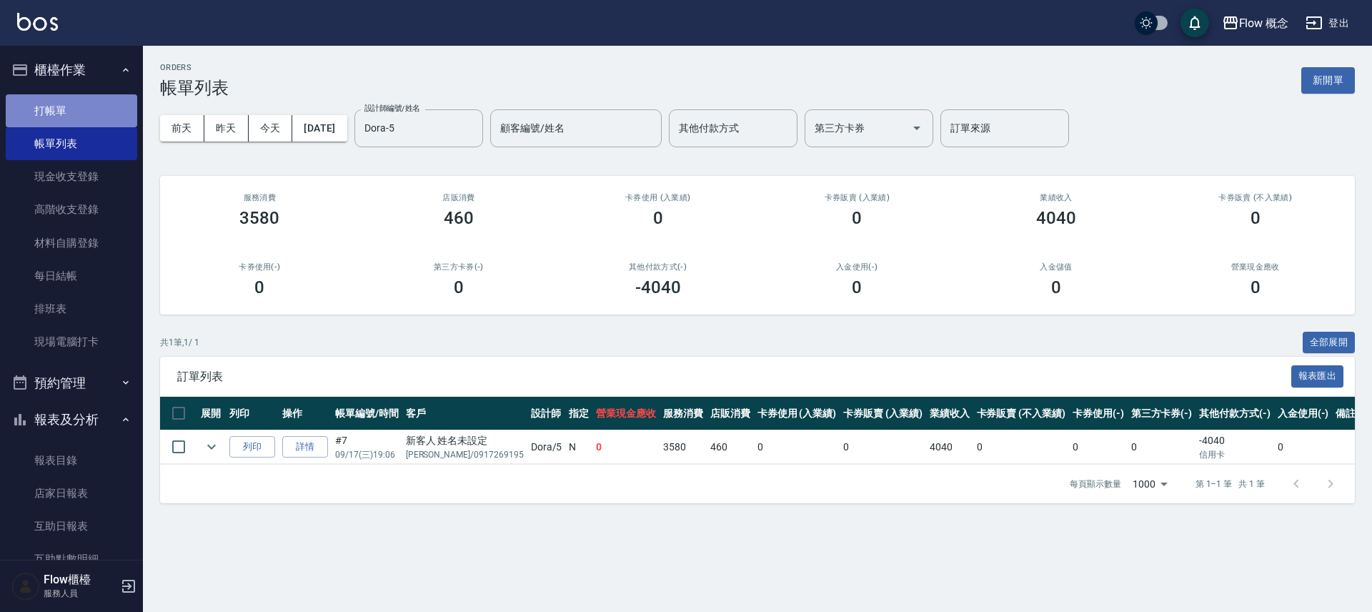
click at [83, 117] on link "打帳單" at bounding box center [71, 110] width 131 height 33
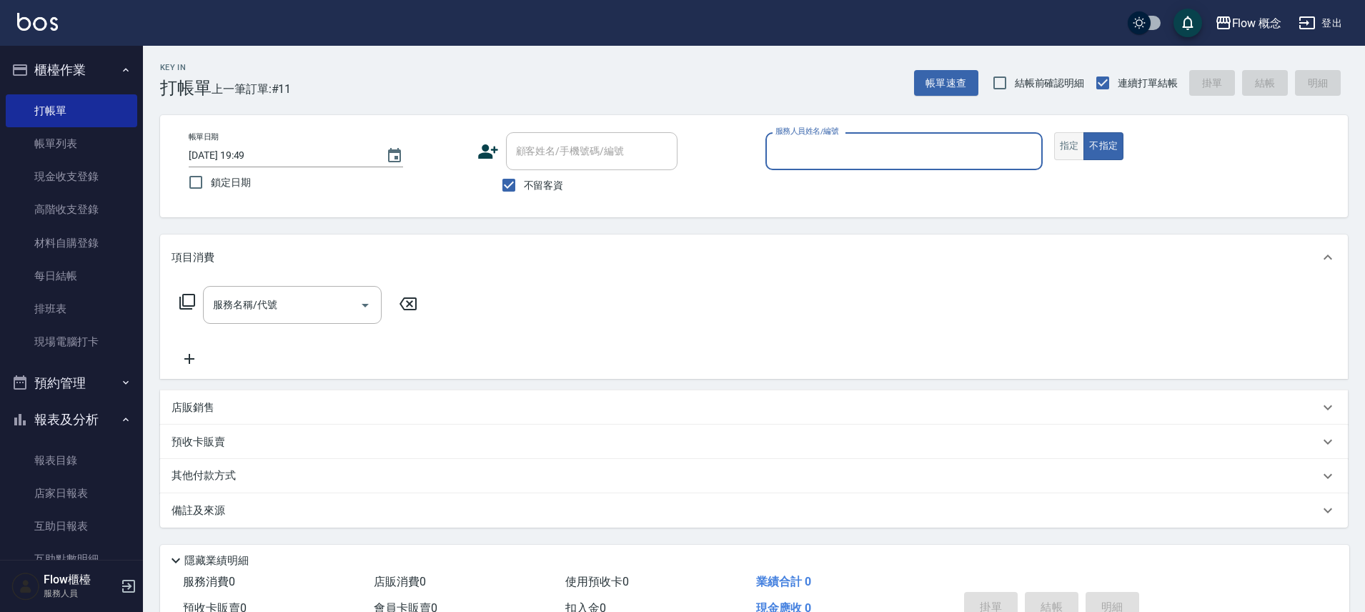
click at [1063, 147] on button "指定" at bounding box center [1069, 146] width 31 height 28
click at [888, 152] on input "服務人員姓名/編號" at bounding box center [904, 151] width 264 height 25
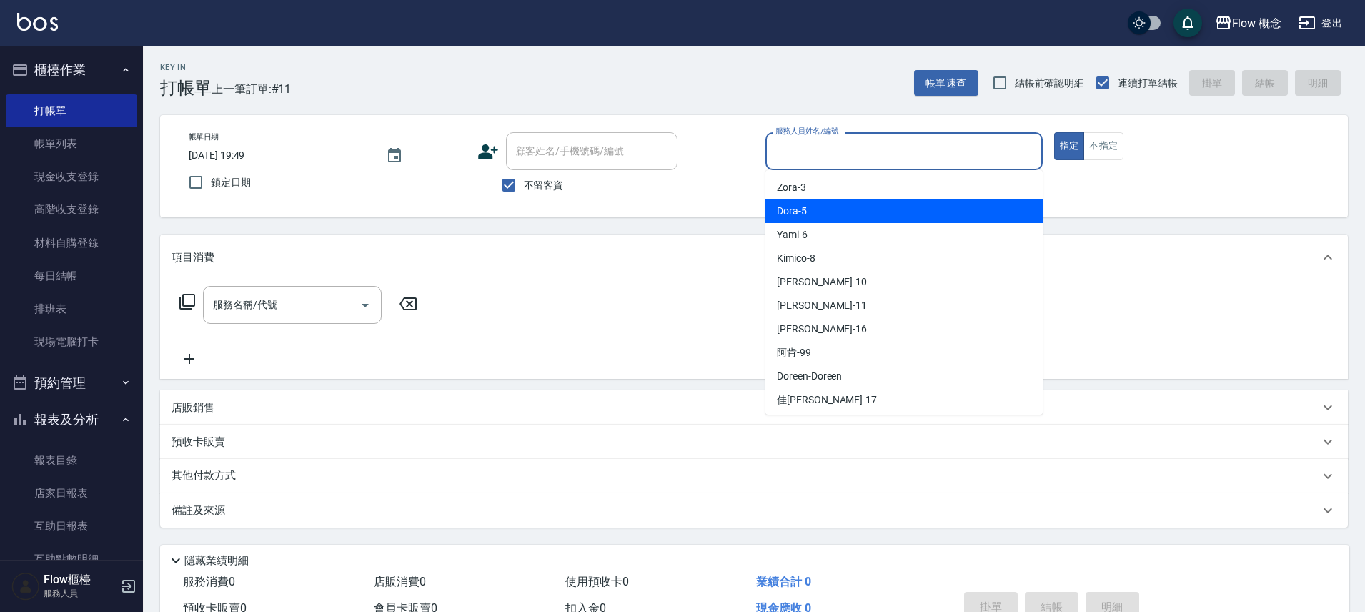
click at [838, 208] on div "Dora -5" at bounding box center [903, 211] width 277 height 24
type input "Dora-5"
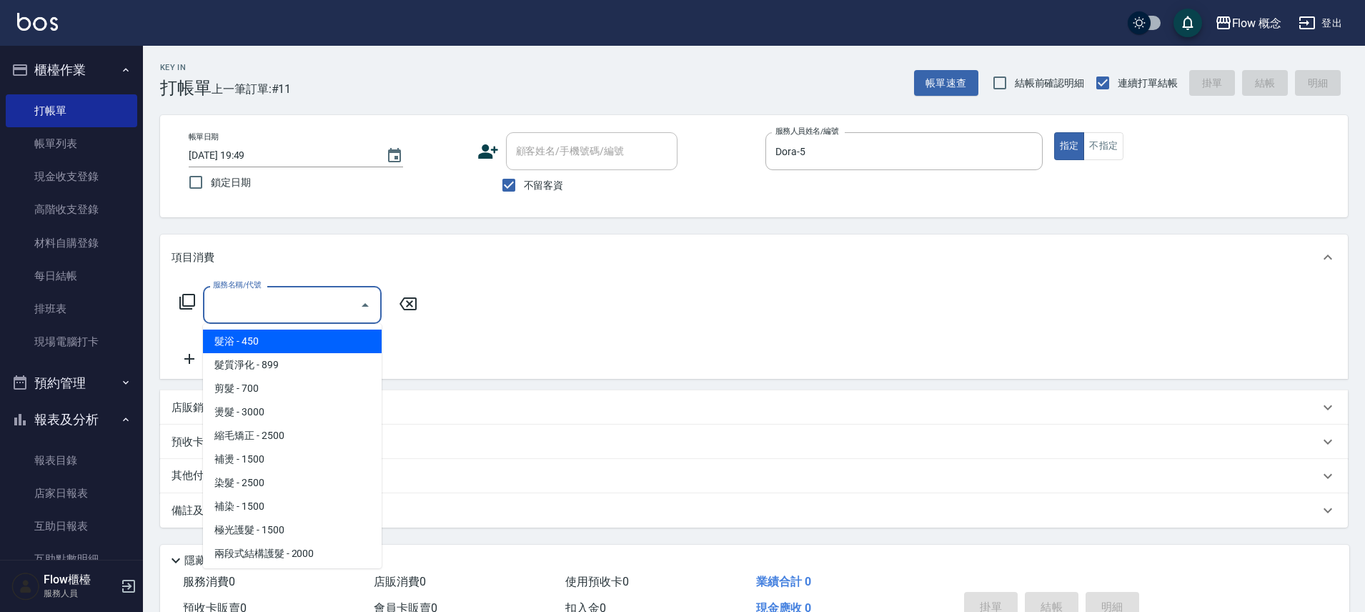
click at [245, 314] on input "服務名稱/代號" at bounding box center [281, 304] width 144 height 25
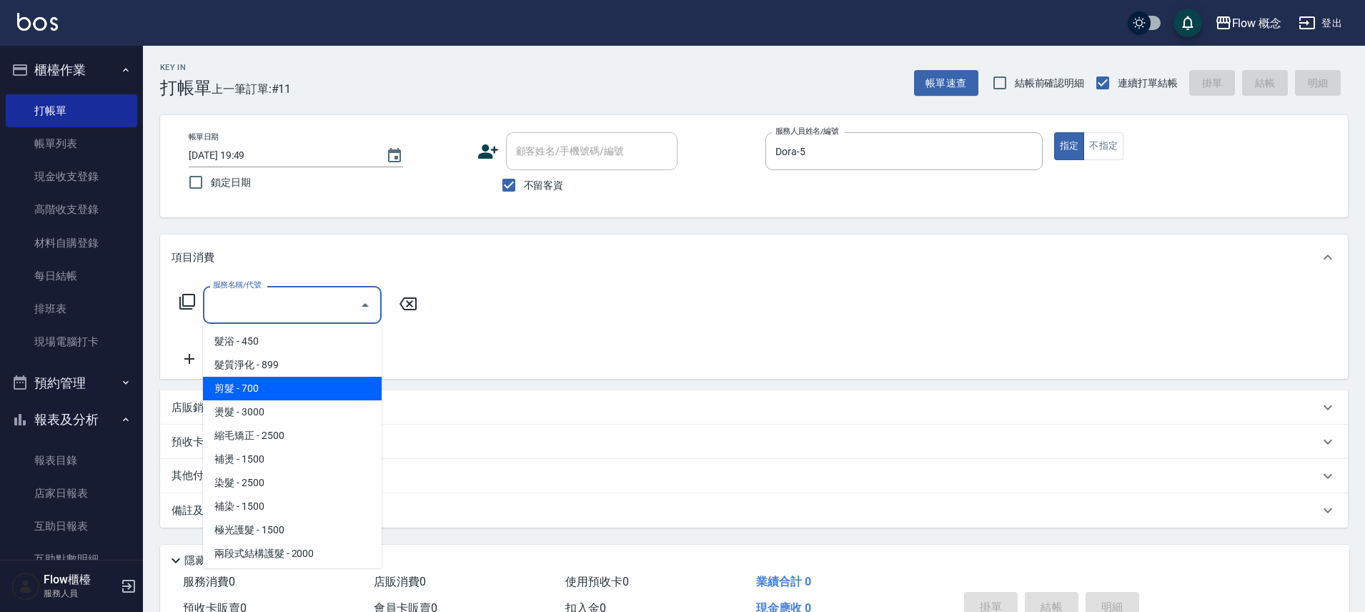
click at [244, 381] on span "剪髮 - 700" at bounding box center [292, 389] width 179 height 24
type input "剪髮(201)"
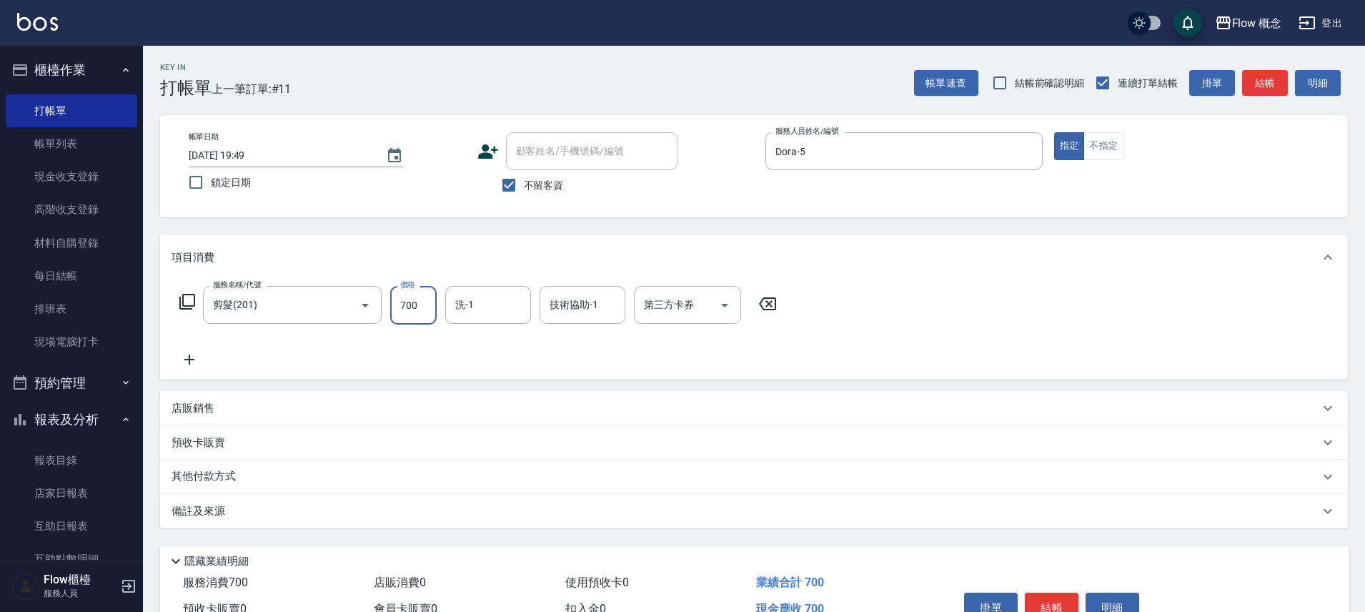
click at [420, 308] on input "700" at bounding box center [413, 305] width 46 height 39
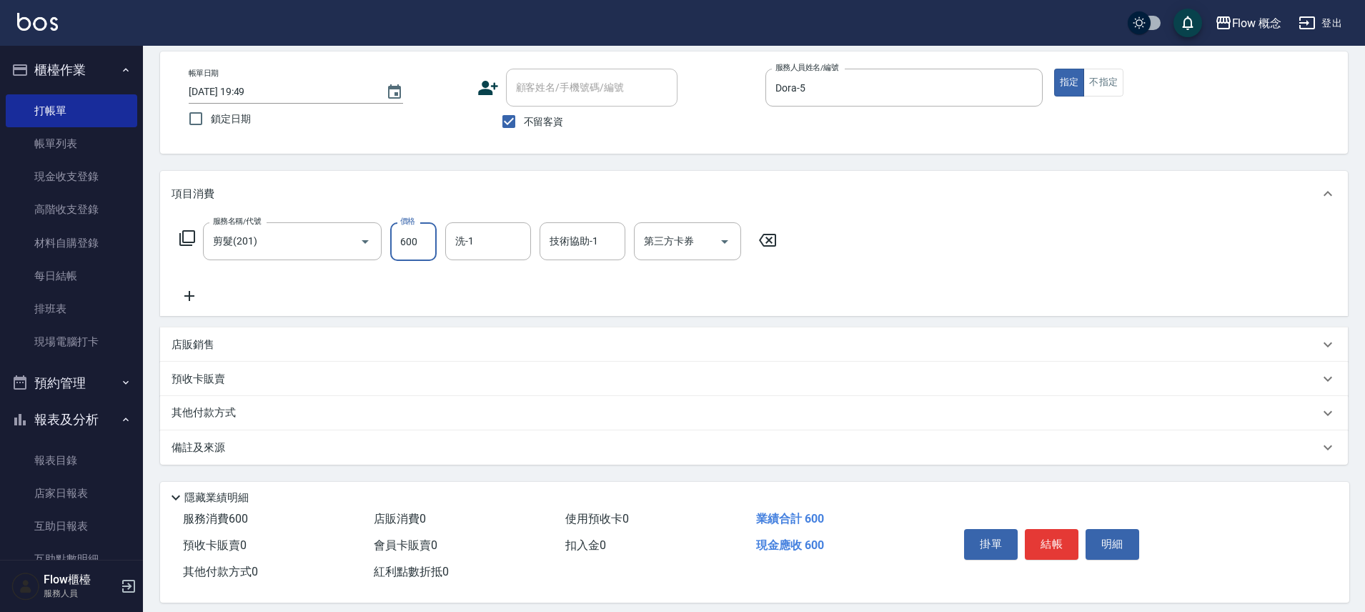
scroll to position [78, 0]
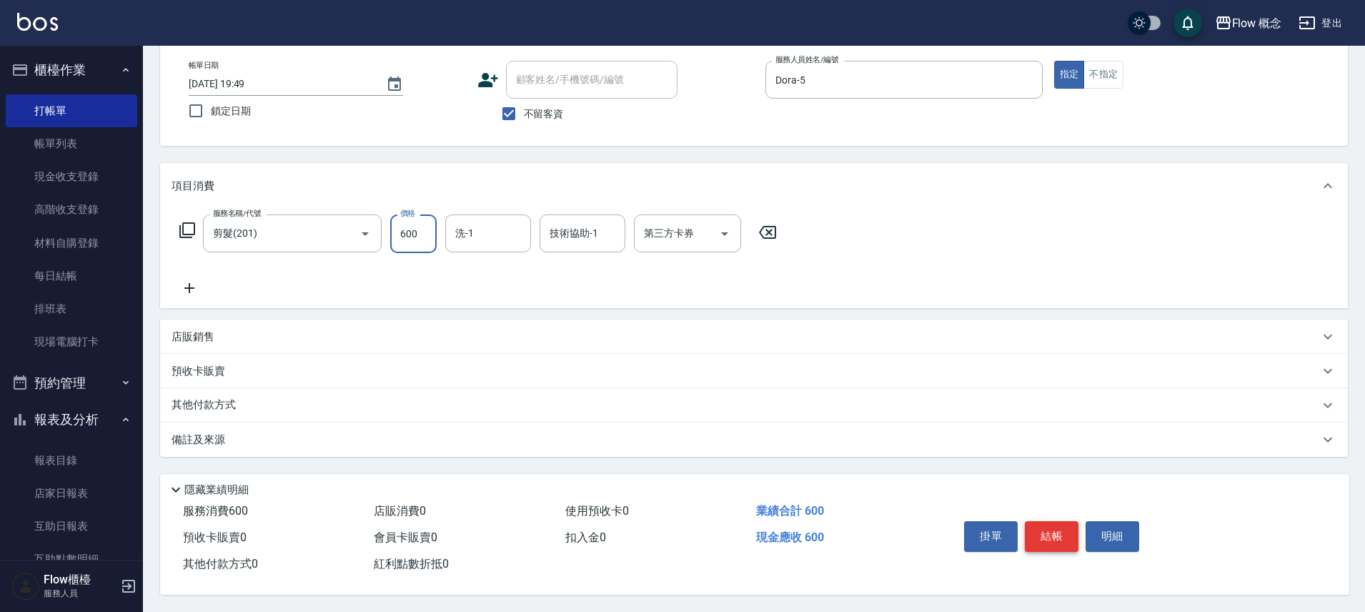
type input "600"
click at [1055, 526] on button "結帳" at bounding box center [1052, 536] width 54 height 30
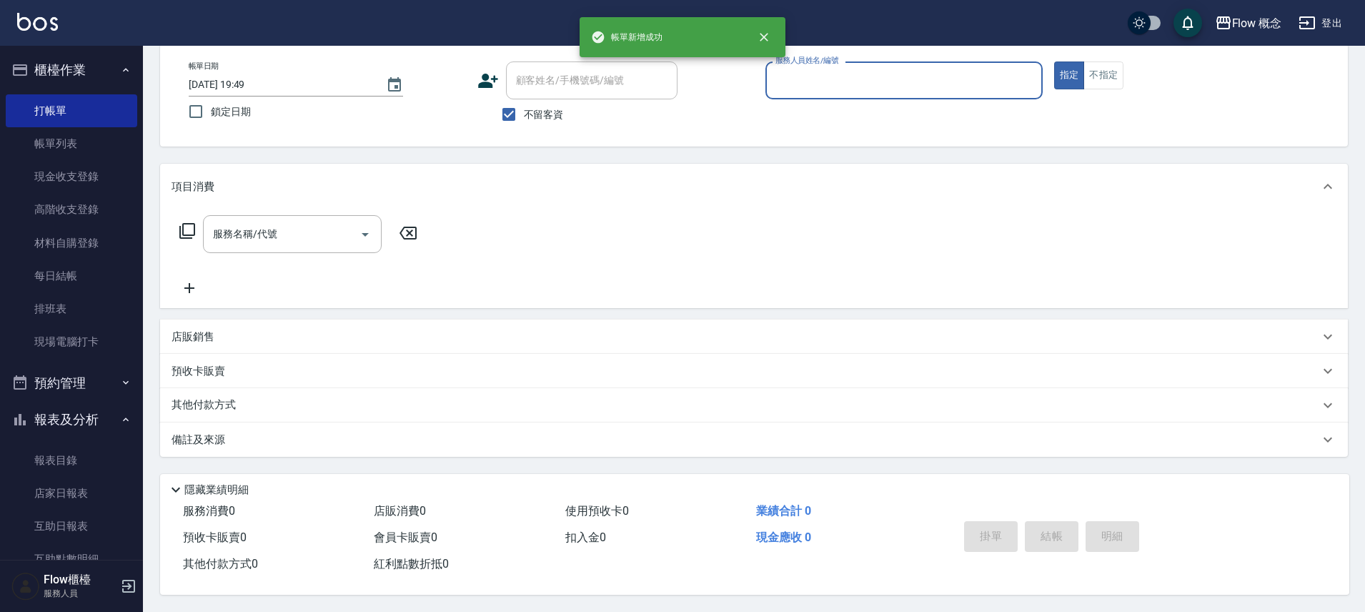
scroll to position [77, 0]
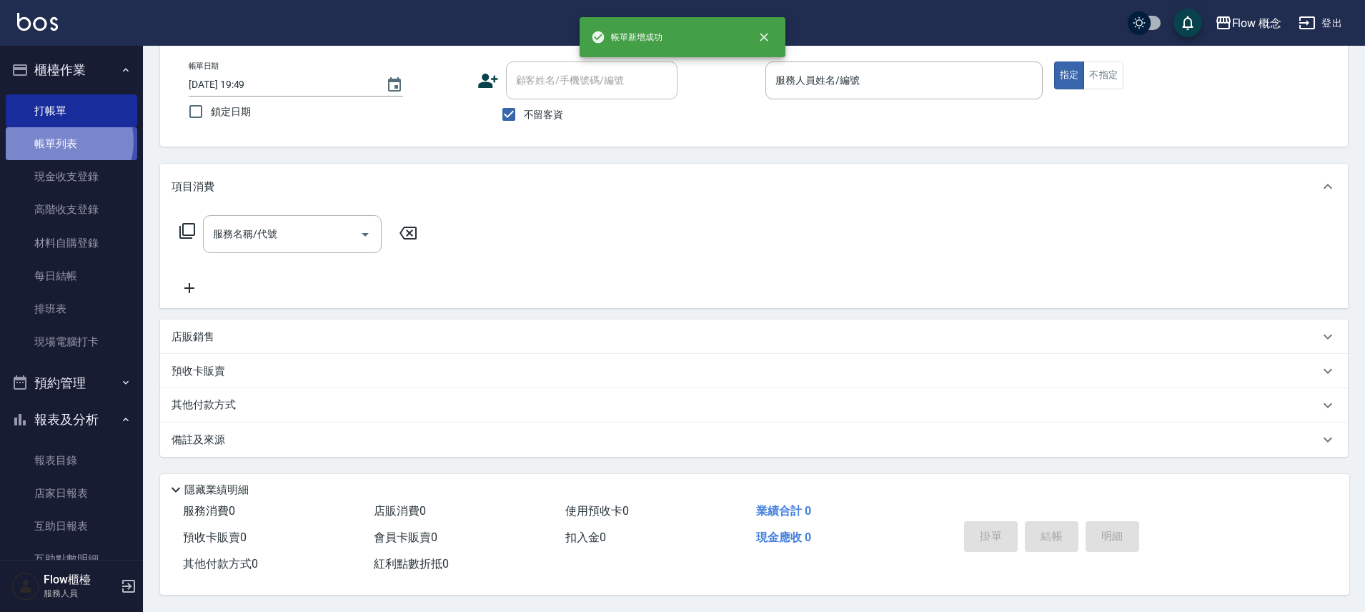
click at [59, 141] on link "帳單列表" at bounding box center [71, 143] width 131 height 33
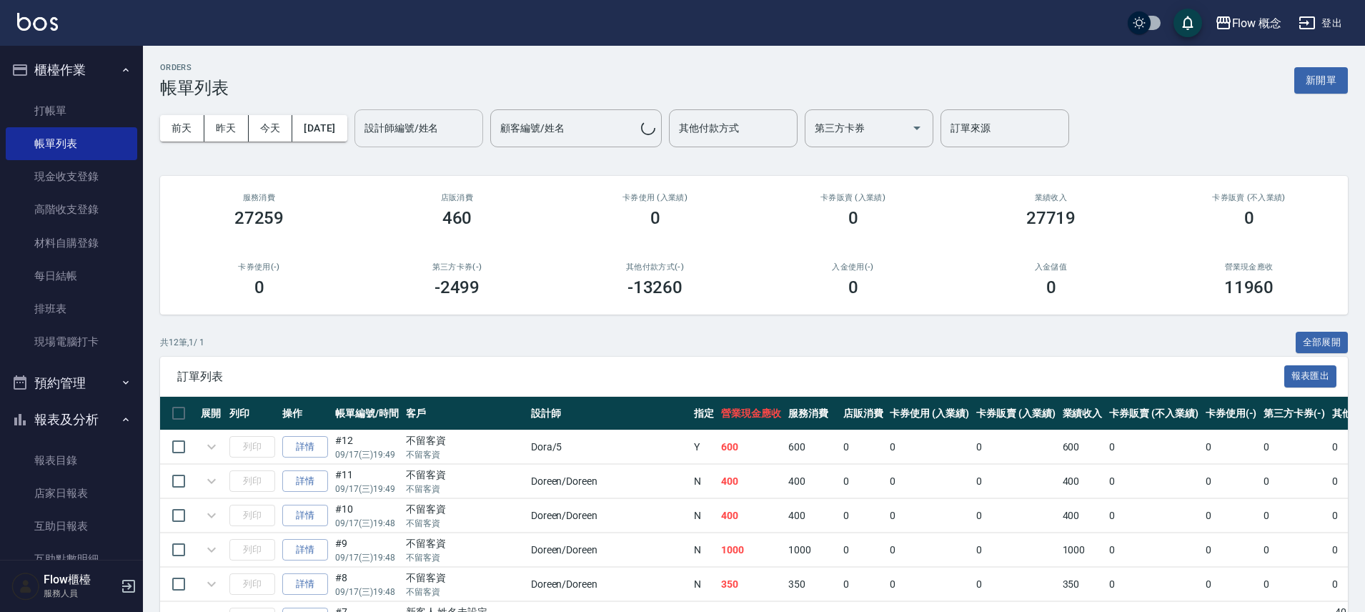
click at [402, 128] on input "設計師編號/姓名" at bounding box center [419, 128] width 116 height 25
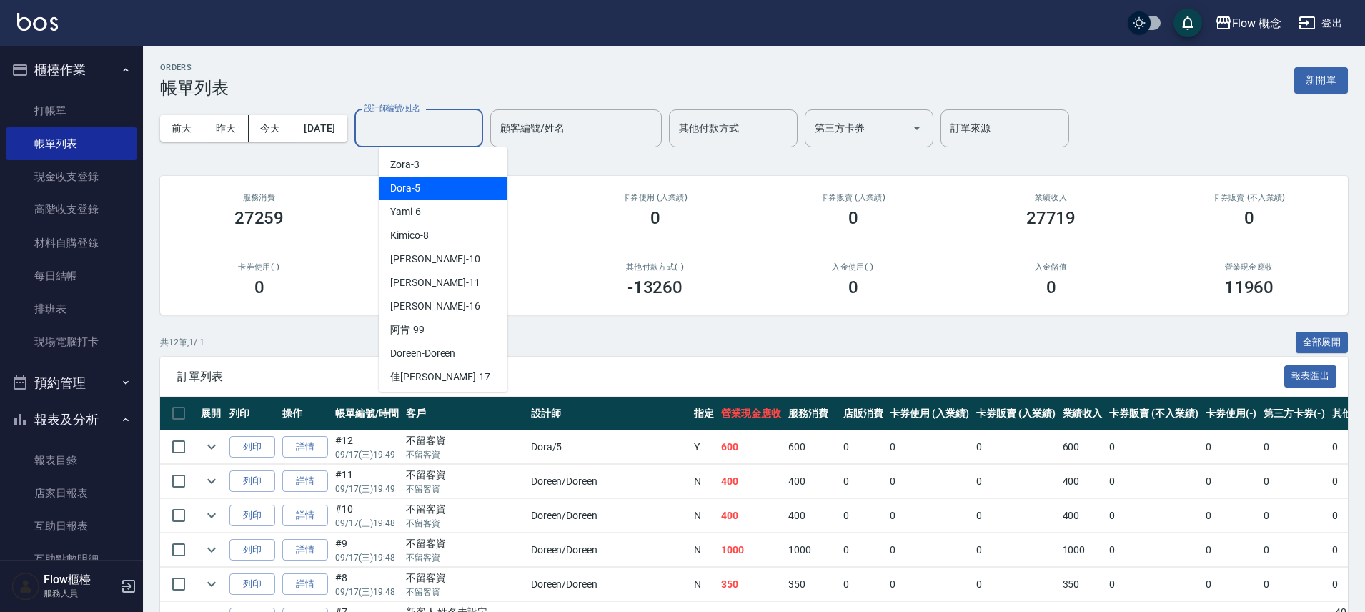
click at [419, 179] on div "Dora -5" at bounding box center [443, 189] width 129 height 24
type input "Dora-5"
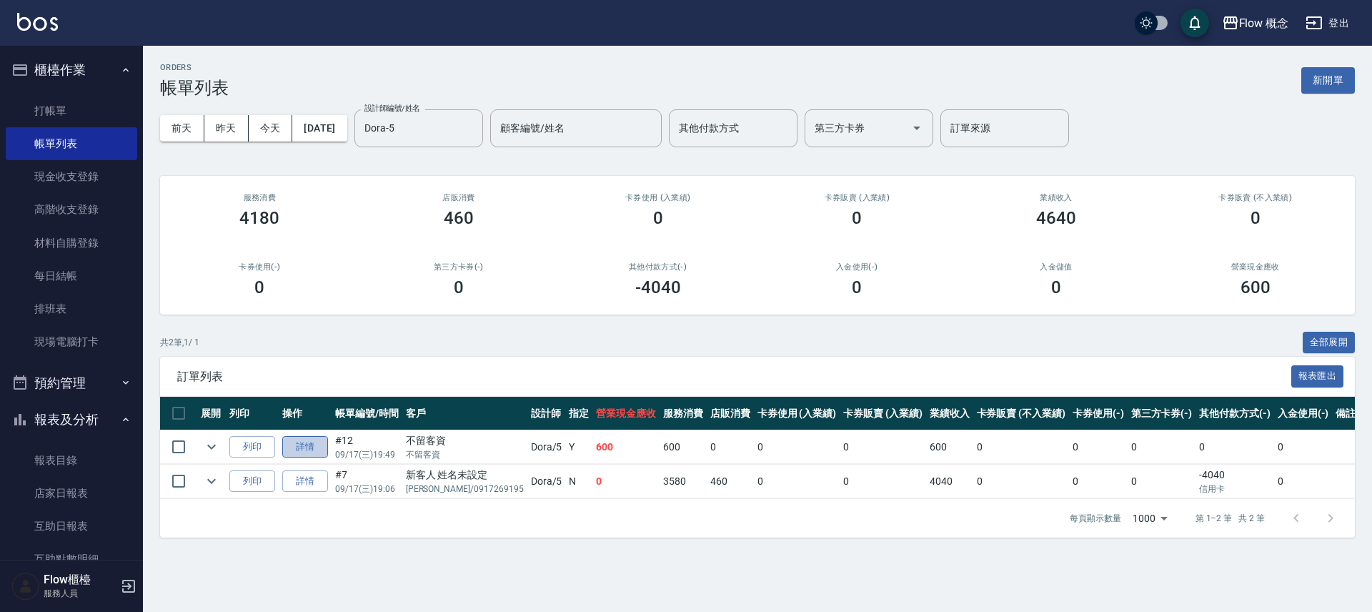
click at [294, 456] on link "詳情" at bounding box center [305, 447] width 46 height 22
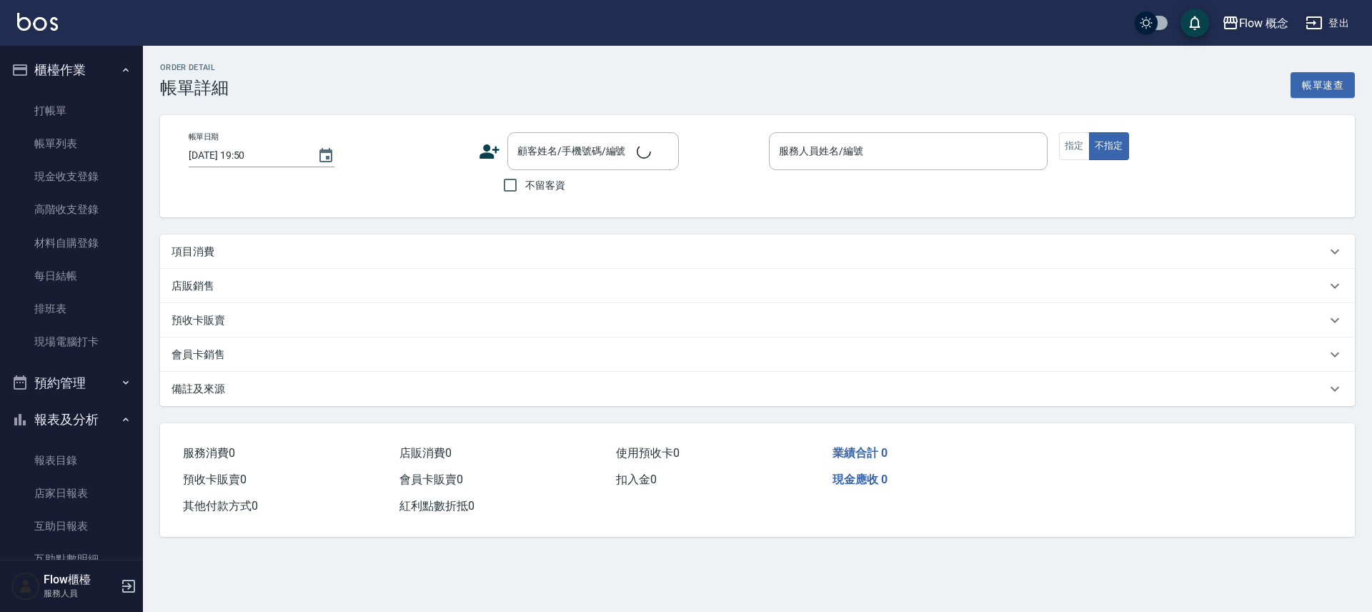
type input "[DATE] 19:49"
checkbox input "true"
type input "Dora-5"
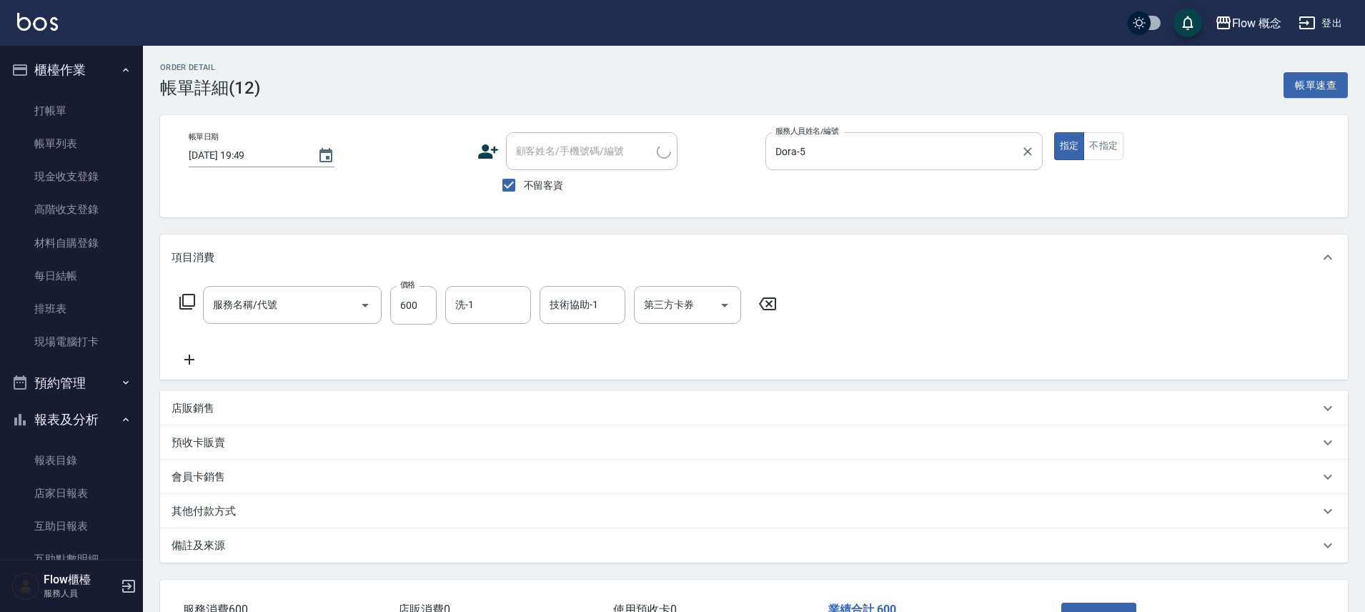
type input "剪髮(201)"
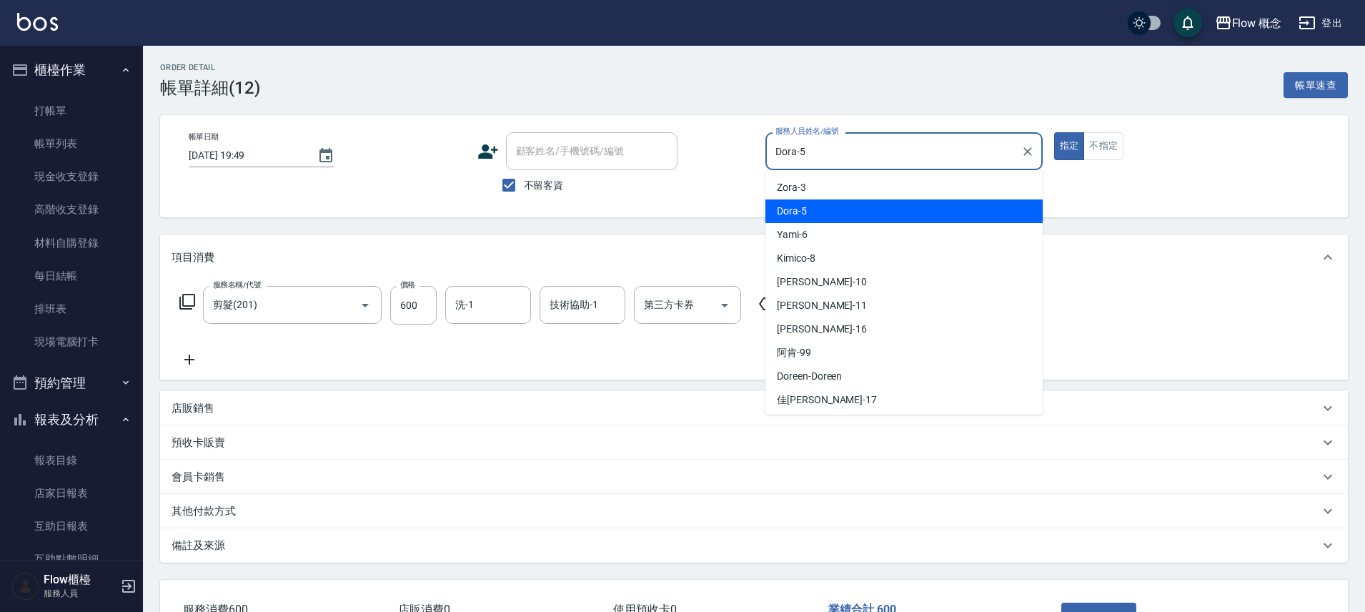
click at [858, 150] on input "Dora-5" at bounding box center [893, 151] width 243 height 25
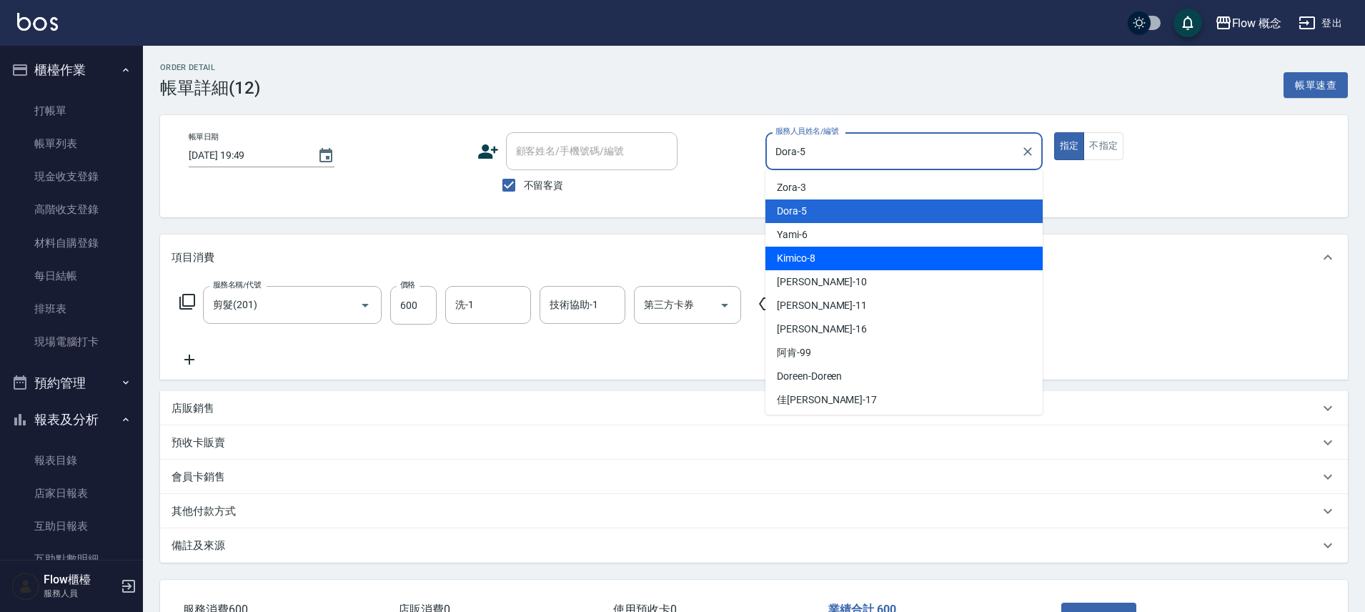
click at [817, 257] on div "Kimico -8" at bounding box center [903, 259] width 277 height 24
type input "Kimico-8"
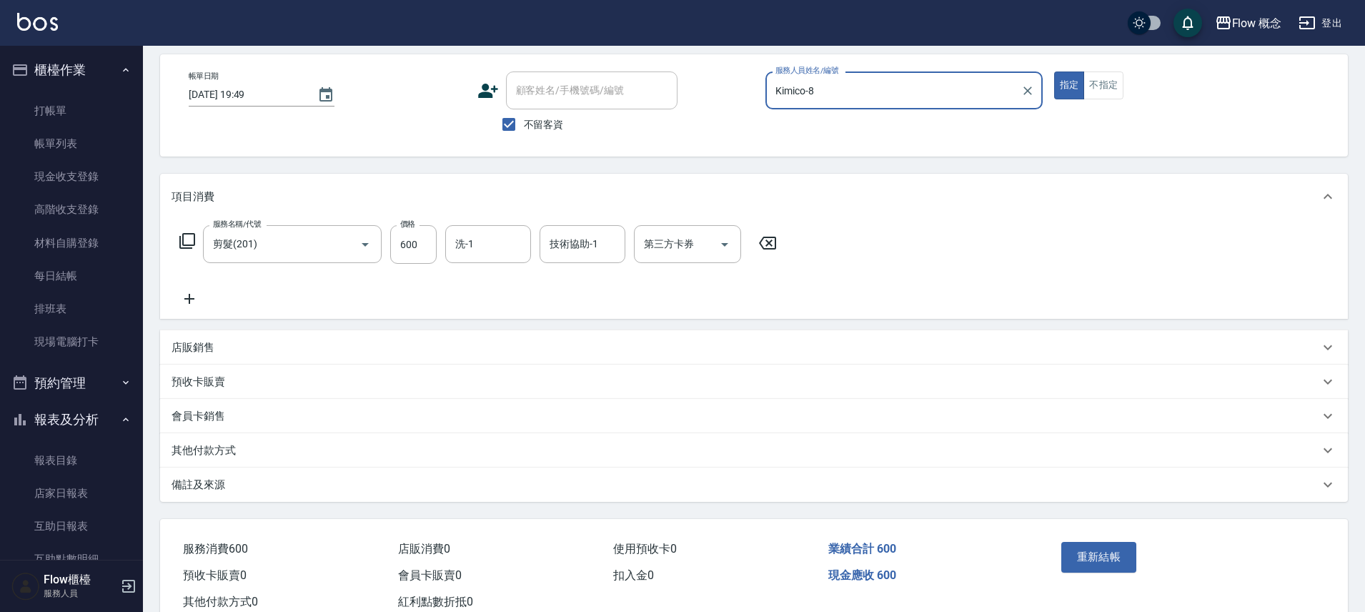
scroll to position [105, 0]
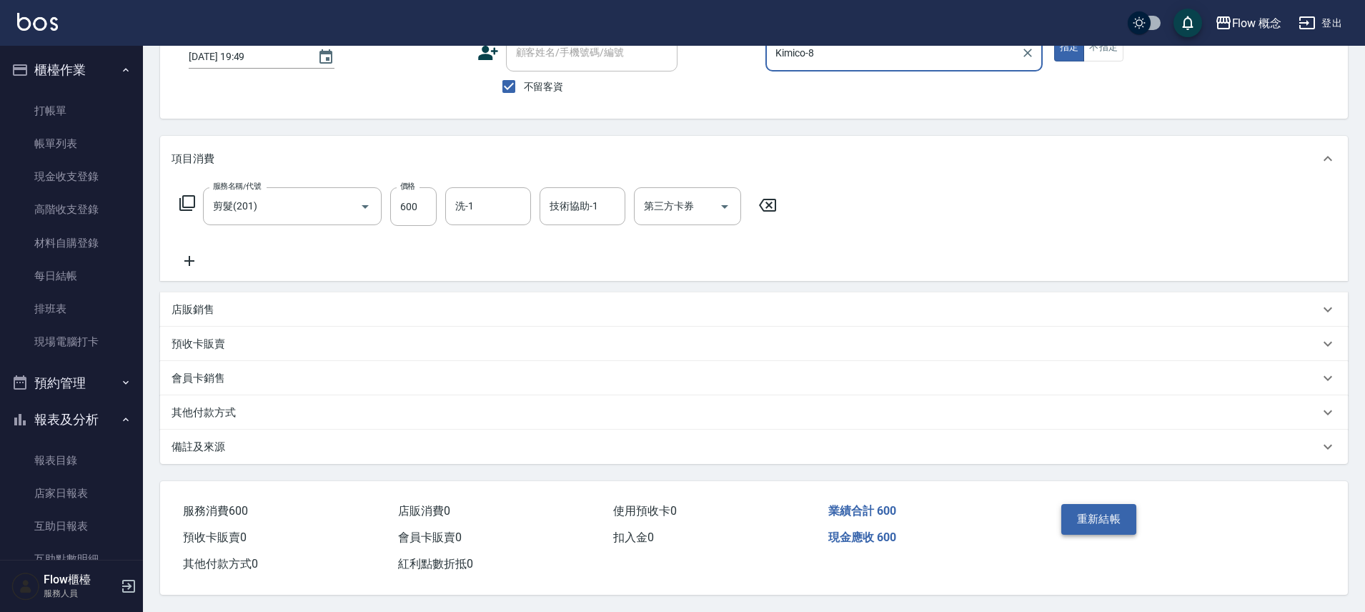
click at [1088, 510] on button "重新結帳" at bounding box center [1099, 519] width 76 height 30
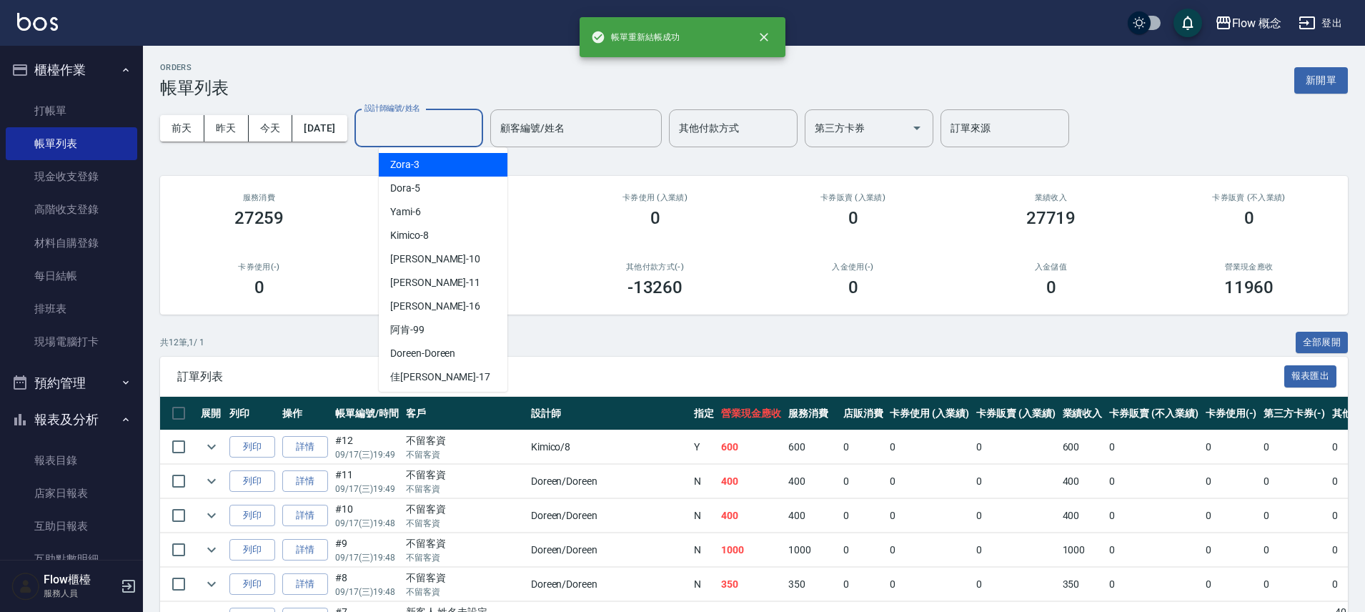
click at [437, 119] on input "設計師編號/姓名" at bounding box center [419, 128] width 116 height 25
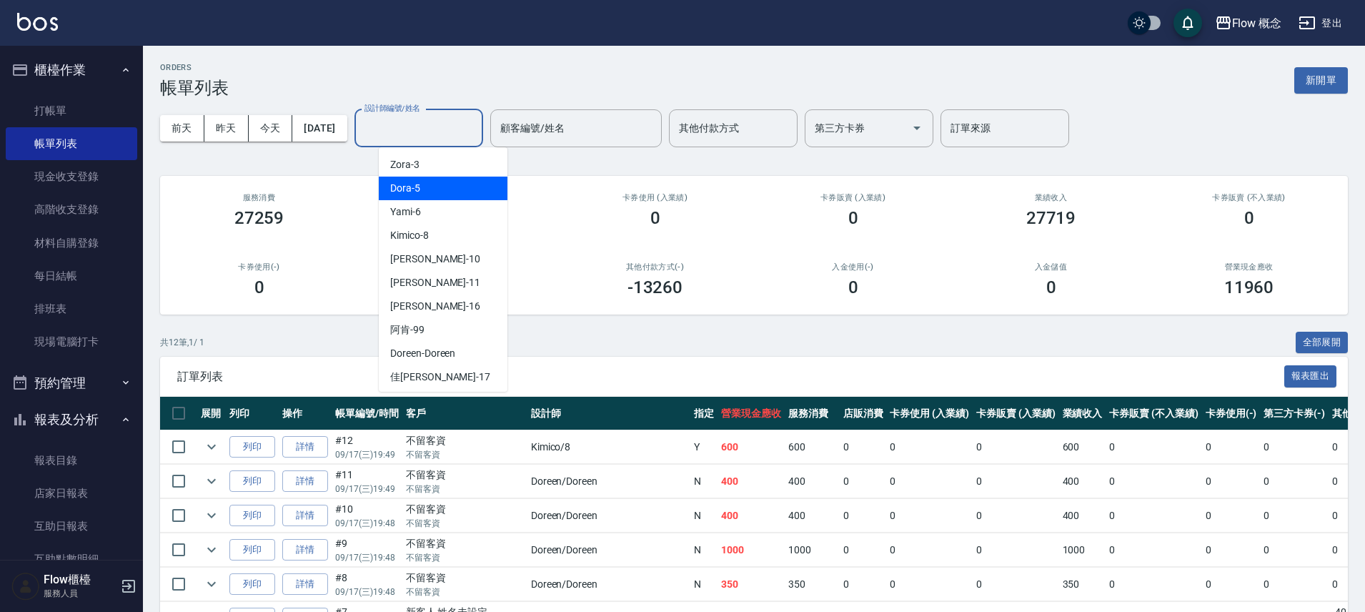
click at [422, 184] on div "Dora -5" at bounding box center [443, 189] width 129 height 24
type input "Dora-5"
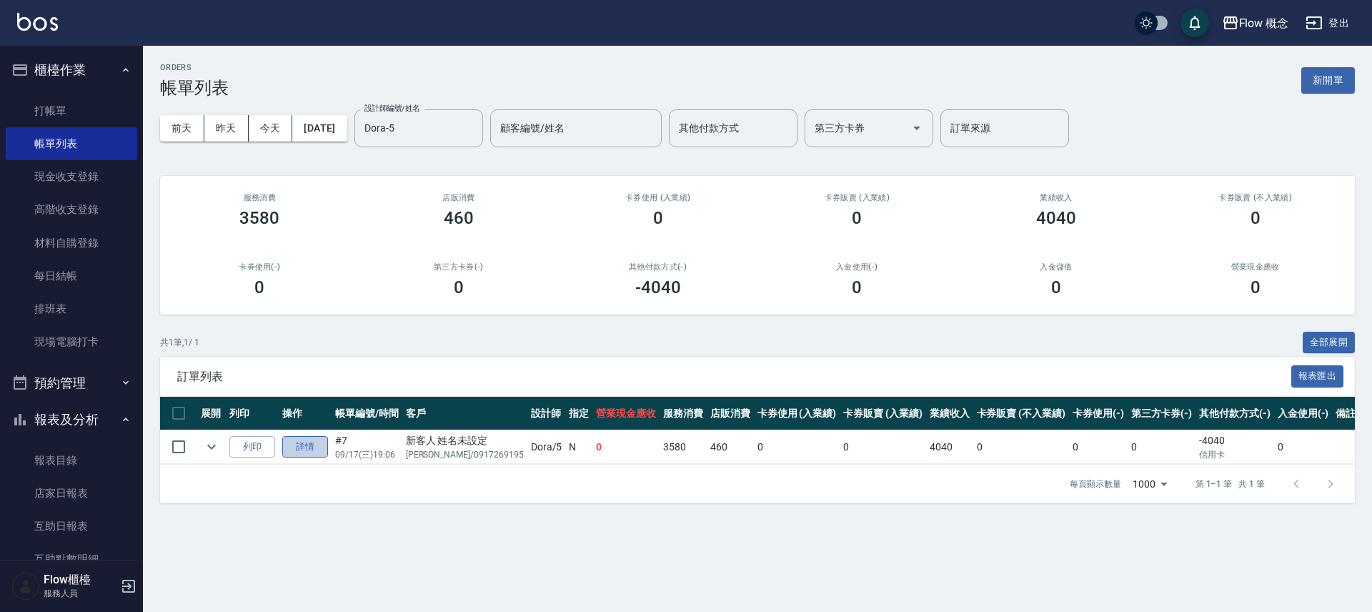
click at [320, 449] on link "詳情" at bounding box center [305, 447] width 46 height 22
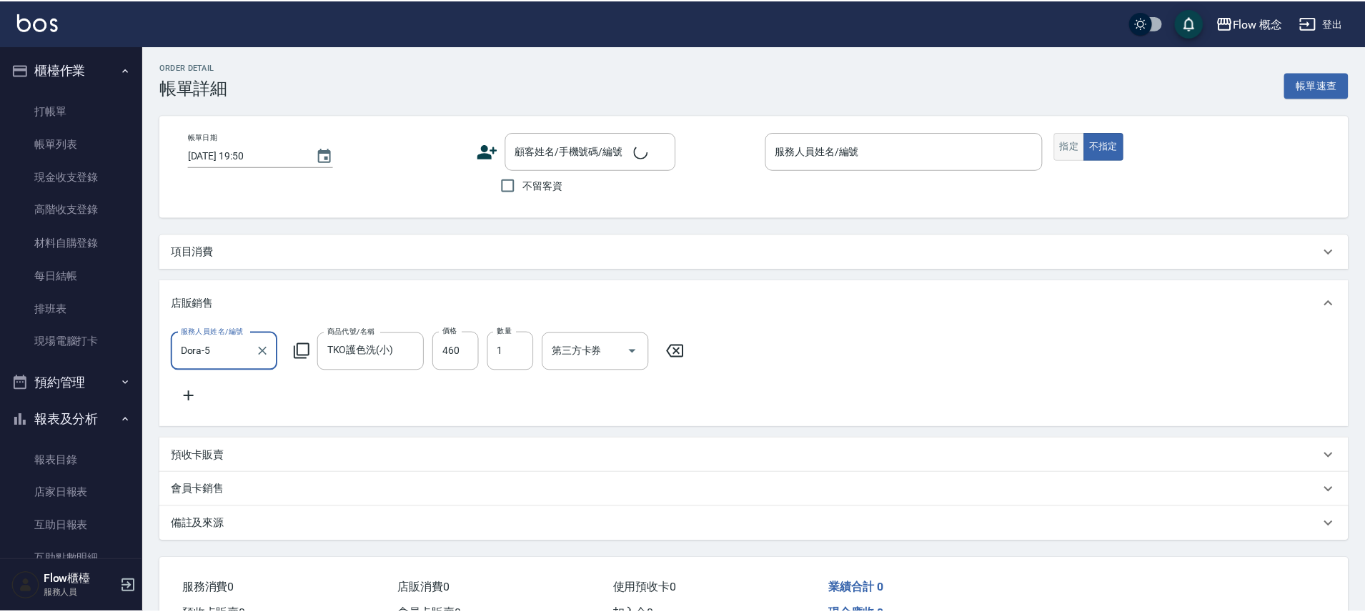
scroll to position [4, 0]
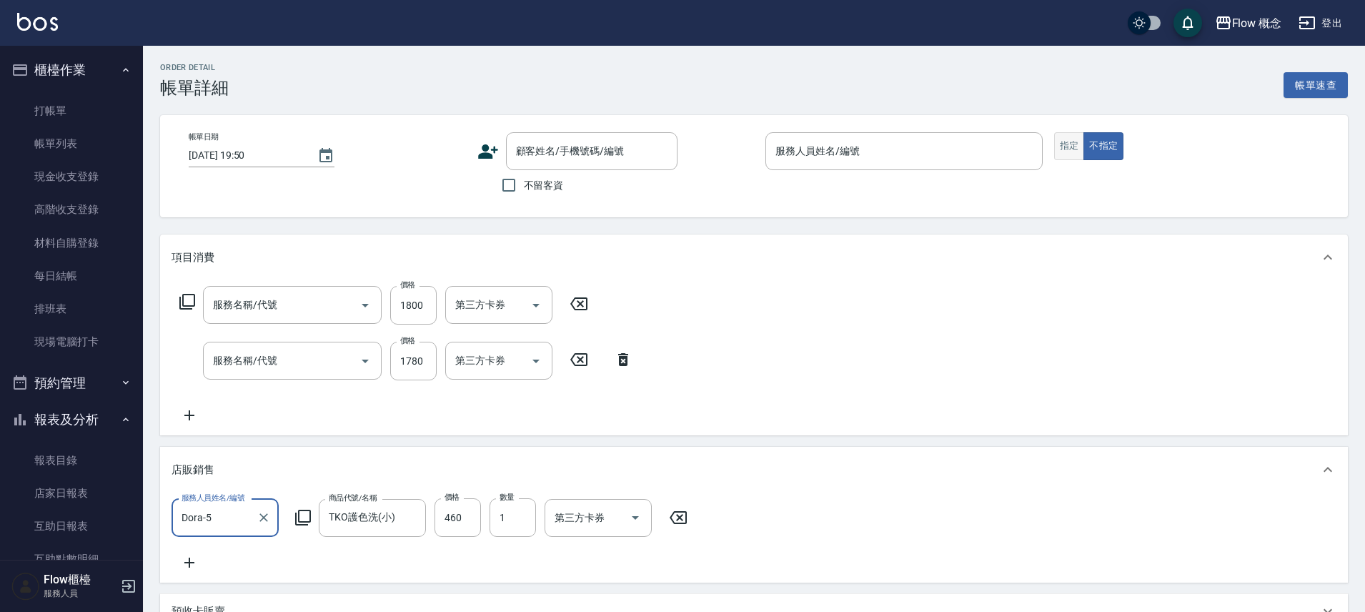
click at [1067, 147] on button "指定" at bounding box center [1069, 146] width 31 height 28
type input "[DATE] 19:06"
type input "Dora-5"
type input "設計師原本客人"
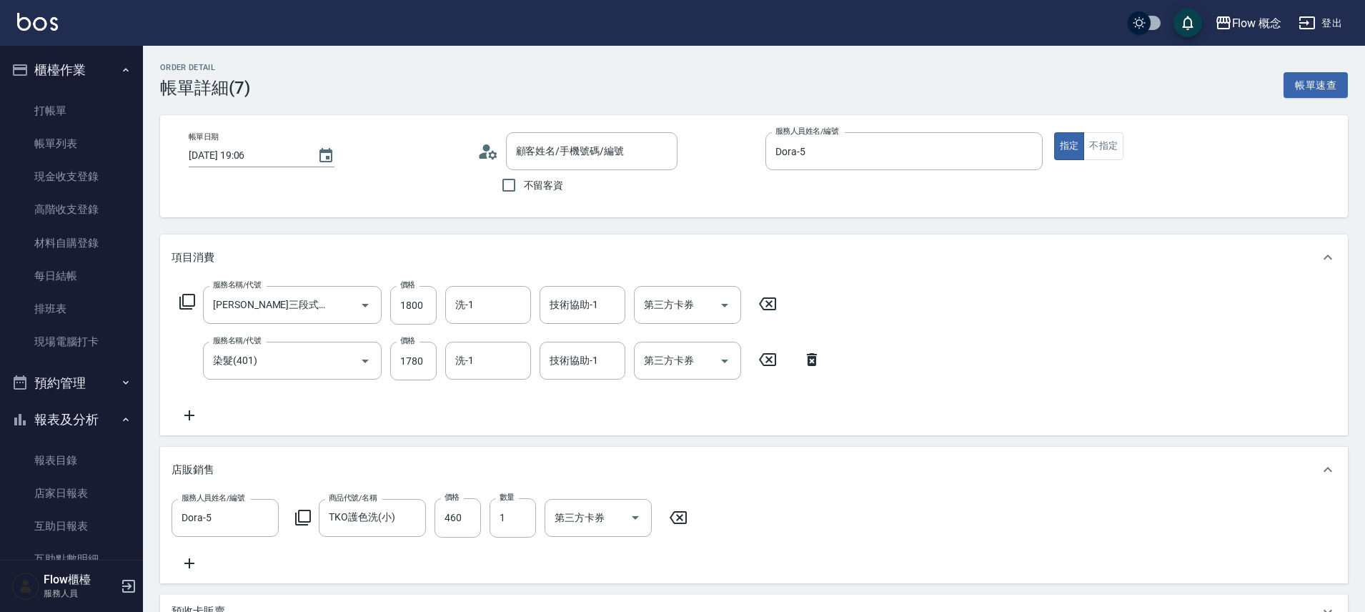
type input "[PERSON_NAME]三段式護髮(503)"
type input "染髮(401)"
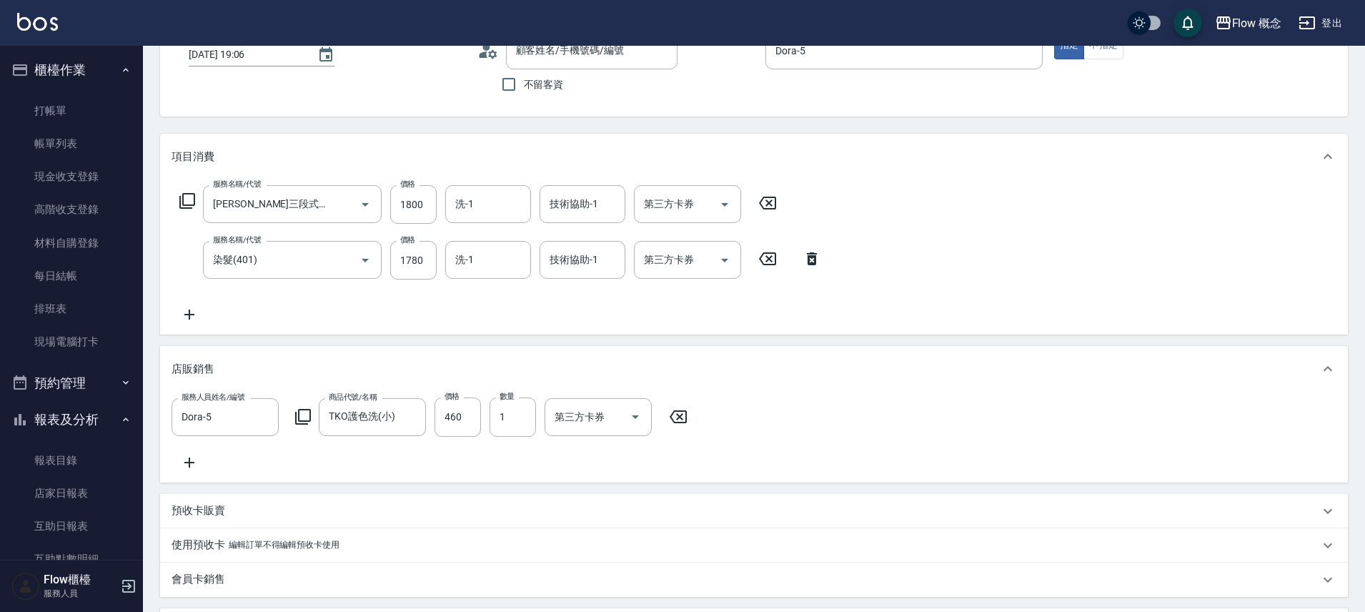
type input "新客人 姓名未設定/[PERSON_NAME]/0917269195/null"
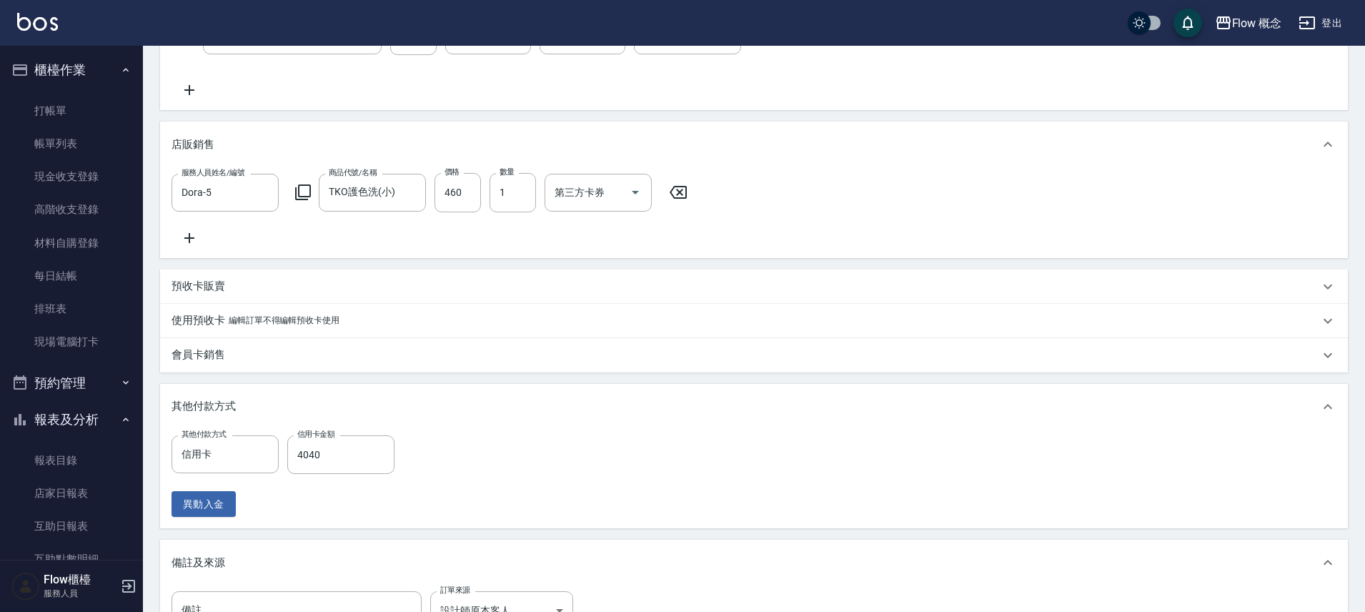
scroll to position [537, 0]
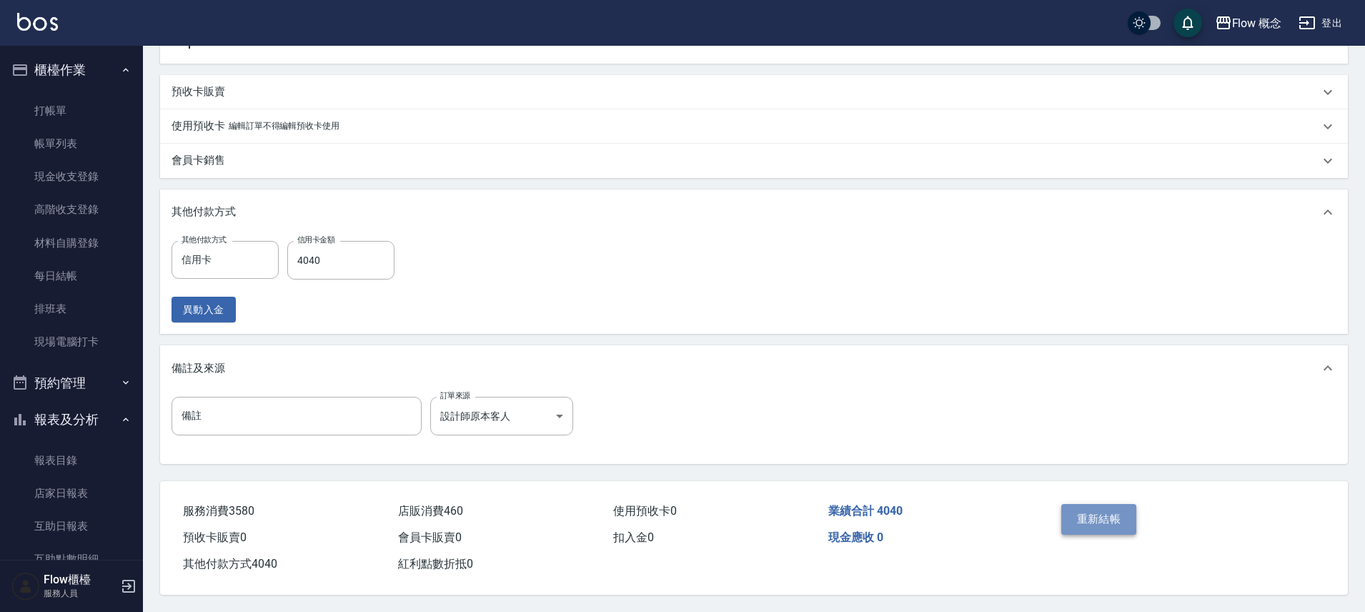
click at [1081, 515] on button "重新結帳" at bounding box center [1099, 519] width 76 height 30
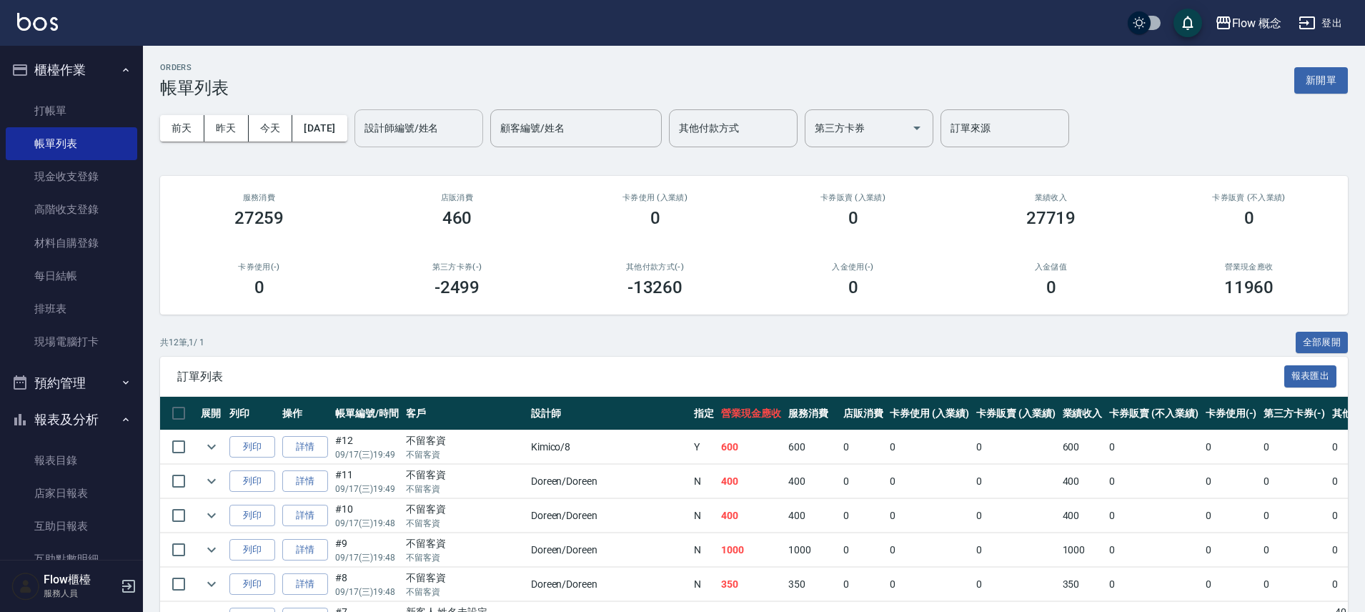
click at [447, 129] on input "設計師編號/姓名" at bounding box center [419, 128] width 116 height 25
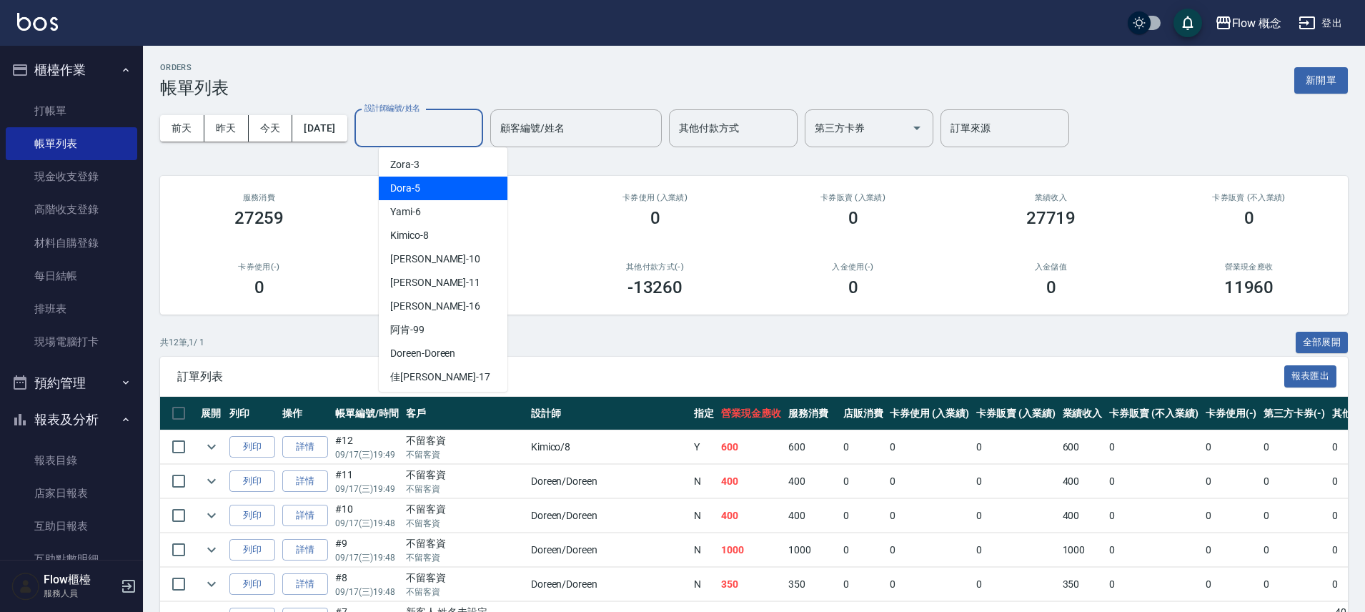
click at [424, 186] on div "Dora -5" at bounding box center [443, 189] width 129 height 24
type input "Dora-5"
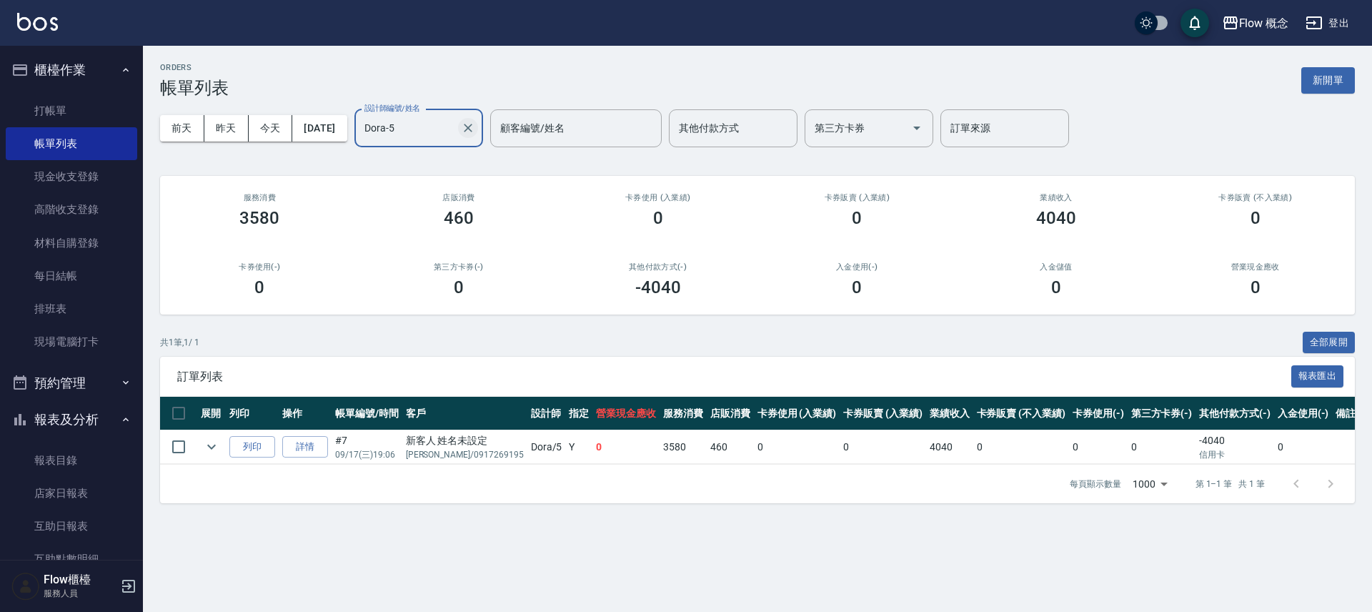
click at [475, 131] on icon "Clear" at bounding box center [468, 128] width 14 height 14
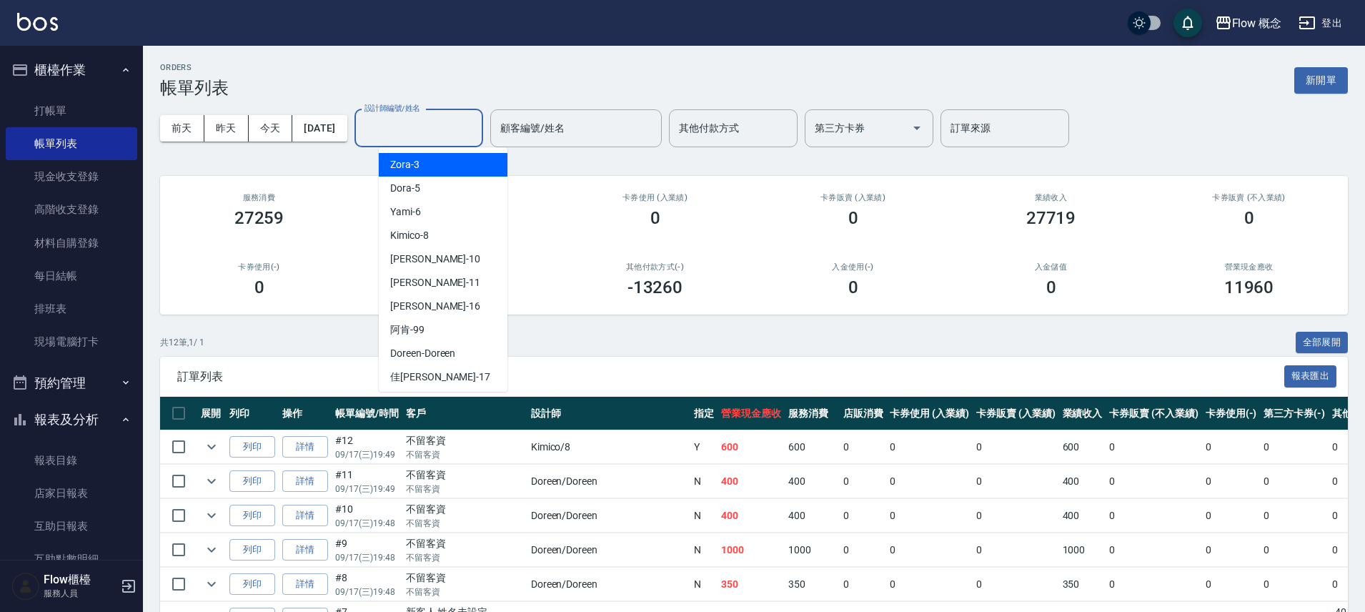
click at [432, 127] on input "設計師編號/姓名" at bounding box center [419, 128] width 116 height 25
click at [426, 241] on span "Kimico -8" at bounding box center [409, 235] width 39 height 15
type input "Kimico-8"
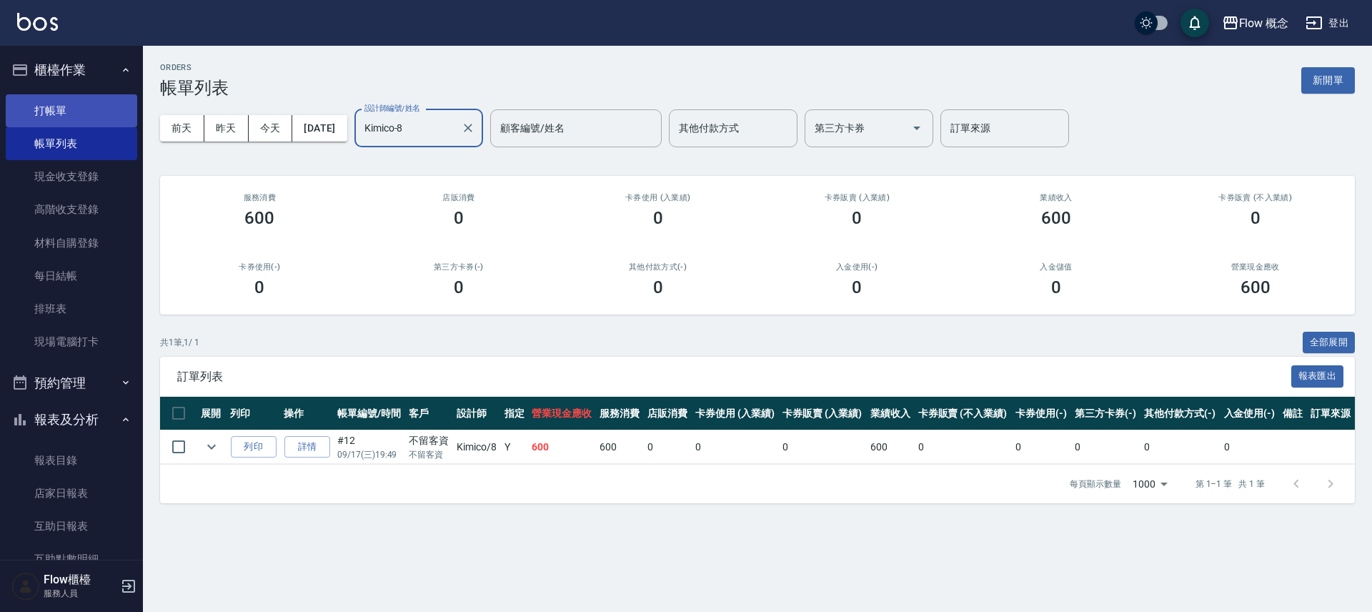
click at [88, 106] on link "打帳單" at bounding box center [71, 110] width 131 height 33
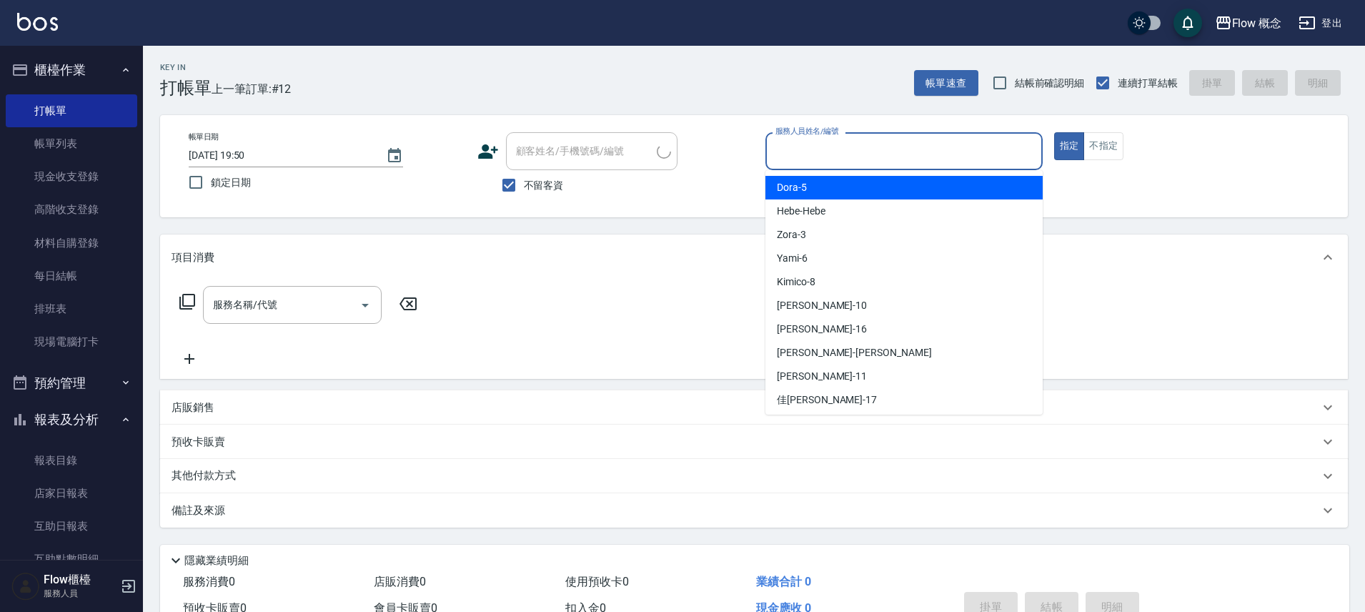
click at [820, 155] on input "服務人員姓名/編號" at bounding box center [904, 151] width 264 height 25
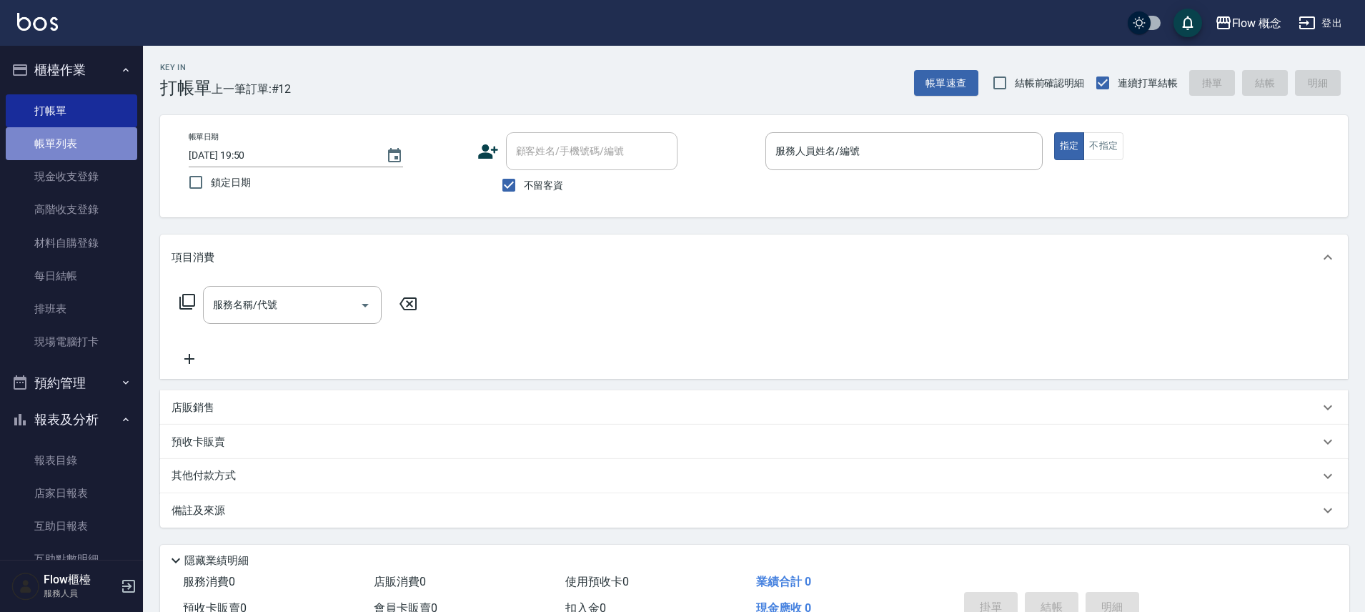
click at [101, 135] on link "帳單列表" at bounding box center [71, 143] width 131 height 33
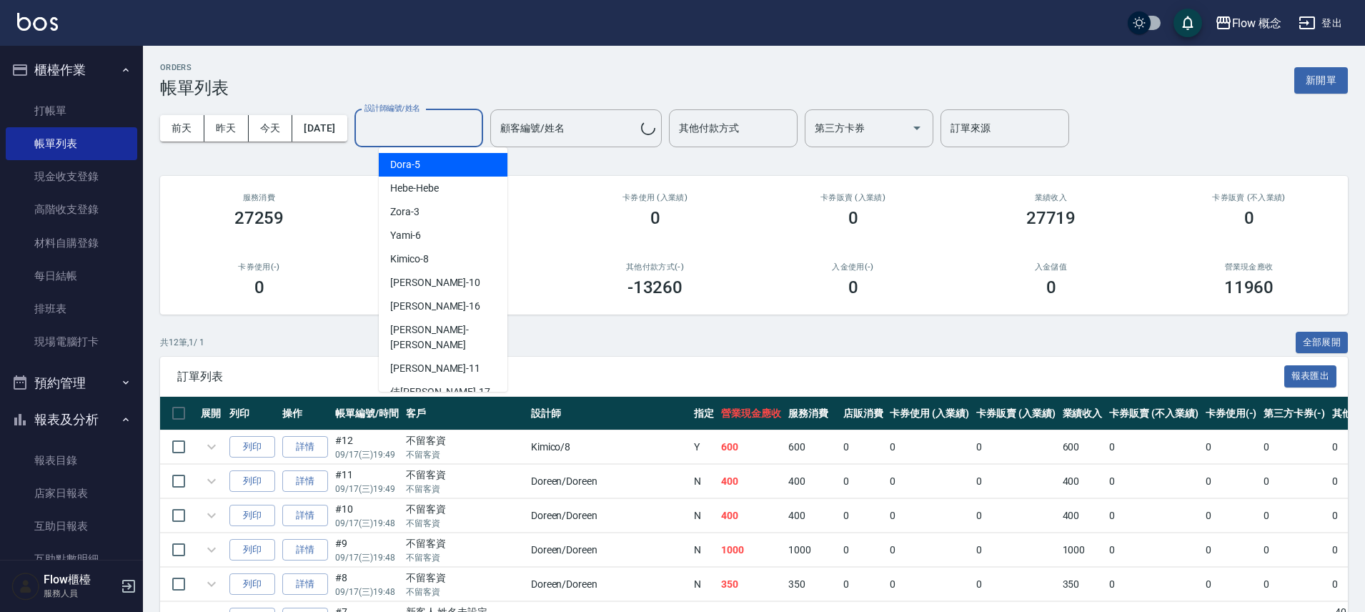
click at [387, 124] on input "設計師編號/姓名" at bounding box center [419, 128] width 116 height 25
click at [389, 127] on input "設計師編號/姓名" at bounding box center [419, 128] width 116 height 25
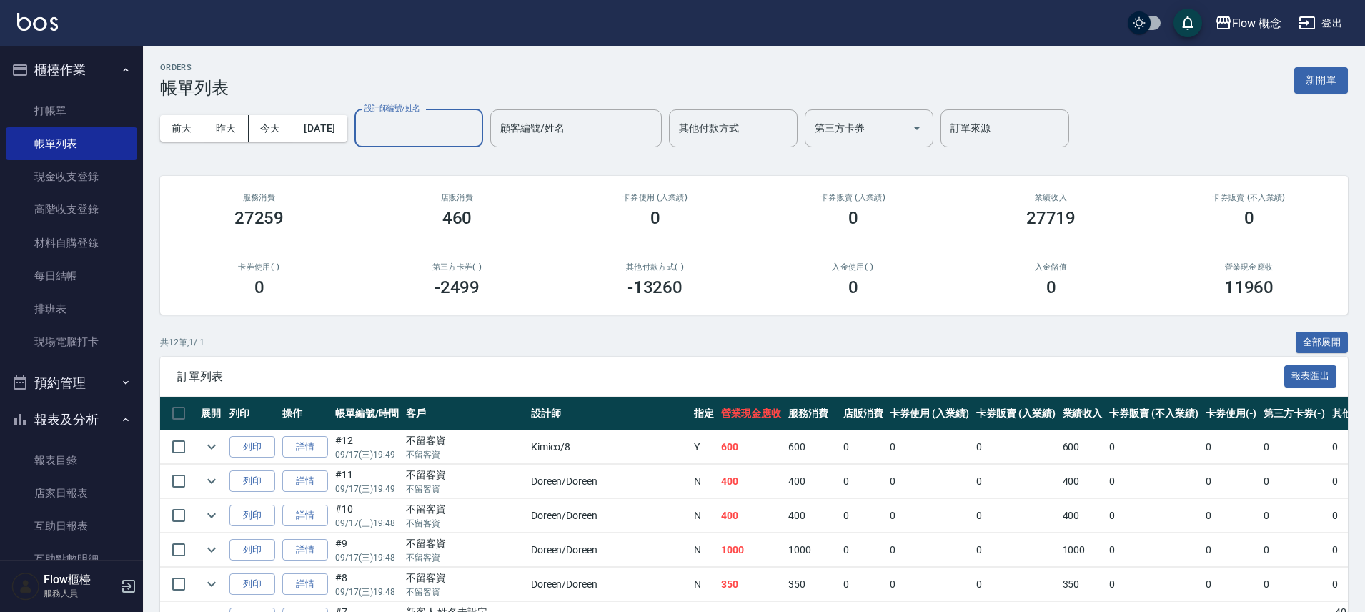
click at [395, 130] on input "設計師編號/姓名" at bounding box center [419, 128] width 116 height 25
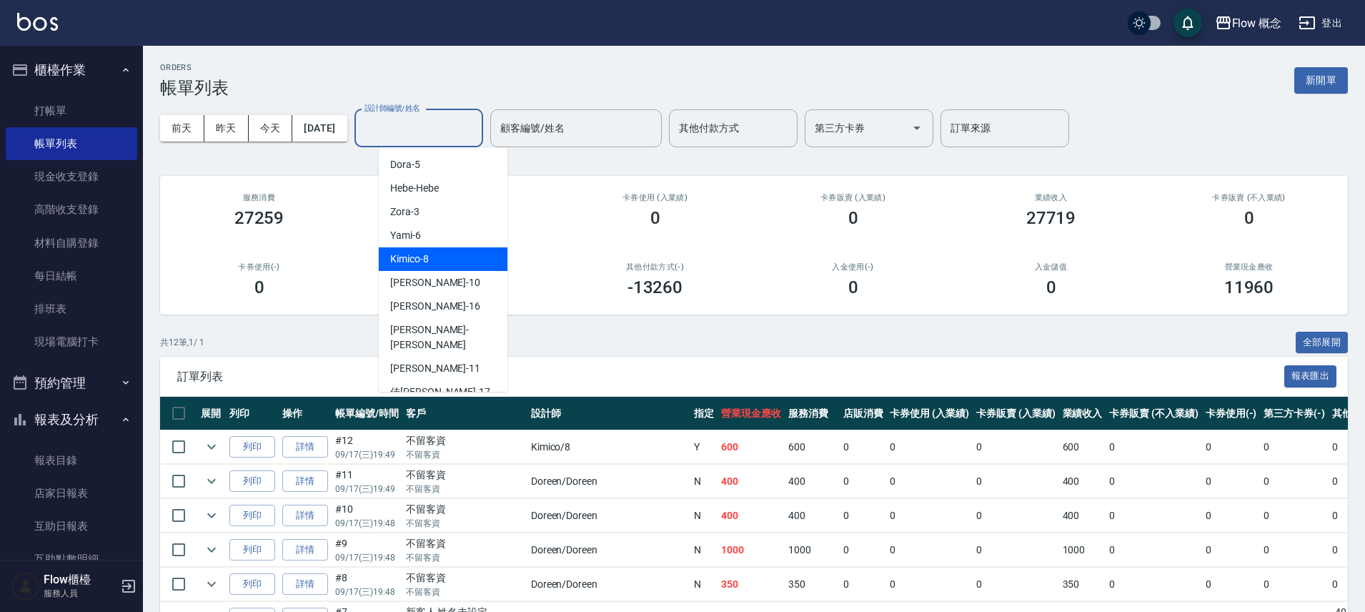
click at [454, 264] on div "Kimico -8" at bounding box center [443, 259] width 129 height 24
type input "Kimico-8"
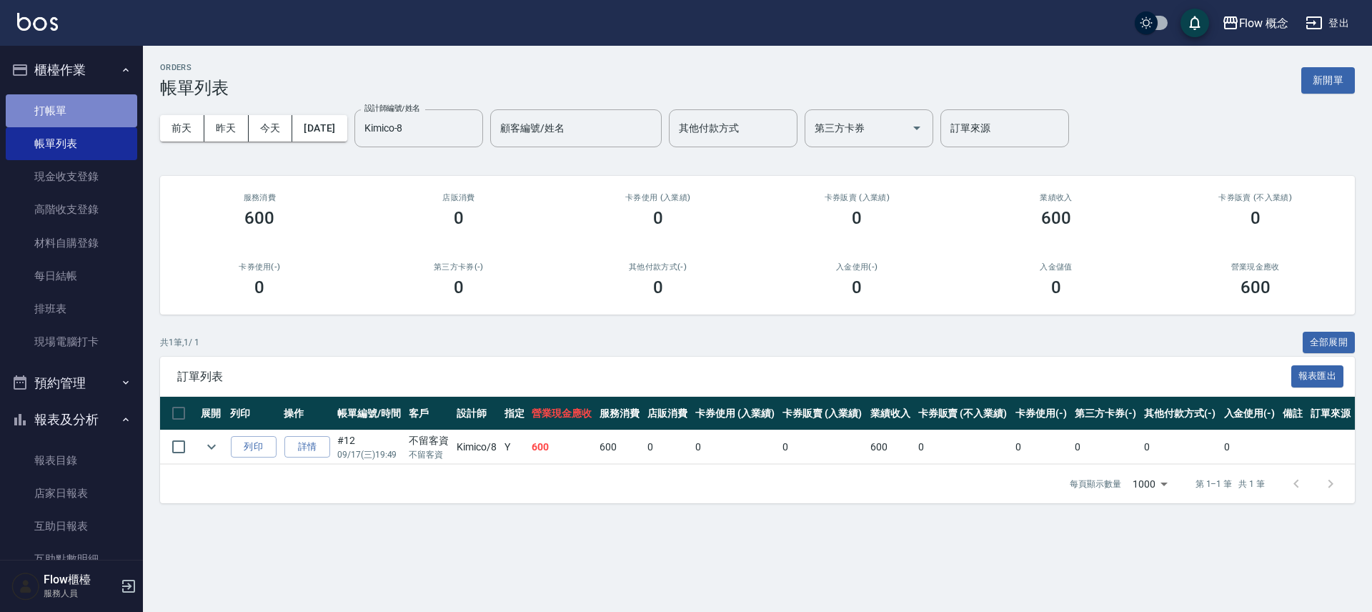
click at [103, 106] on link "打帳單" at bounding box center [71, 110] width 131 height 33
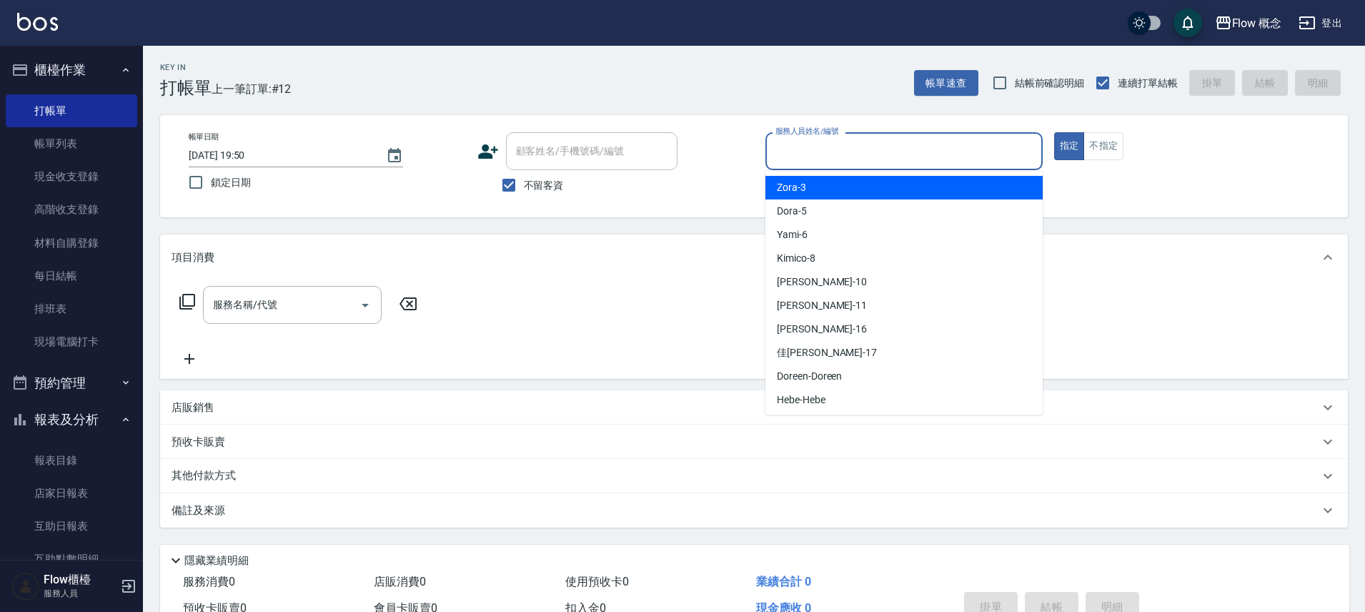
click at [788, 152] on input "服務人員姓名/編號" at bounding box center [904, 151] width 264 height 25
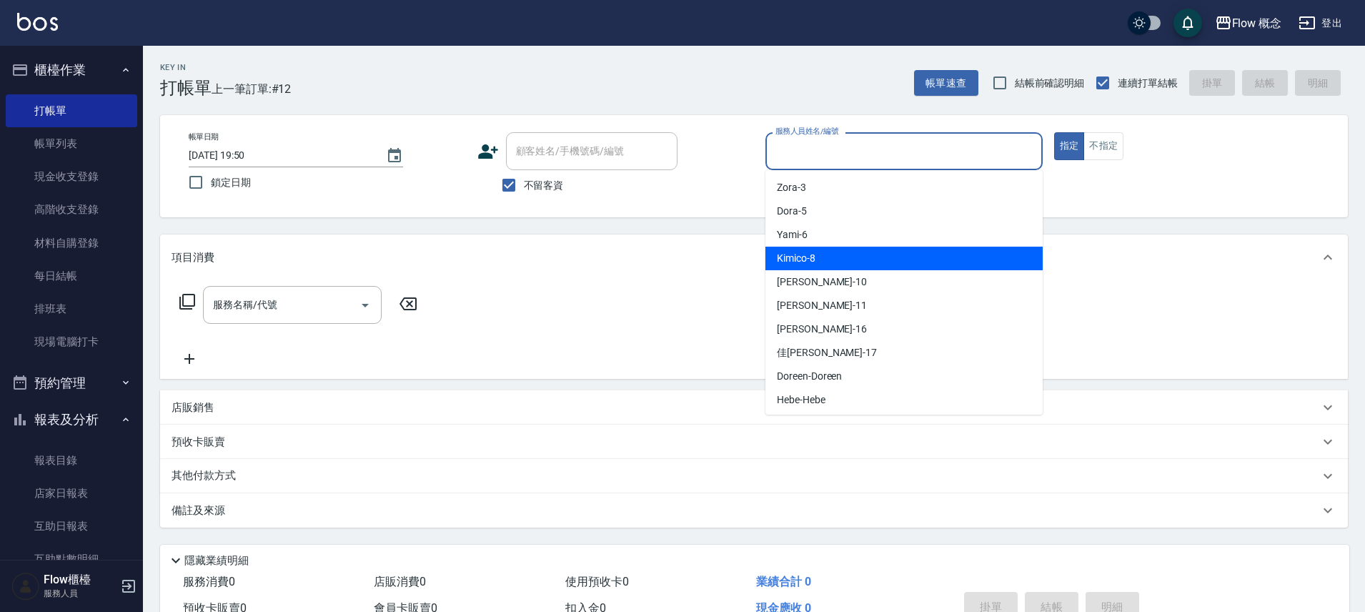
click at [846, 263] on div "Kimico -8" at bounding box center [903, 259] width 277 height 24
type input "Kimico-8"
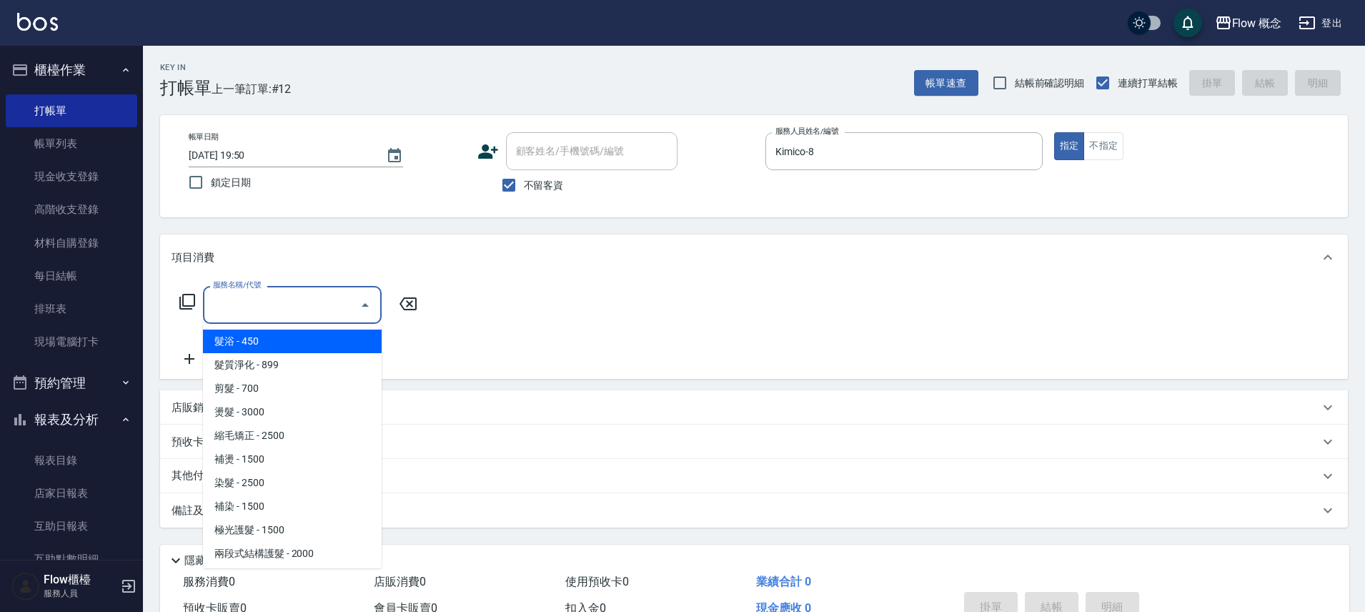
click at [291, 302] on input "服務名稱/代號" at bounding box center [281, 304] width 144 height 25
click at [256, 340] on span "髮浴 - 450" at bounding box center [292, 341] width 179 height 24
type input "髮浴 (101)"
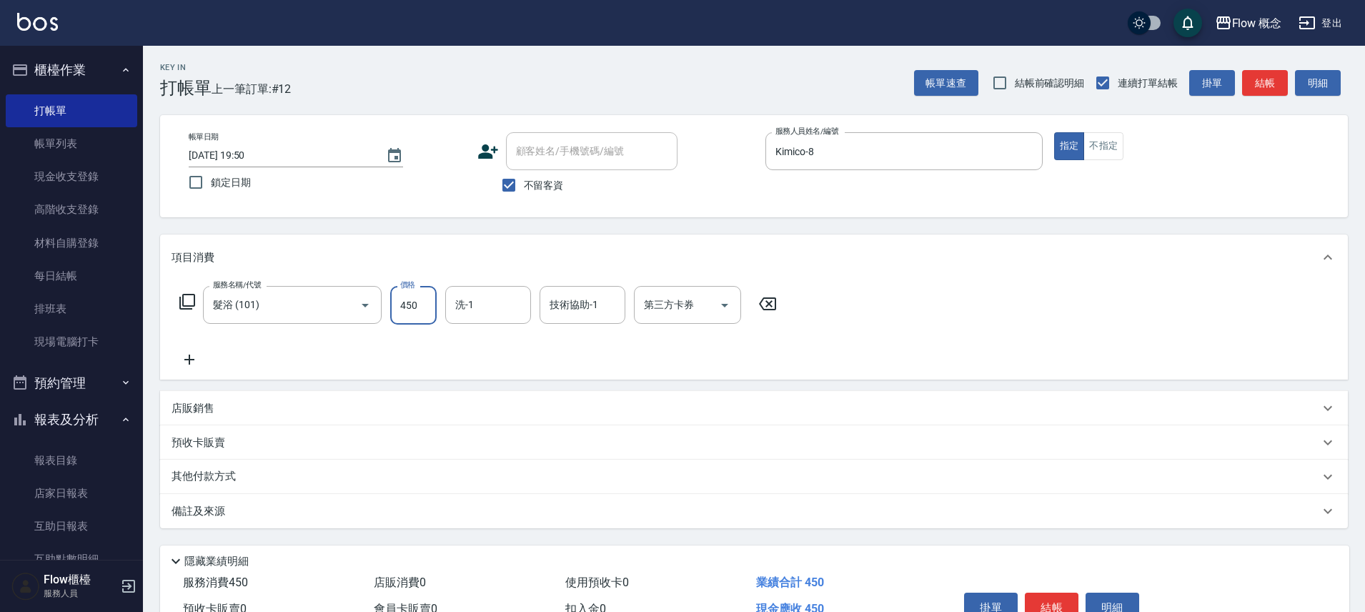
click at [421, 298] on input "450" at bounding box center [413, 305] width 46 height 39
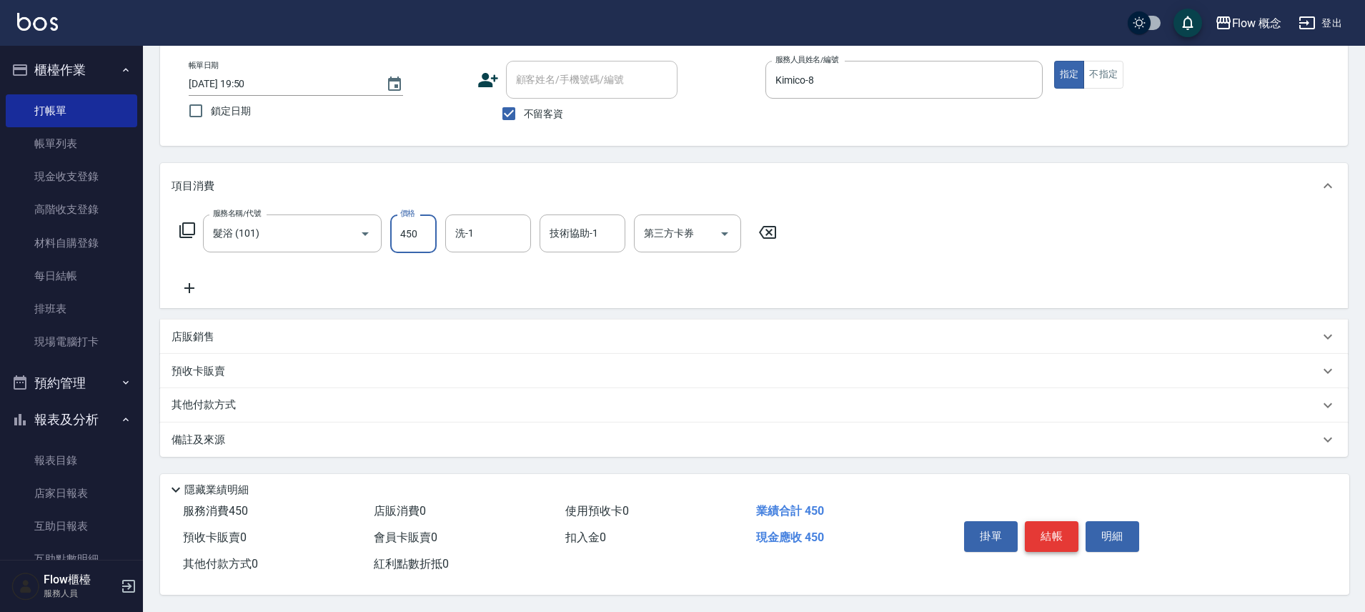
click at [1050, 527] on button "結帳" at bounding box center [1052, 536] width 54 height 30
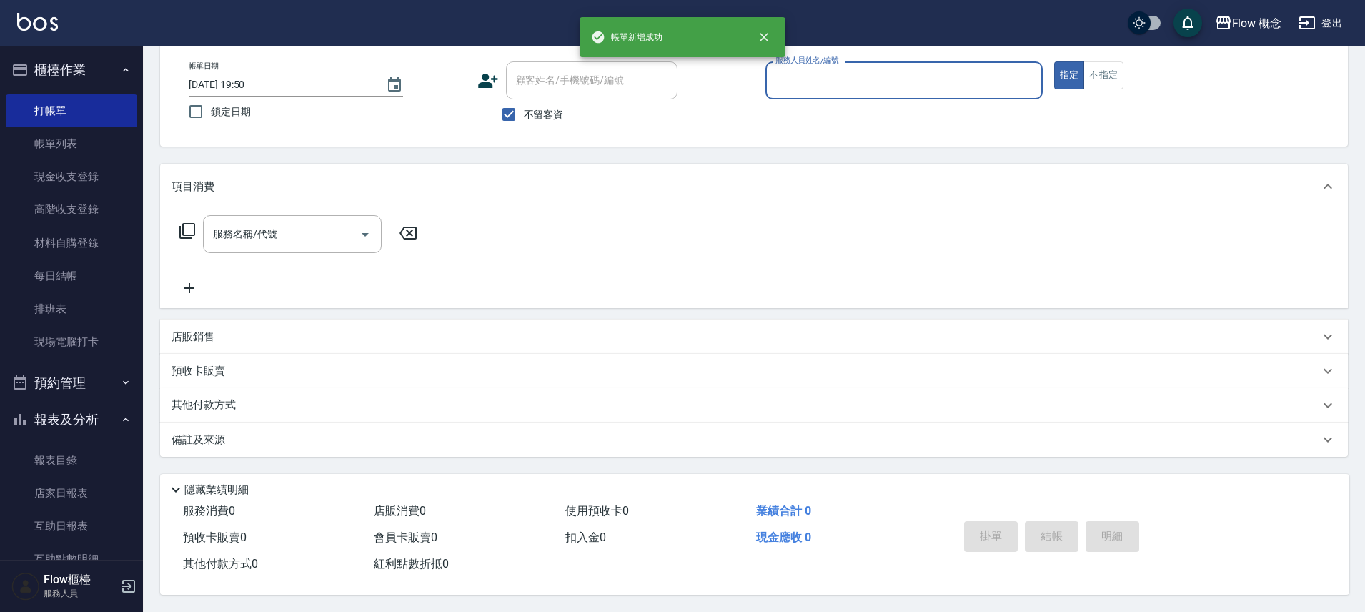
scroll to position [77, 0]
click at [831, 77] on input "服務人員姓名/編號" at bounding box center [904, 80] width 264 height 25
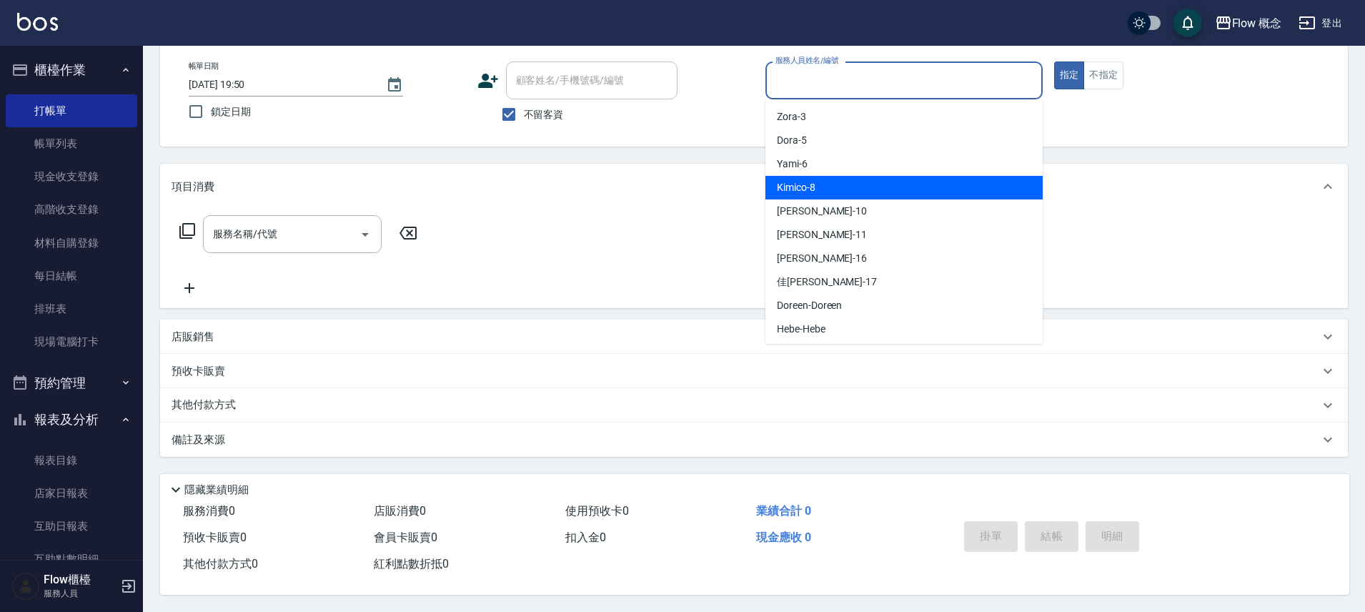
click at [820, 184] on div "Kimico -8" at bounding box center [903, 188] width 277 height 24
type input "Kimico-8"
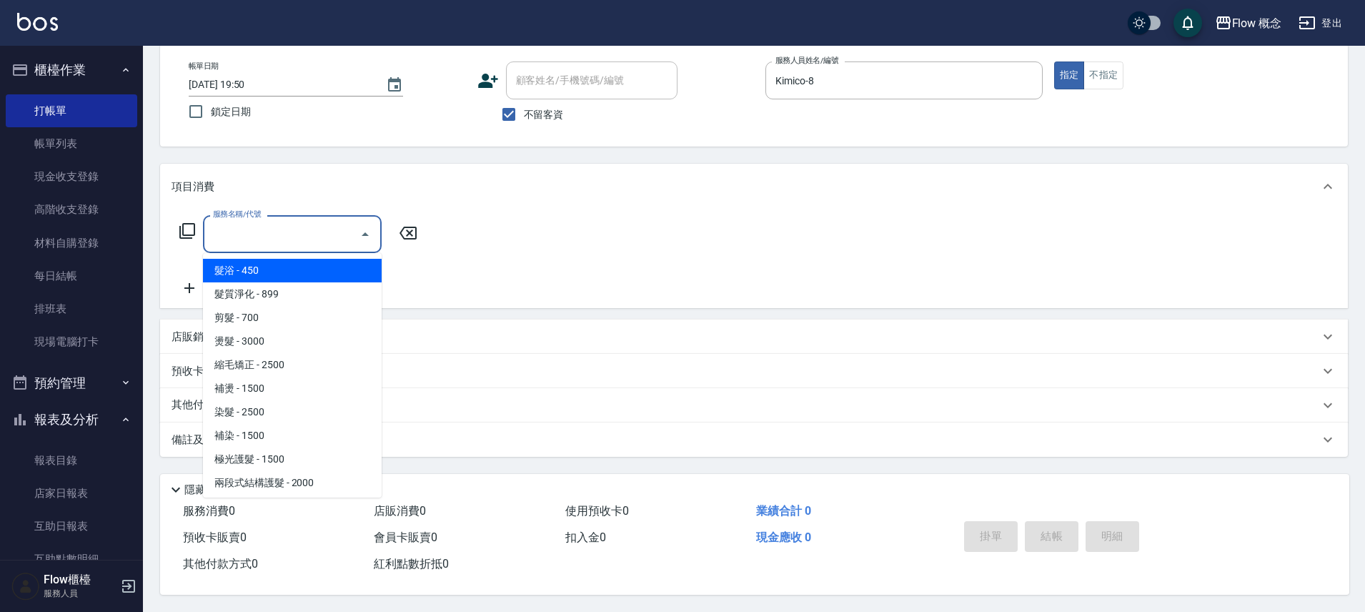
click at [342, 225] on input "服務名稱/代號" at bounding box center [281, 234] width 144 height 25
click at [282, 263] on span "髮浴 - 450" at bounding box center [292, 271] width 179 height 24
type input "髮浴 (101)"
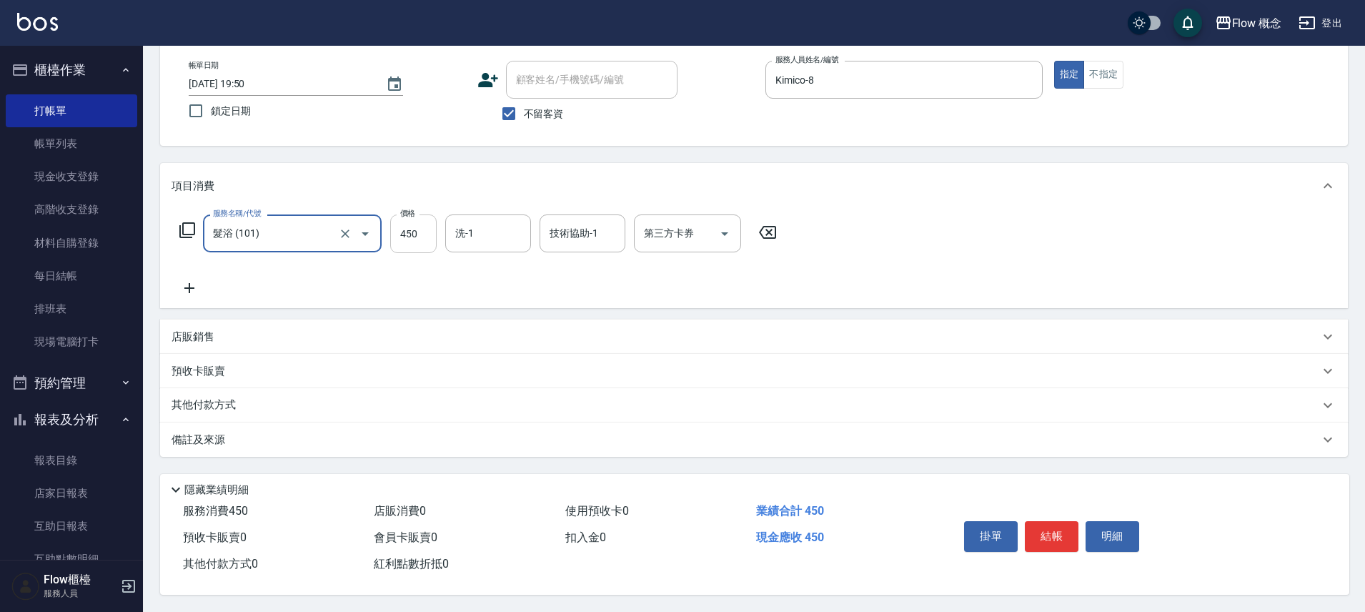
click at [432, 237] on input "450" at bounding box center [413, 233] width 46 height 39
type input "300"
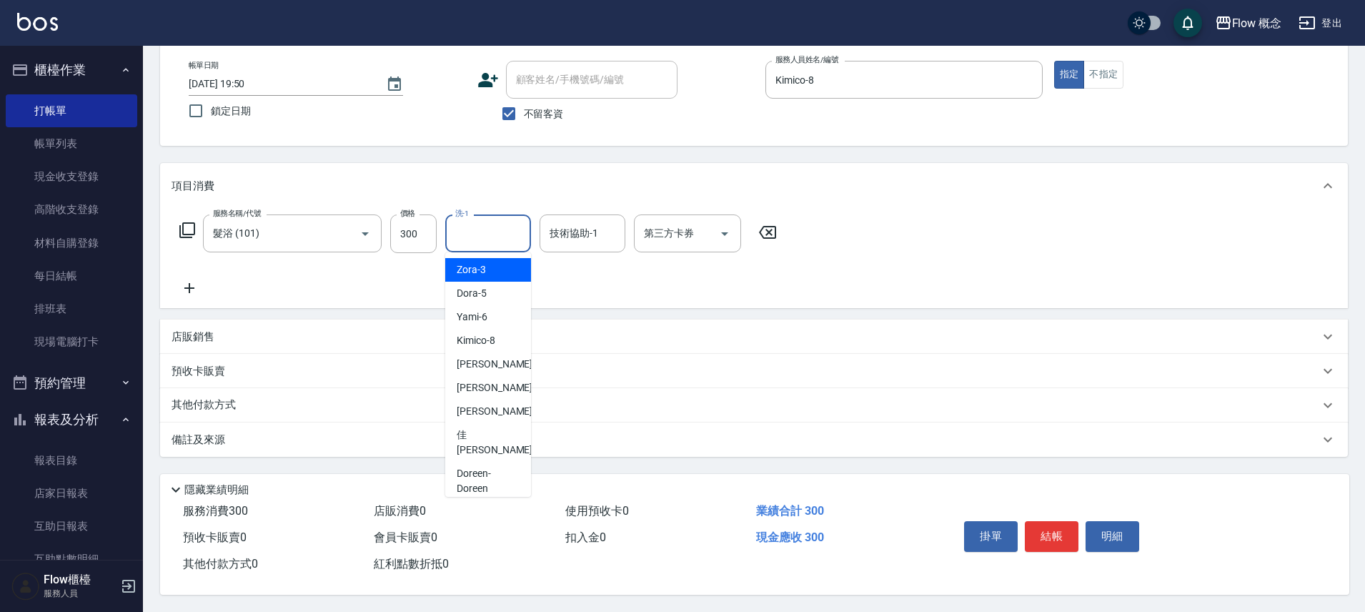
click at [470, 226] on input "洗-1" at bounding box center [488, 233] width 73 height 25
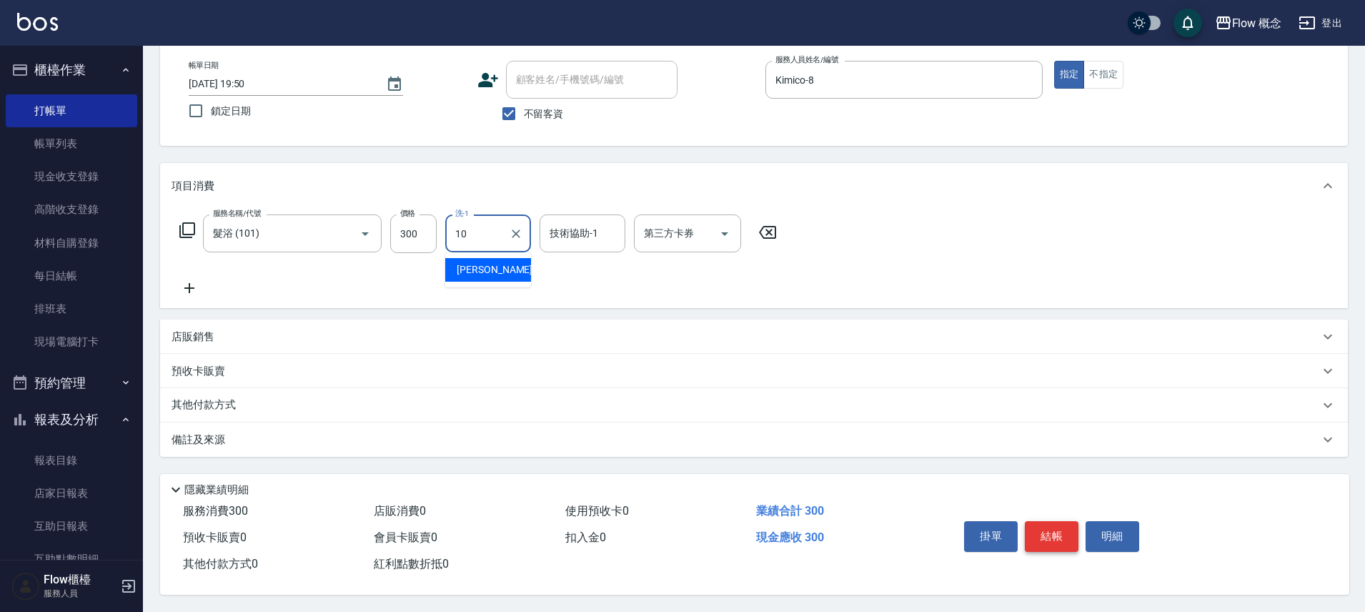
type input "10"
click at [1055, 521] on button "結帳" at bounding box center [1052, 536] width 54 height 30
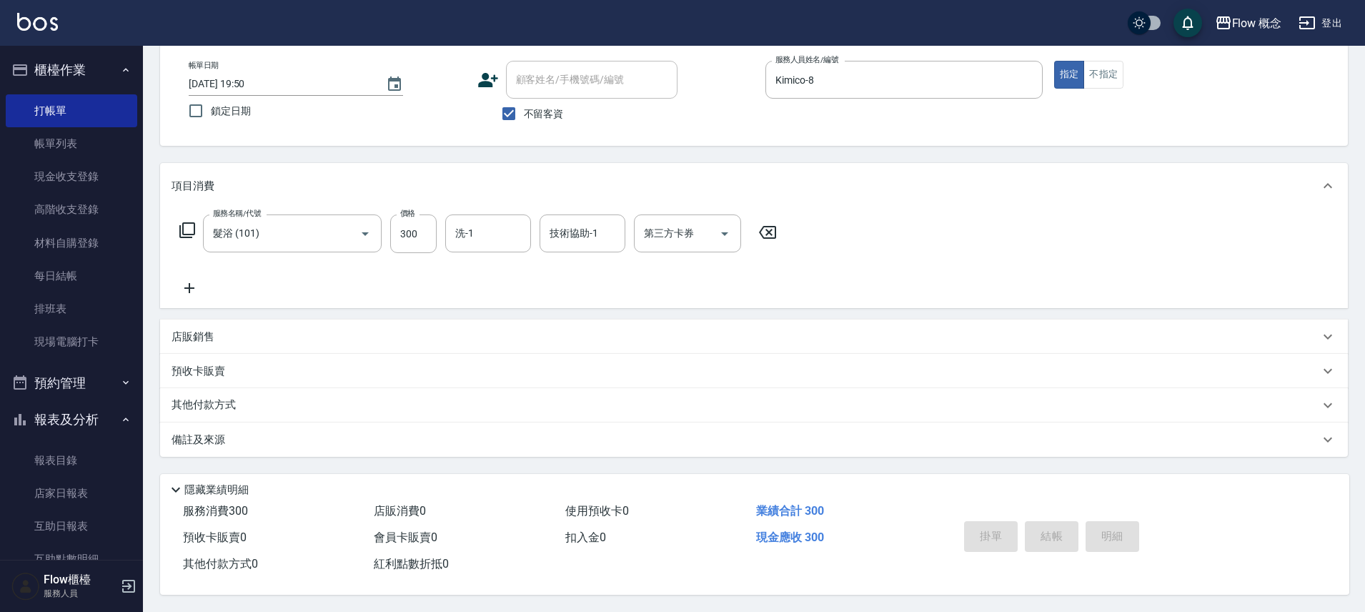
type input "[DATE] 19:51"
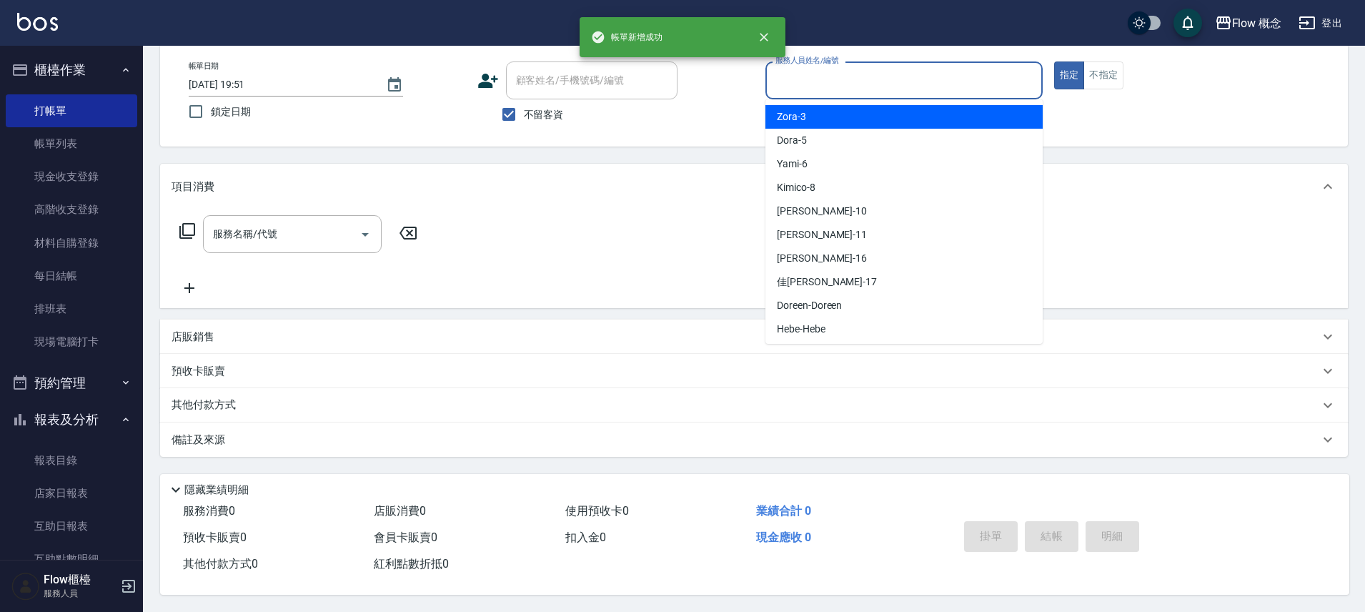
click at [817, 76] on input "服務人員姓名/編號" at bounding box center [904, 80] width 264 height 25
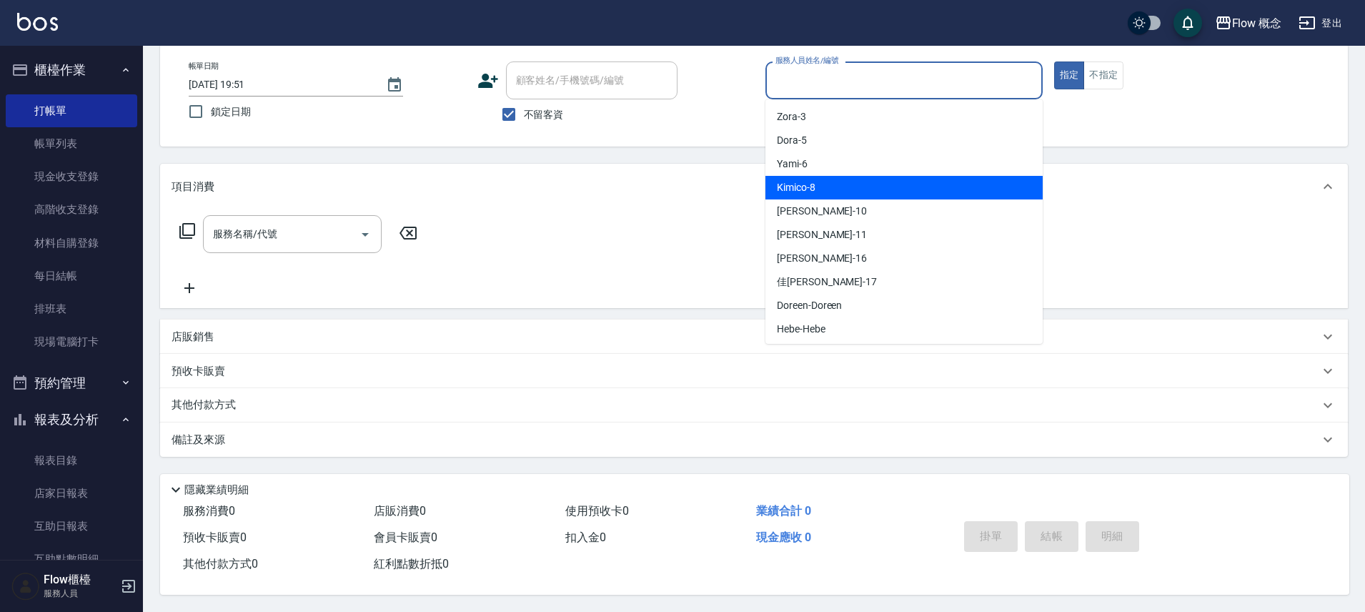
click at [824, 179] on div "Kimico -8" at bounding box center [903, 188] width 277 height 24
type input "Kimico-8"
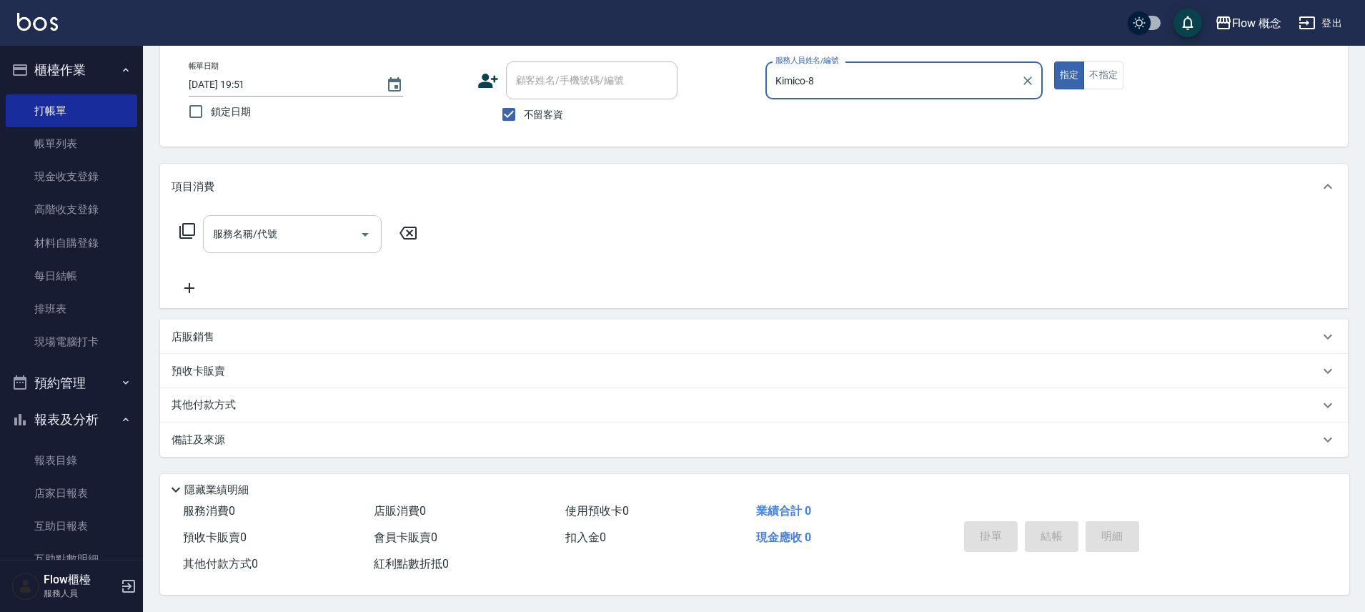
click at [260, 232] on input "服務名稱/代號" at bounding box center [281, 234] width 144 height 25
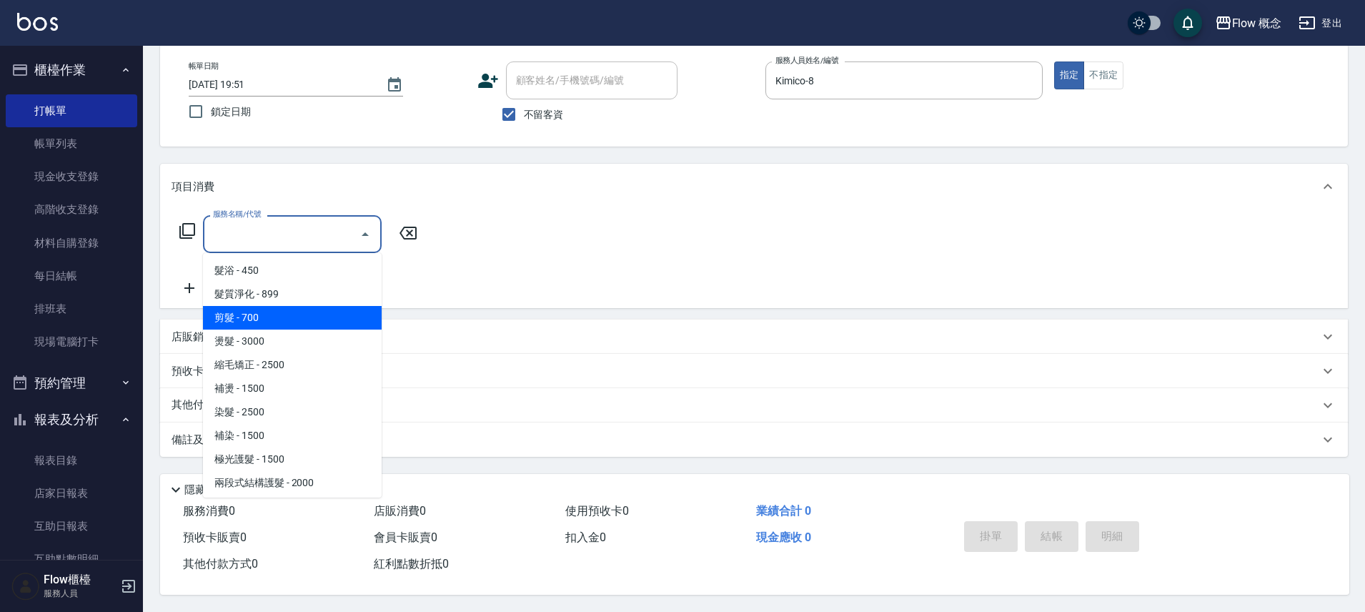
click at [252, 314] on span "剪髮 - 700" at bounding box center [292, 318] width 179 height 24
type input "剪髮(201)"
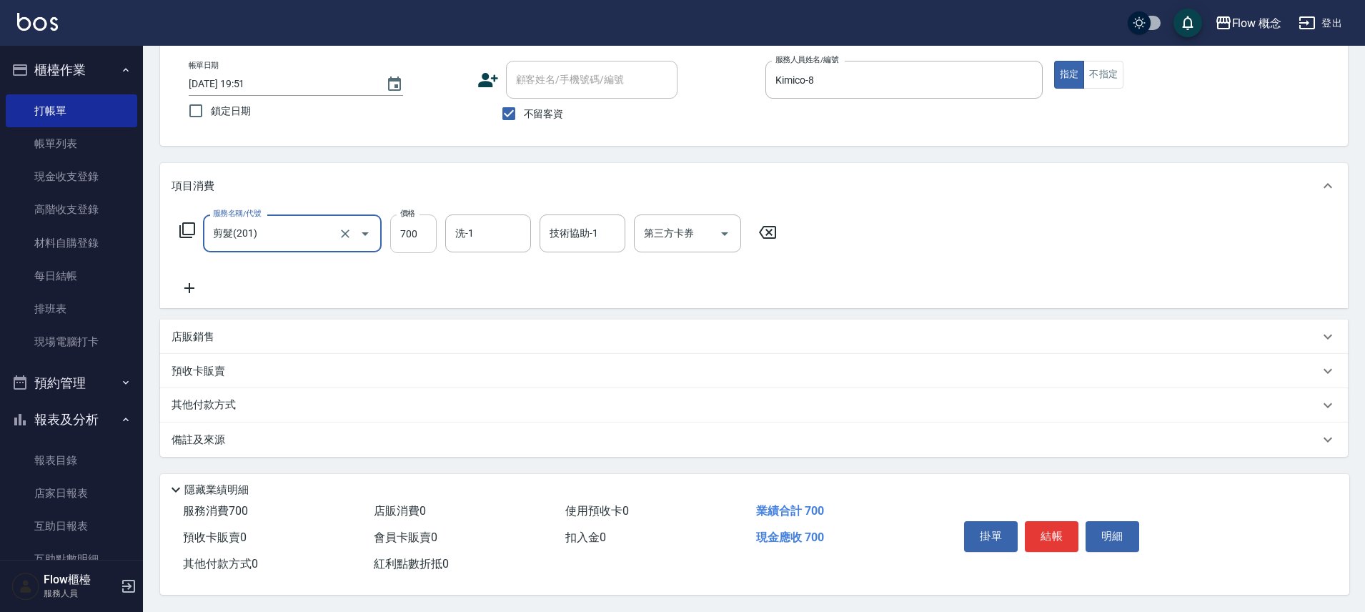
click at [405, 233] on input "700" at bounding box center [413, 233] width 46 height 39
type input "600"
click at [1044, 530] on button "結帳" at bounding box center [1052, 536] width 54 height 30
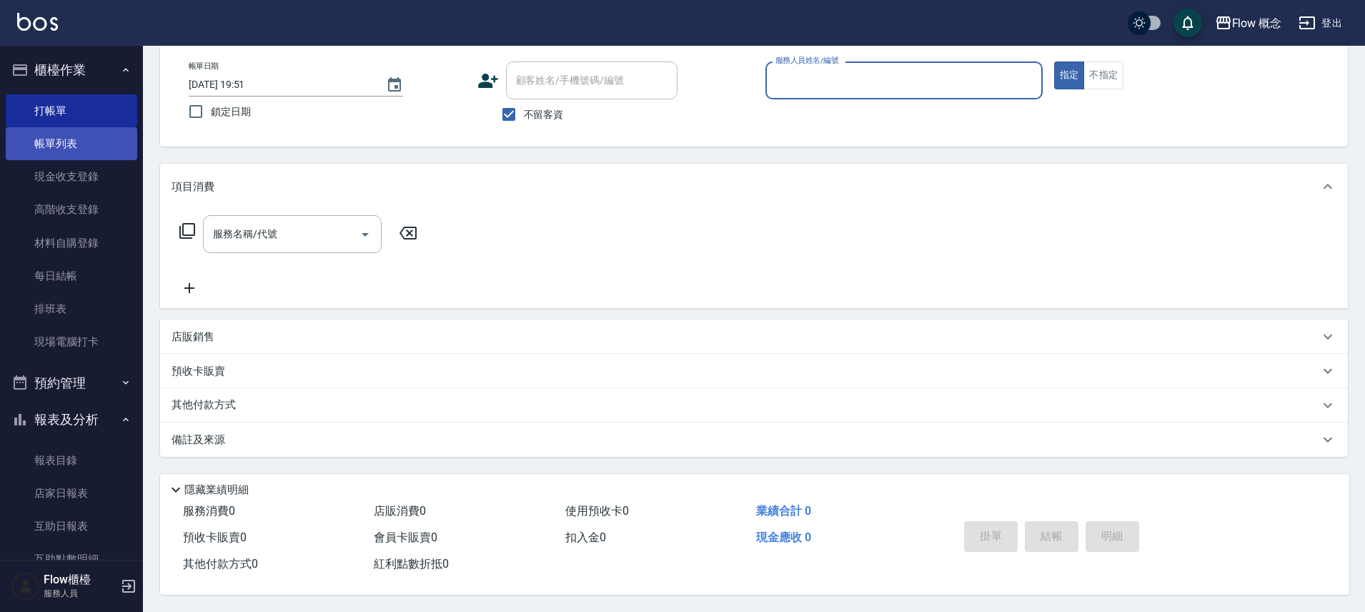
click at [79, 152] on link "帳單列表" at bounding box center [71, 143] width 131 height 33
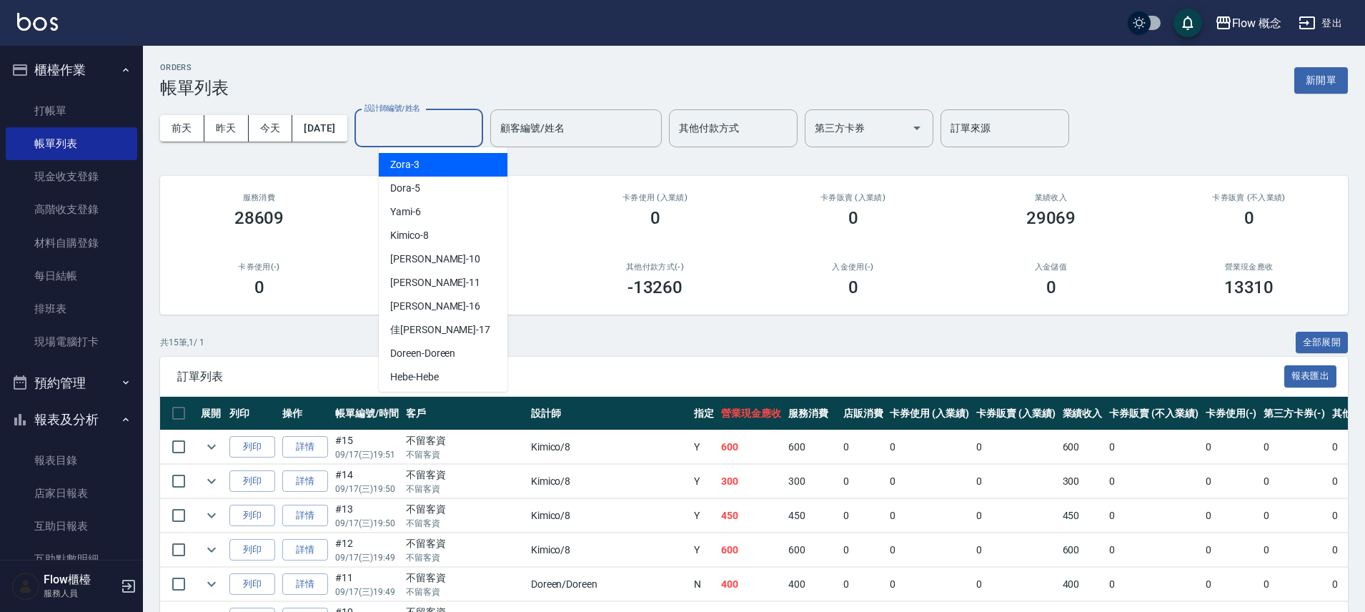
click at [477, 131] on input "設計師編號/姓名" at bounding box center [419, 128] width 116 height 25
click at [442, 237] on div "Kimico -8" at bounding box center [443, 236] width 129 height 24
type input "Kimico-8"
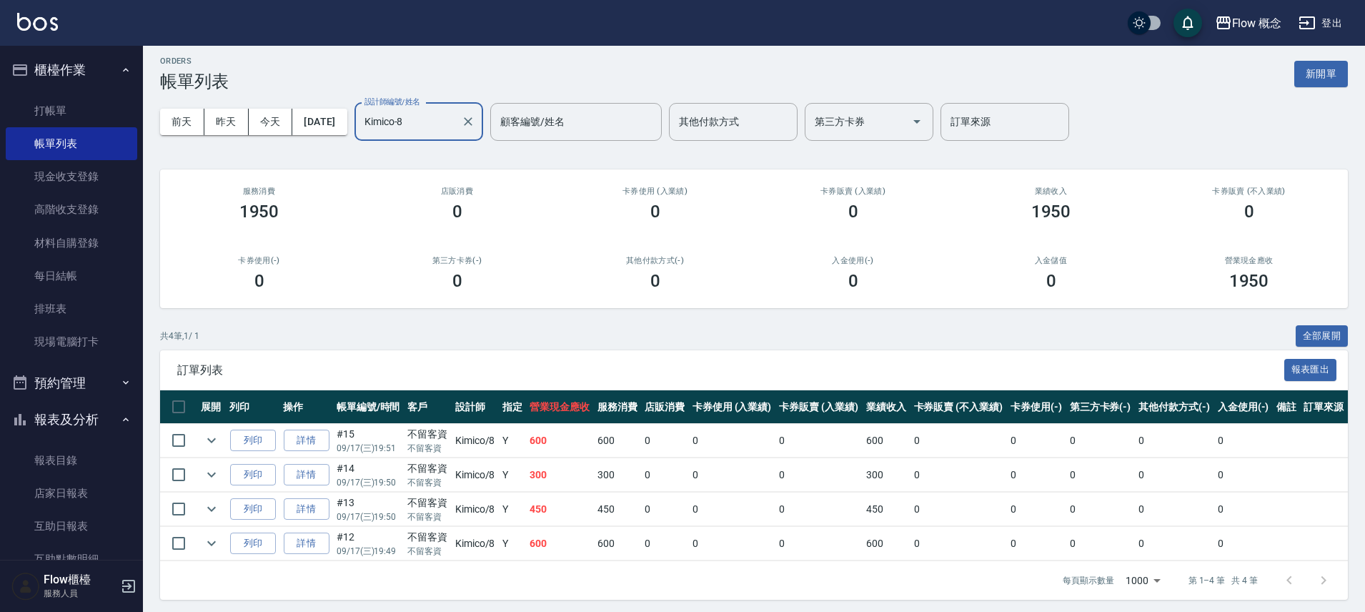
scroll to position [11, 0]
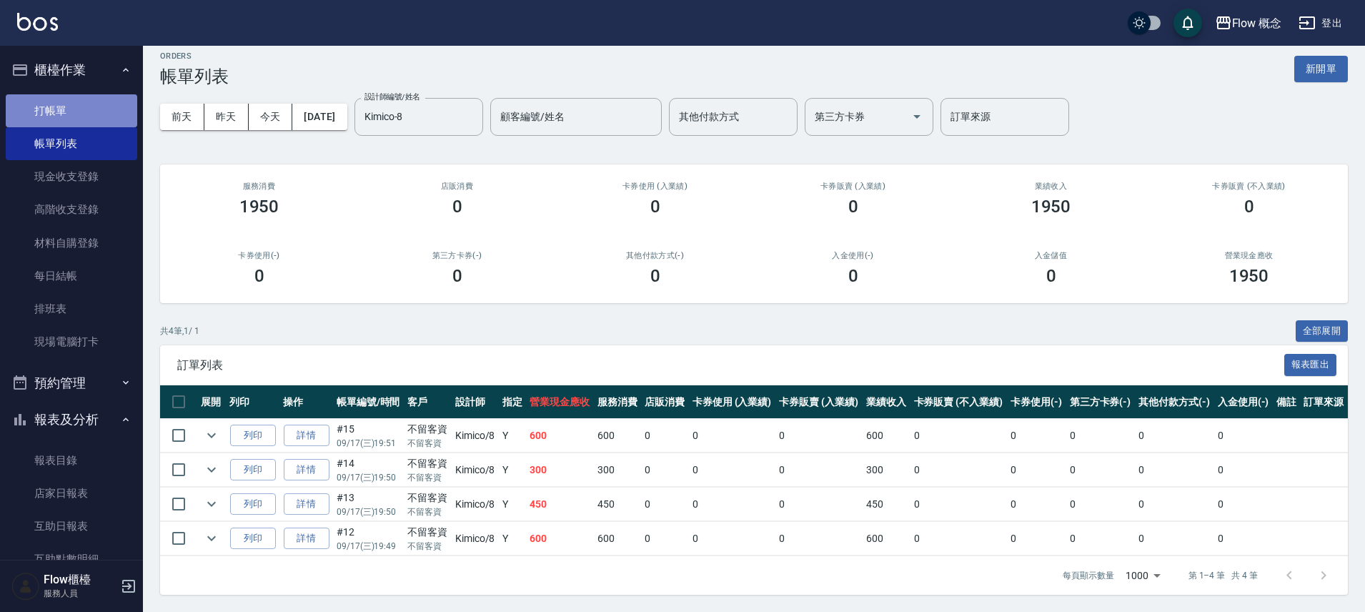
click at [83, 107] on link "打帳單" at bounding box center [71, 110] width 131 height 33
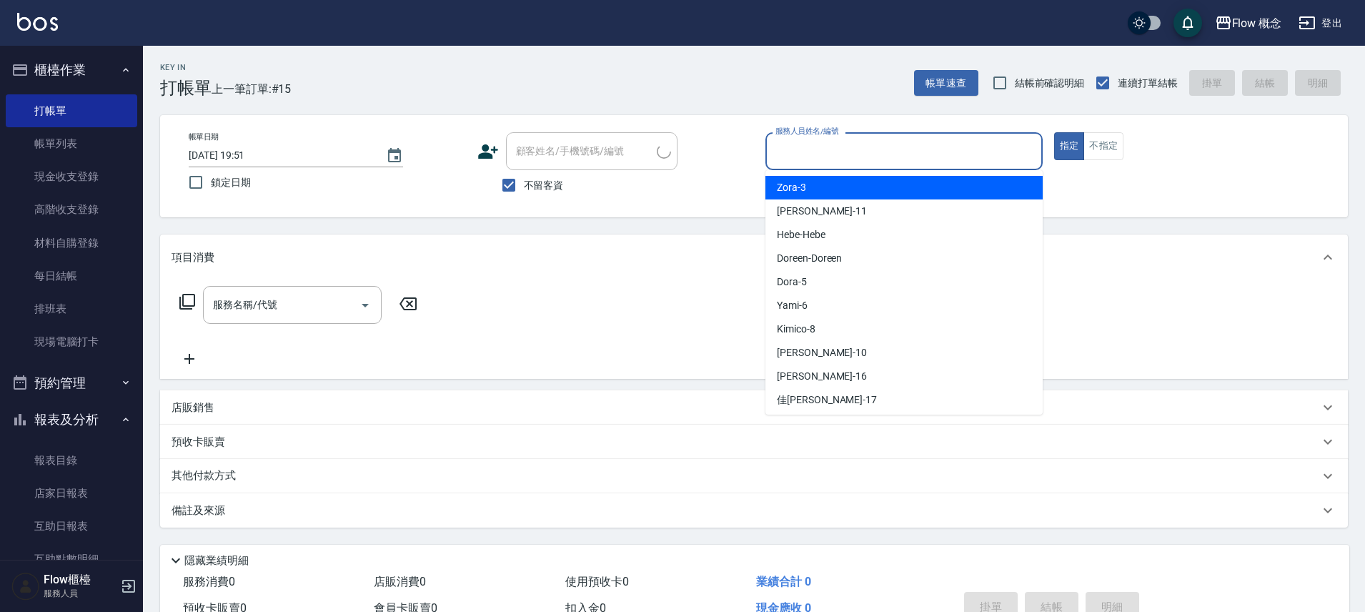
click at [856, 159] on input "服務人員姓名/編號" at bounding box center [904, 151] width 264 height 25
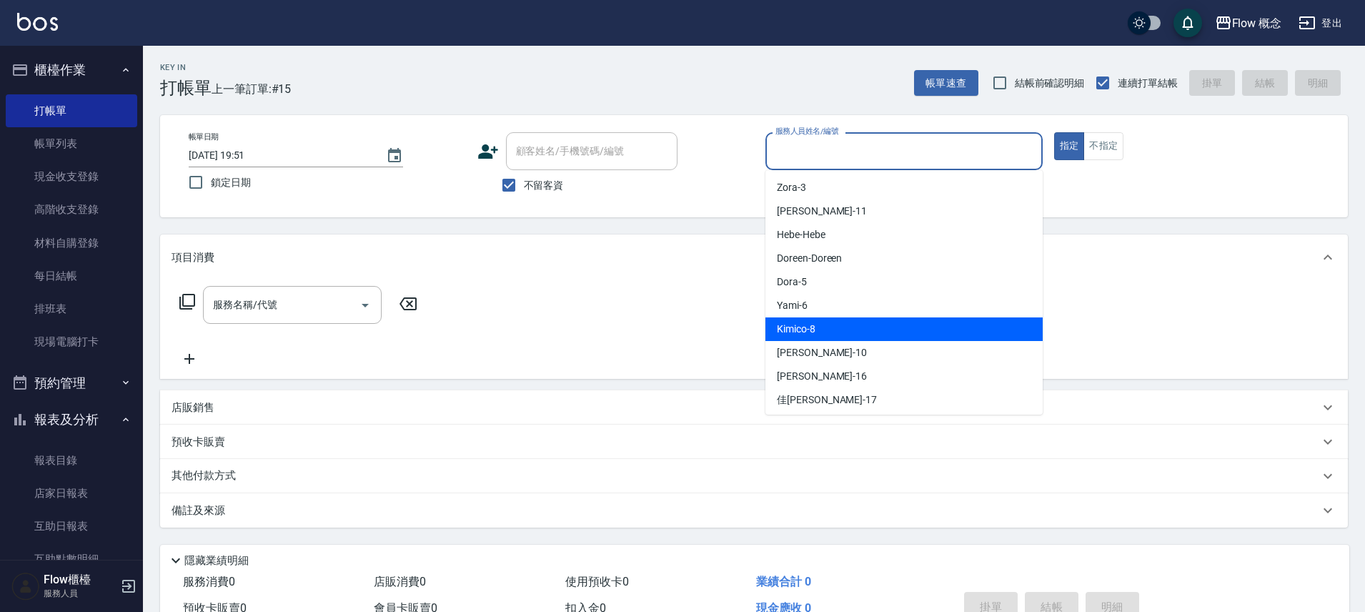
drag, startPoint x: 810, startPoint y: 322, endPoint x: 730, endPoint y: 321, distance: 79.3
click at [810, 322] on span "Kimico -8" at bounding box center [796, 329] width 39 height 15
type input "Kimico-8"
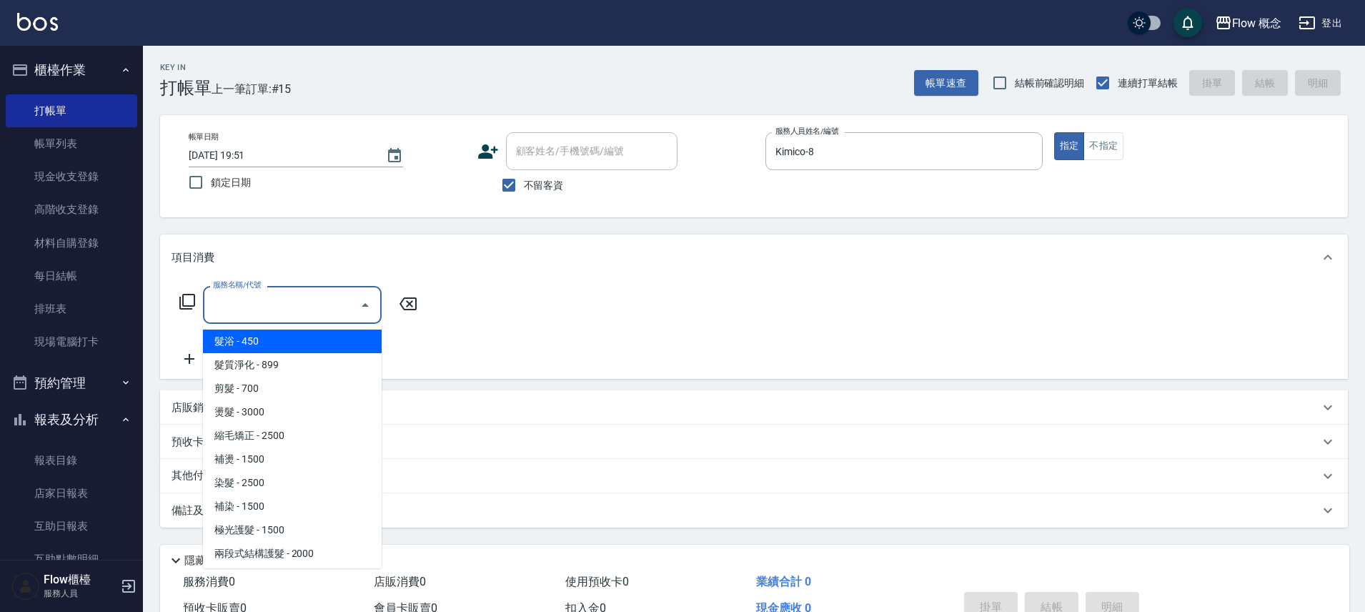
click at [247, 309] on input "服務名稱/代號" at bounding box center [281, 304] width 144 height 25
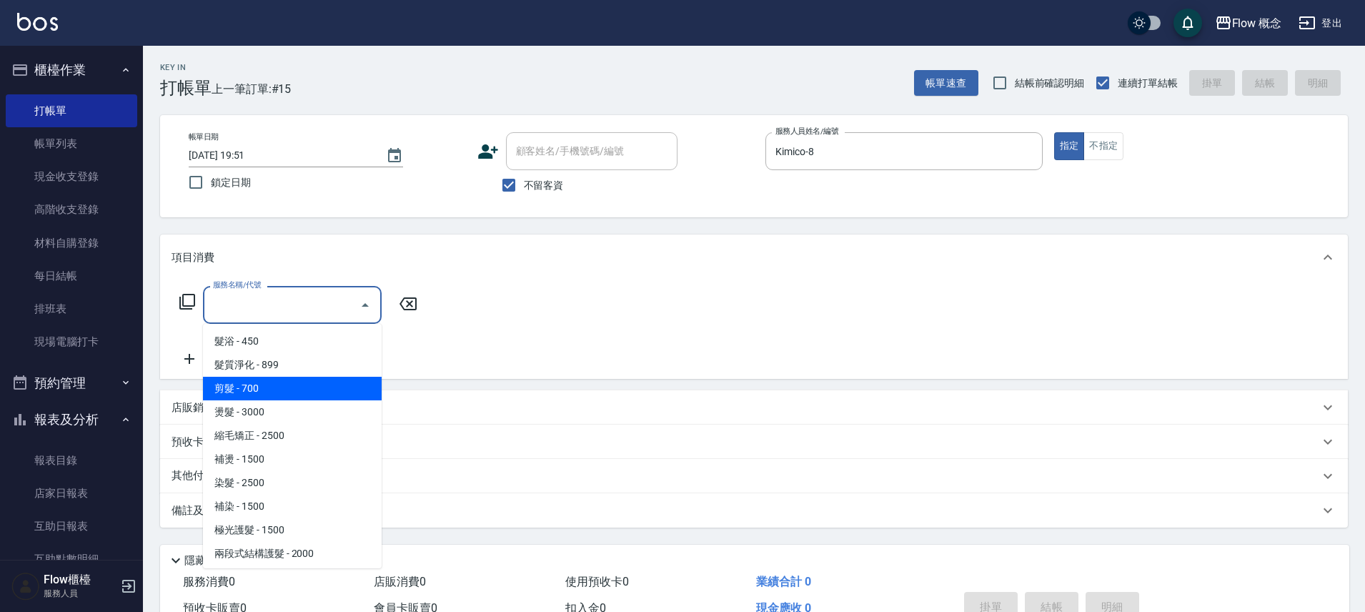
click at [264, 382] on span "剪髮 - 700" at bounding box center [292, 389] width 179 height 24
type input "剪髮(201)"
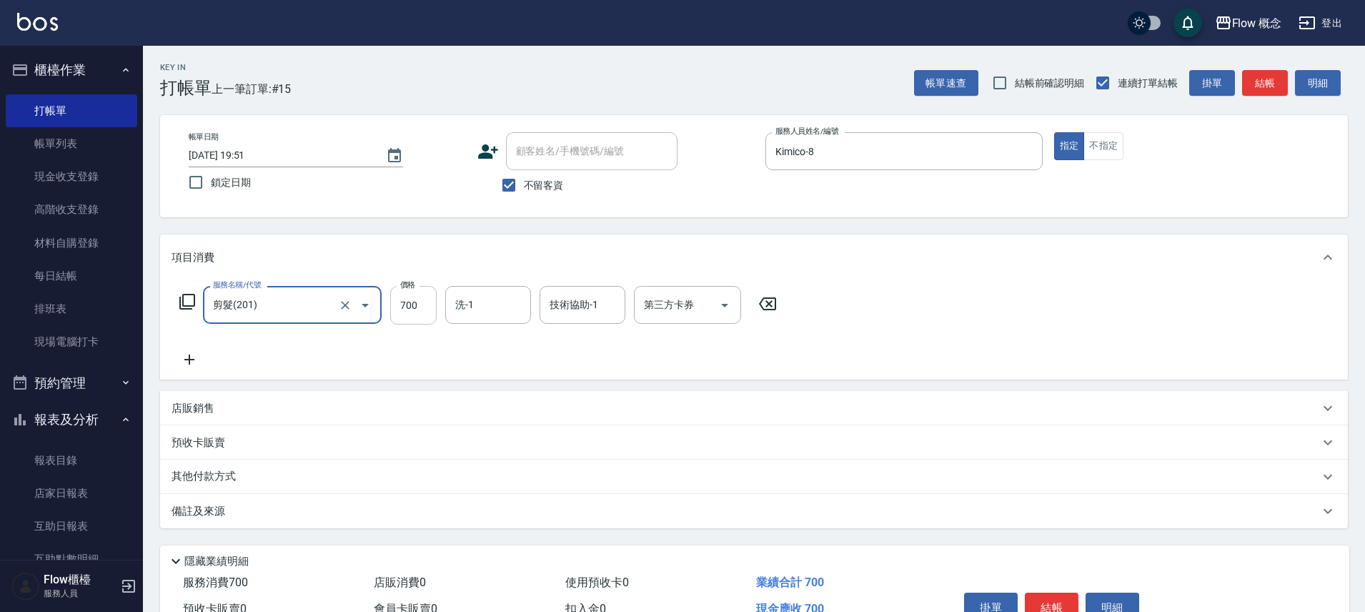
click at [415, 309] on input "700" at bounding box center [413, 305] width 46 height 39
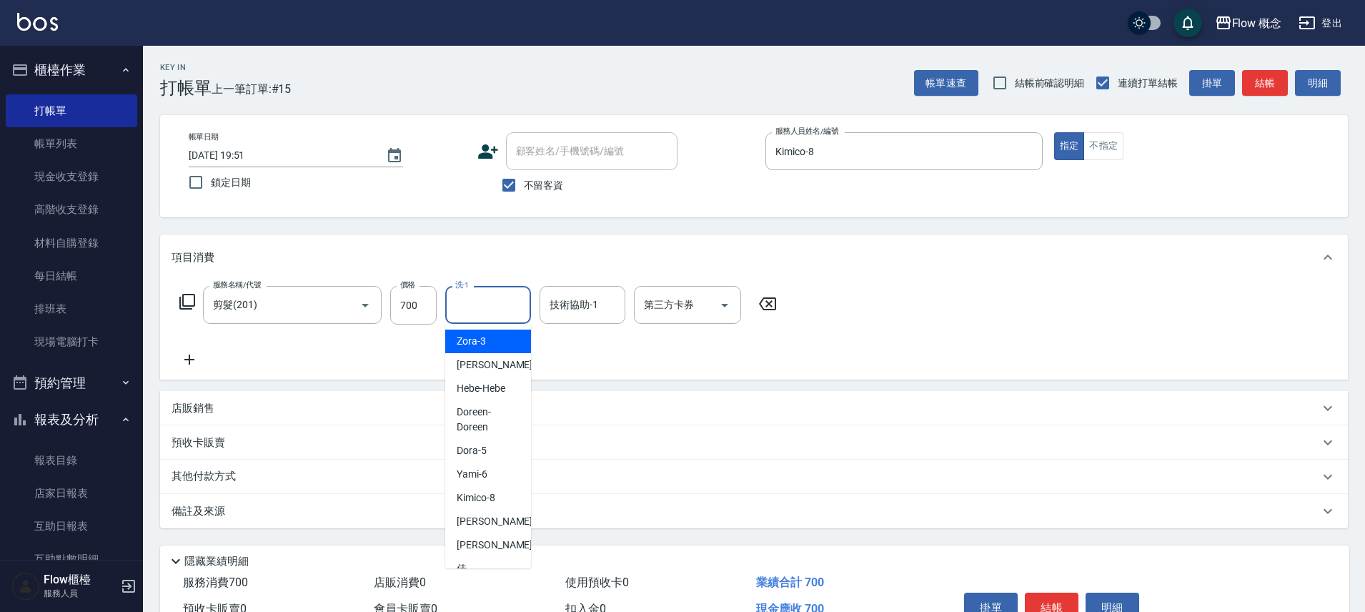
click at [501, 302] on input "洗-1" at bounding box center [488, 304] width 73 height 25
type input "Dora-5"
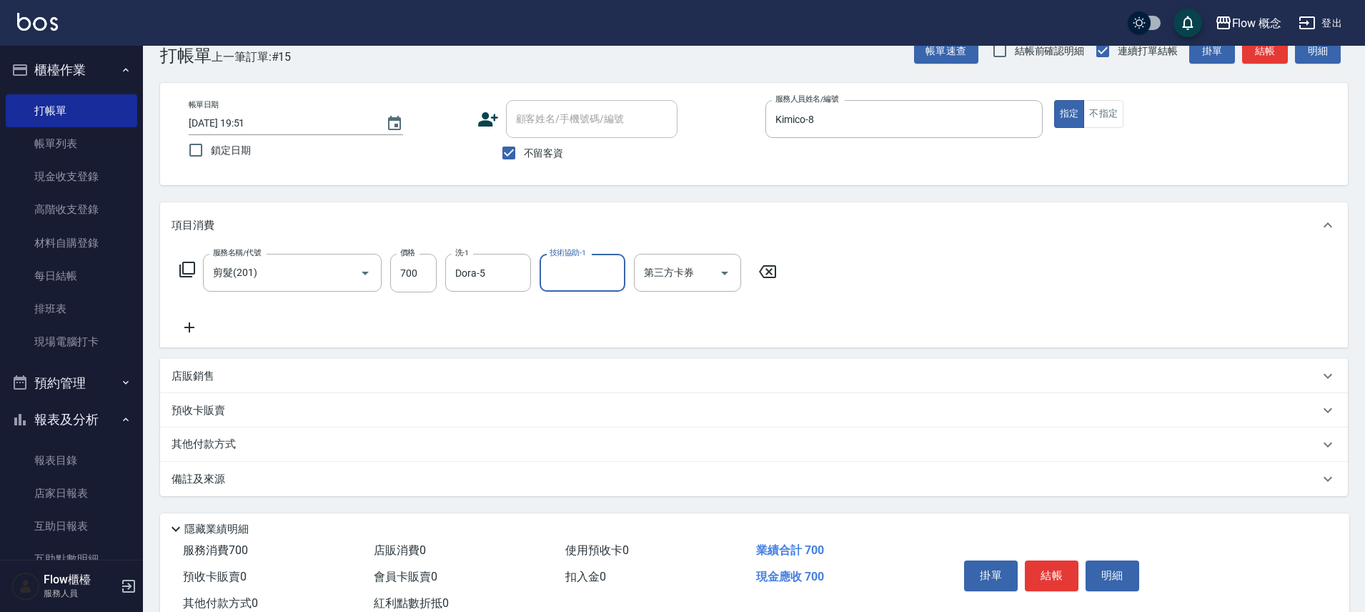
scroll to position [78, 0]
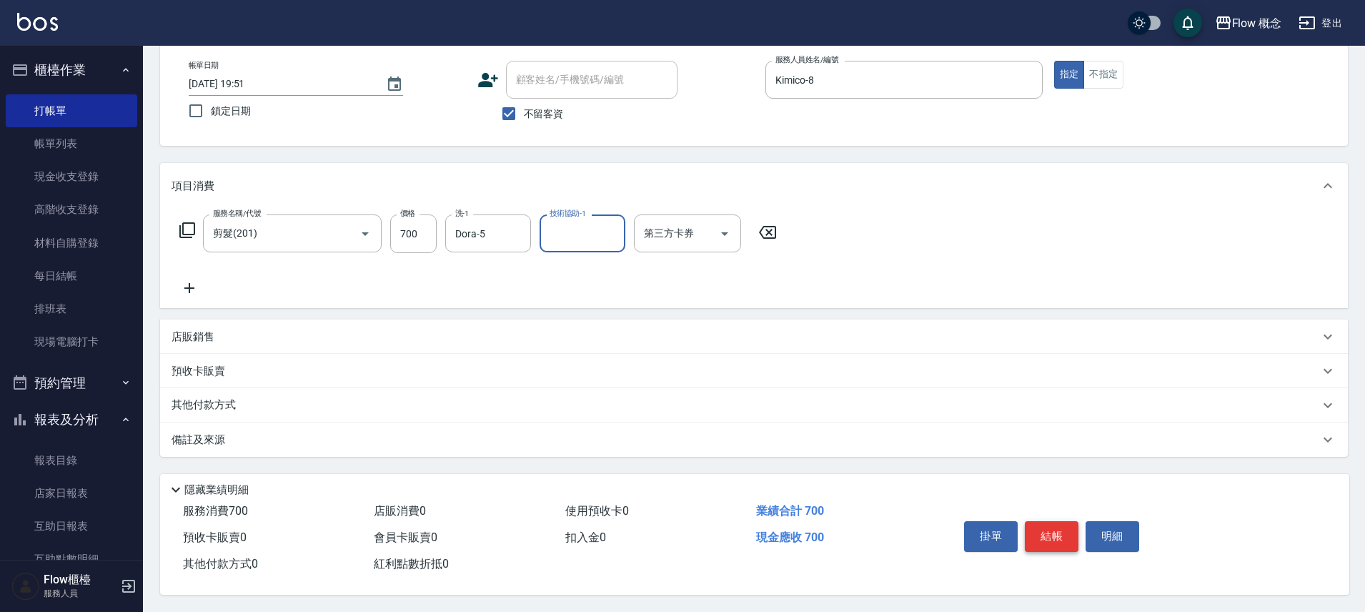
click at [1053, 525] on button "結帳" at bounding box center [1052, 536] width 54 height 30
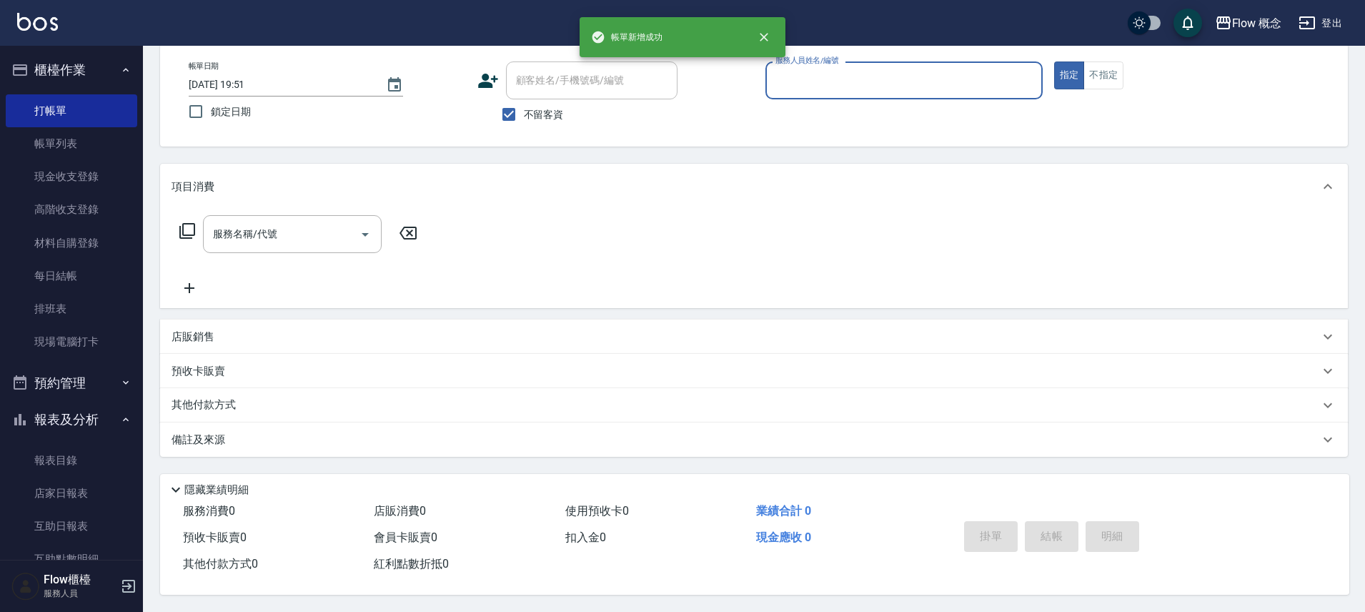
scroll to position [77, 0]
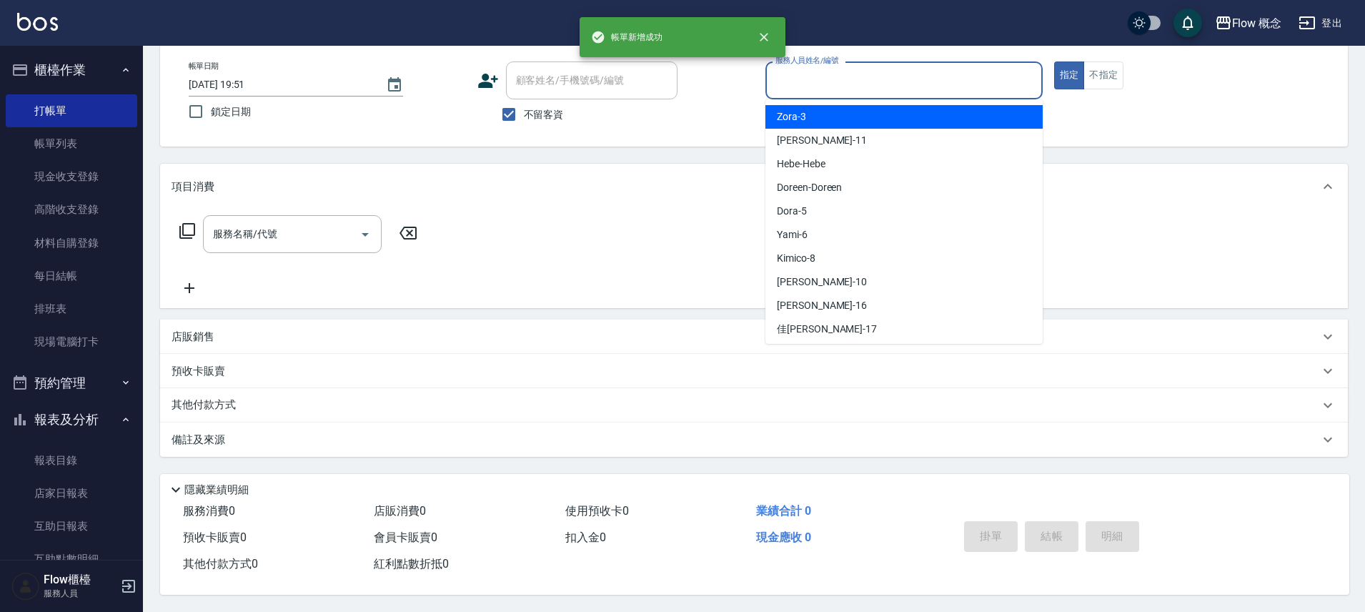
click at [824, 84] on input "服務人員姓名/編號" at bounding box center [904, 80] width 264 height 25
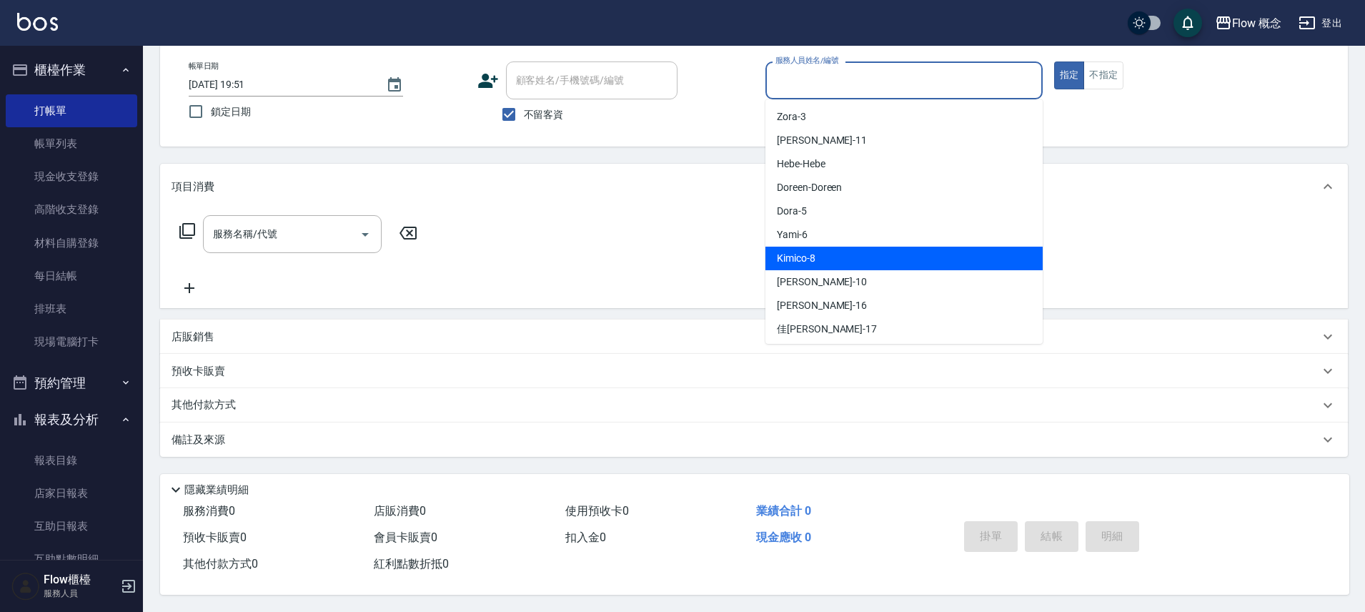
click at [825, 249] on div "Kimico -8" at bounding box center [903, 259] width 277 height 24
type input "Kimico-8"
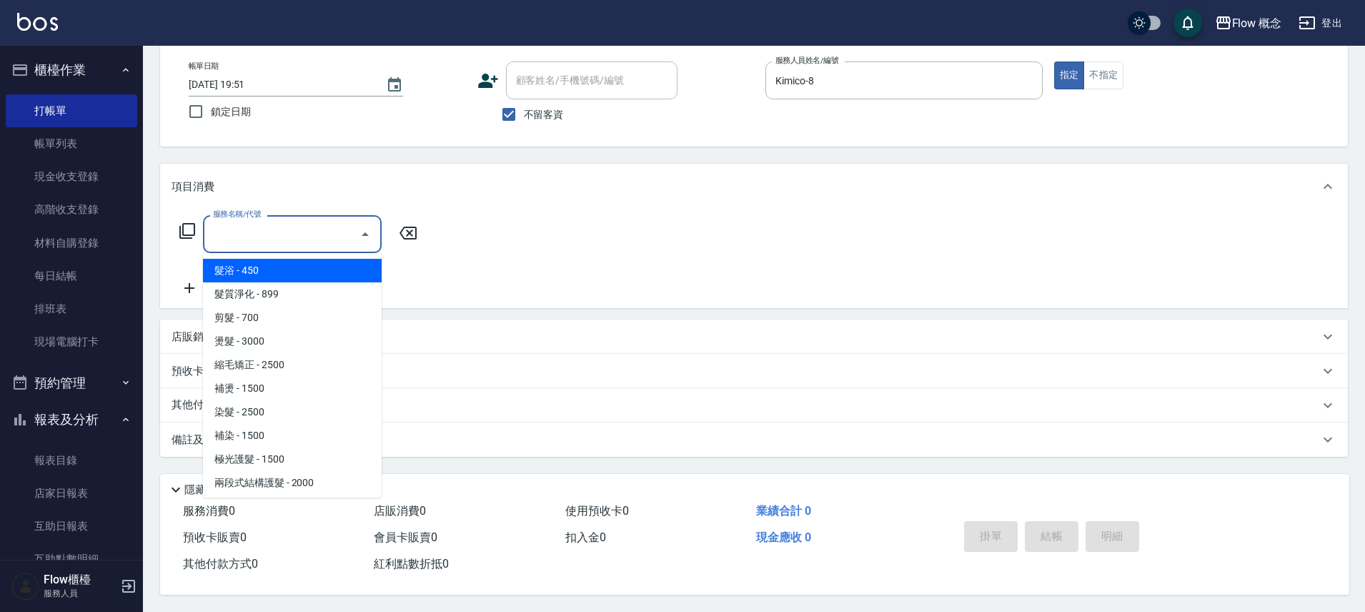
click at [257, 227] on input "服務名稱/代號" at bounding box center [281, 234] width 144 height 25
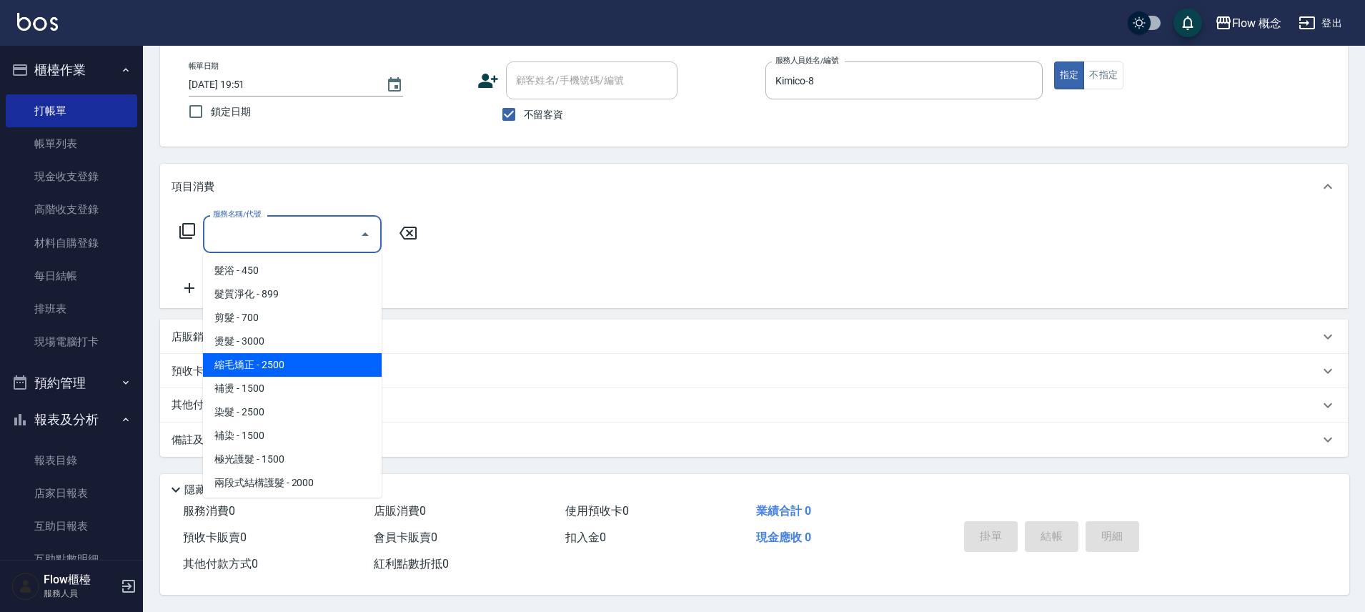
click at [267, 353] on span "縮毛矯正 - 2500" at bounding box center [292, 365] width 179 height 24
type input "縮毛矯正 (302)"
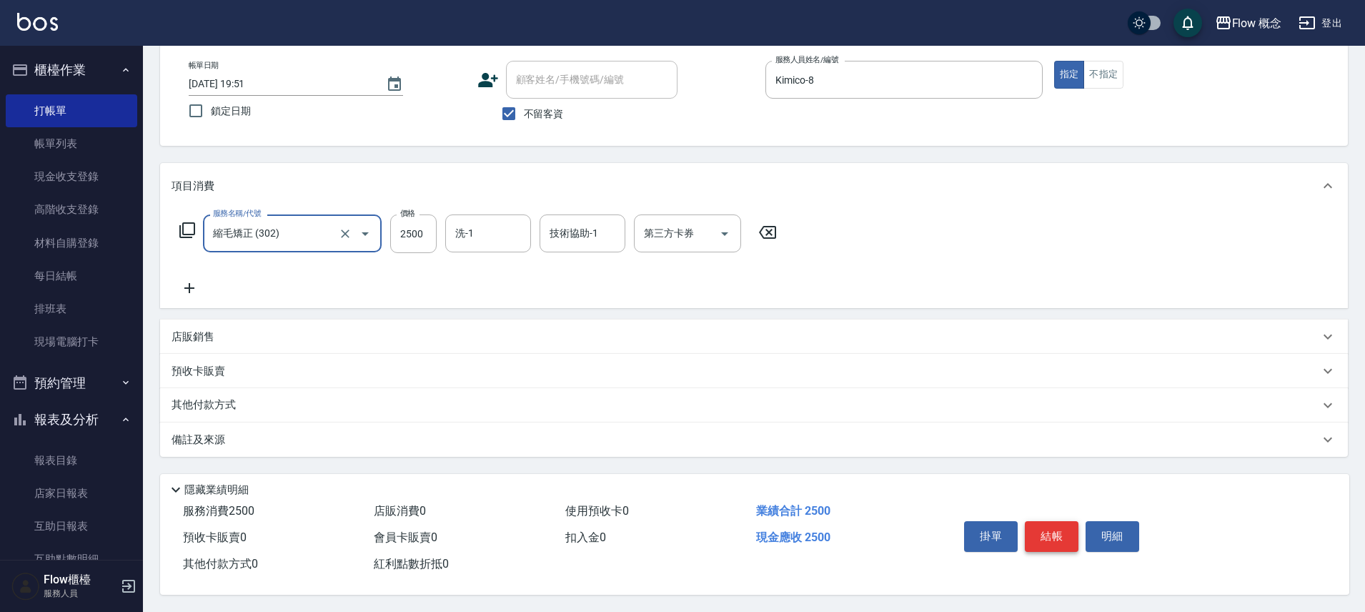
click at [1049, 531] on button "結帳" at bounding box center [1052, 536] width 54 height 30
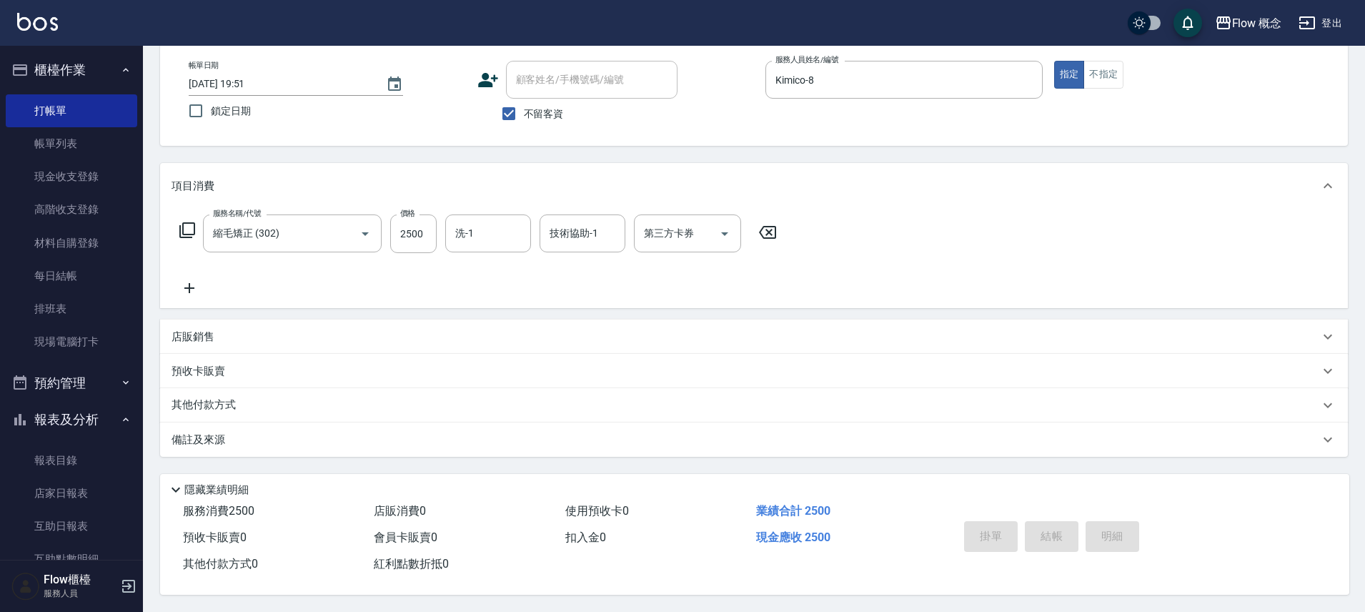
type input "[DATE] 19:52"
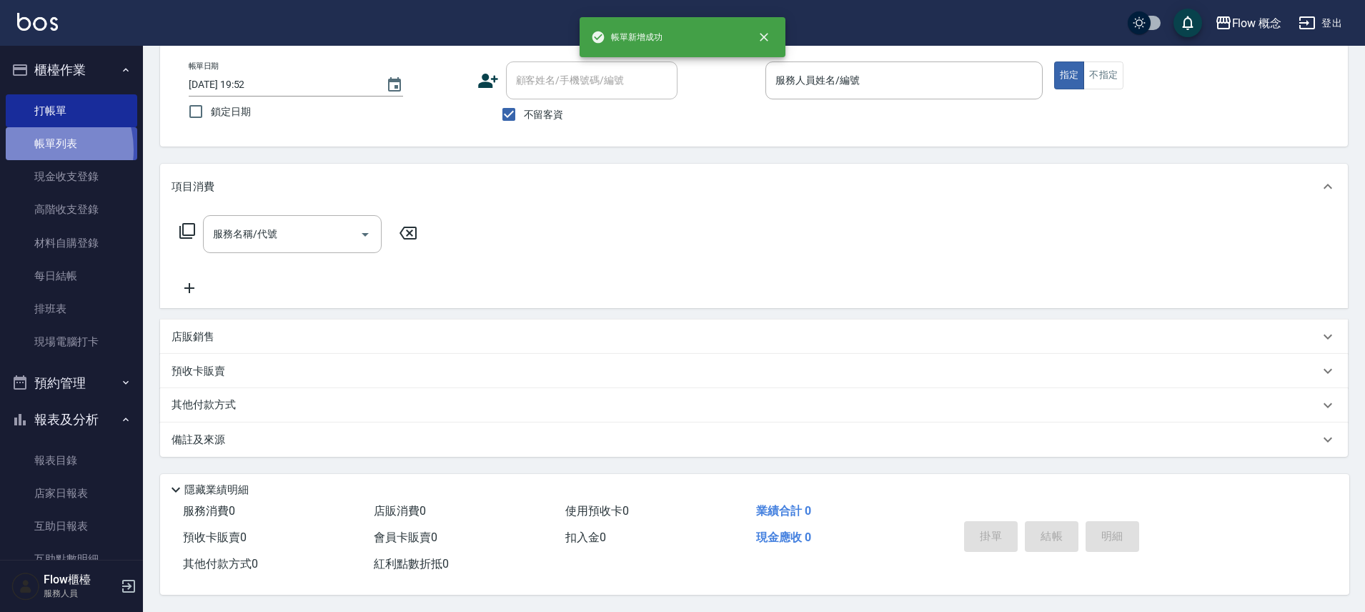
click at [41, 150] on link "帳單列表" at bounding box center [71, 143] width 131 height 33
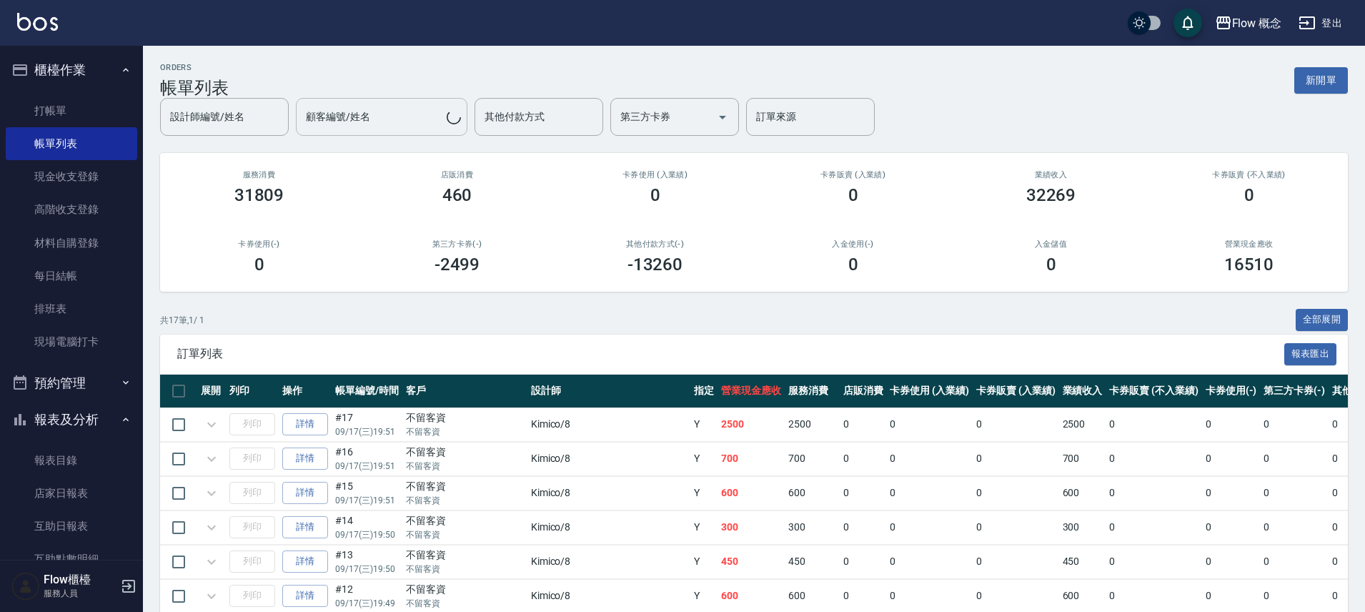
click at [389, 124] on input "顧客編號/姓名" at bounding box center [374, 116] width 144 height 25
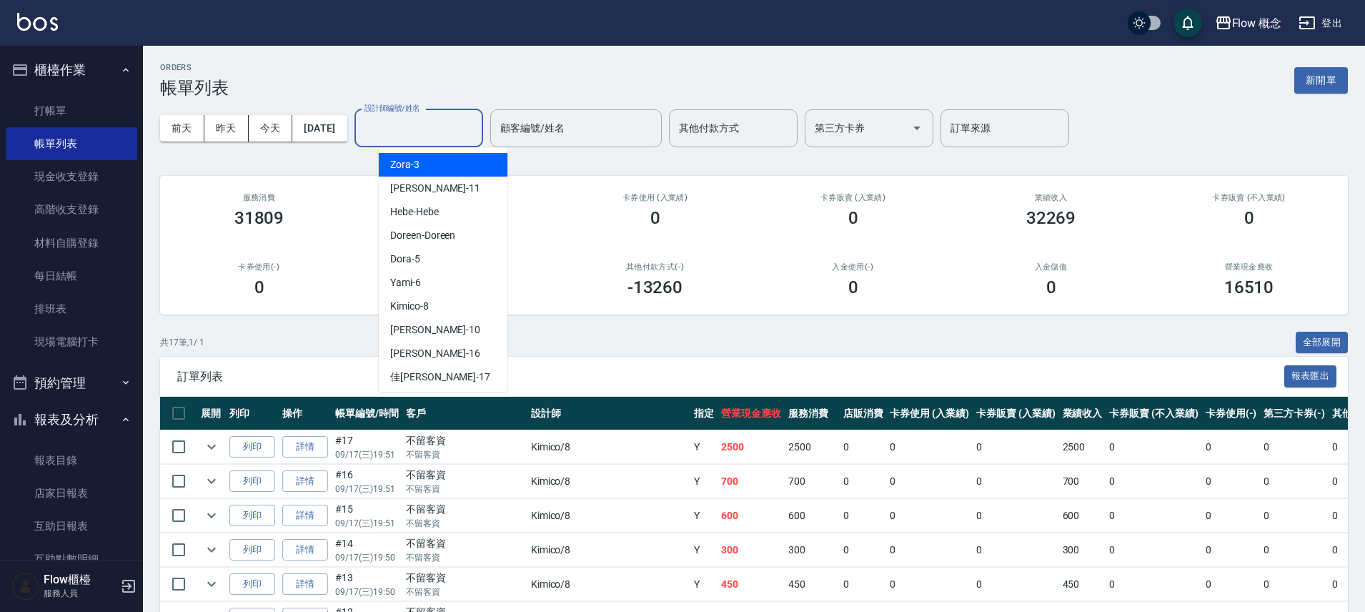
click at [438, 126] on input "設計師編號/姓名" at bounding box center [419, 128] width 116 height 25
click at [419, 304] on span "Kimico -8" at bounding box center [409, 306] width 39 height 15
type input "Kimico-8"
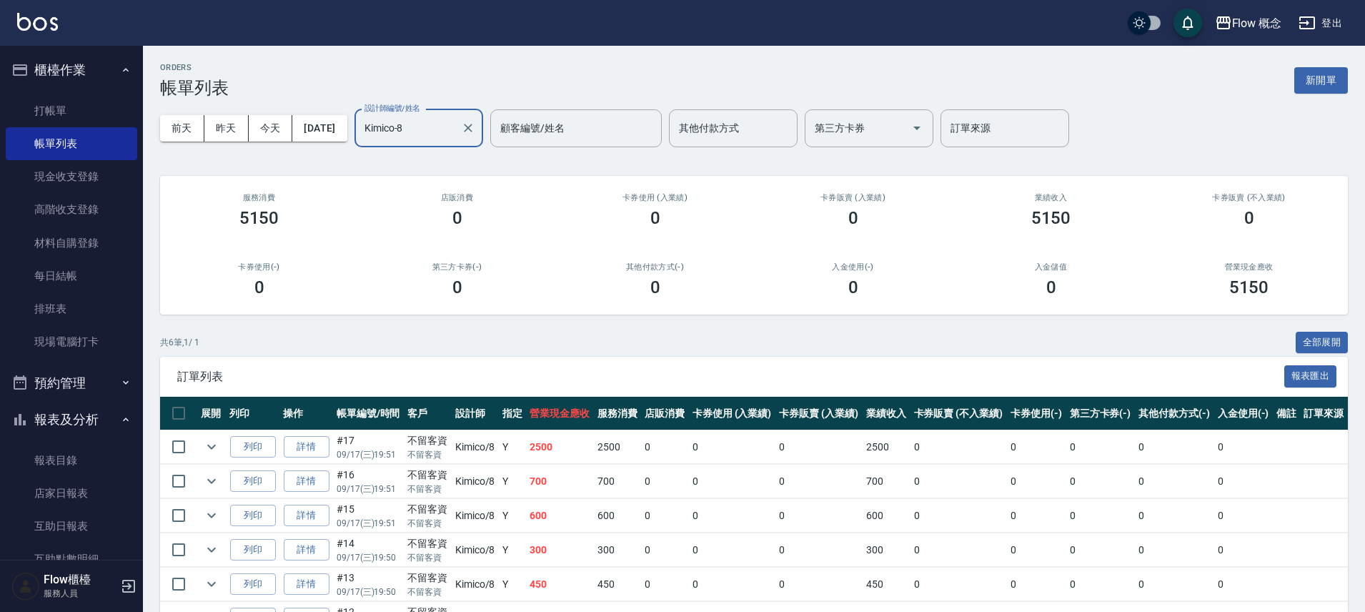
scroll to position [80, 0]
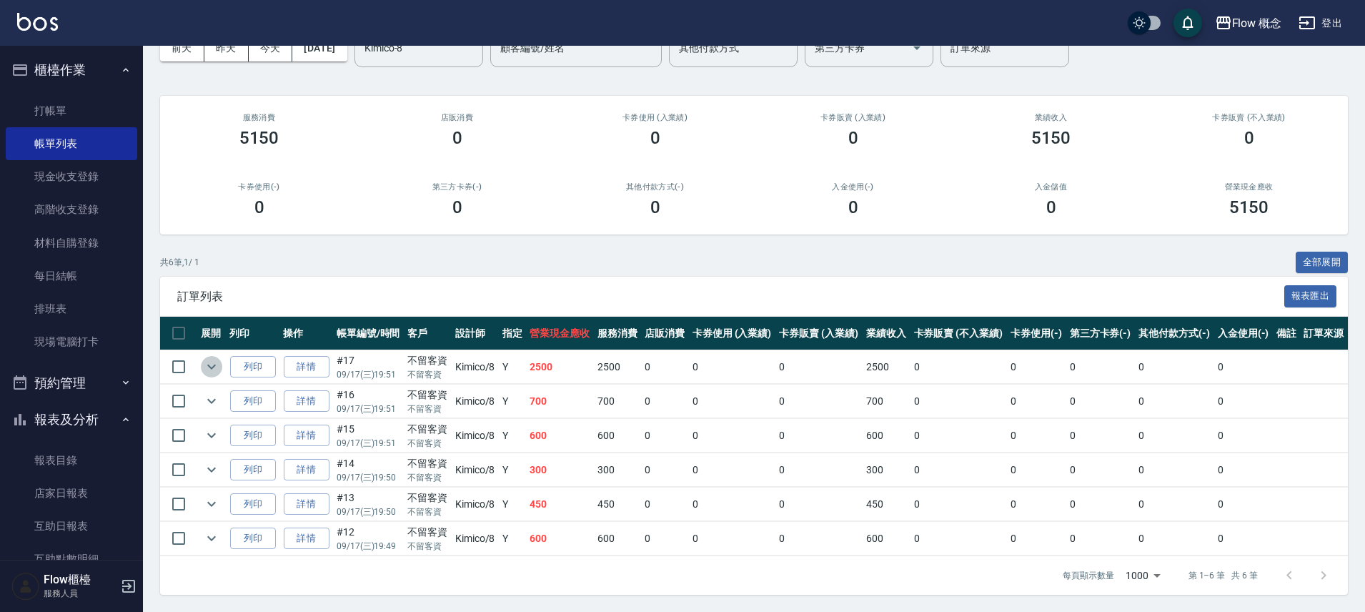
click at [216, 367] on icon "expand row" at bounding box center [211, 366] width 17 height 17
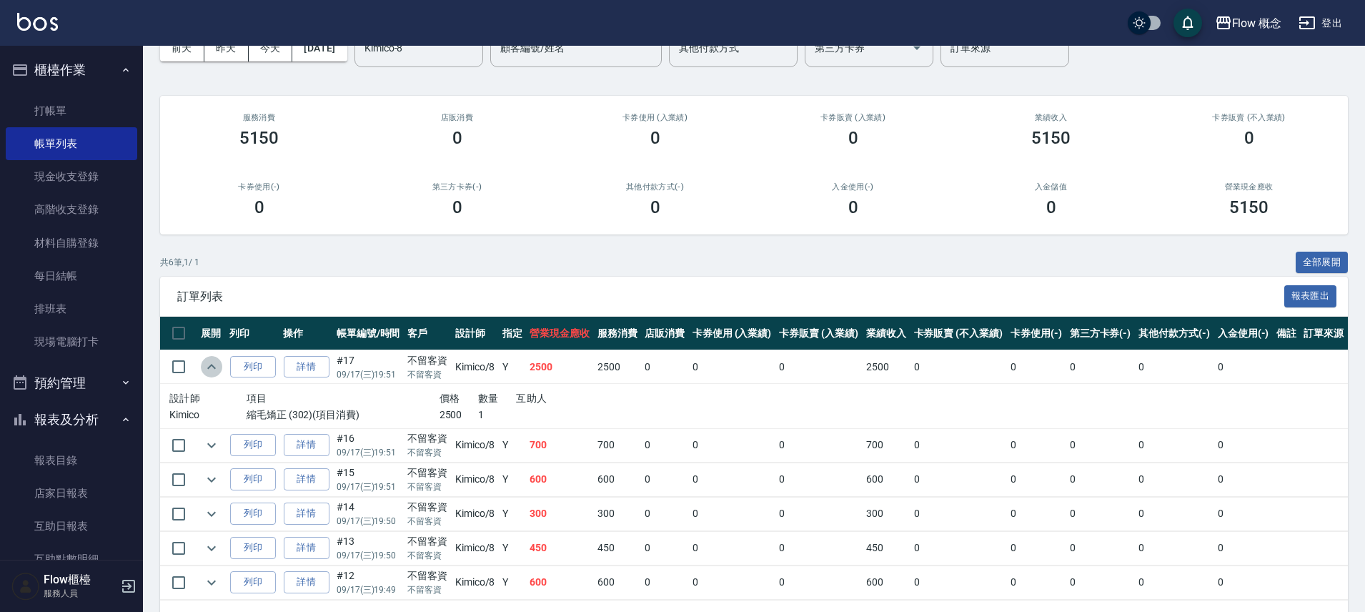
click at [216, 367] on icon "expand row" at bounding box center [211, 366] width 17 height 17
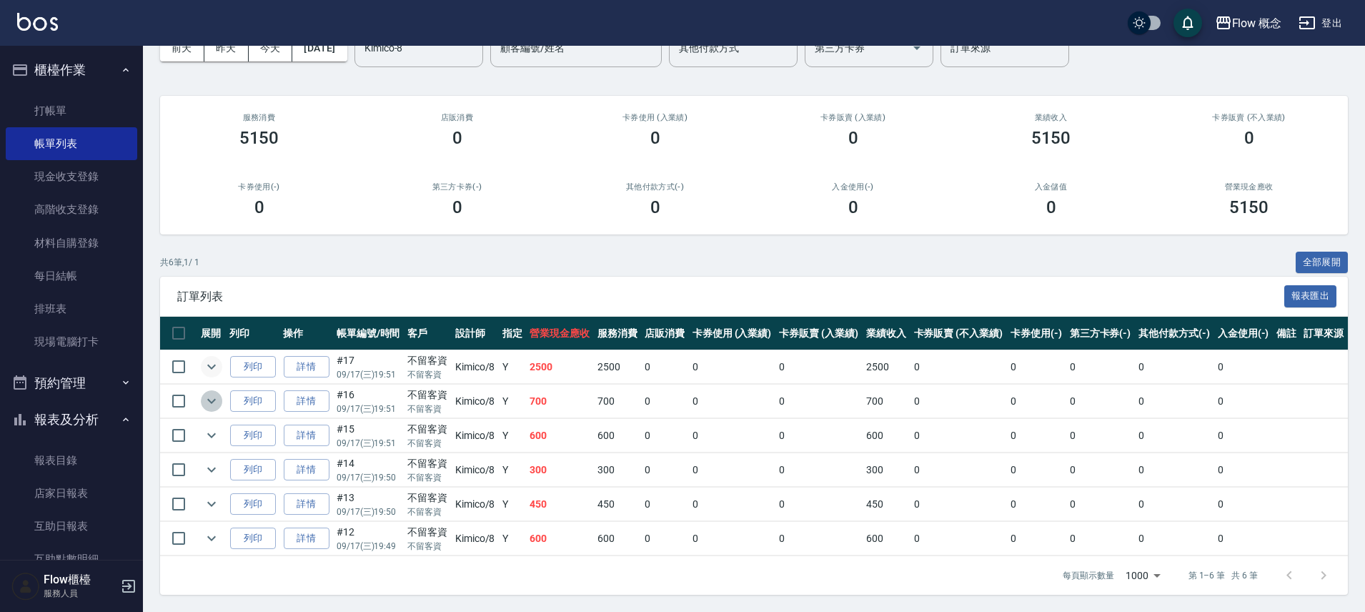
click at [206, 398] on icon "expand row" at bounding box center [211, 400] width 17 height 17
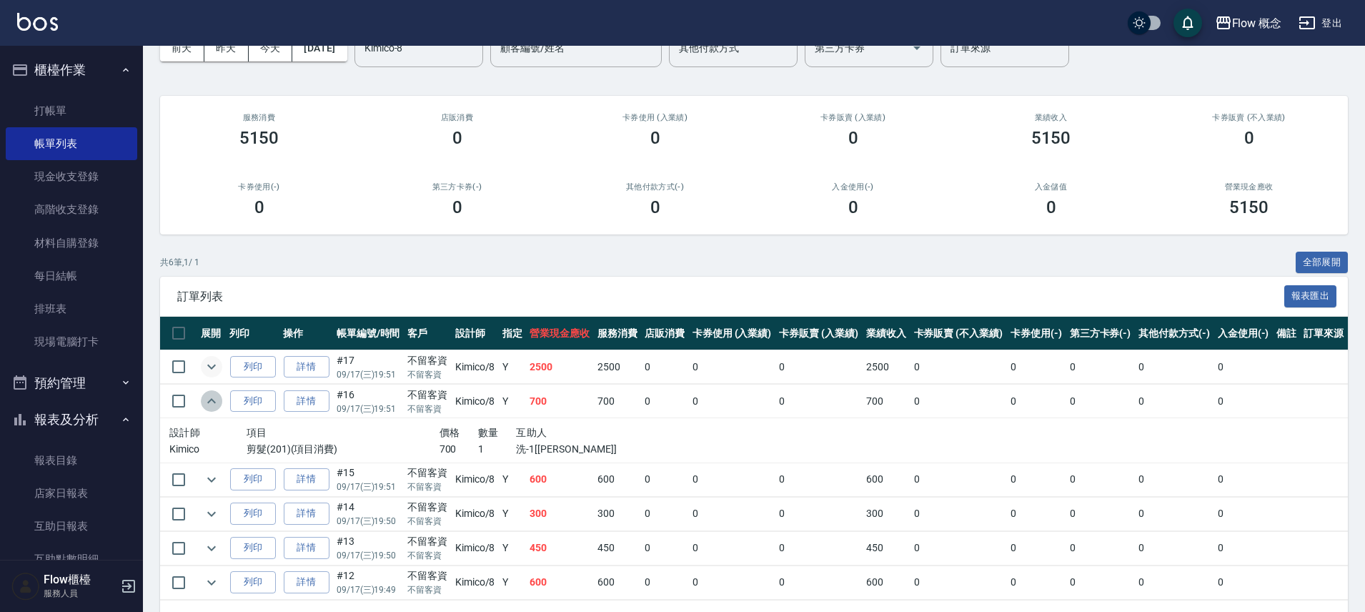
click at [207, 398] on icon "expand row" at bounding box center [211, 400] width 17 height 17
click at [216, 475] on icon "expand row" at bounding box center [211, 479] width 17 height 17
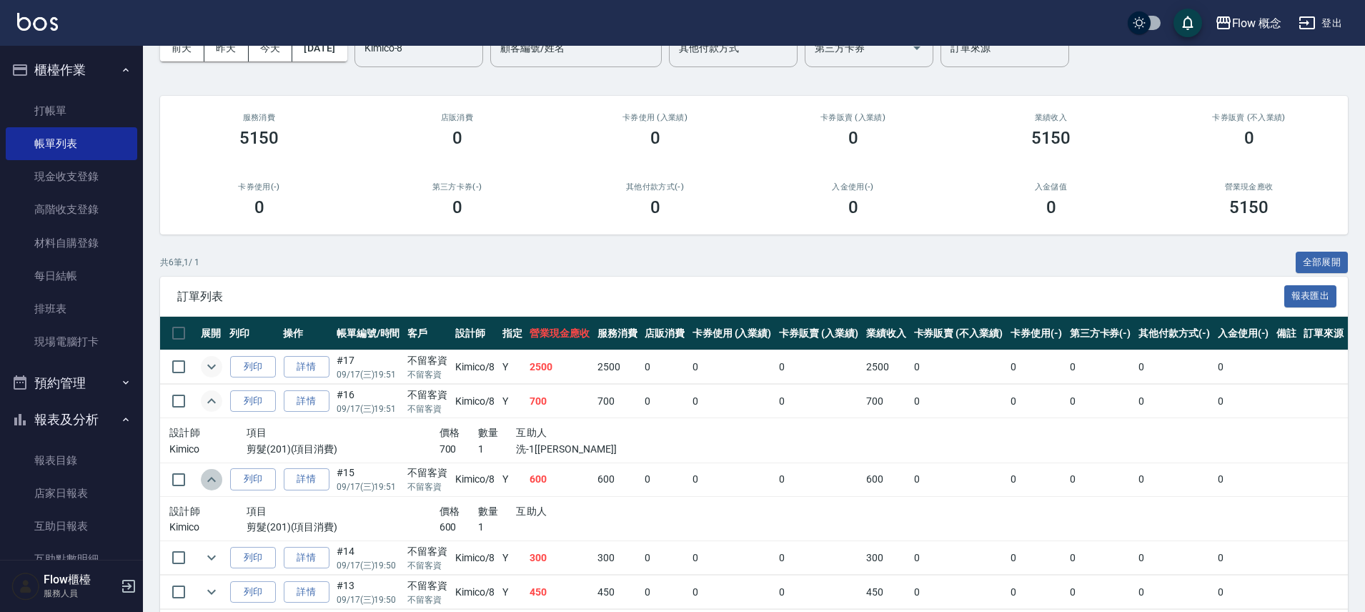
click at [216, 475] on icon "expand row" at bounding box center [211, 479] width 17 height 17
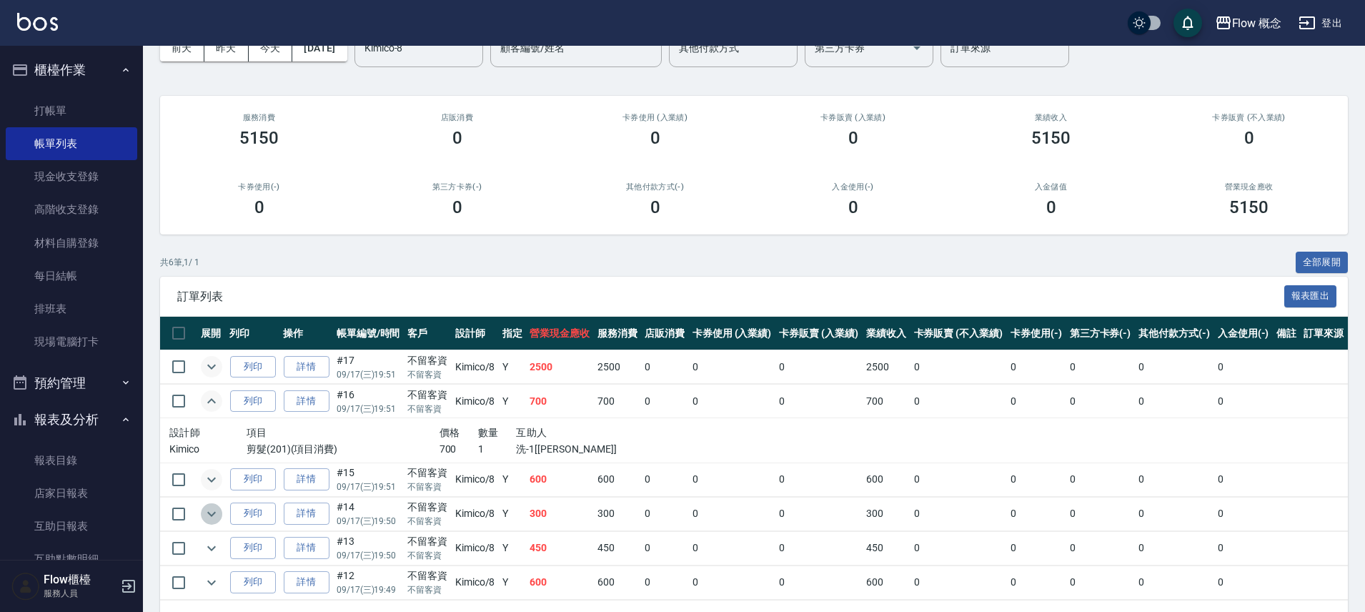
click at [208, 512] on icon "expand row" at bounding box center [211, 513] width 9 height 5
click at [209, 512] on icon "expand row" at bounding box center [211, 513] width 17 height 17
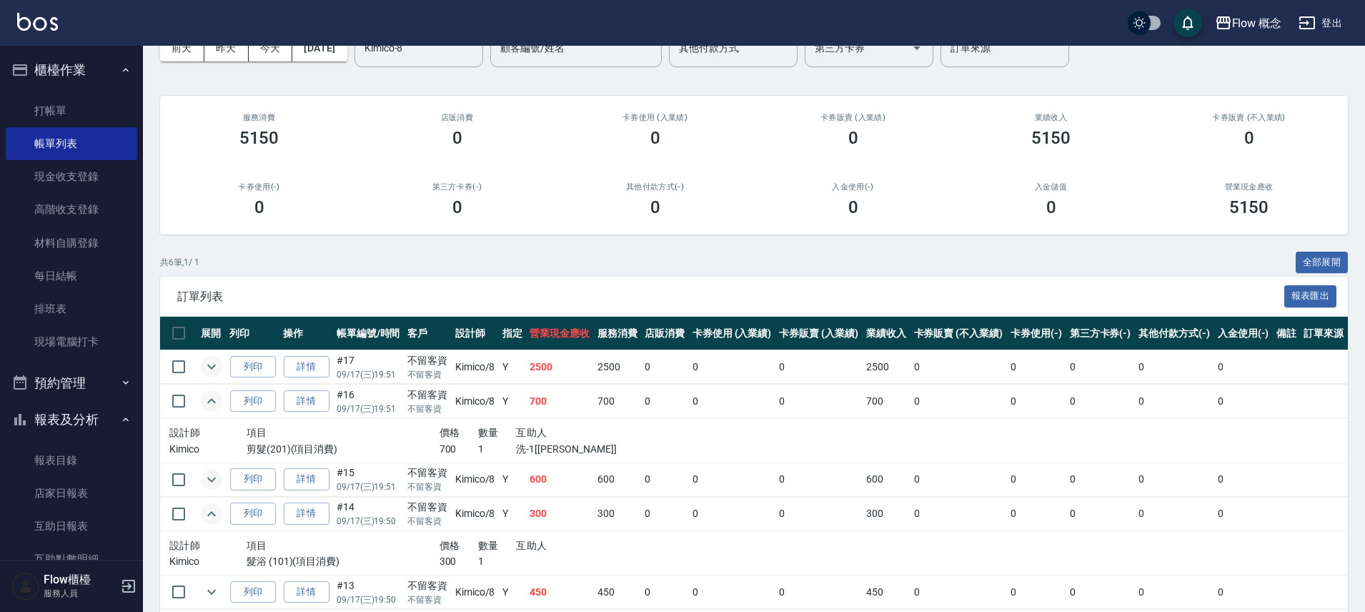
click at [210, 512] on icon "expand row" at bounding box center [211, 513] width 9 height 5
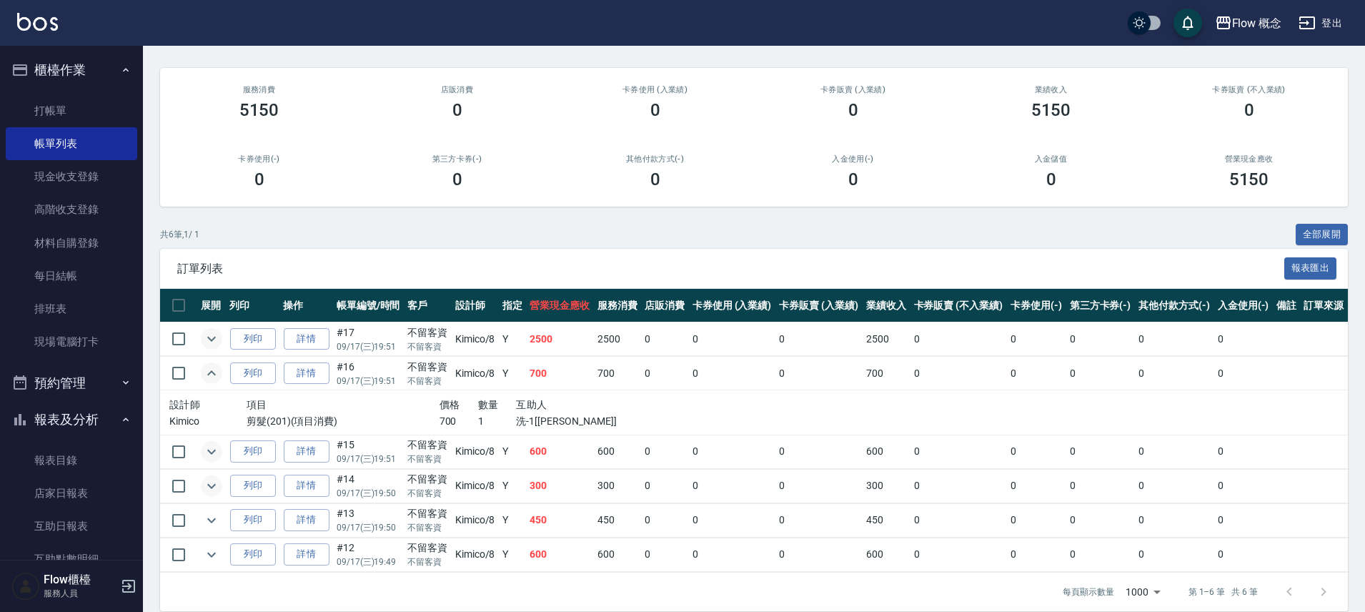
scroll to position [124, 0]
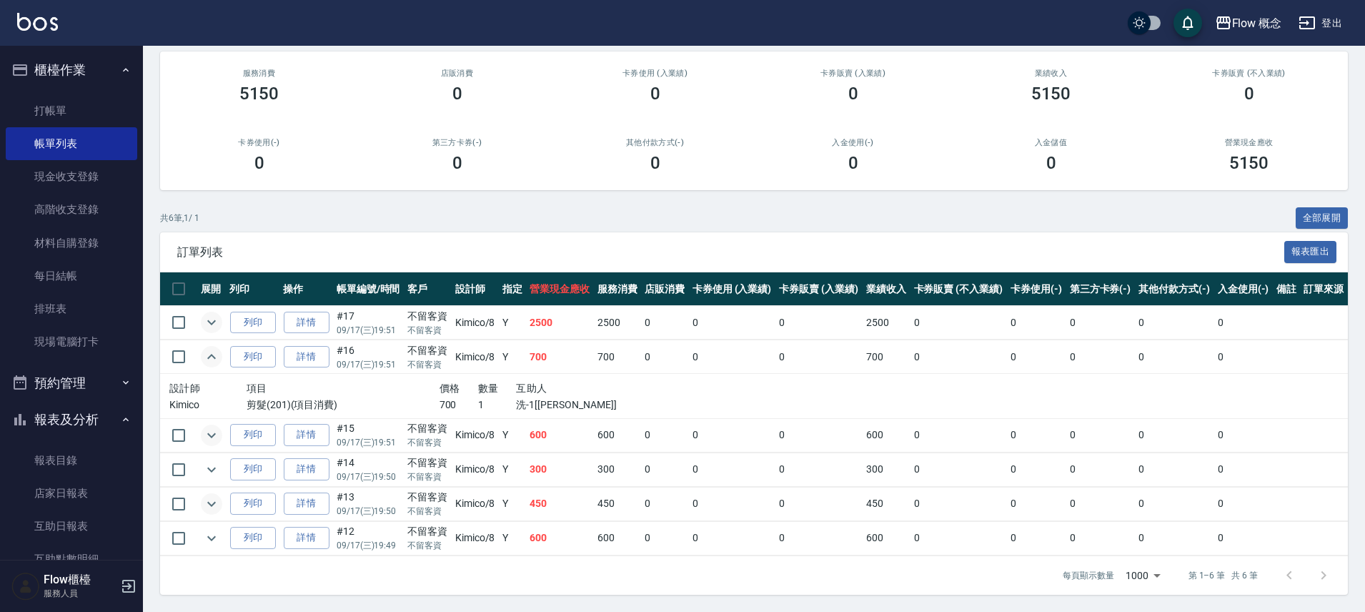
click at [212, 501] on icon "expand row" at bounding box center [211, 503] width 17 height 17
click at [214, 505] on icon "expand row" at bounding box center [211, 503] width 17 height 17
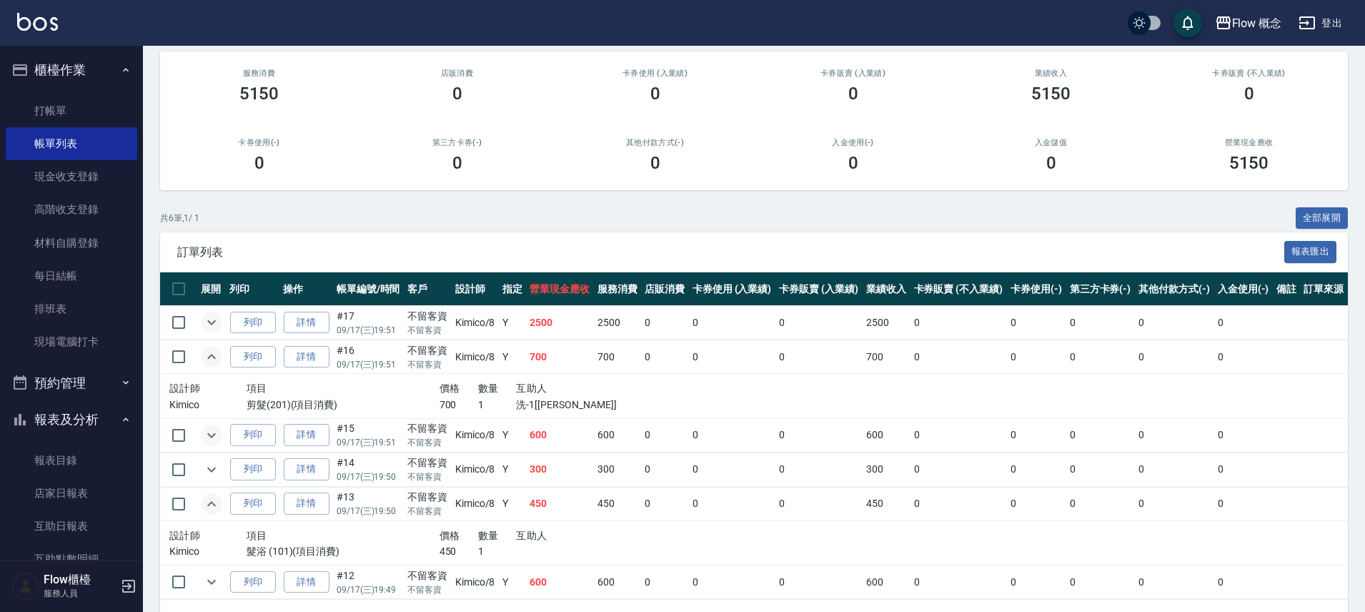
click at [215, 505] on icon "expand row" at bounding box center [211, 503] width 9 height 5
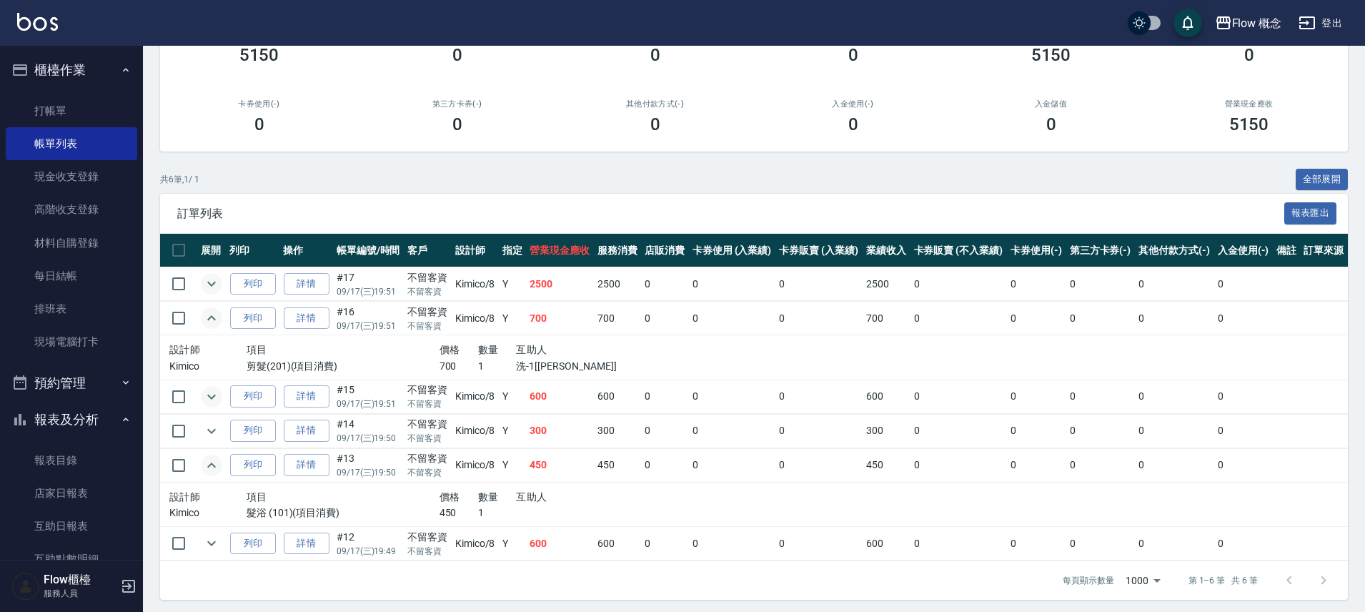
scroll to position [168, 0]
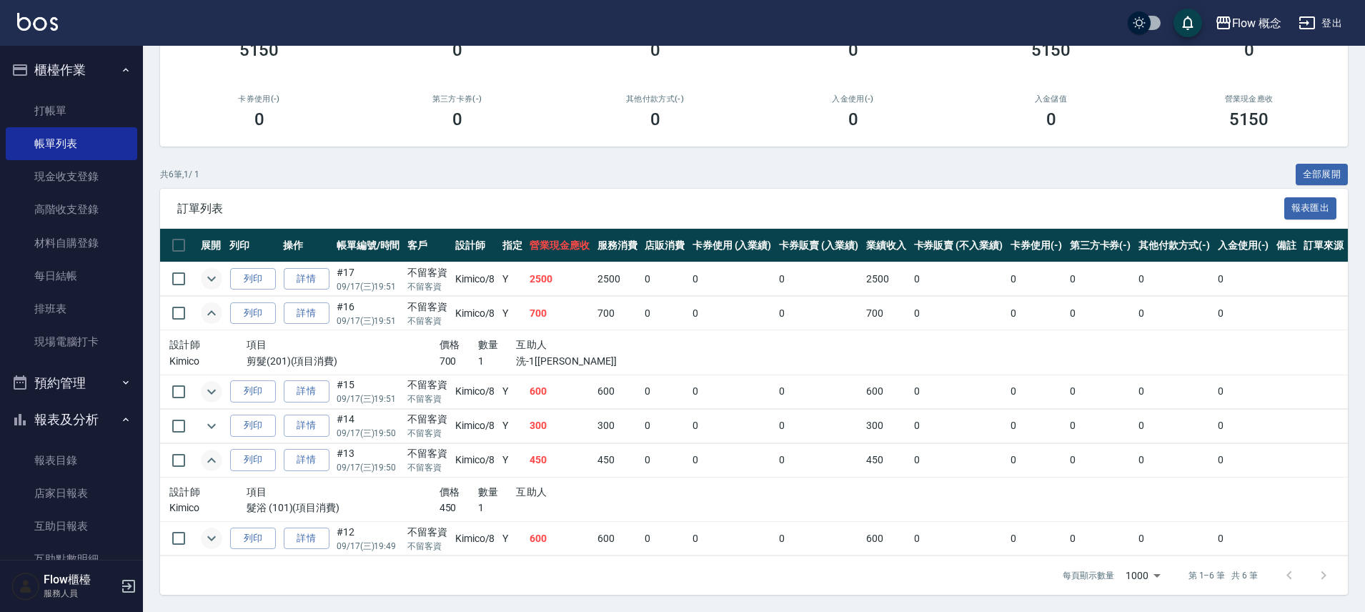
click at [209, 535] on icon "expand row" at bounding box center [211, 538] width 17 height 17
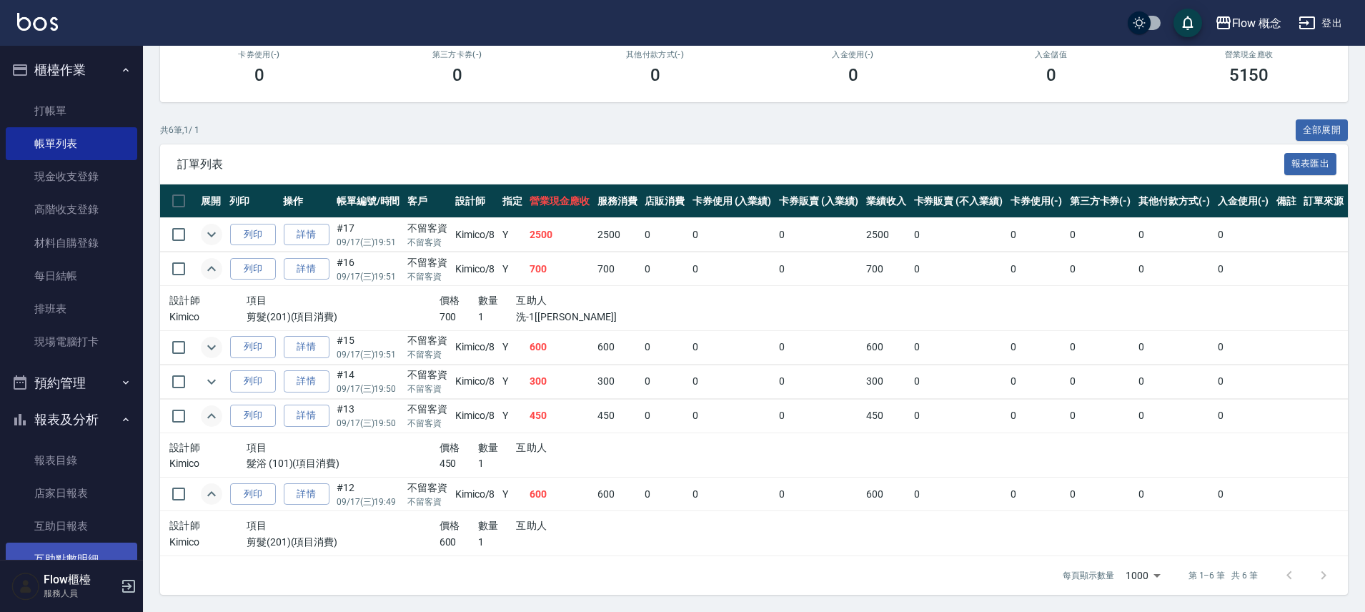
scroll to position [109, 0]
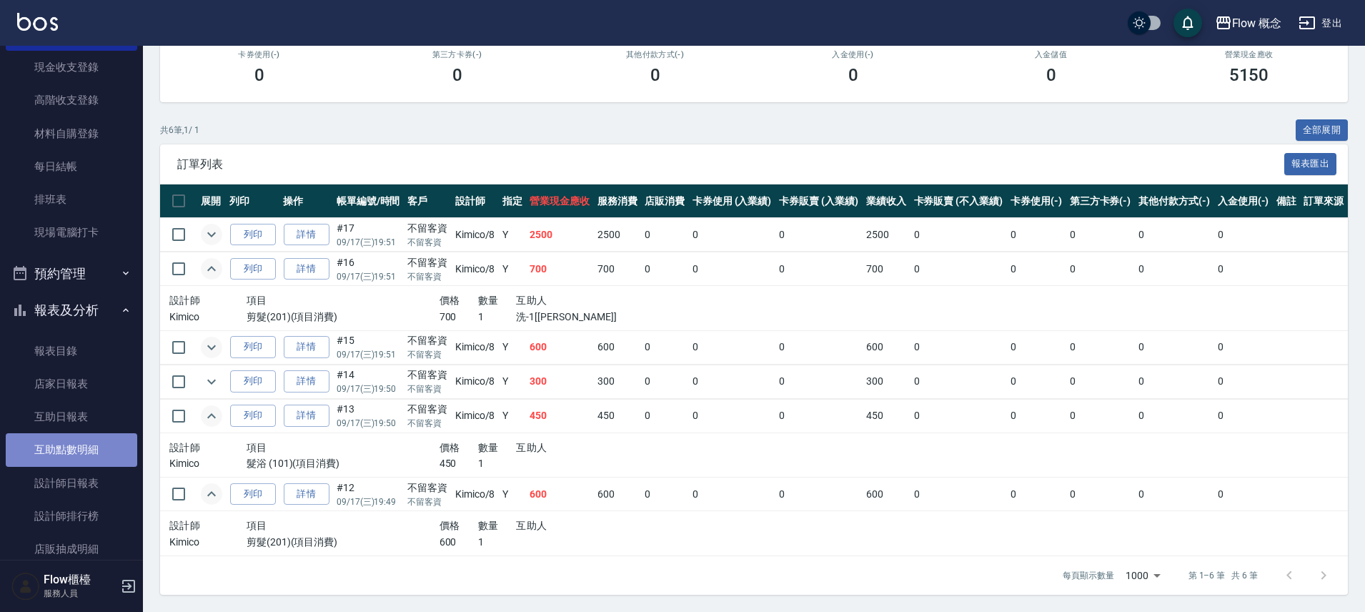
click at [92, 455] on link "互助點數明細" at bounding box center [71, 449] width 131 height 33
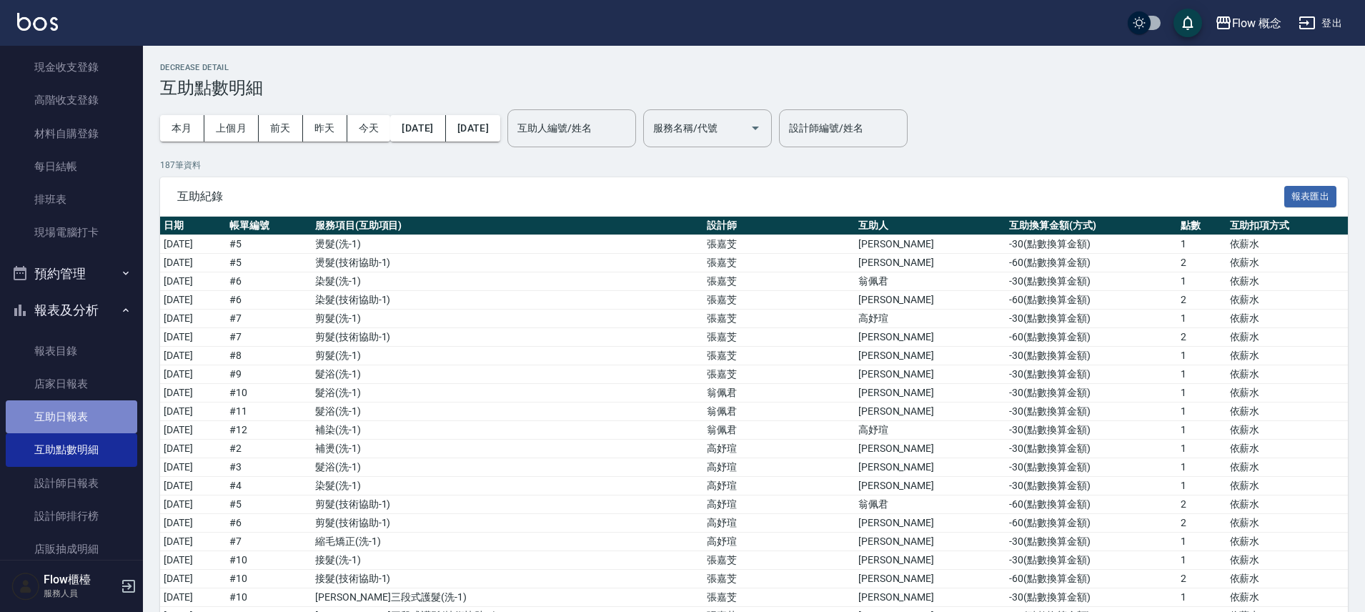
click at [85, 422] on link "互助日報表" at bounding box center [71, 416] width 131 height 33
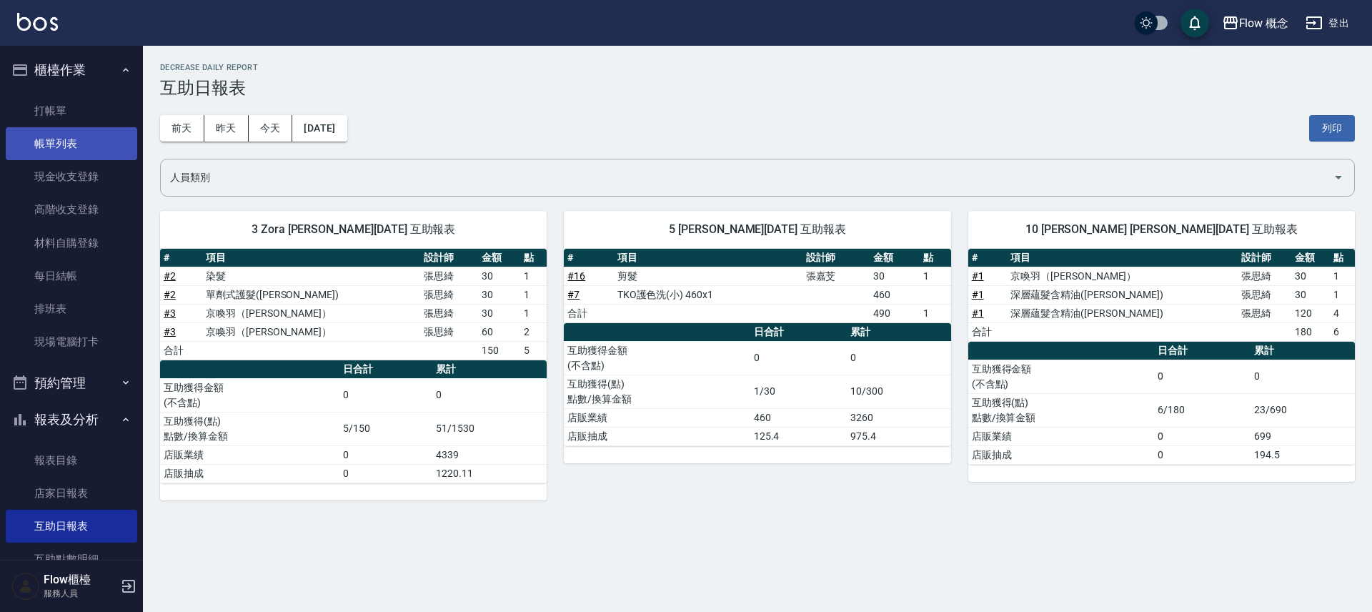
click at [24, 141] on link "帳單列表" at bounding box center [71, 143] width 131 height 33
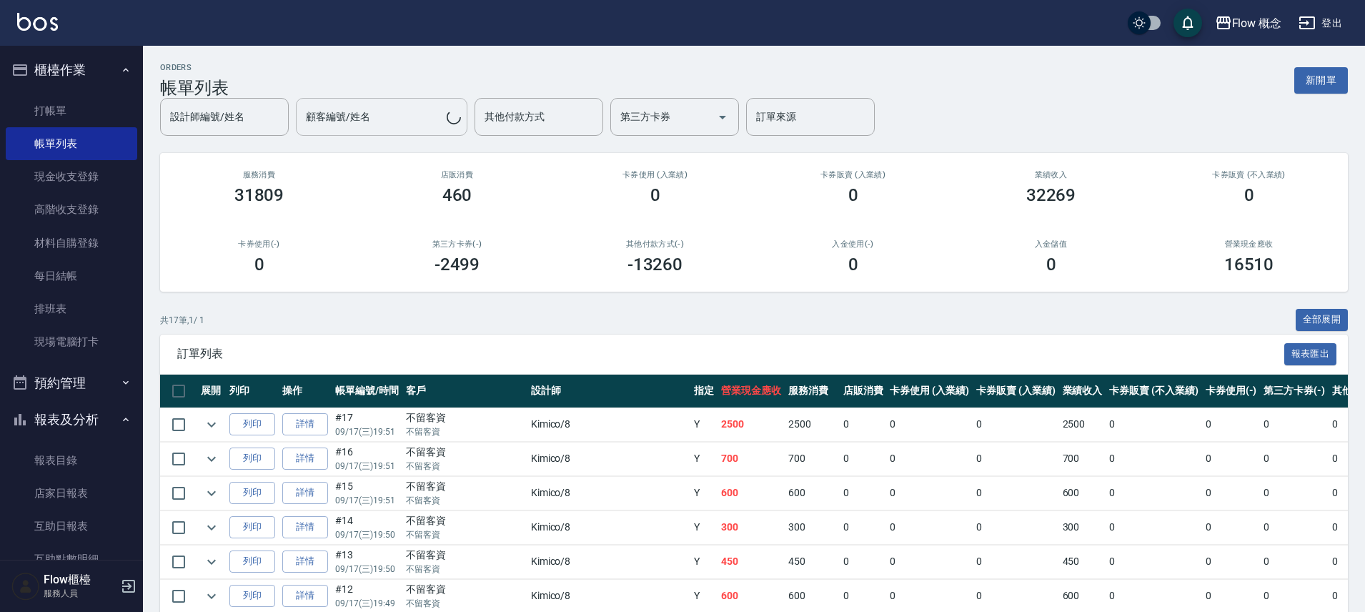
click at [397, 121] on div "設計師編號/姓名 設計師編號/姓名 顧客編號/姓名 顧客編號/姓名 其他付款方式 其他付款方式 第三方卡券 第三方卡券 訂單來源 訂單來源" at bounding box center [517, 117] width 715 height 38
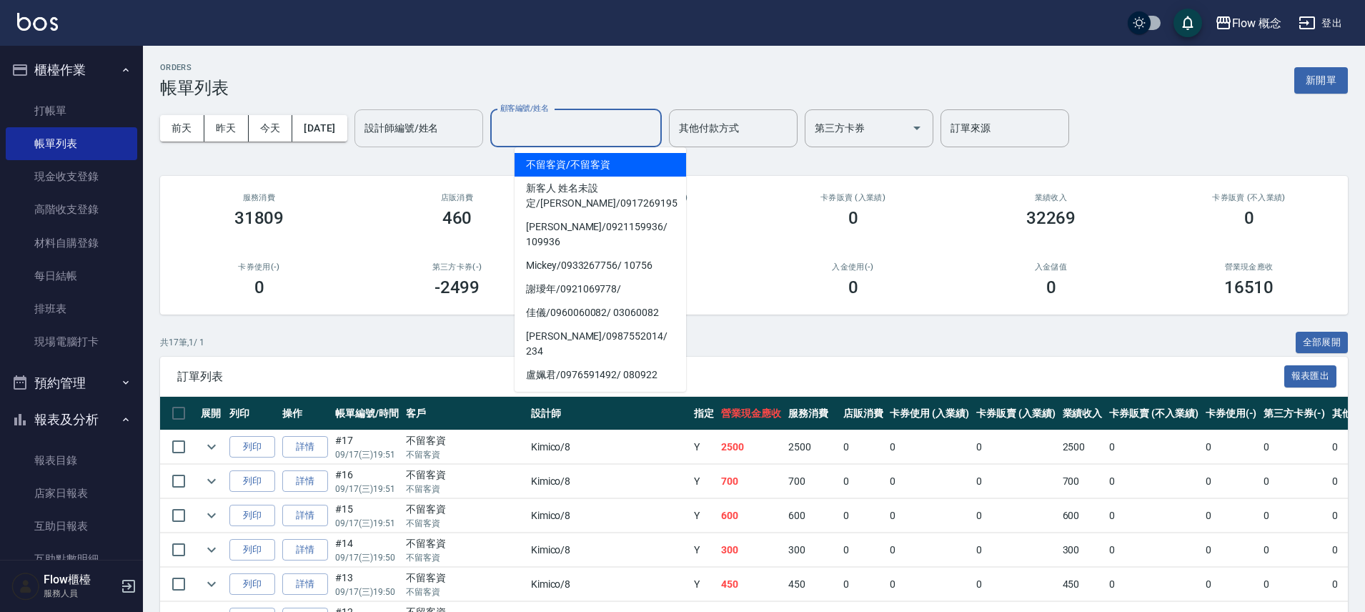
click at [404, 134] on input "設計師編號/姓名" at bounding box center [419, 128] width 116 height 25
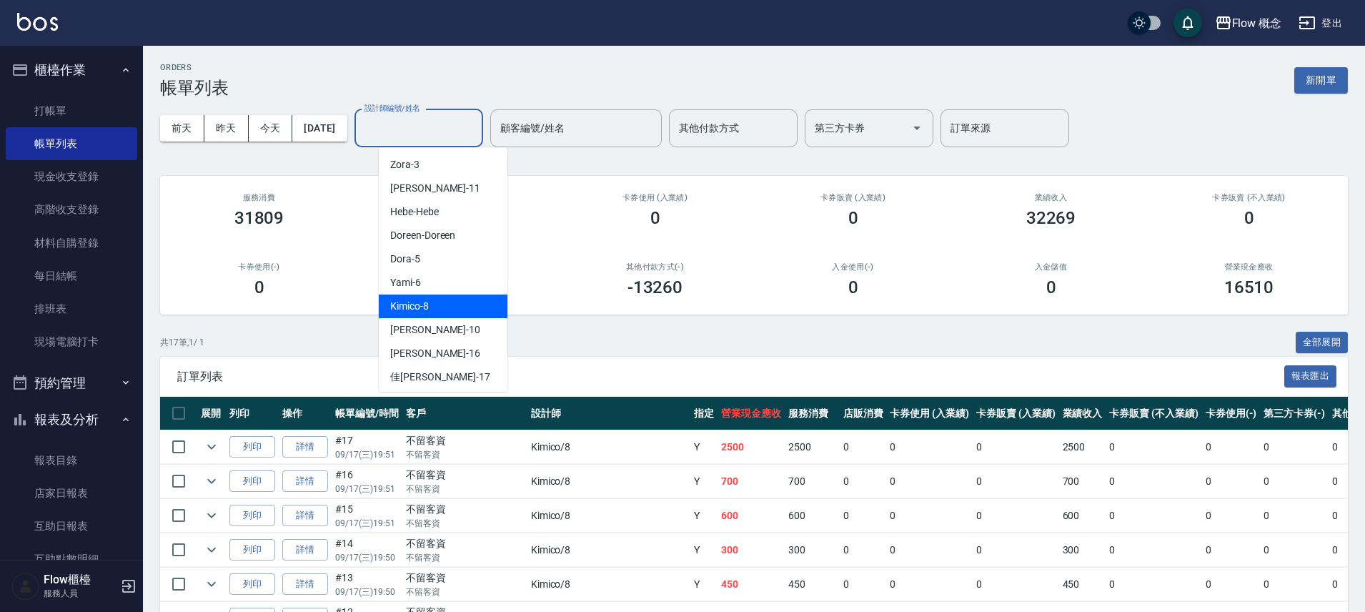
click at [448, 309] on div "Kimico -8" at bounding box center [443, 306] width 129 height 24
type input "Kimico-8"
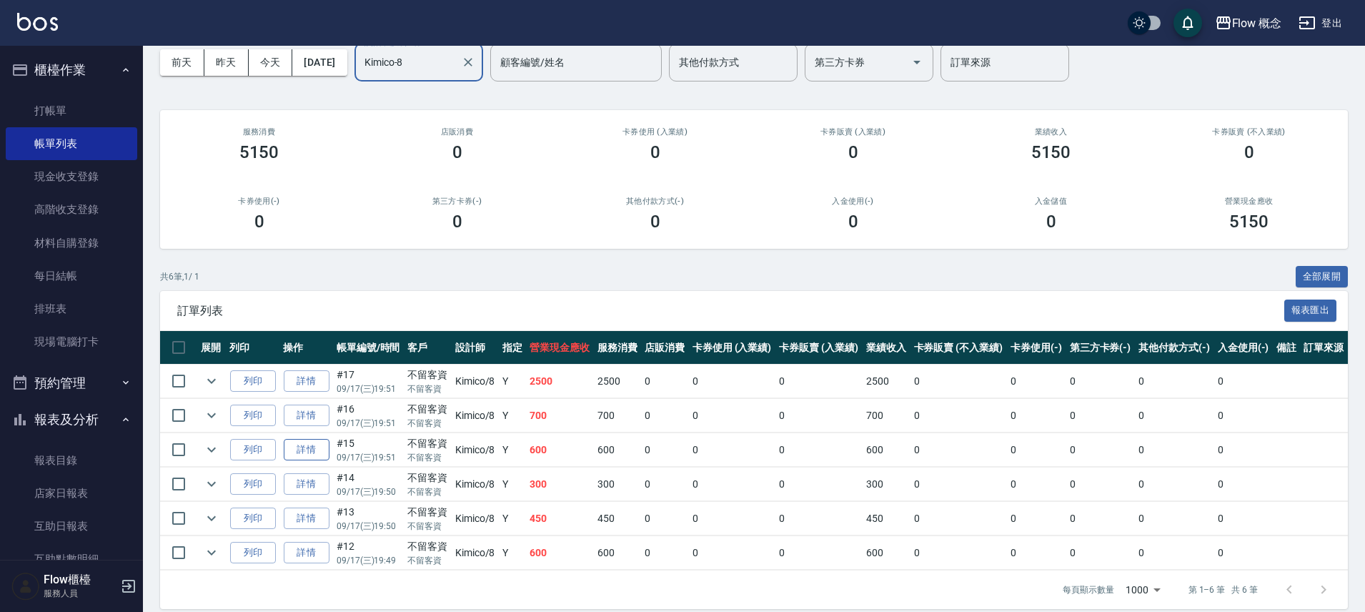
scroll to position [80, 0]
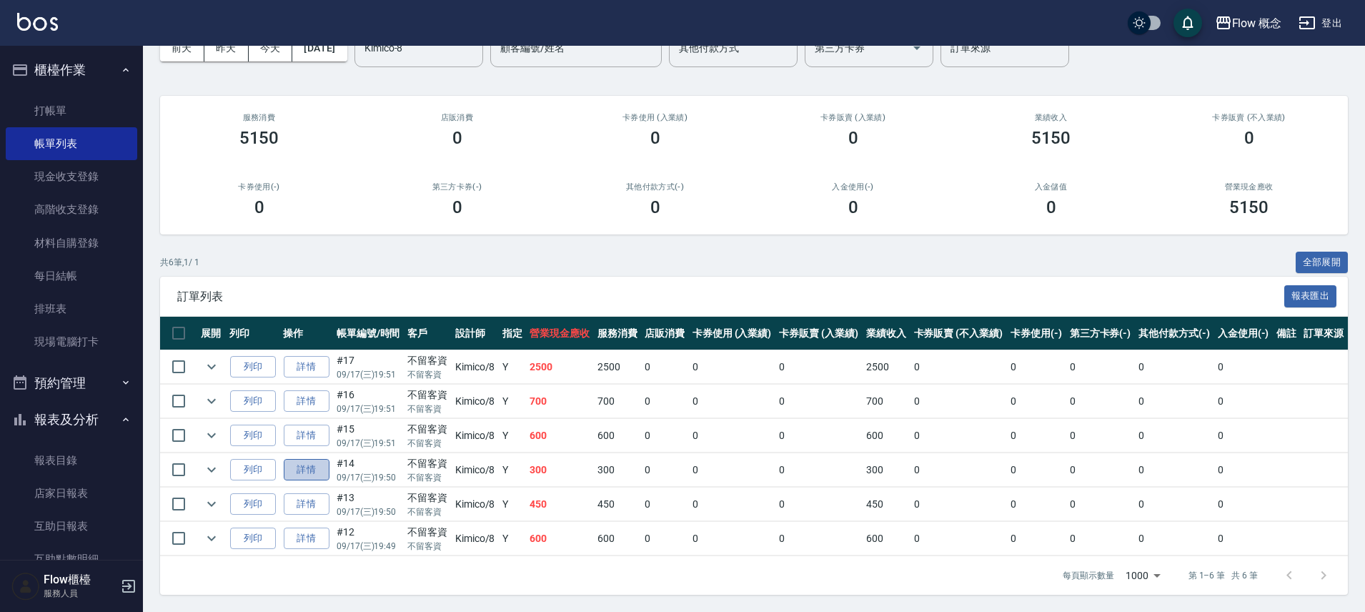
click at [320, 470] on link "詳情" at bounding box center [307, 470] width 46 height 22
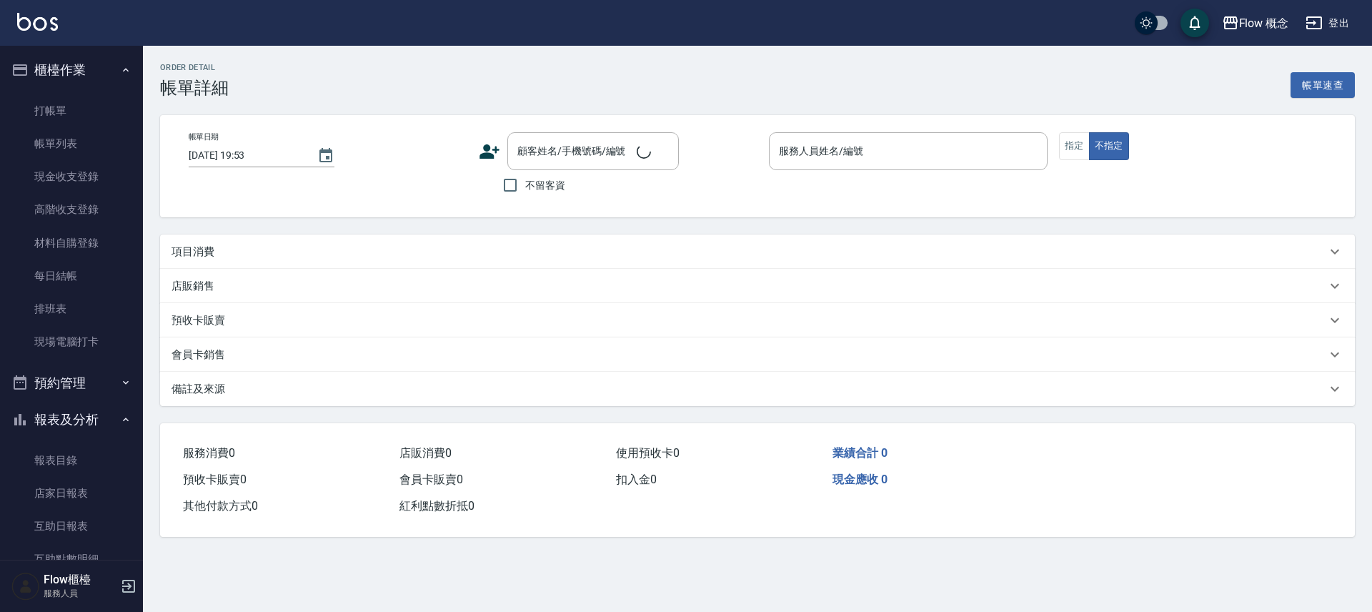
type input "[DATE] 19:50"
checkbox input "true"
type input "Kimico-8"
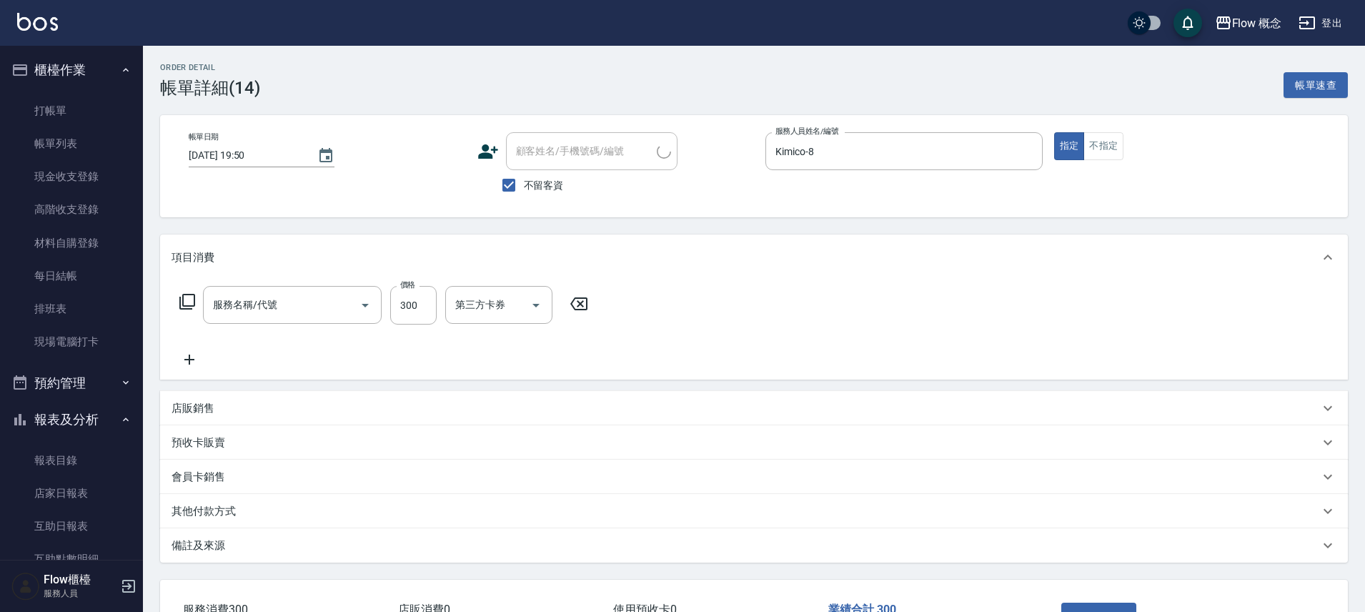
type input "髮浴 (101)"
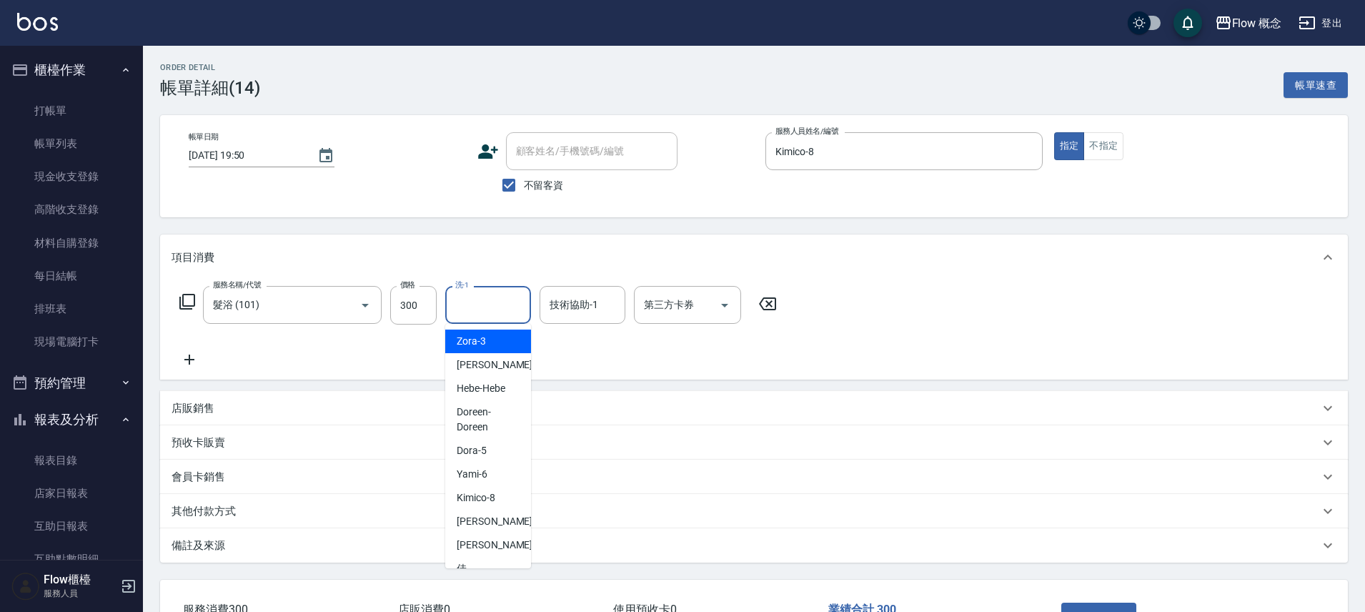
click at [474, 307] on input "洗-1" at bounding box center [488, 304] width 73 height 25
type input "10"
click at [956, 323] on div "服務名稱/代號 髮浴 (101) 服務名稱/代號 價格 300 價格 洗-1 洗-1 技術協助-1 技術協助-1 第三方卡券 第三方卡券" at bounding box center [754, 329] width 1188 height 99
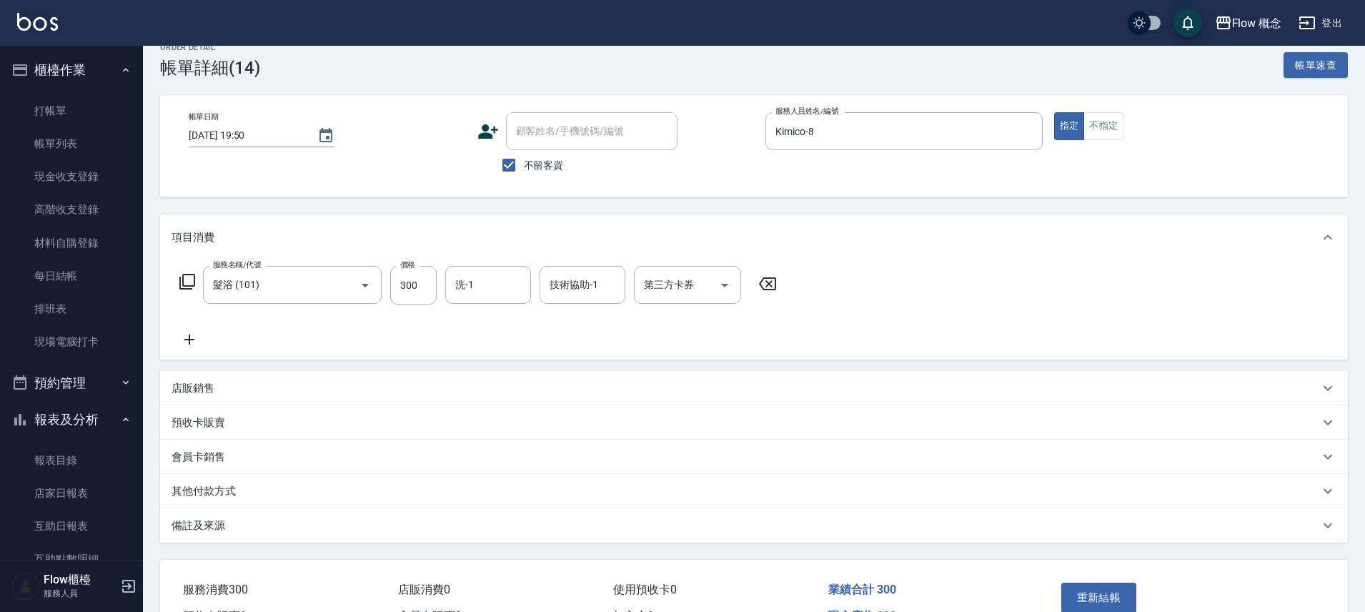
scroll to position [21, 0]
click at [515, 280] on input "洗-1" at bounding box center [488, 284] width 73 height 25
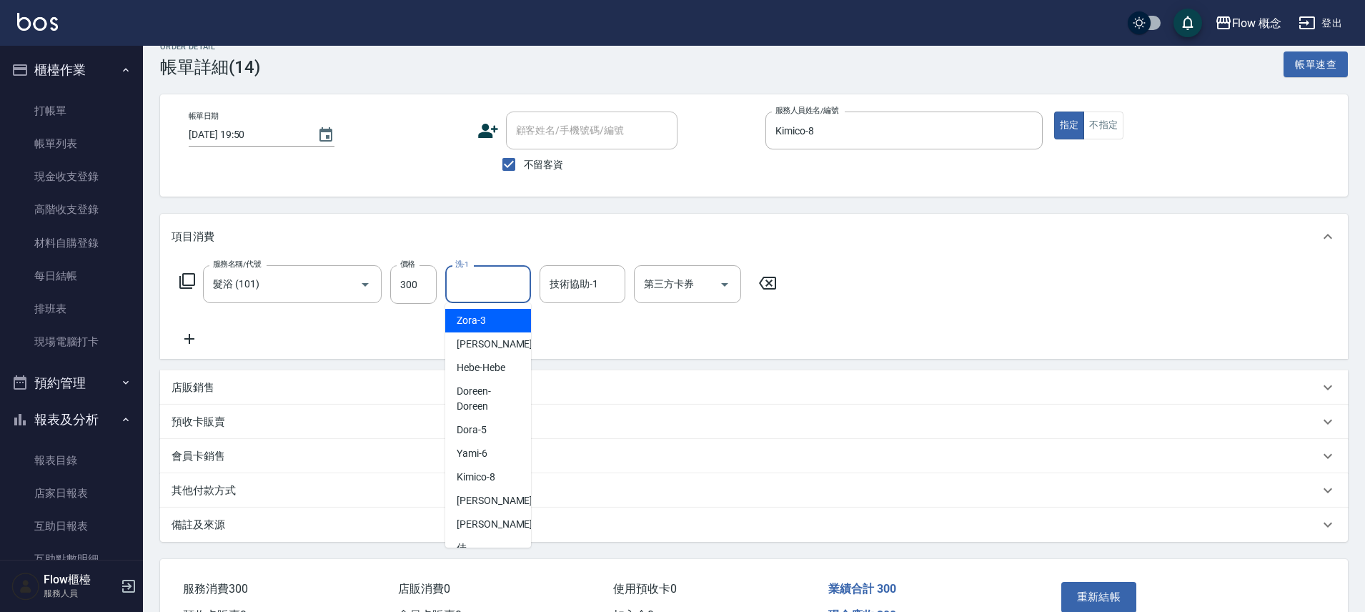
click at [491, 289] on input "洗-1" at bounding box center [488, 284] width 73 height 25
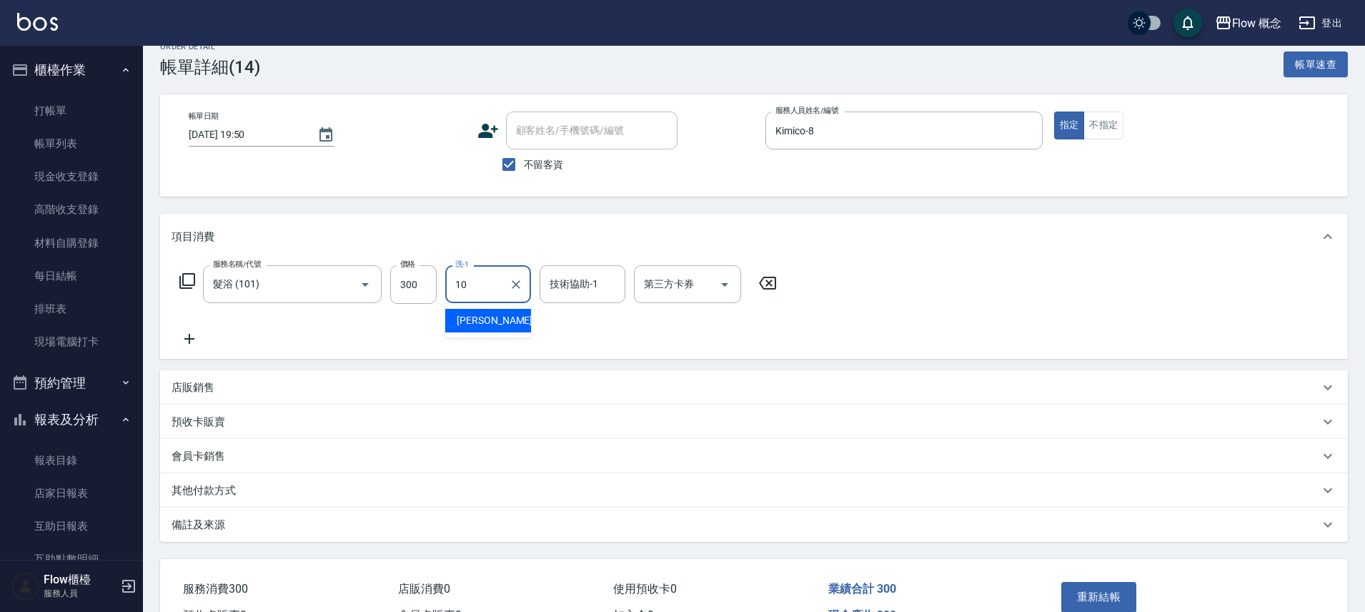
type input "[PERSON_NAME]-10"
click at [1094, 591] on button "重新結帳" at bounding box center [1099, 597] width 76 height 30
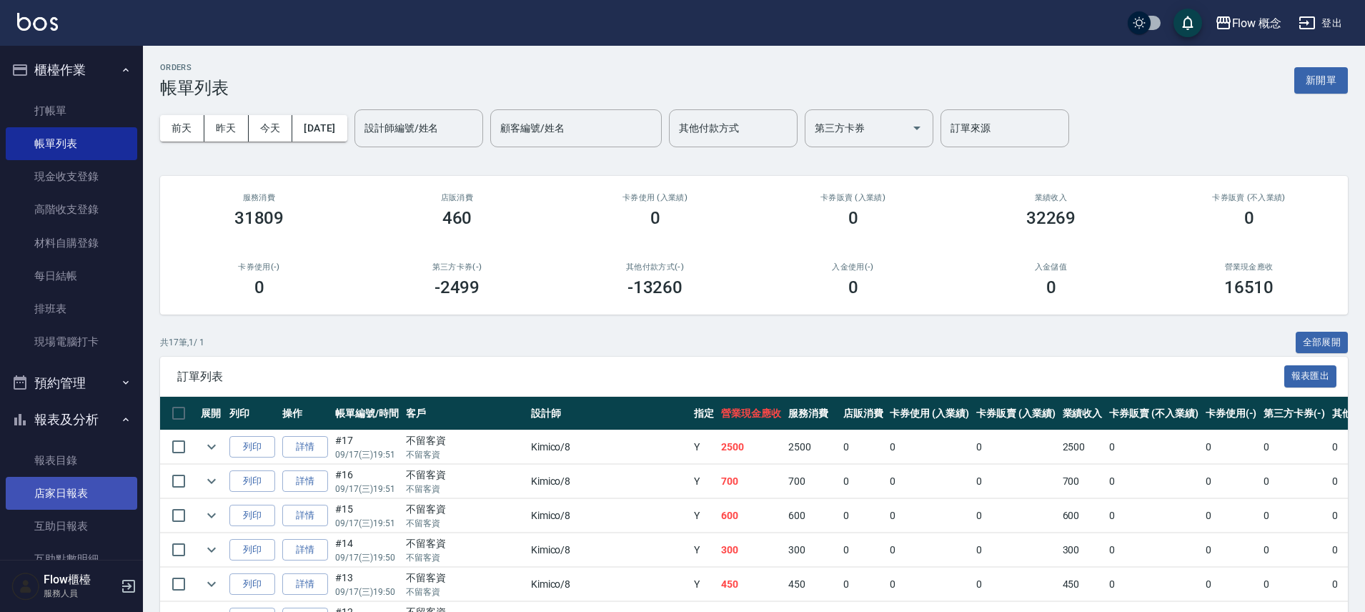
click at [71, 493] on link "店家日報表" at bounding box center [71, 493] width 131 height 33
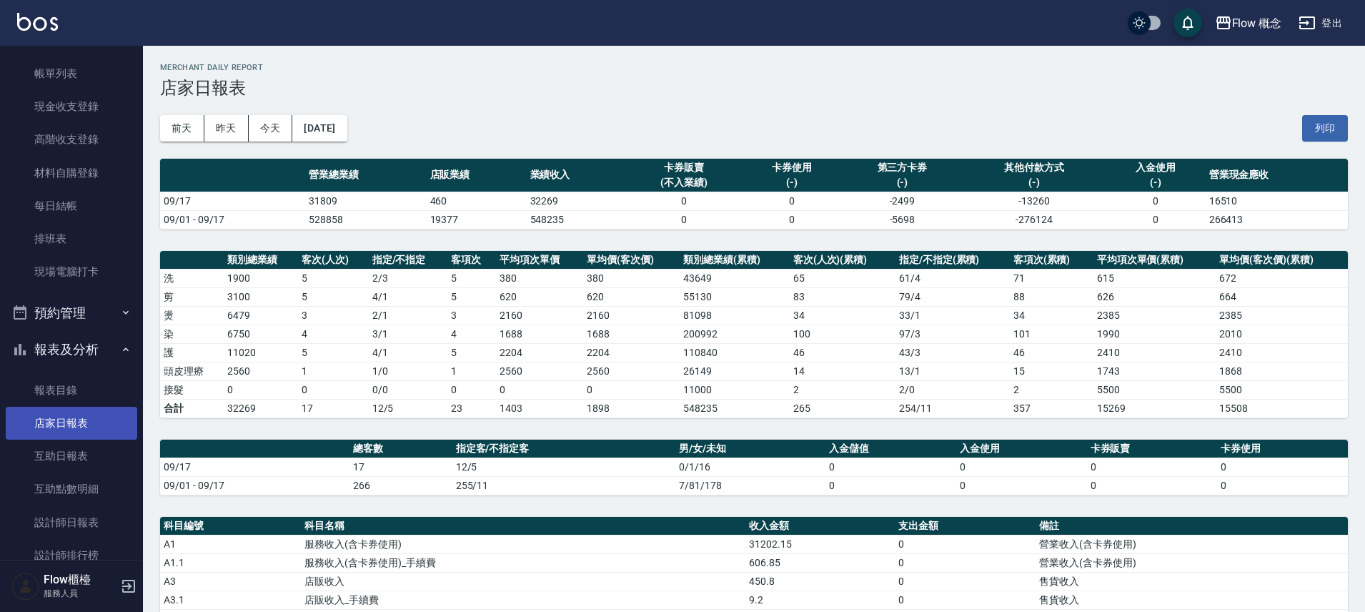
scroll to position [85, 0]
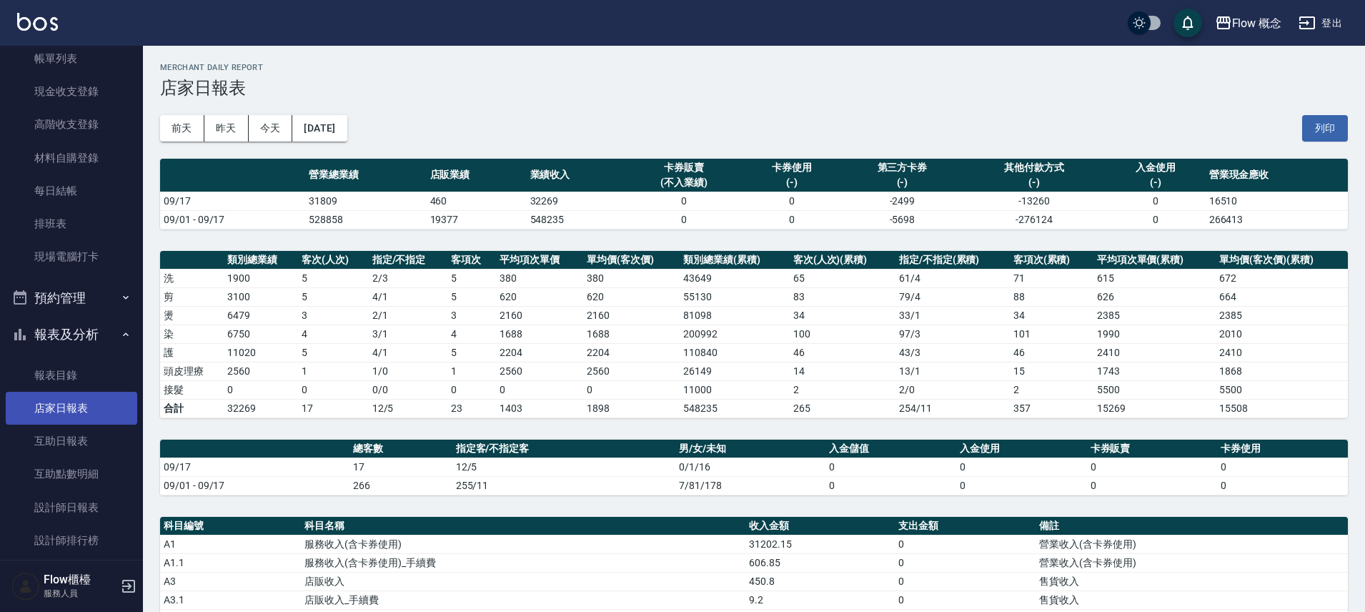
click at [85, 407] on link "店家日報表" at bounding box center [71, 408] width 131 height 33
click at [70, 416] on link "店家日報表" at bounding box center [71, 408] width 131 height 33
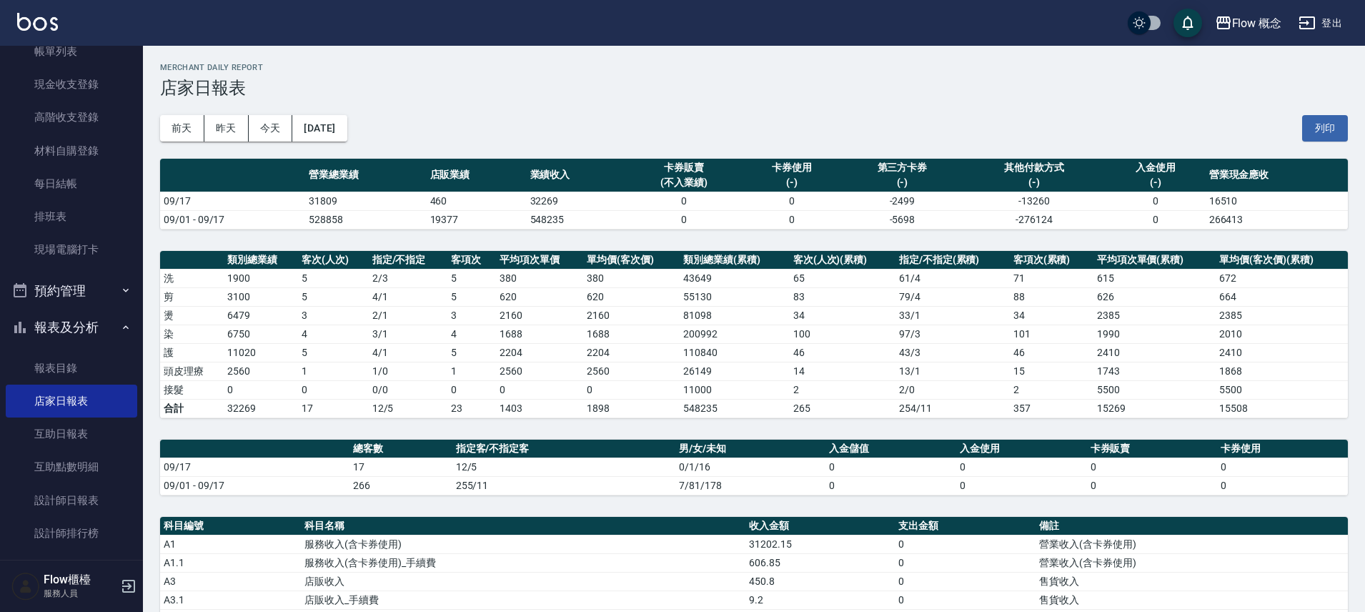
scroll to position [18, 0]
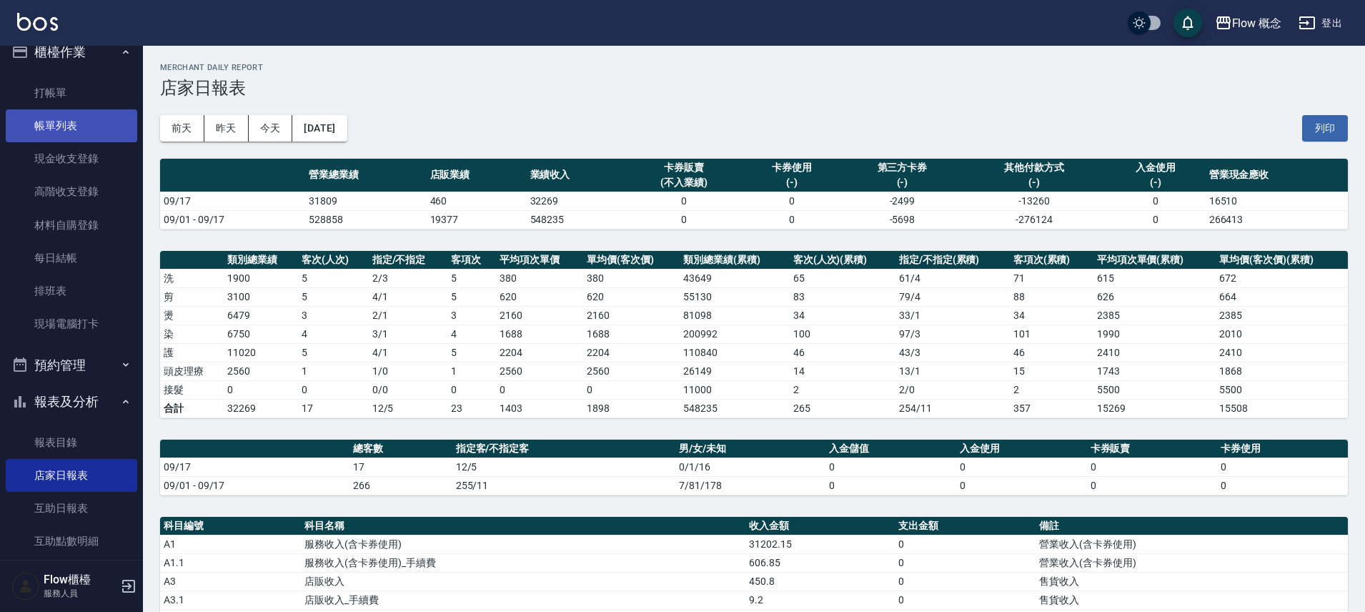
click at [115, 114] on link "帳單列表" at bounding box center [71, 125] width 131 height 33
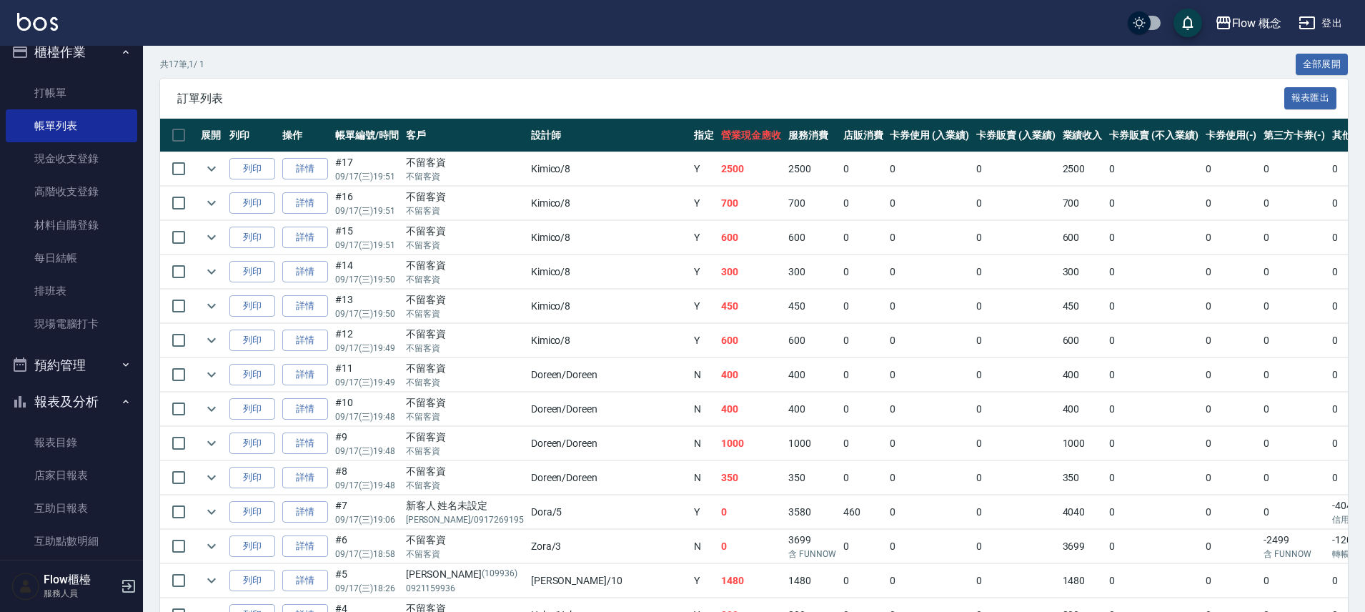
scroll to position [468, 0]
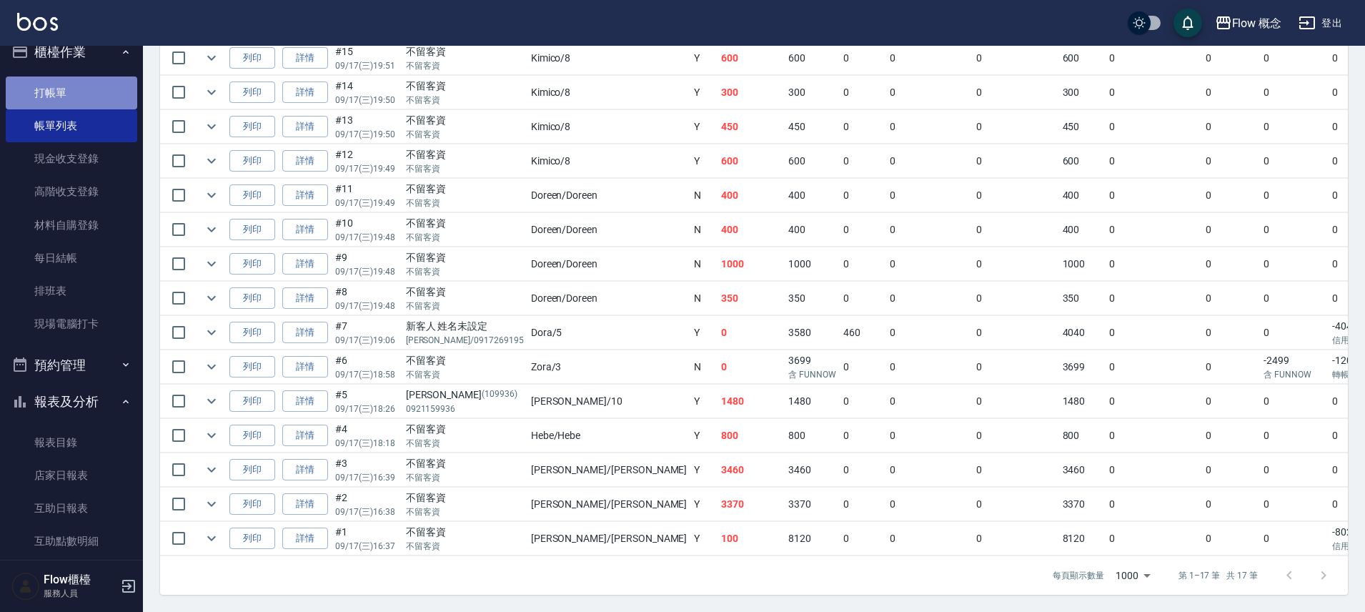
click at [86, 89] on link "打帳單" at bounding box center [71, 92] width 131 height 33
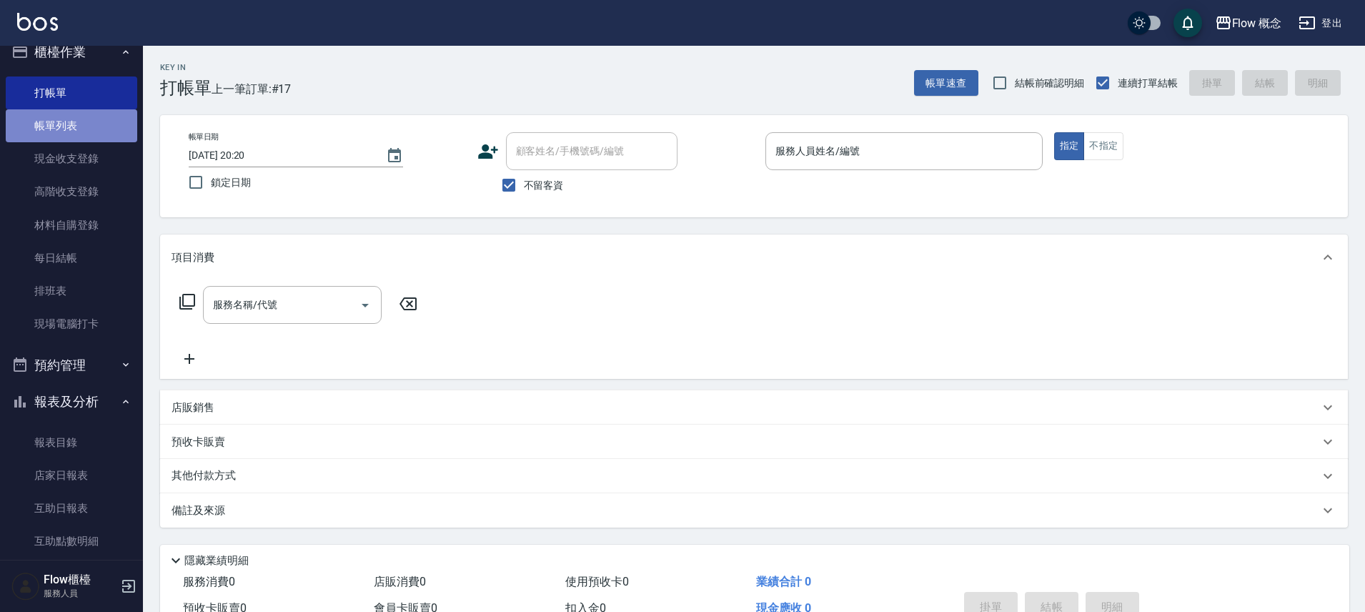
drag, startPoint x: 89, startPoint y: 125, endPoint x: 915, endPoint y: 289, distance: 842.2
click at [89, 126] on link "帳單列表" at bounding box center [71, 125] width 131 height 33
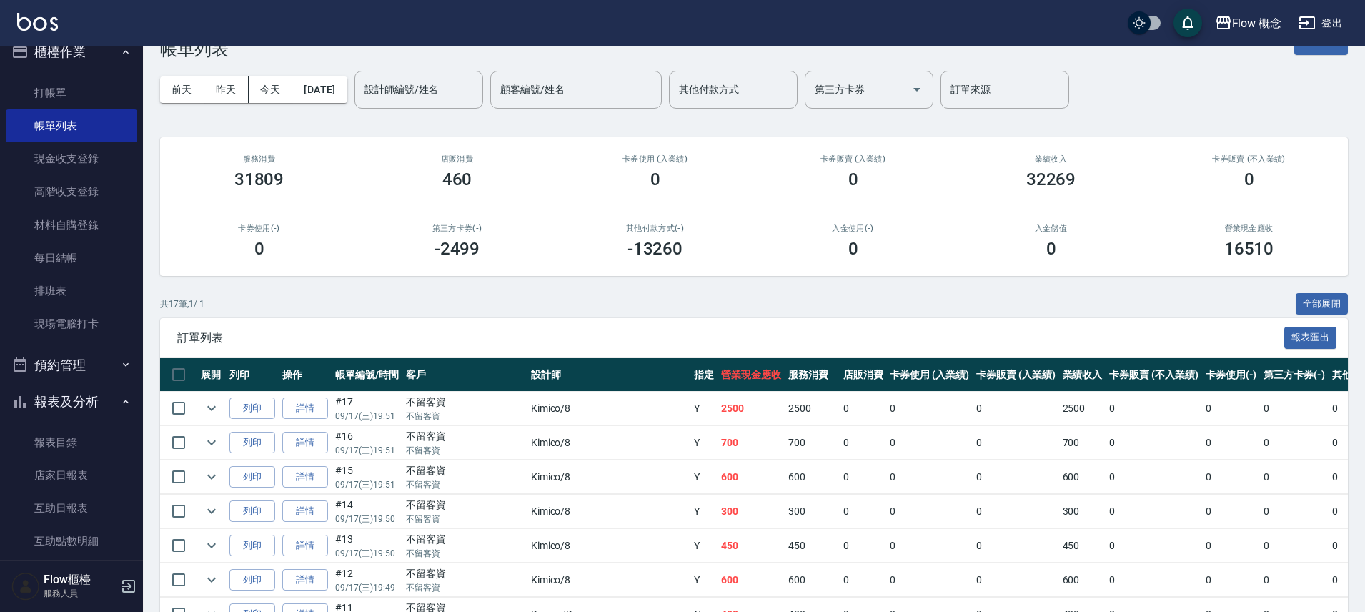
scroll to position [104, 0]
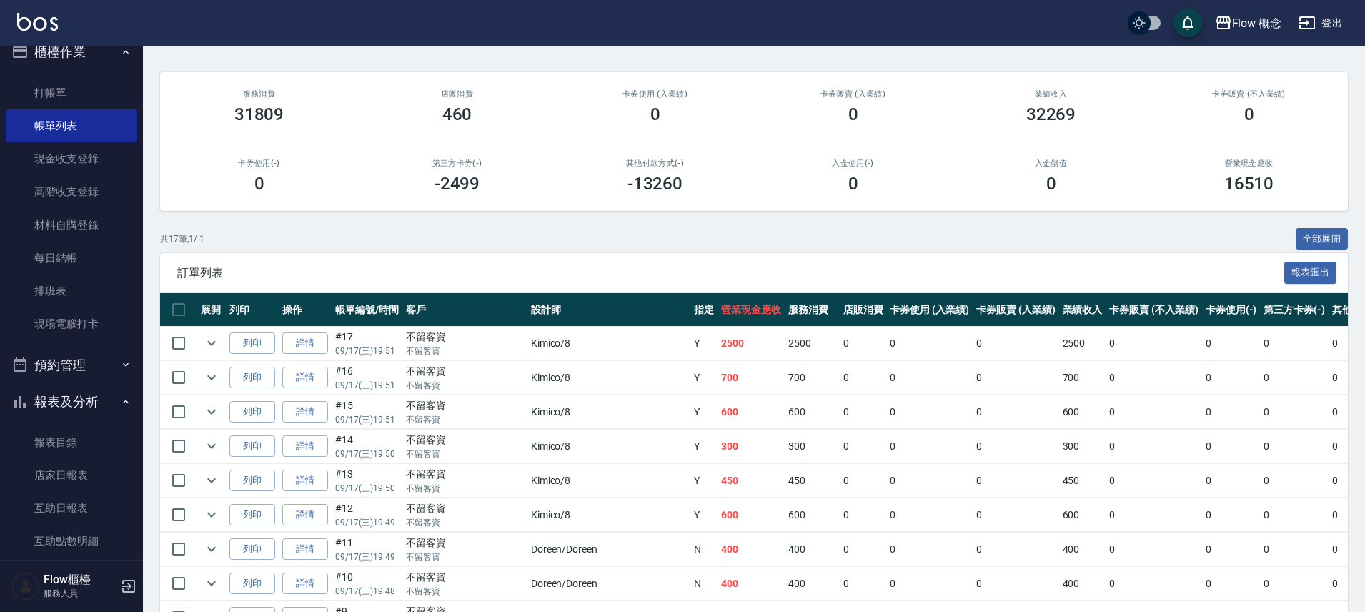
click at [785, 490] on td "450" at bounding box center [812, 481] width 55 height 34
click at [717, 468] on td "450" at bounding box center [750, 481] width 67 height 34
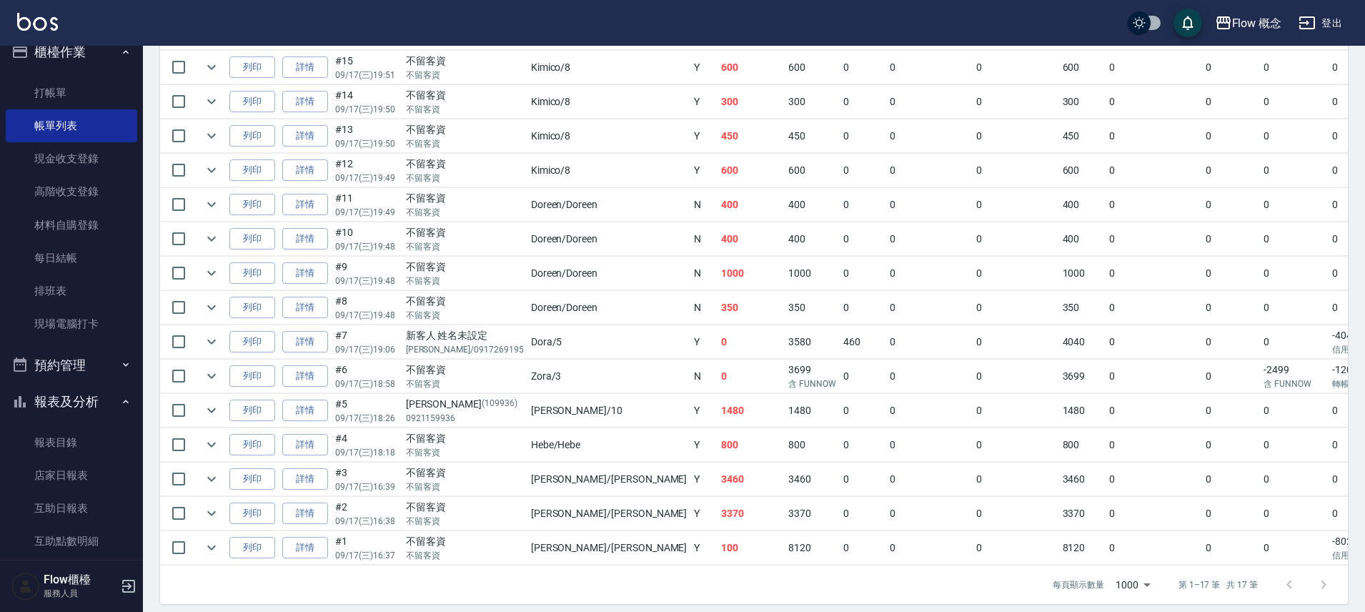
scroll to position [449, 0]
click at [785, 411] on td "1480" at bounding box center [812, 410] width 55 height 34
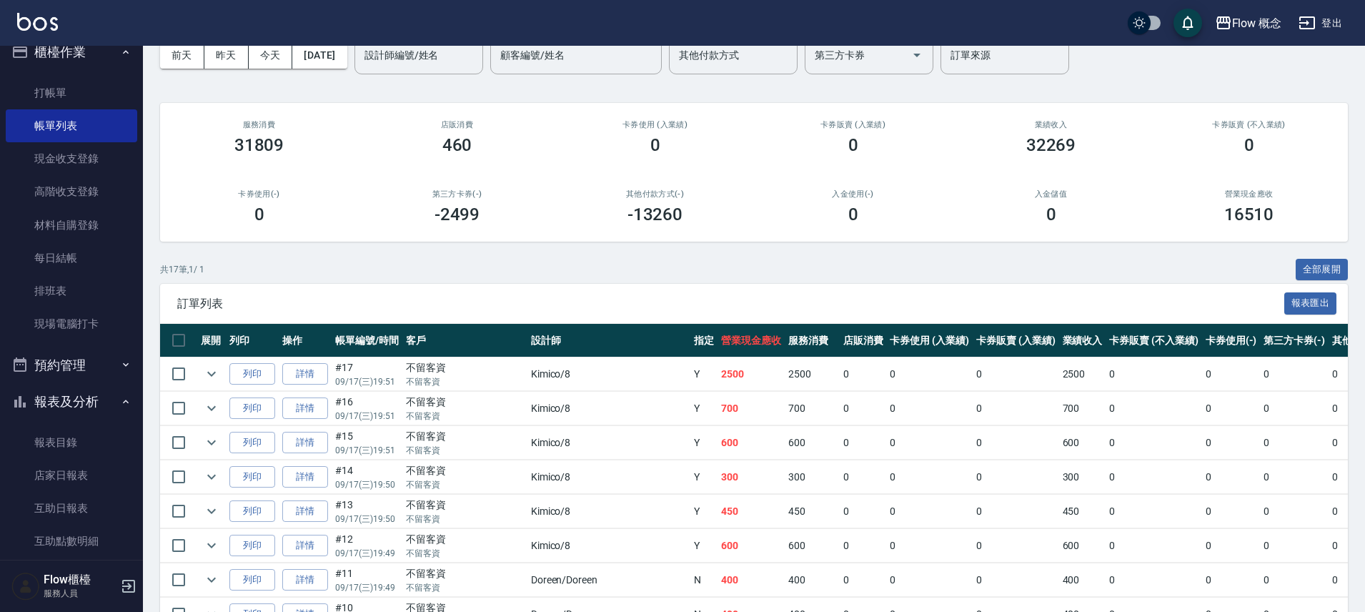
scroll to position [273, 0]
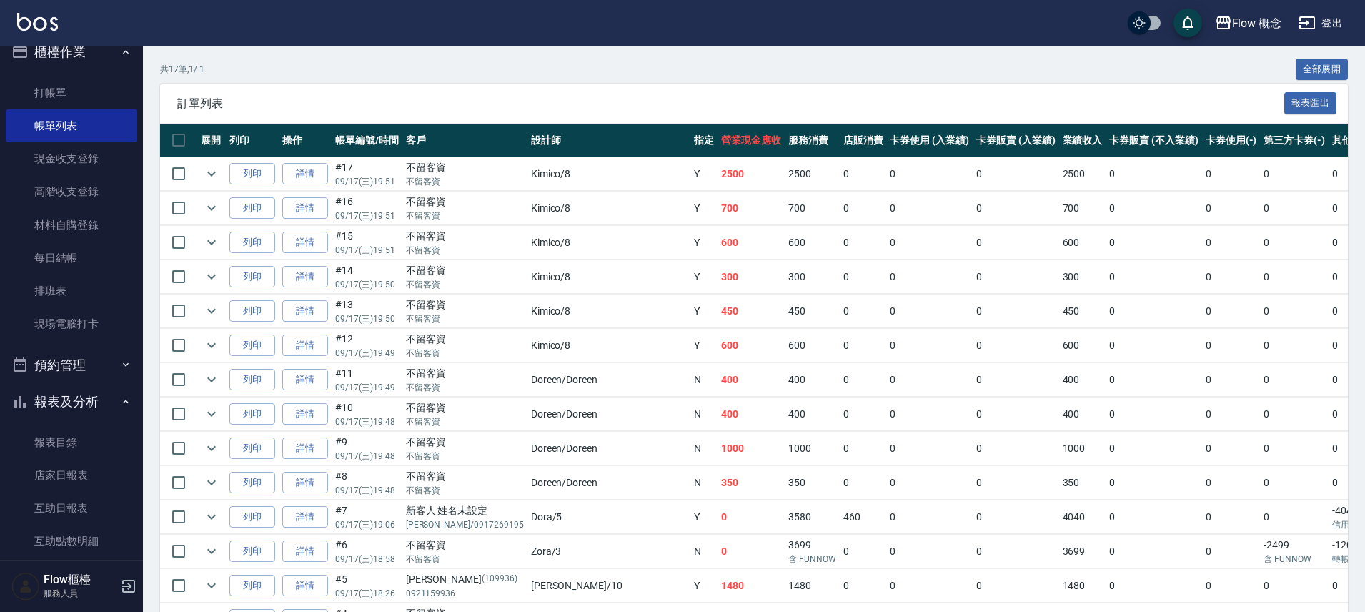
click at [717, 300] on td "450" at bounding box center [750, 311] width 67 height 34
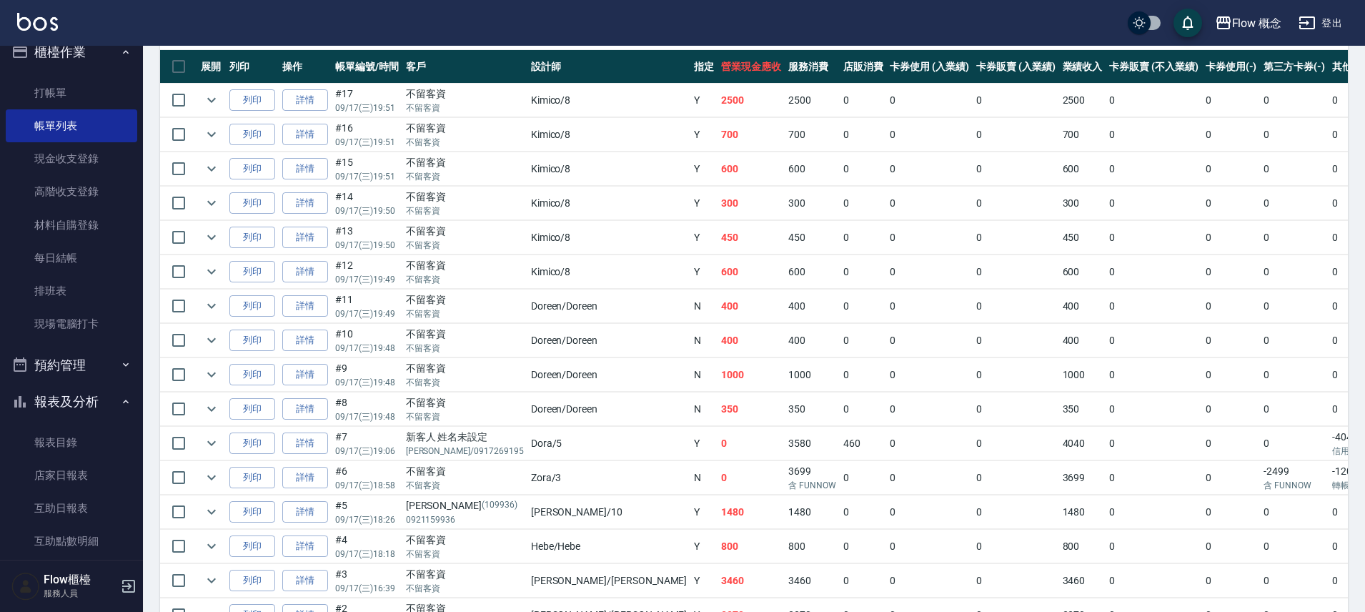
scroll to position [349, 0]
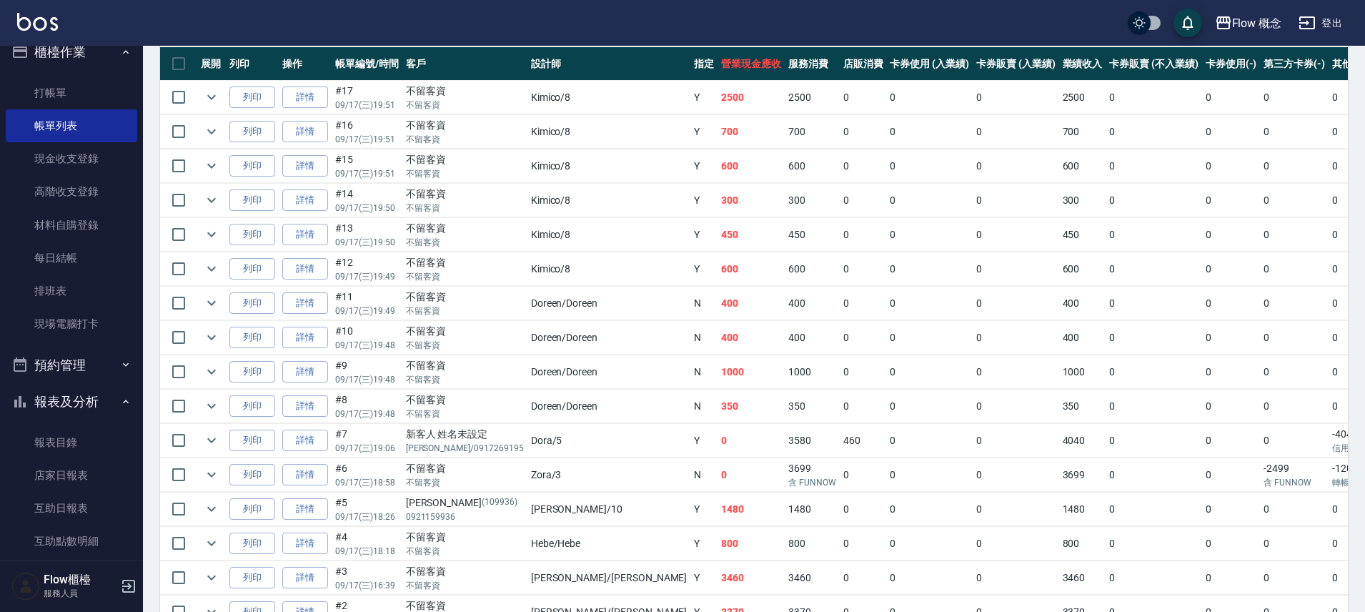
click at [717, 313] on td "400" at bounding box center [750, 304] width 67 height 34
click at [690, 349] on td "N" at bounding box center [703, 338] width 27 height 34
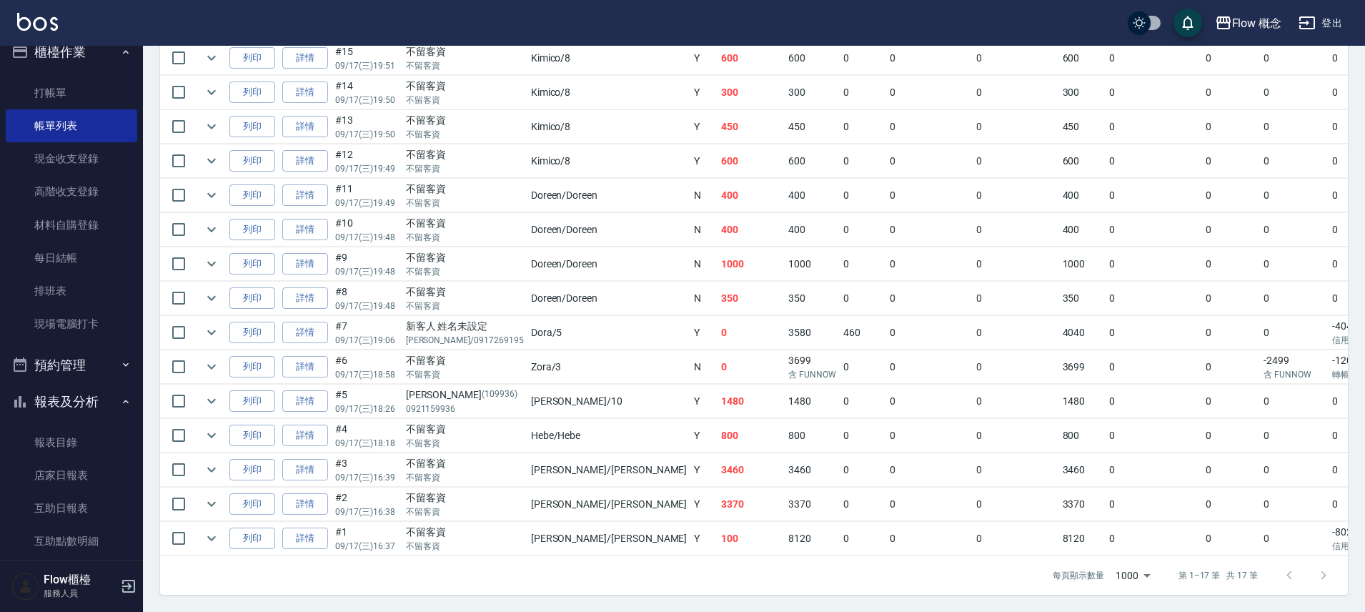
scroll to position [468, 0]
click at [840, 471] on td "0" at bounding box center [863, 470] width 47 height 34
click at [785, 525] on td "8120" at bounding box center [812, 539] width 55 height 34
click at [316, 527] on link "詳情" at bounding box center [305, 538] width 46 height 22
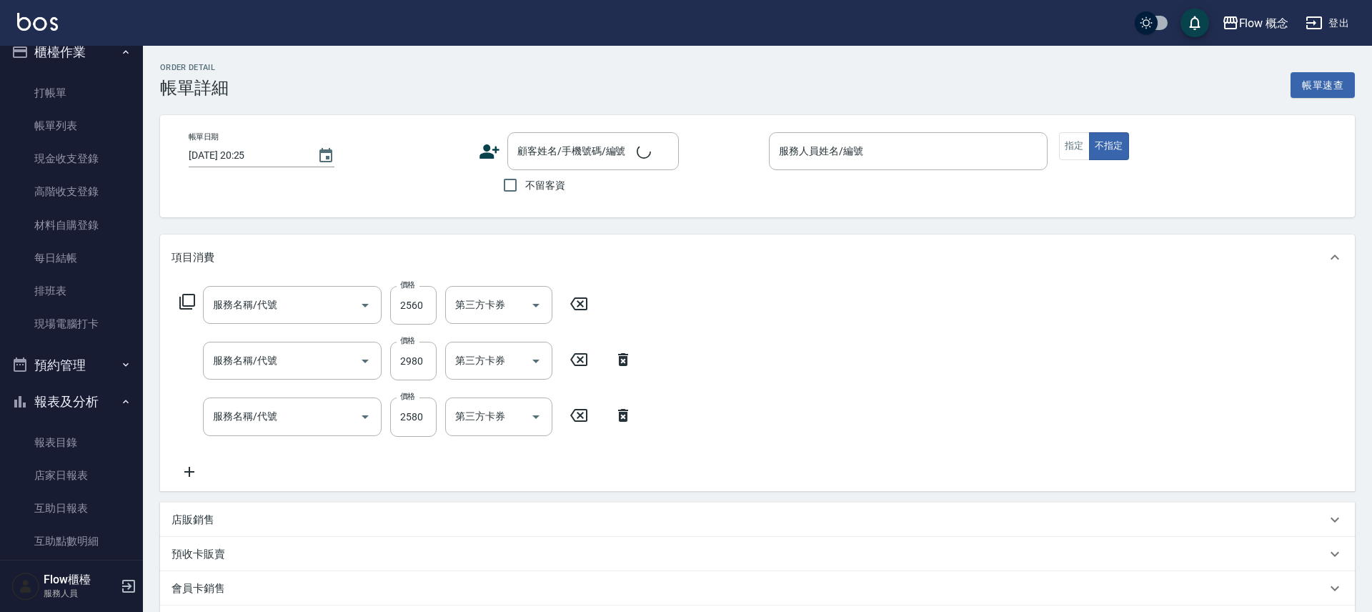
type input "[DATE] 16:37"
checkbox input "true"
type input "[PERSON_NAME]"
type input "設計師原本客人"
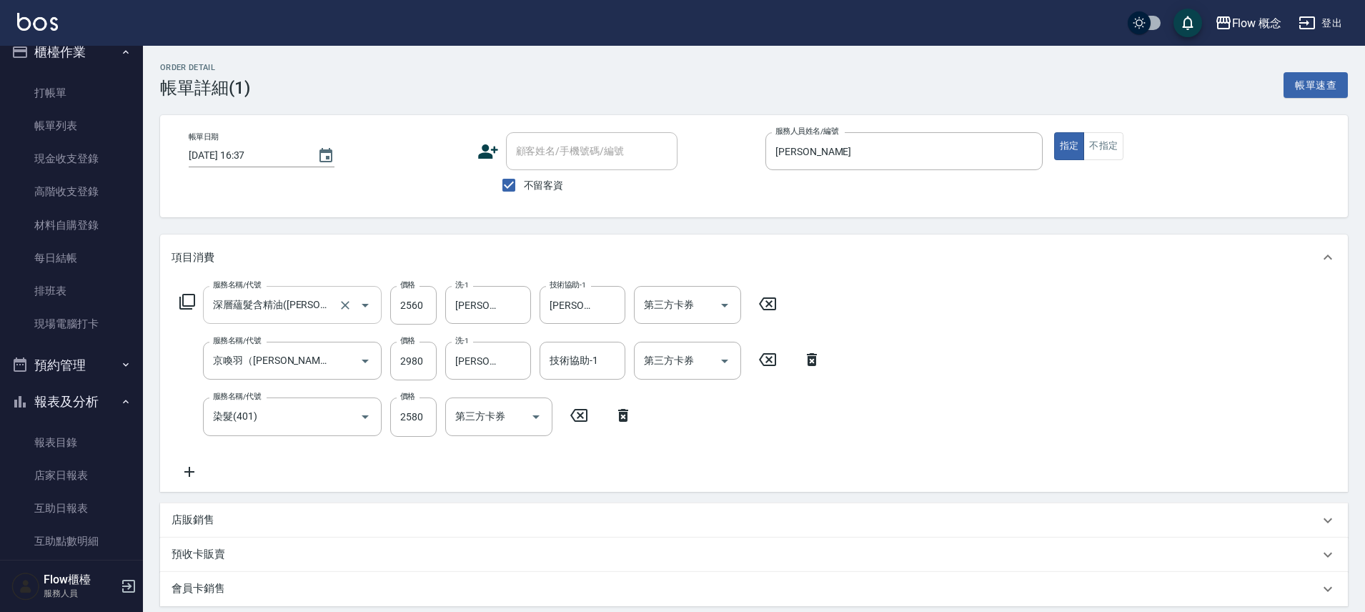
type input "深層蘊髮含精油([PERSON_NAME])(606)"
type input "京喚羽（[PERSON_NAME]）(521)"
type input "染髮(401)"
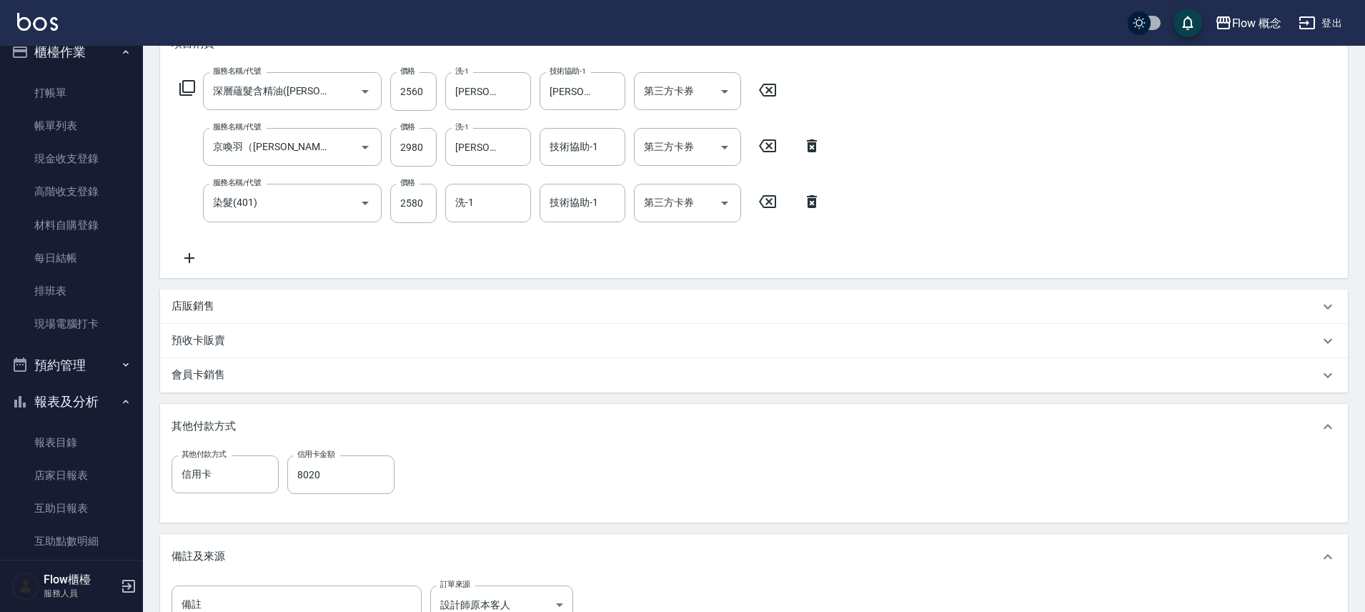
scroll to position [409, 0]
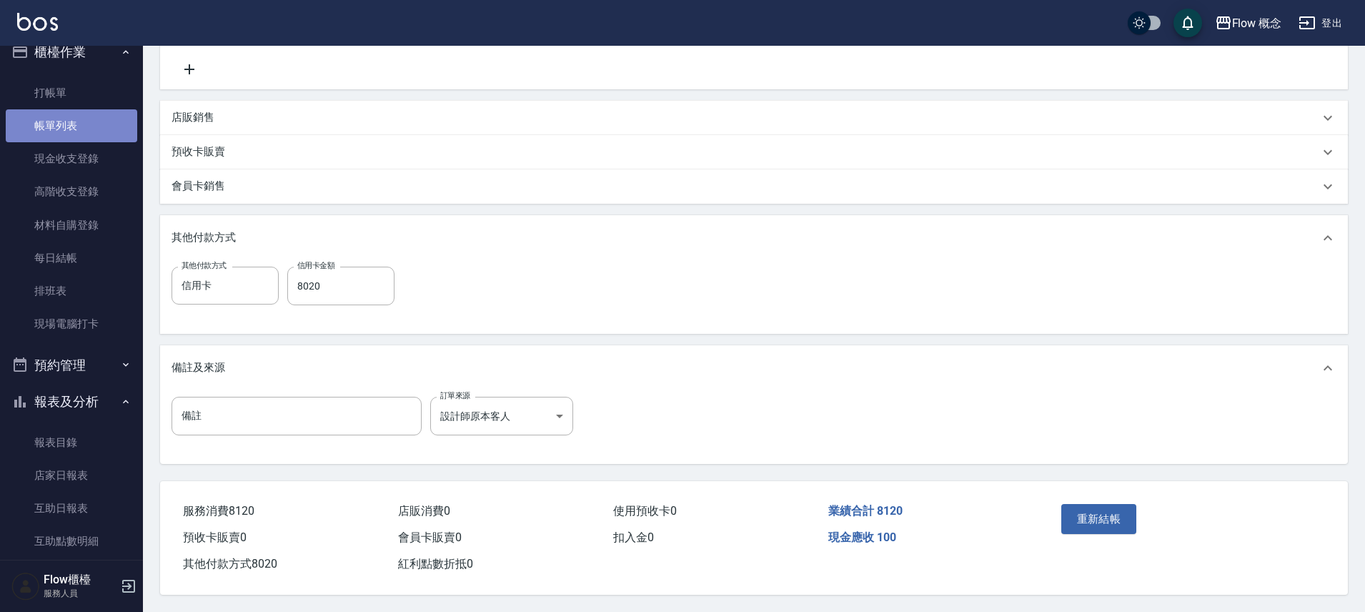
click at [80, 119] on link "帳單列表" at bounding box center [71, 125] width 131 height 33
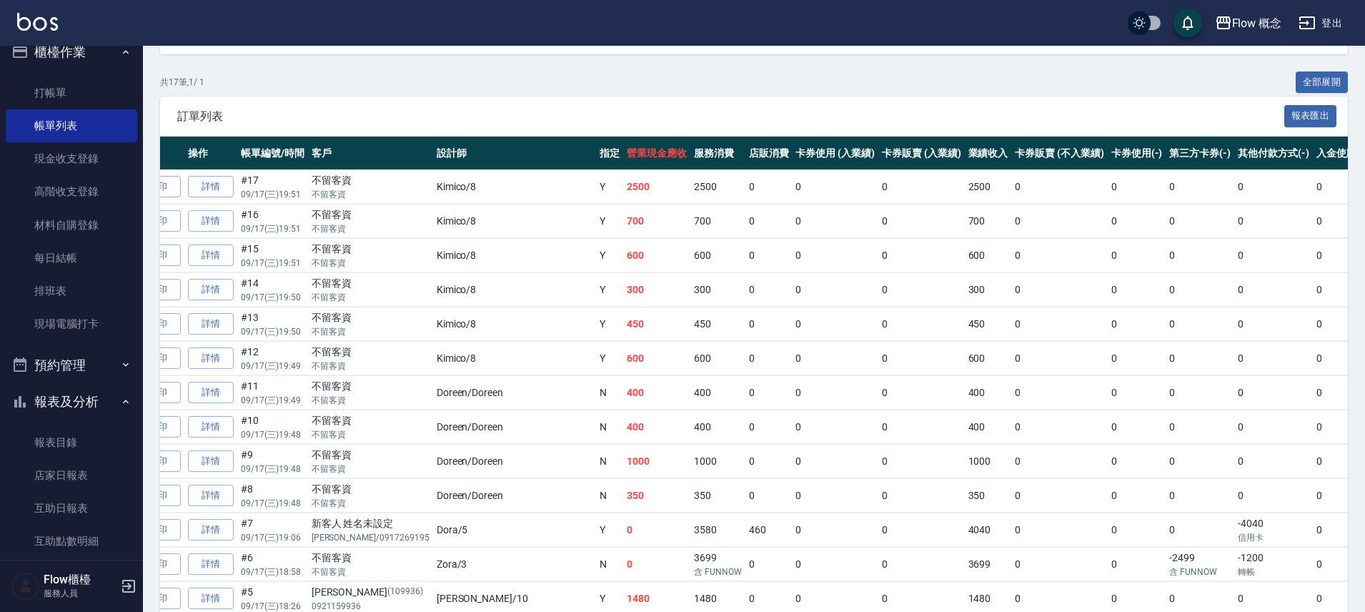
scroll to position [259, 0]
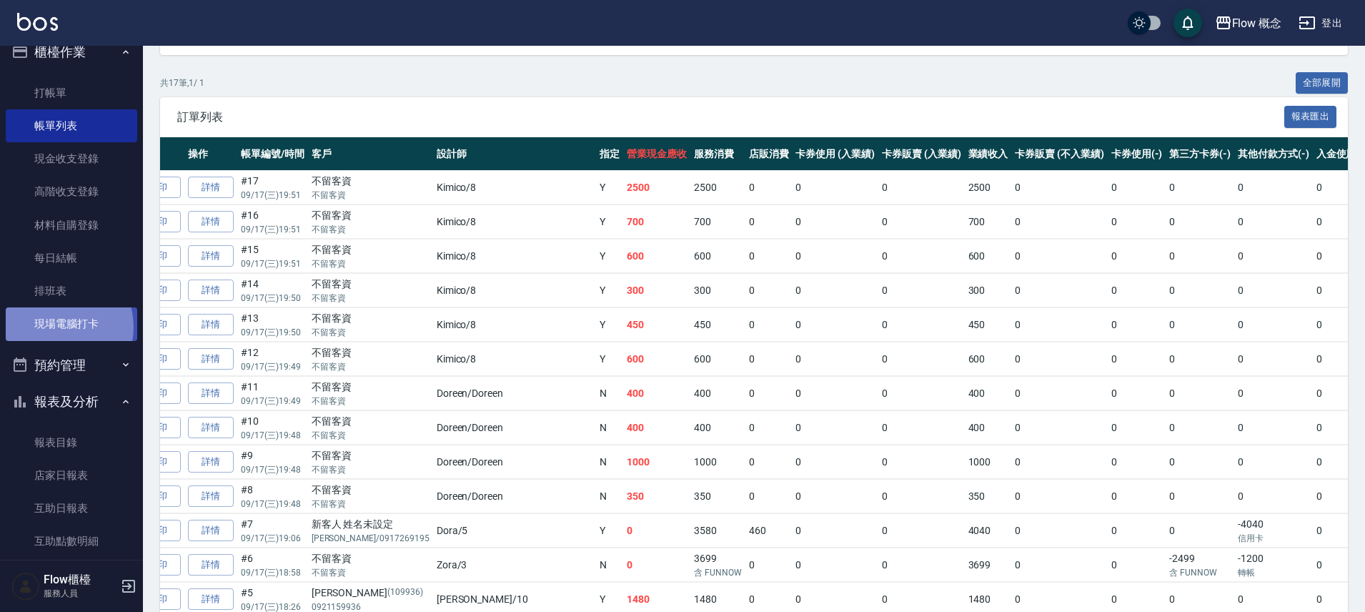
click at [57, 327] on link "現場電腦打卡" at bounding box center [71, 323] width 131 height 33
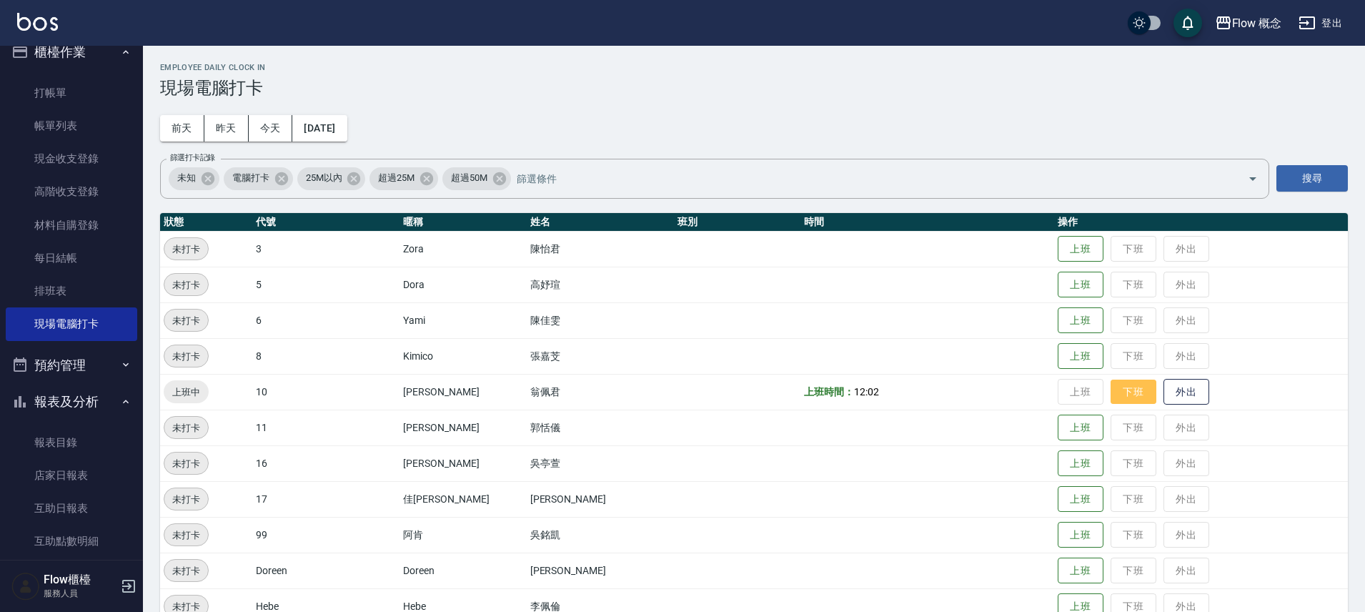
click at [1111, 393] on button "下班" at bounding box center [1134, 391] width 46 height 25
click at [1058, 286] on button "上班" at bounding box center [1081, 284] width 46 height 25
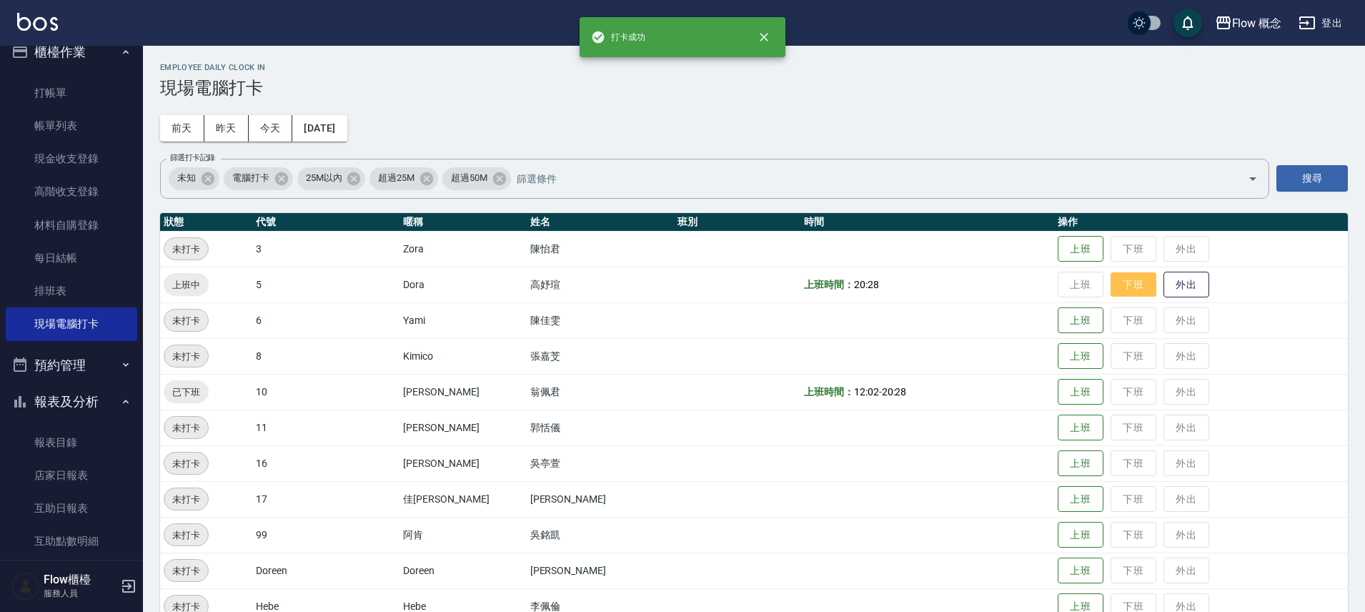
click at [1111, 286] on button "下班" at bounding box center [1134, 284] width 46 height 25
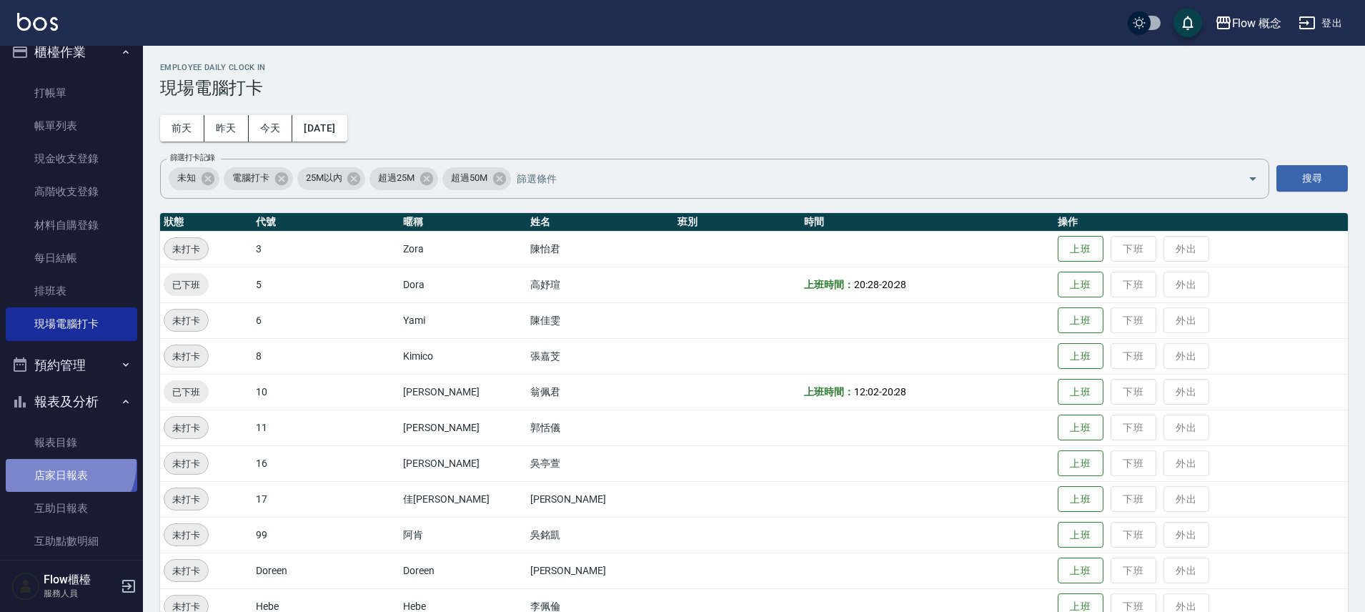
drag, startPoint x: 68, startPoint y: 465, endPoint x: 64, endPoint y: 471, distance: 7.7
click at [67, 465] on link "店家日報表" at bounding box center [71, 475] width 131 height 33
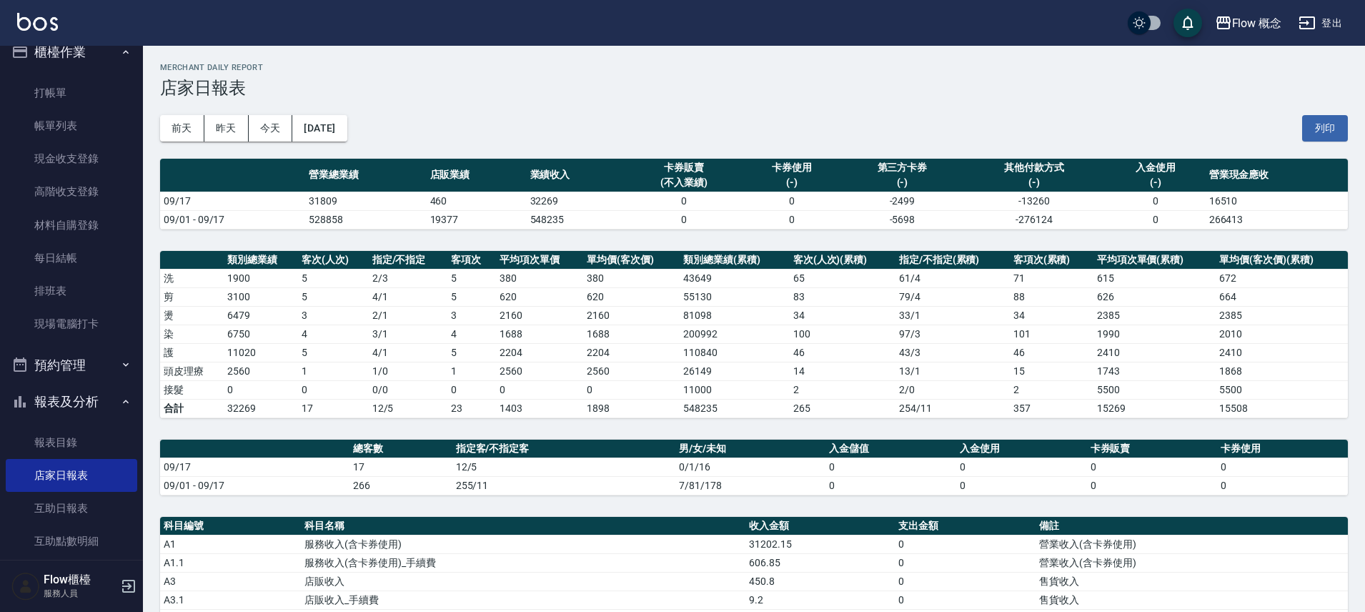
scroll to position [389, 0]
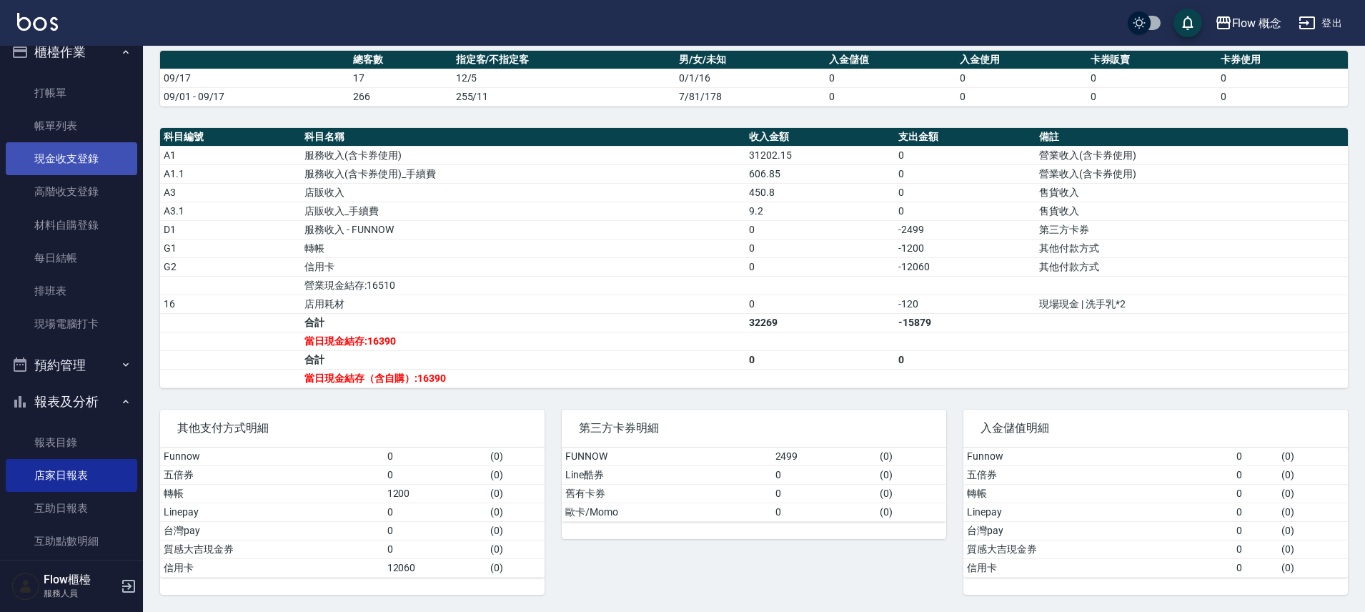
click at [91, 143] on link "現金收支登錄" at bounding box center [71, 158] width 131 height 33
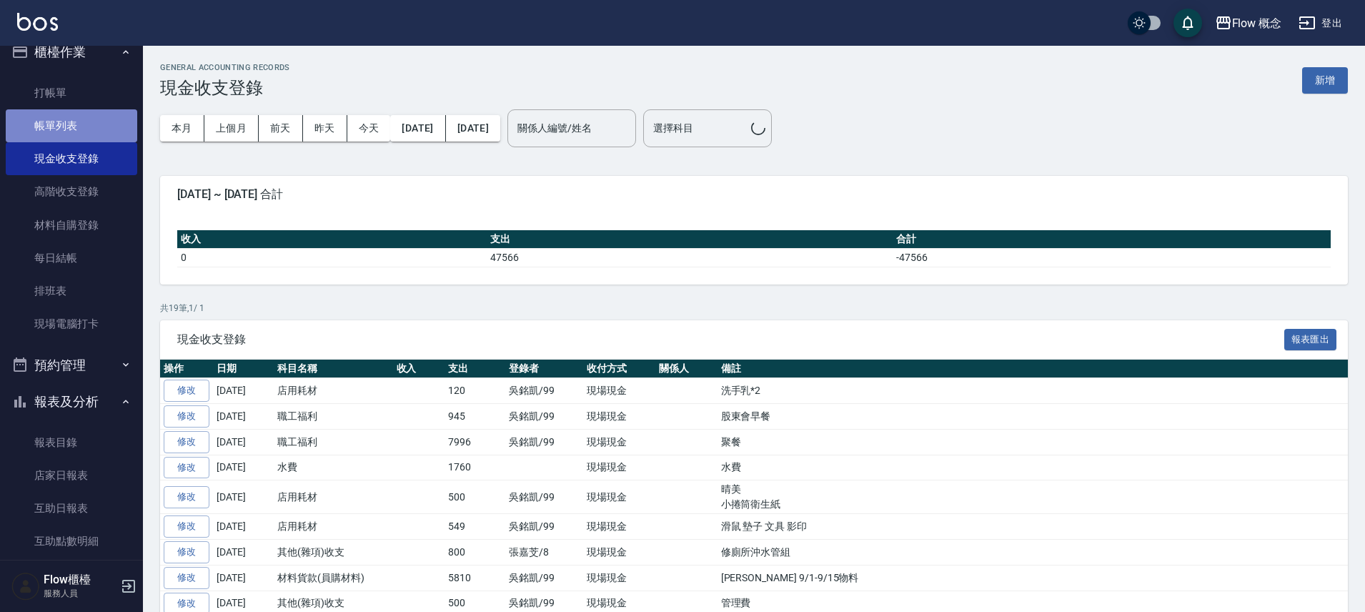
click at [80, 126] on link "帳單列表" at bounding box center [71, 125] width 131 height 33
click at [80, 125] on link "帳單列表" at bounding box center [71, 125] width 131 height 33
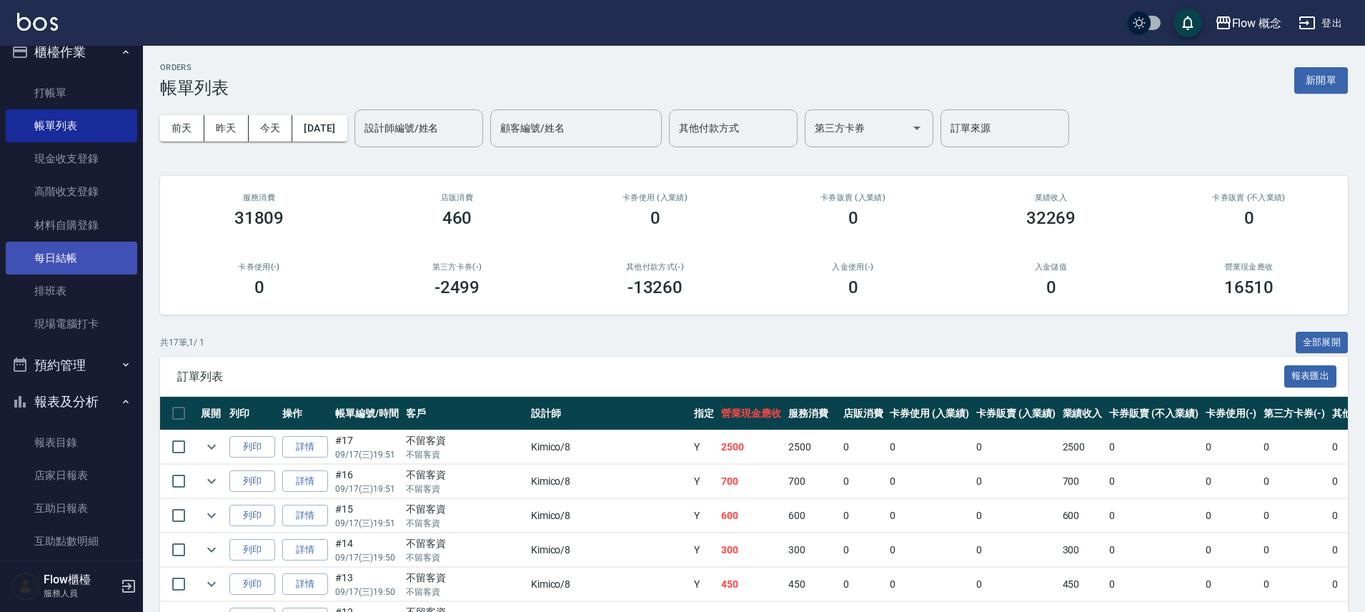
click at [63, 255] on link "每日結帳" at bounding box center [71, 258] width 131 height 33
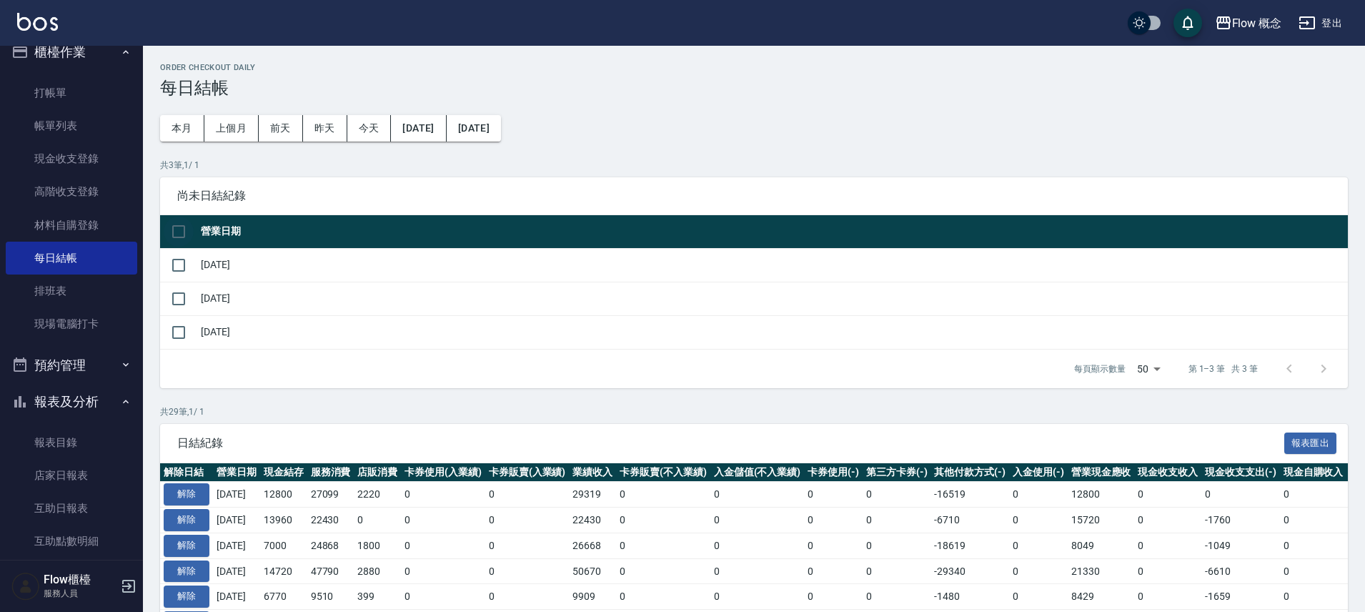
click at [187, 232] on input "checkbox" at bounding box center [179, 232] width 30 height 30
checkbox input "true"
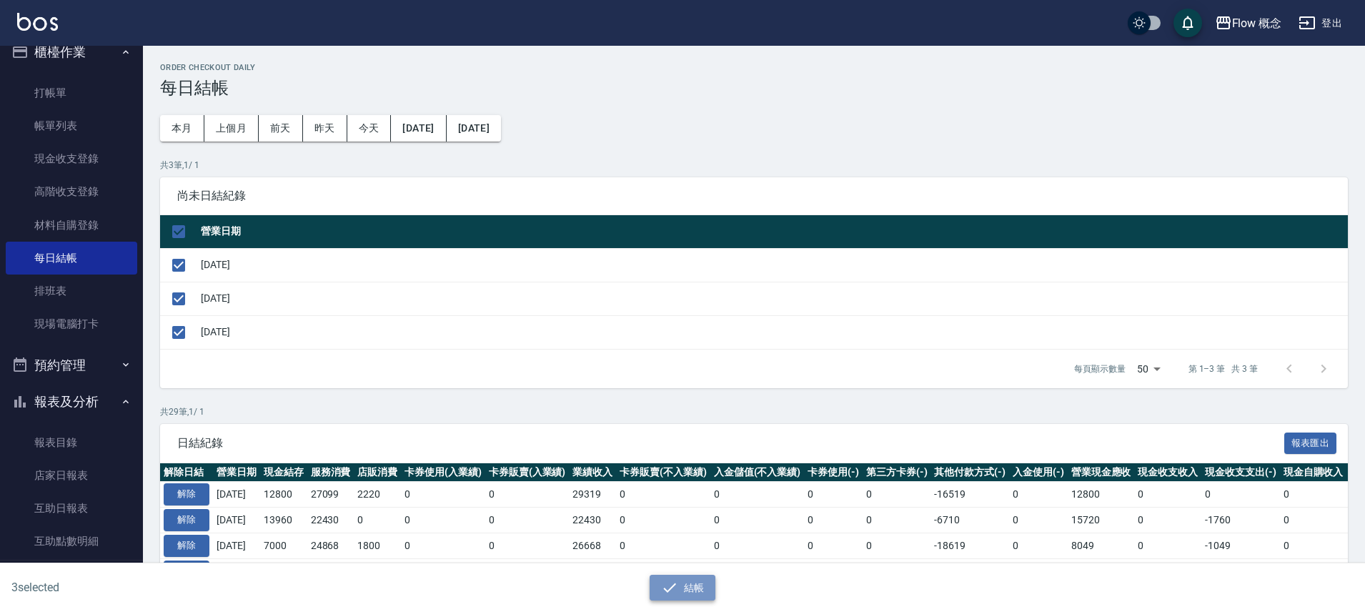
click at [695, 586] on button "結帳" at bounding box center [683, 588] width 66 height 26
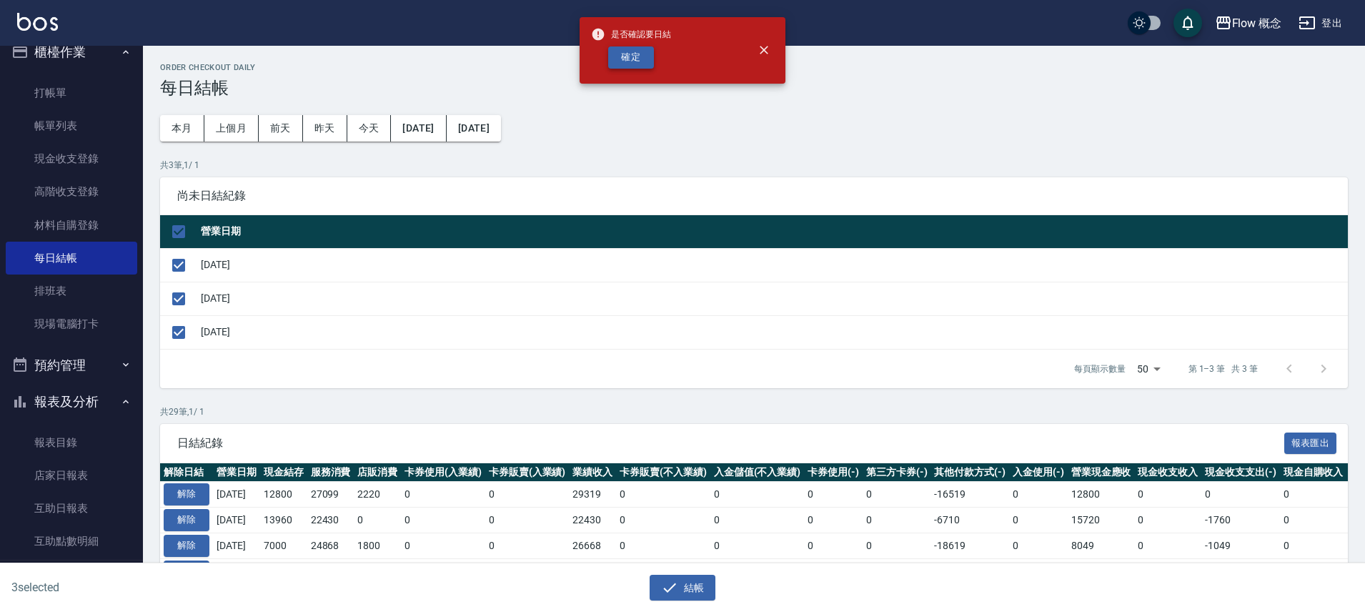
click at [628, 56] on button "確定" at bounding box center [631, 57] width 46 height 22
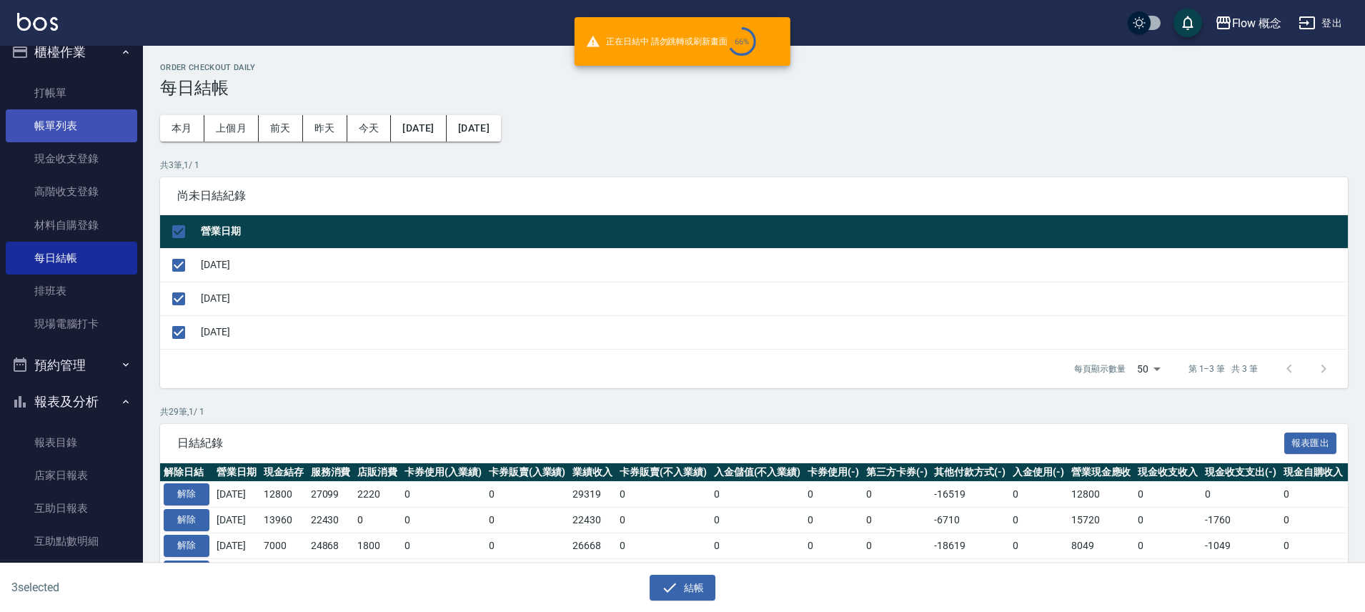
checkbox input "false"
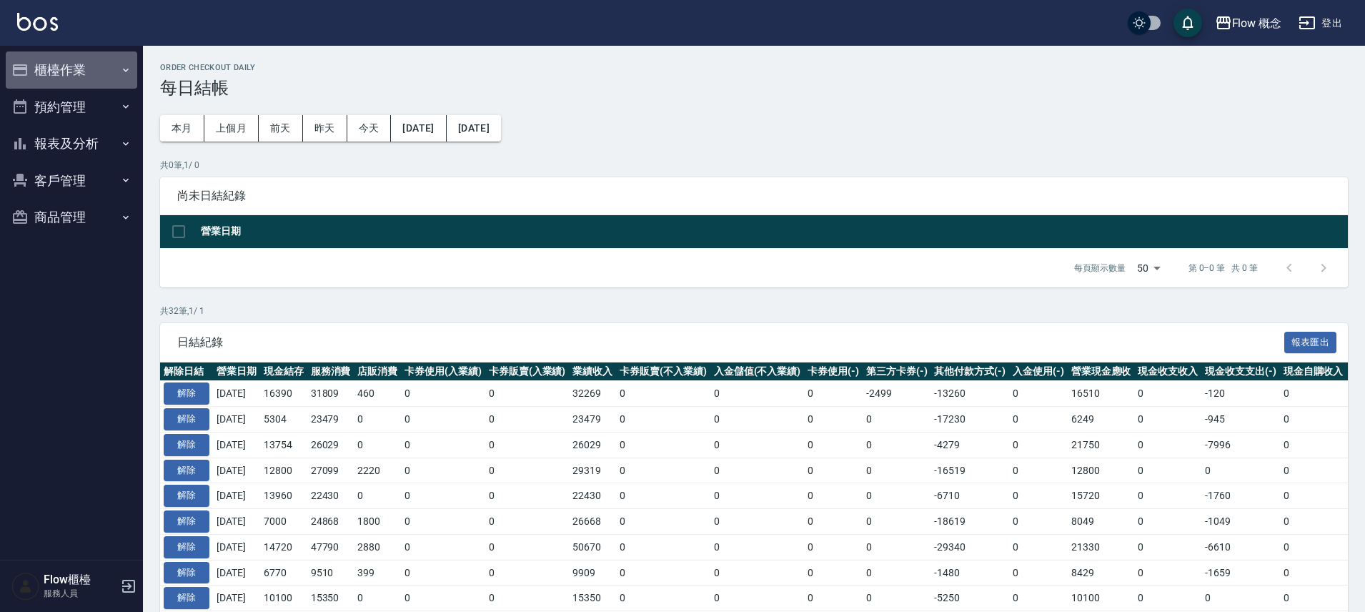
click at [74, 76] on button "櫃檯作業" at bounding box center [71, 69] width 131 height 37
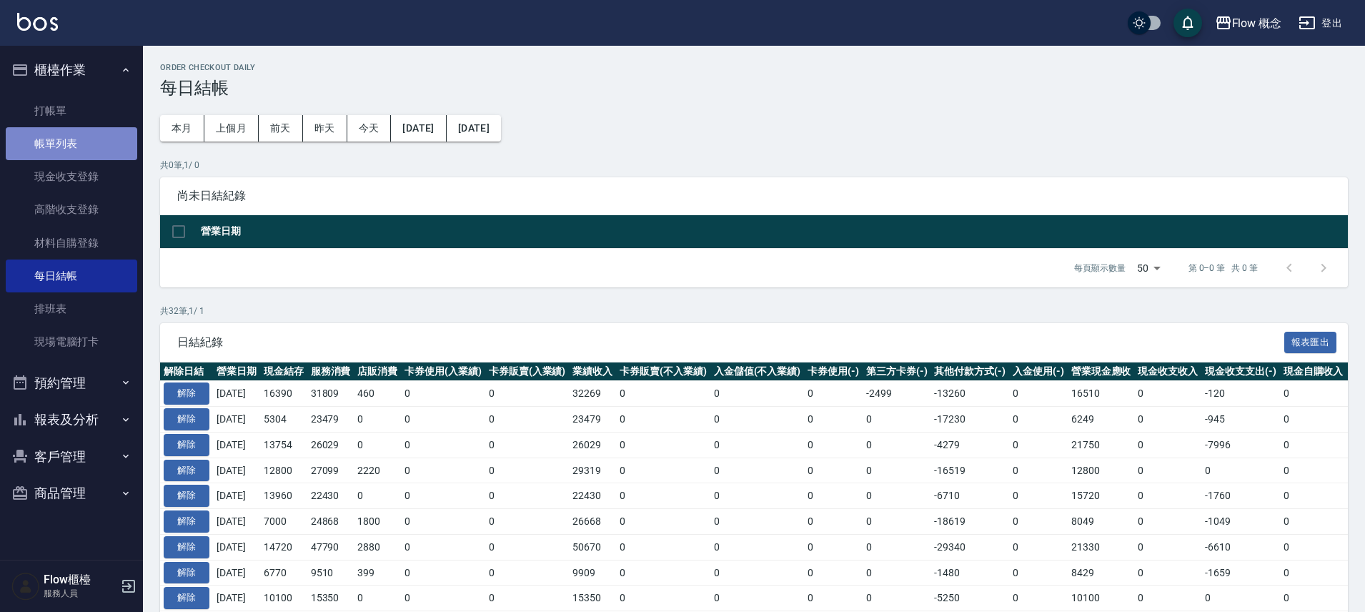
click at [69, 141] on link "帳單列表" at bounding box center [71, 143] width 131 height 33
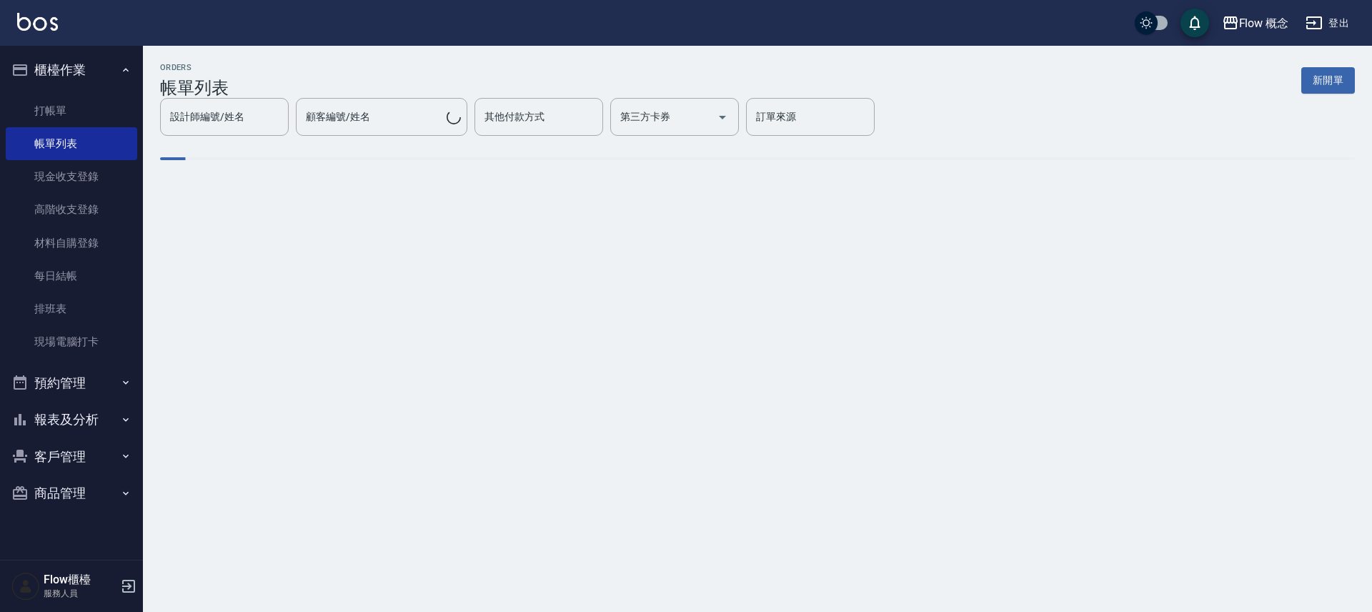
click at [76, 421] on button "報表及分析" at bounding box center [71, 419] width 131 height 37
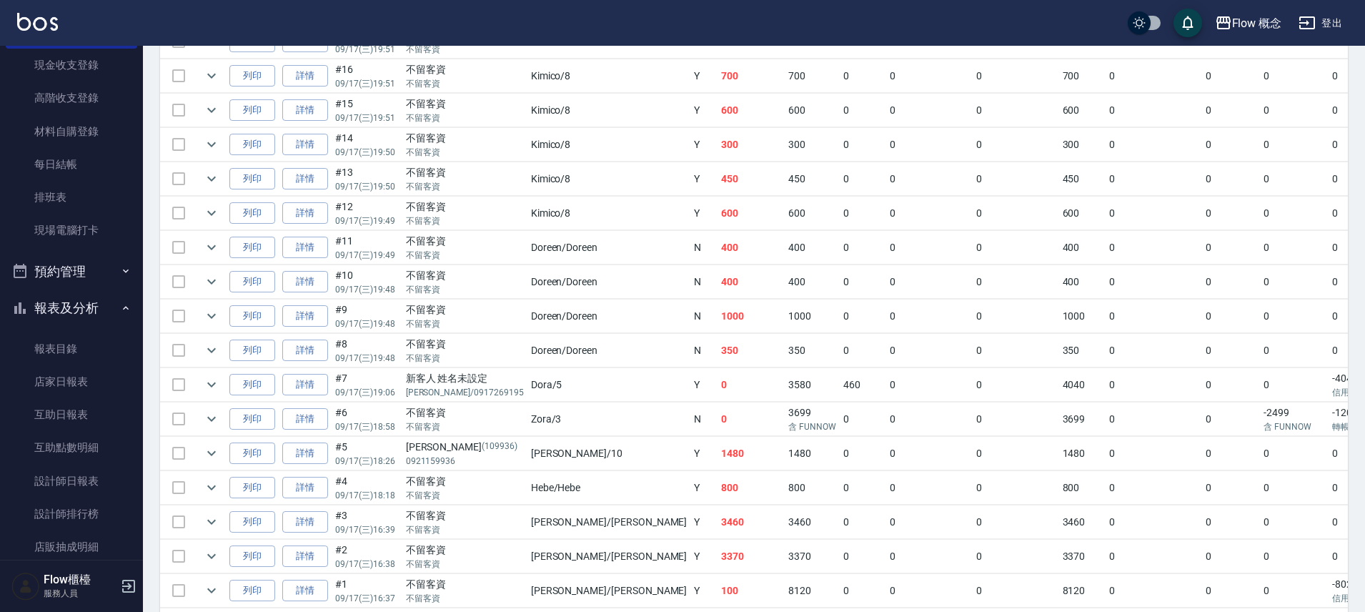
scroll to position [212, 0]
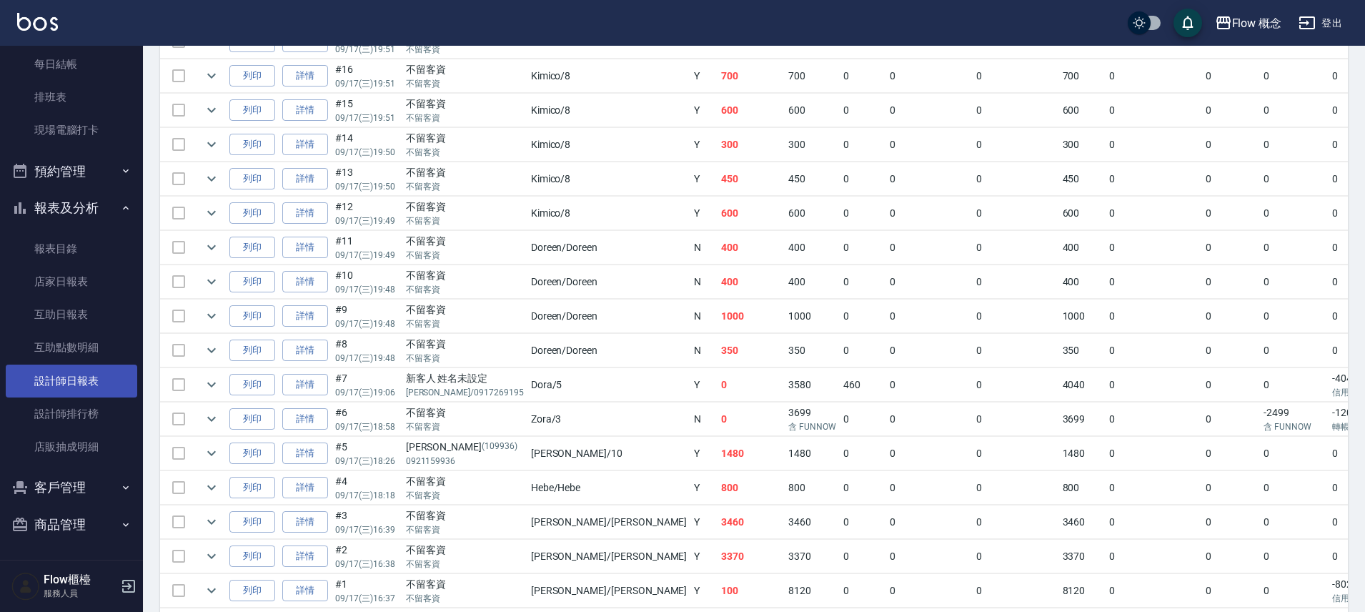
click at [71, 374] on link "設計師日報表" at bounding box center [71, 380] width 131 height 33
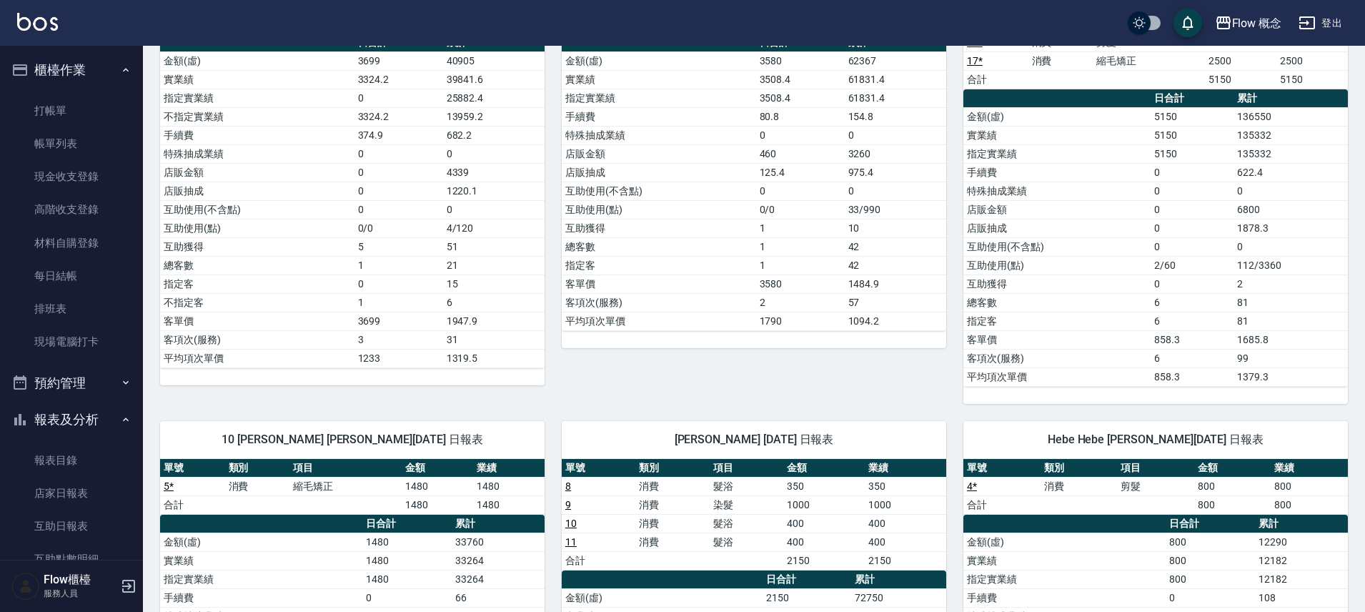
scroll to position [122, 0]
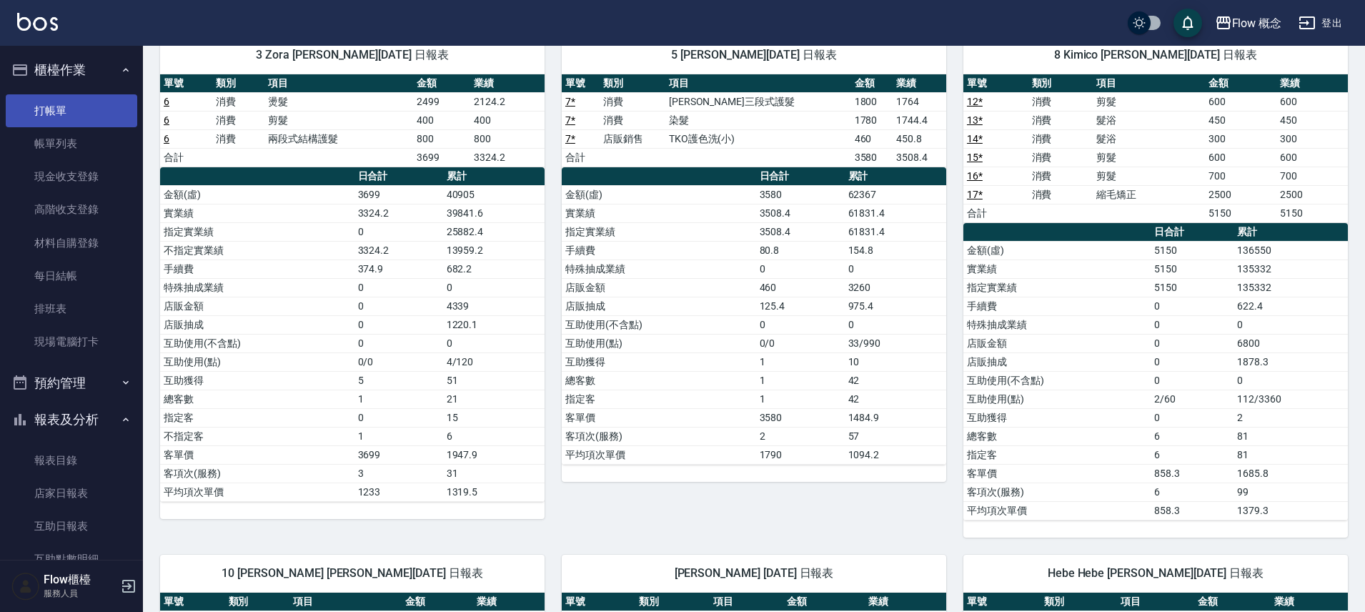
click at [46, 111] on link "打帳單" at bounding box center [71, 110] width 131 height 33
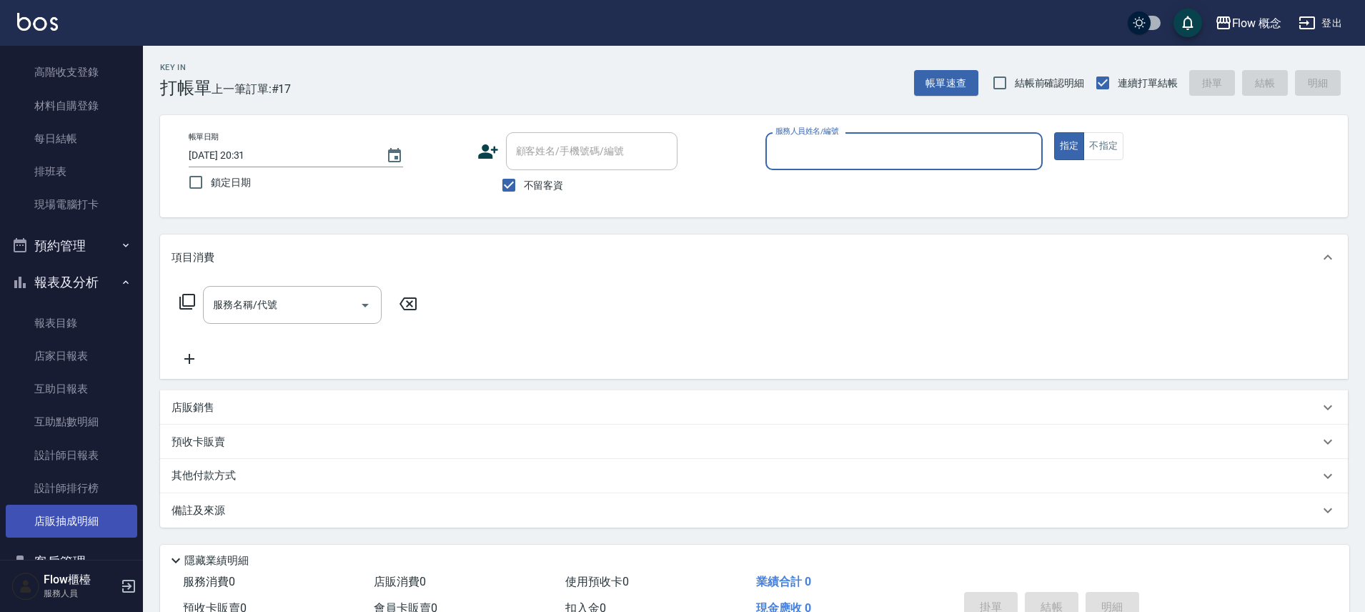
scroll to position [212, 0]
